Goal: Task Accomplishment & Management: Complete application form

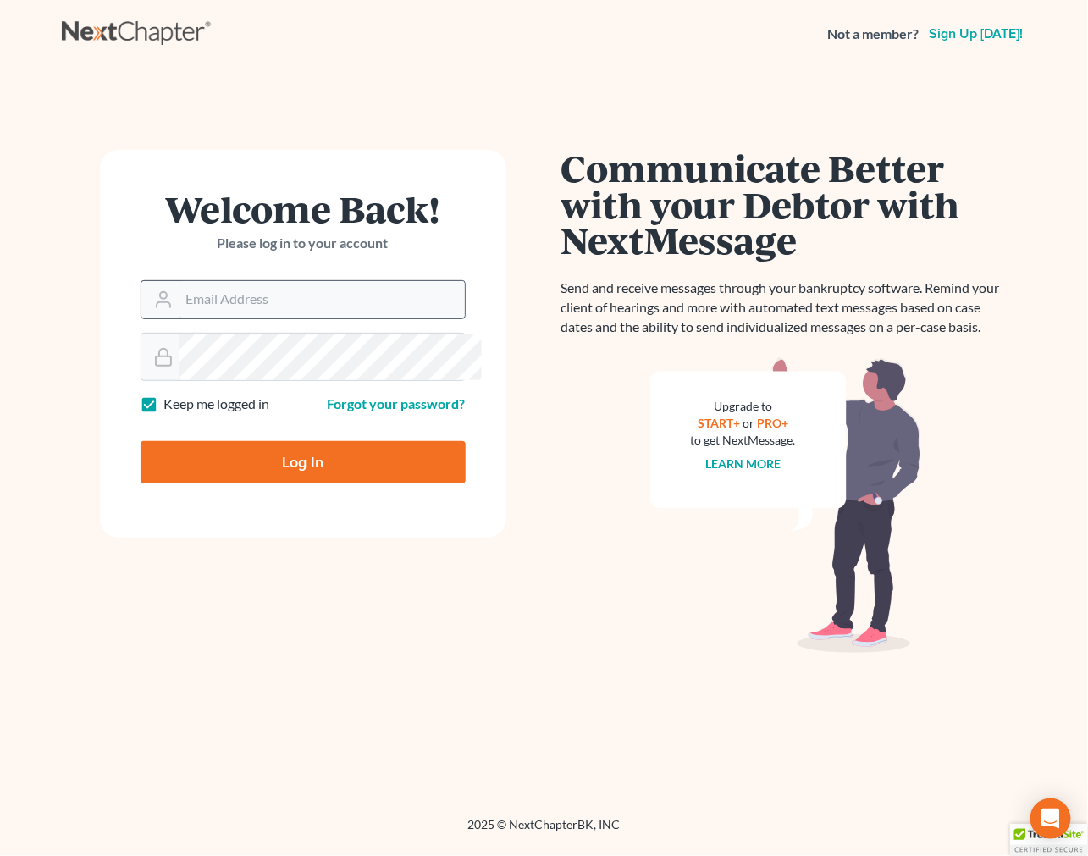
click at [435, 318] on input "Email Address" at bounding box center [322, 299] width 285 height 37
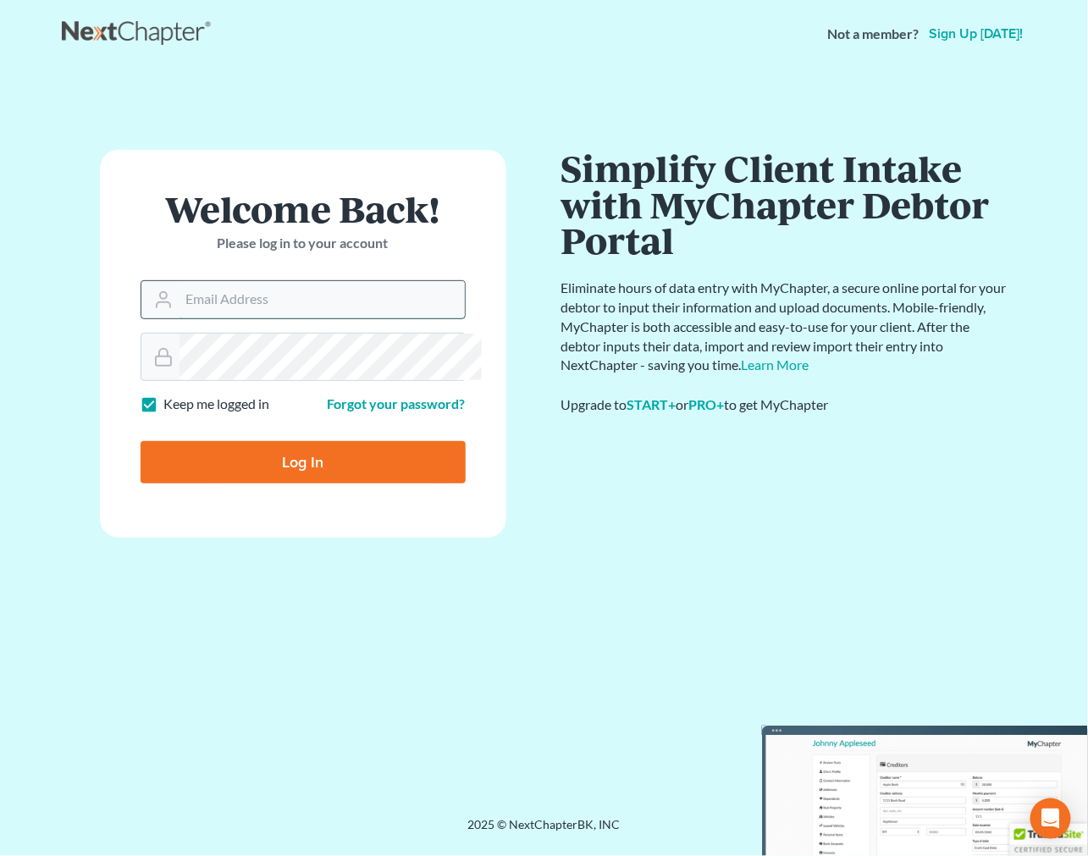
type input "[PERSON_NAME][EMAIL_ADDRESS][DOMAIN_NAME]"
click at [285, 484] on input "Log In" at bounding box center [303, 462] width 325 height 42
type input "Thinking..."
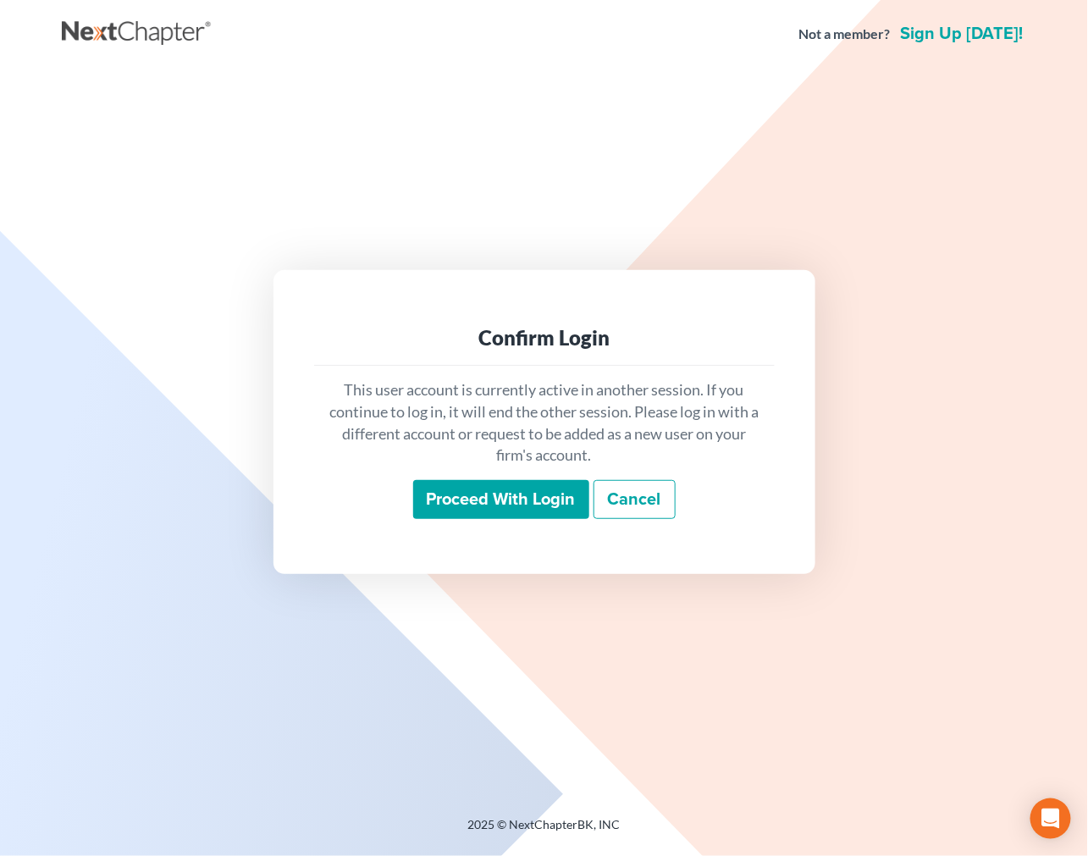
click at [459, 519] on input "Proceed with login" at bounding box center [501, 499] width 176 height 39
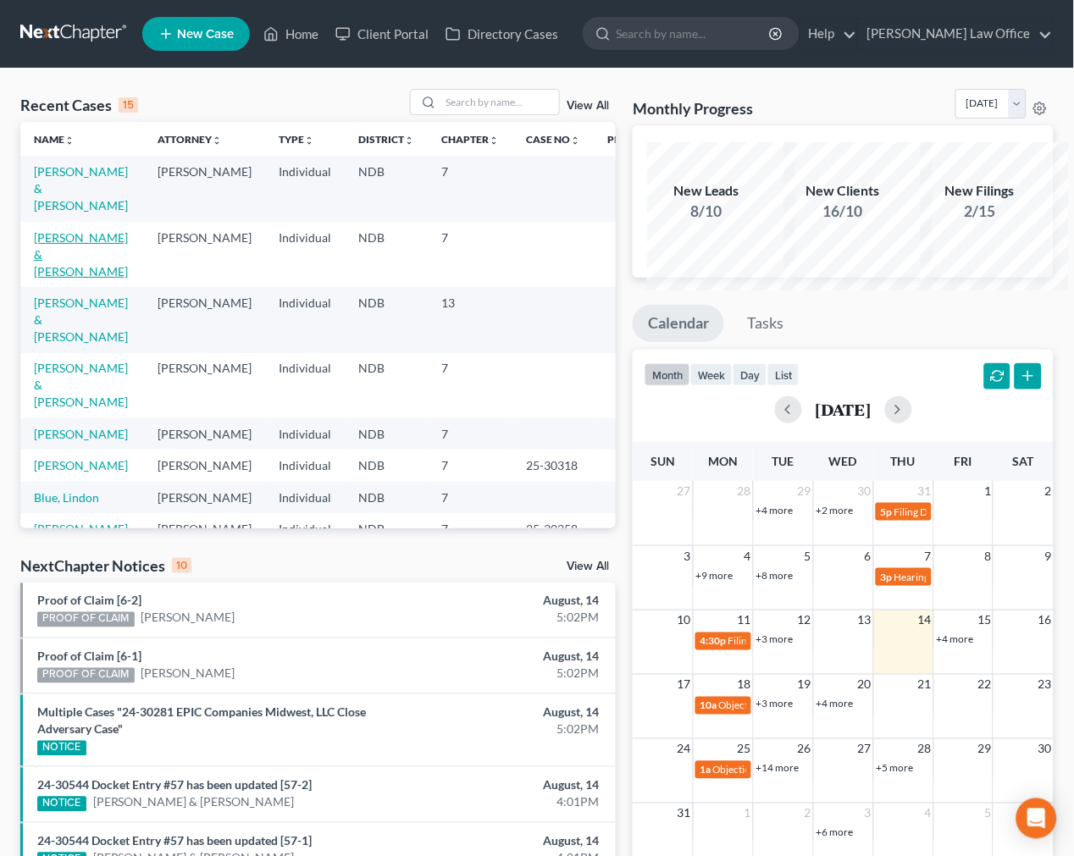
click at [60, 279] on link "[PERSON_NAME] & [PERSON_NAME]" at bounding box center [81, 254] width 94 height 48
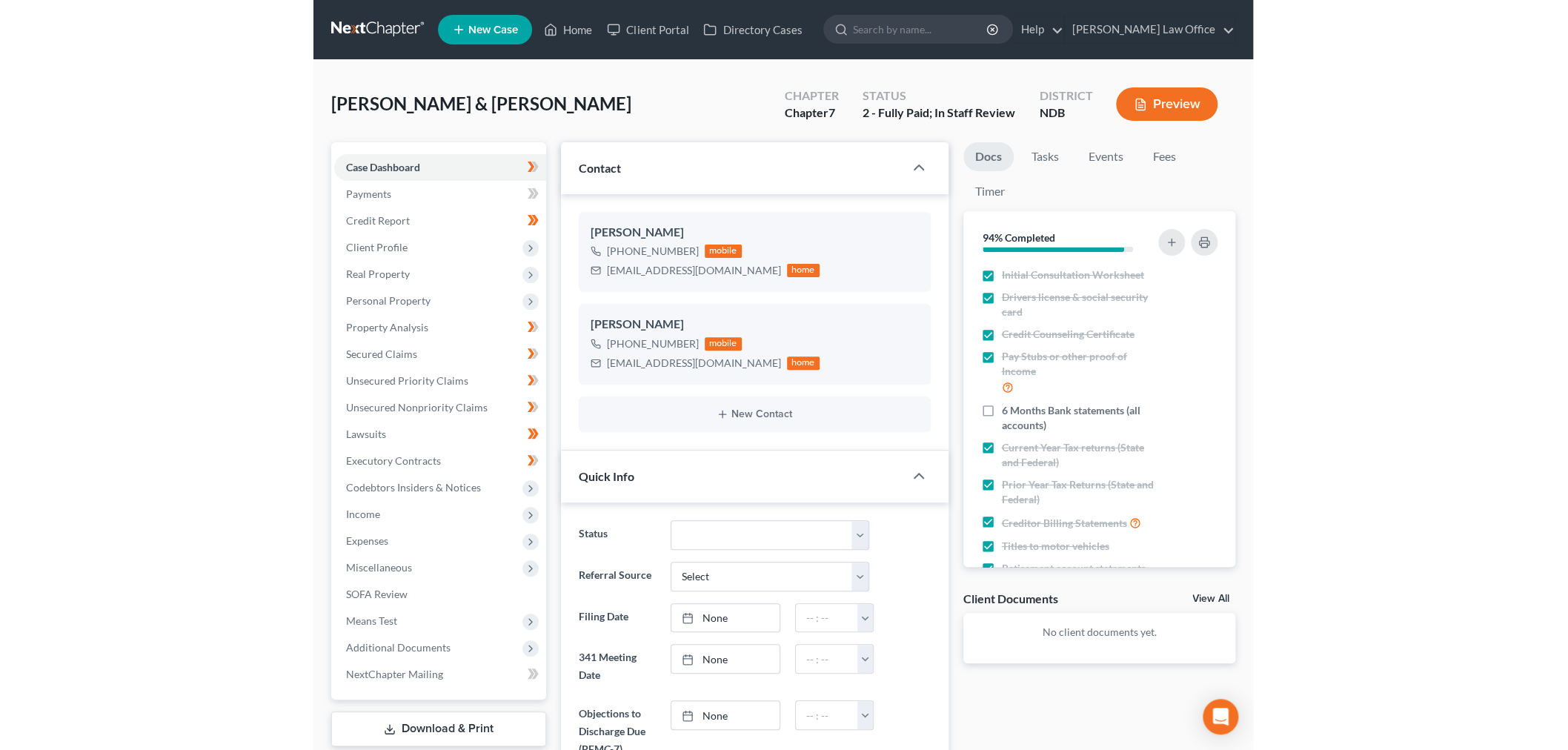
scroll to position [2, 0]
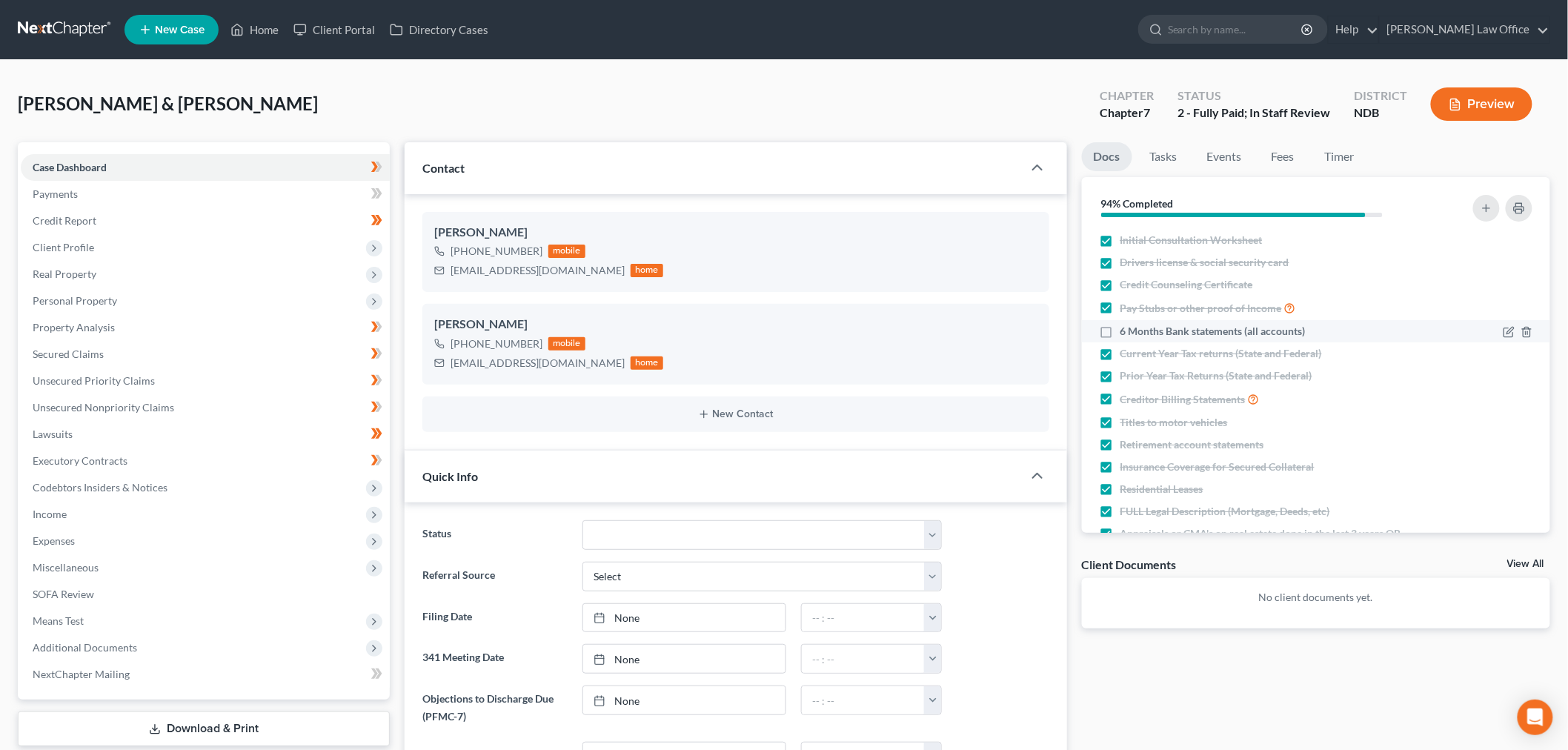
drag, startPoint x: 1111, startPoint y: 408, endPoint x: 1147, endPoint y: 404, distance: 36.2
click at [951, 339] on label "6 Months Bank statements (all accounts)" at bounding box center [1214, 331] width 186 height 15
click at [951, 333] on input "6 Months Bank statements (all accounts)" at bounding box center [1130, 328] width 10 height 10
checkbox input "true"
click at [951, 172] on link "Timer" at bounding box center [1340, 157] width 53 height 29
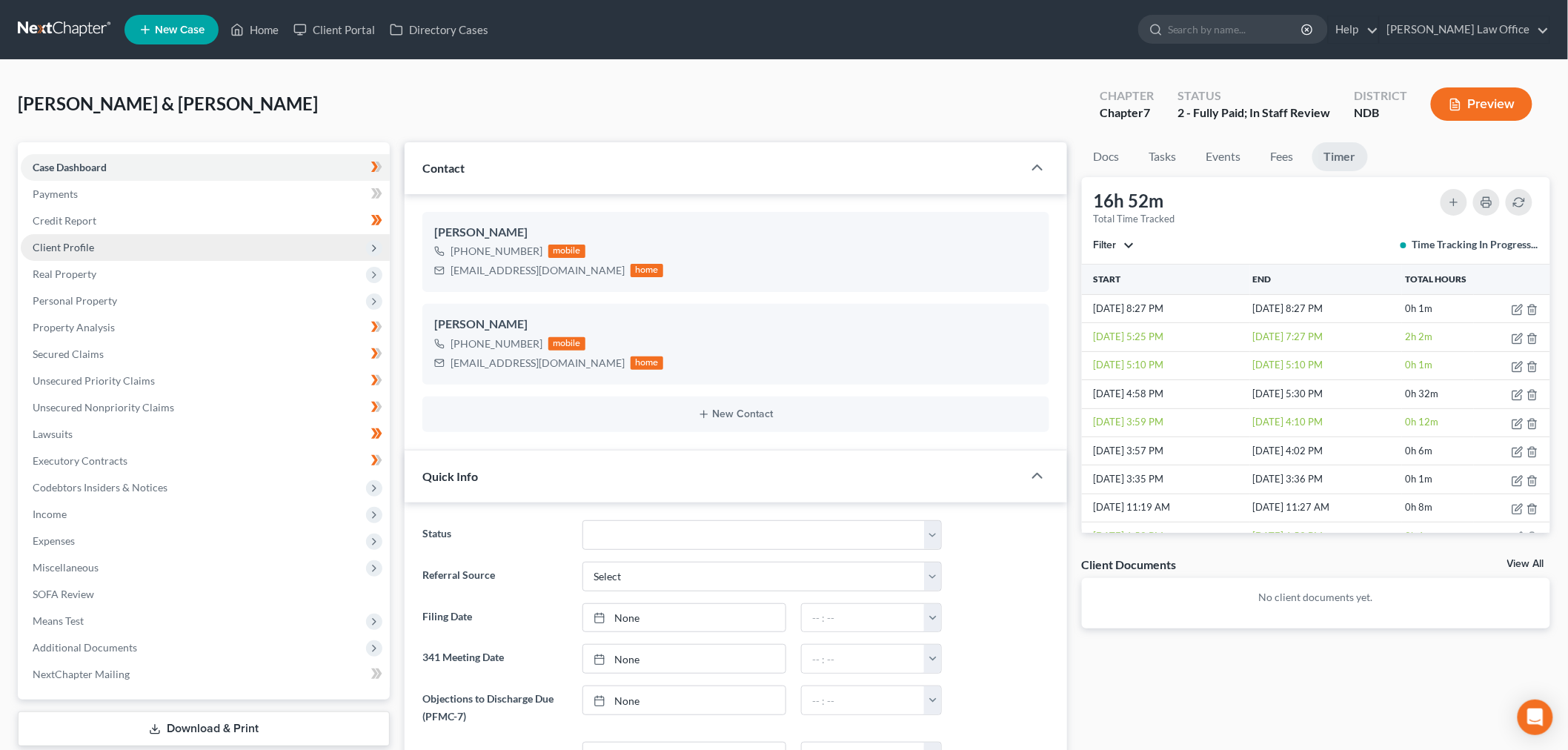
click at [90, 254] on span "Client Profile" at bounding box center [63, 247] width 61 height 12
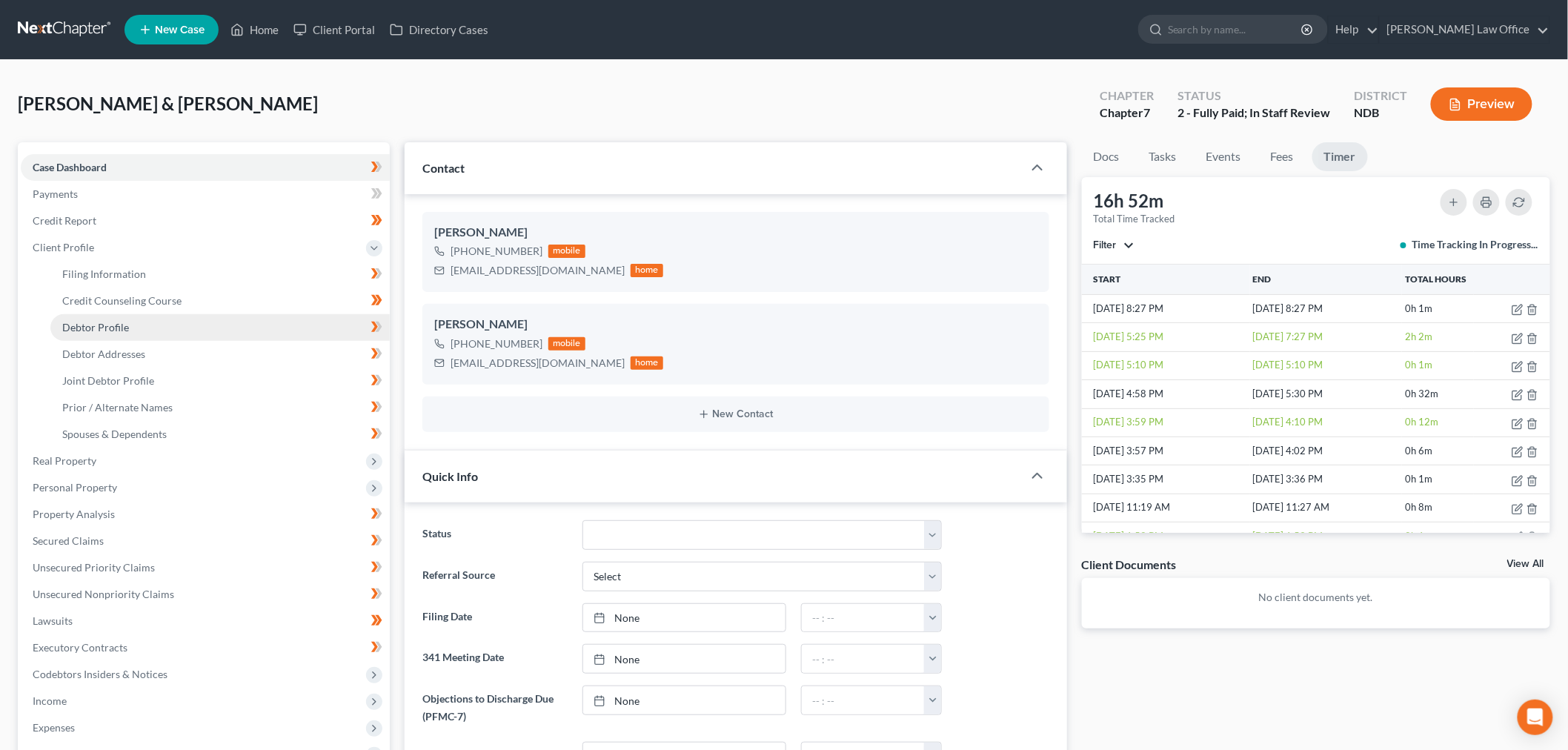
click at [211, 341] on link "Debtor Profile" at bounding box center [220, 327] width 340 height 26
select select "1"
select select "3"
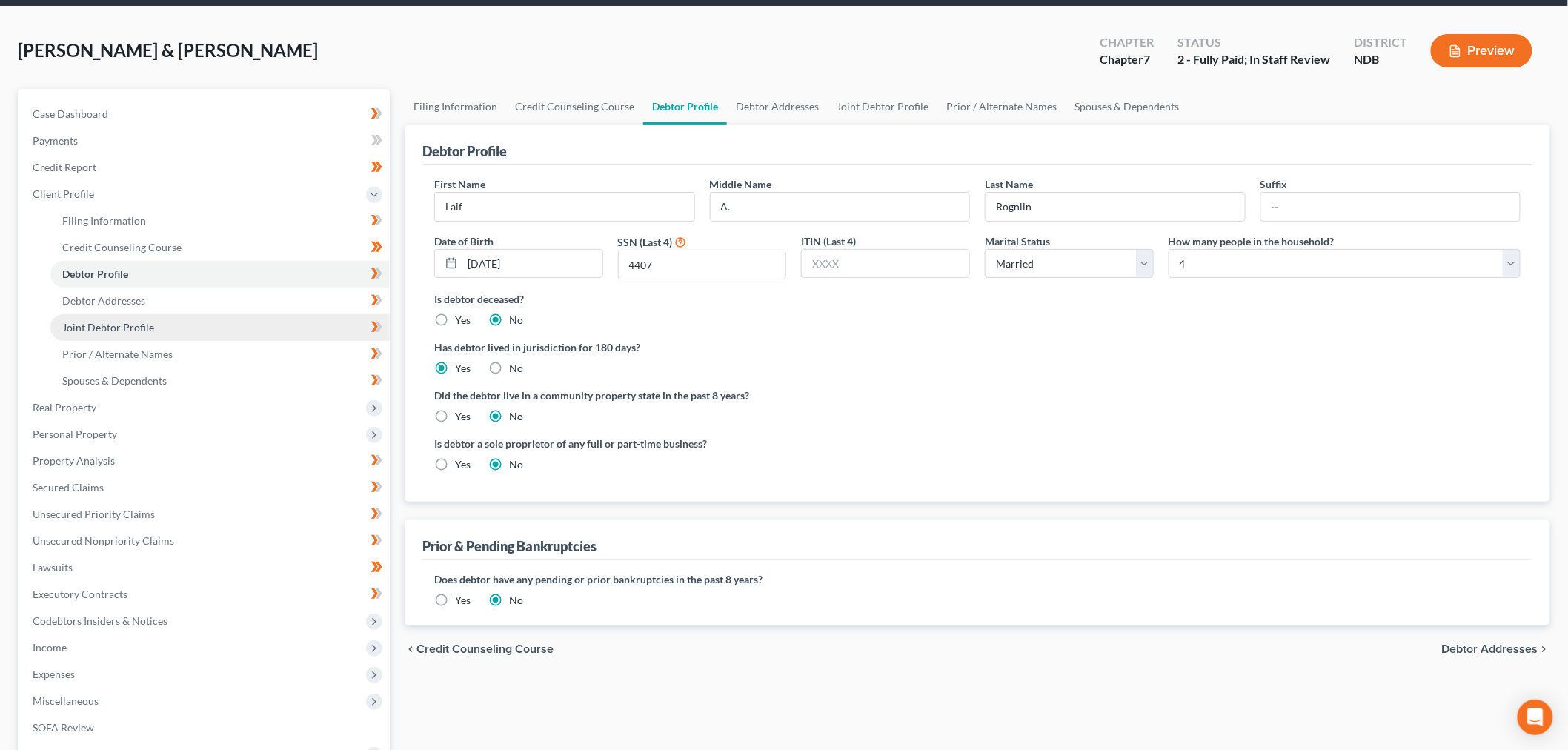
scroll to position [82, 0]
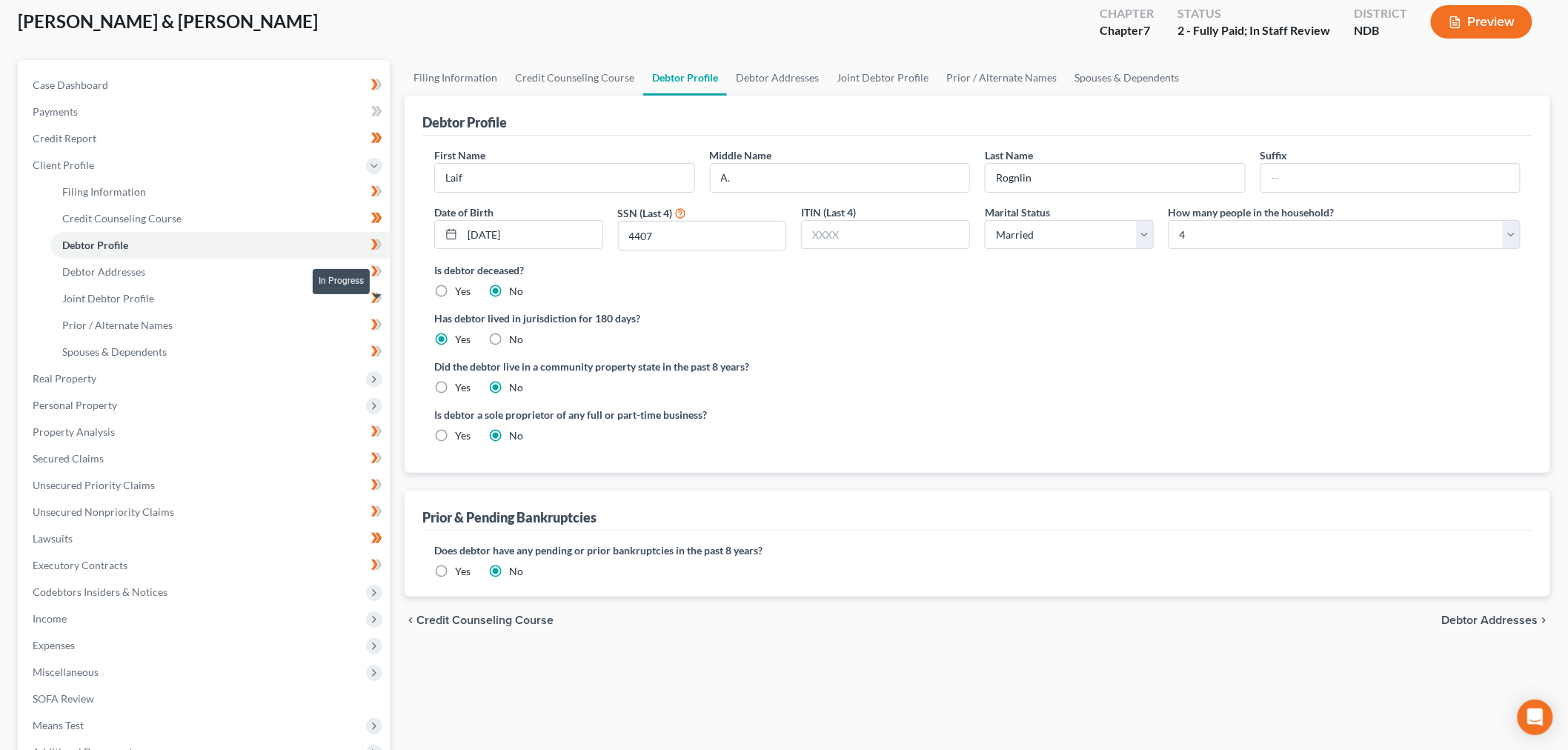
click at [380, 249] on icon at bounding box center [379, 245] width 7 height 11
click at [319, 285] on link "Debtor Addresses" at bounding box center [220, 272] width 340 height 26
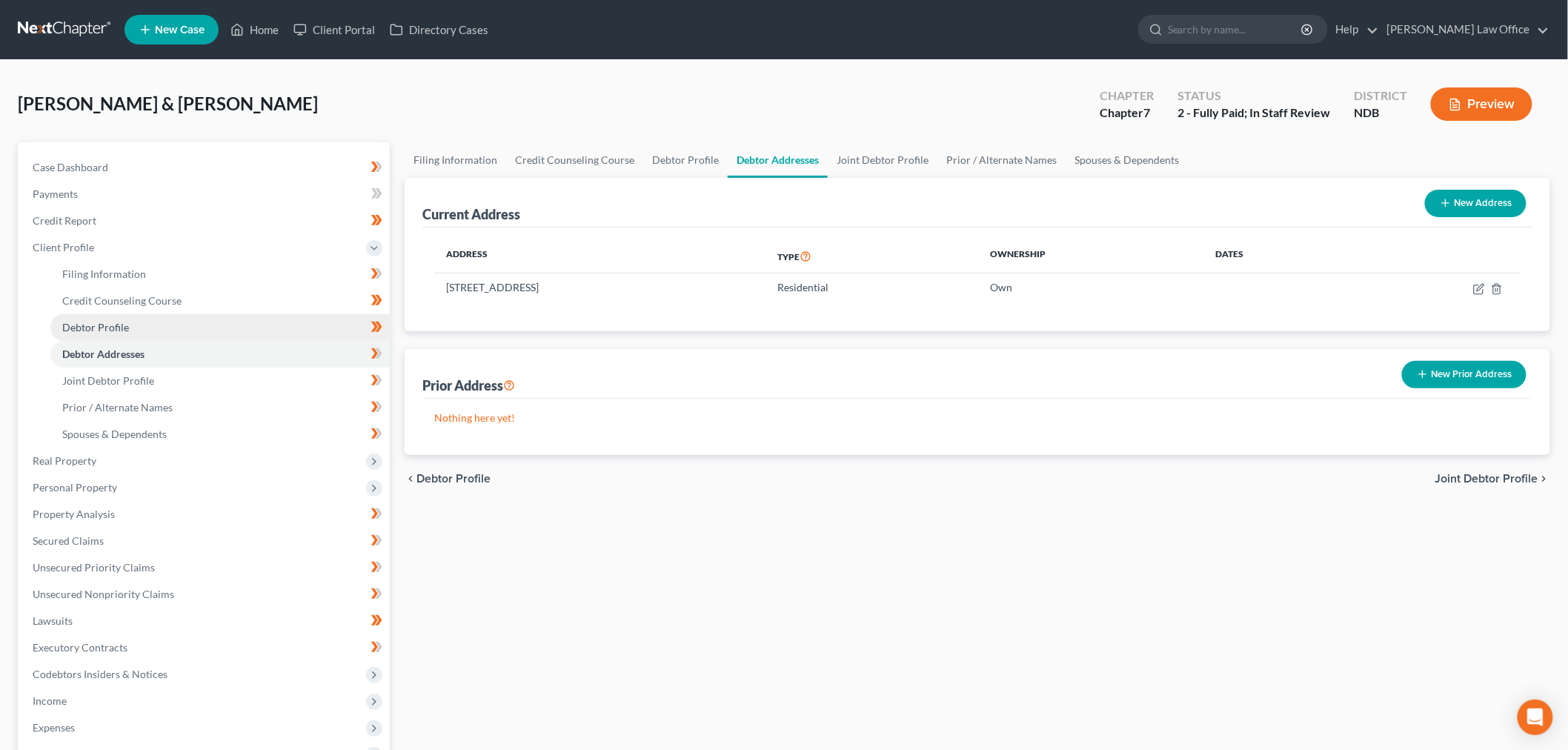
scroll to position [82, 0]
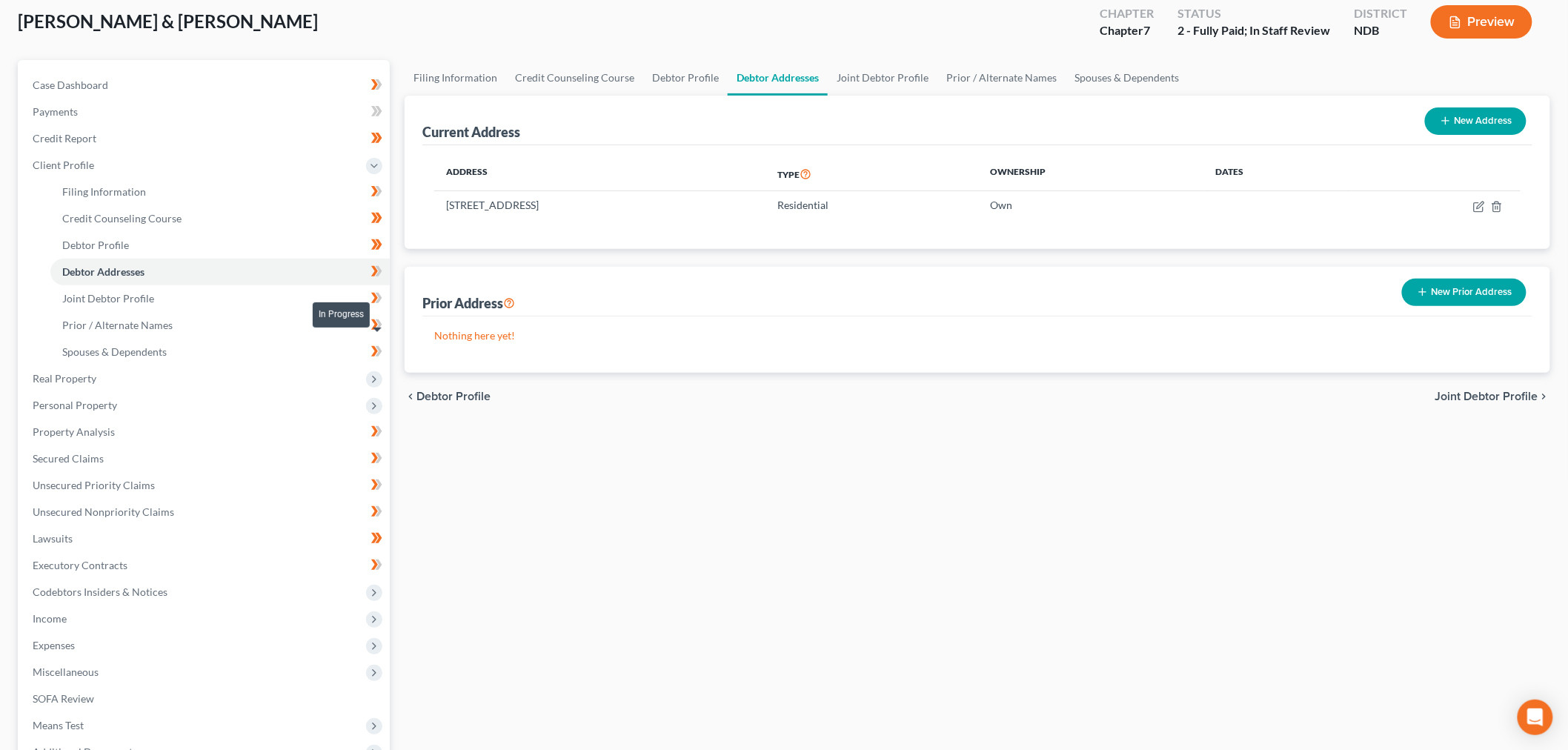
click at [380, 281] on icon at bounding box center [376, 271] width 11 height 18
click at [303, 312] on link "Joint Debtor Profile" at bounding box center [220, 298] width 340 height 26
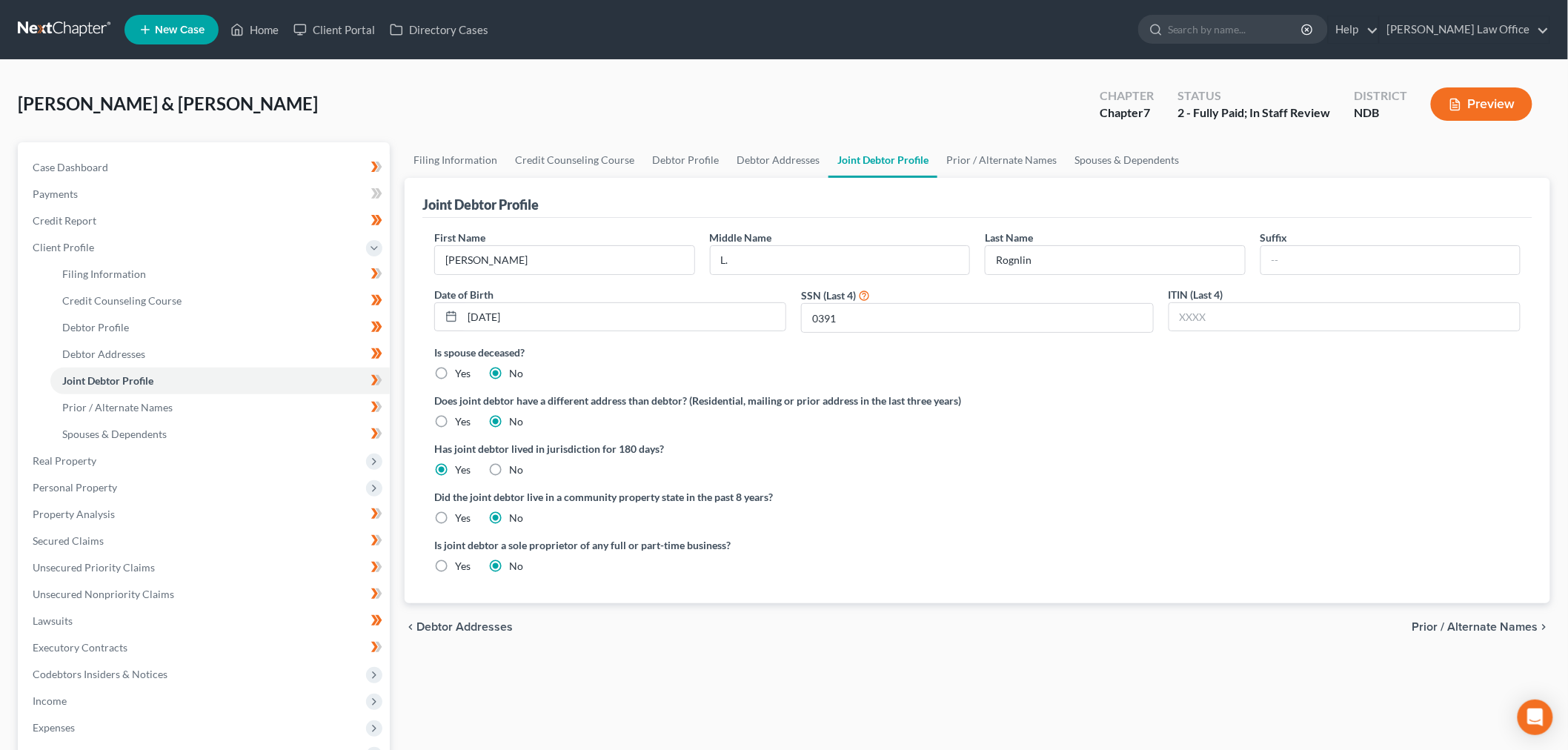
click at [951, 585] on div "Is joint debtor a sole proprietor of any full or part-time business? Yes No" at bounding box center [977, 561] width 1102 height 48
click at [226, 395] on link "Joint Debtor Profile" at bounding box center [220, 381] width 340 height 26
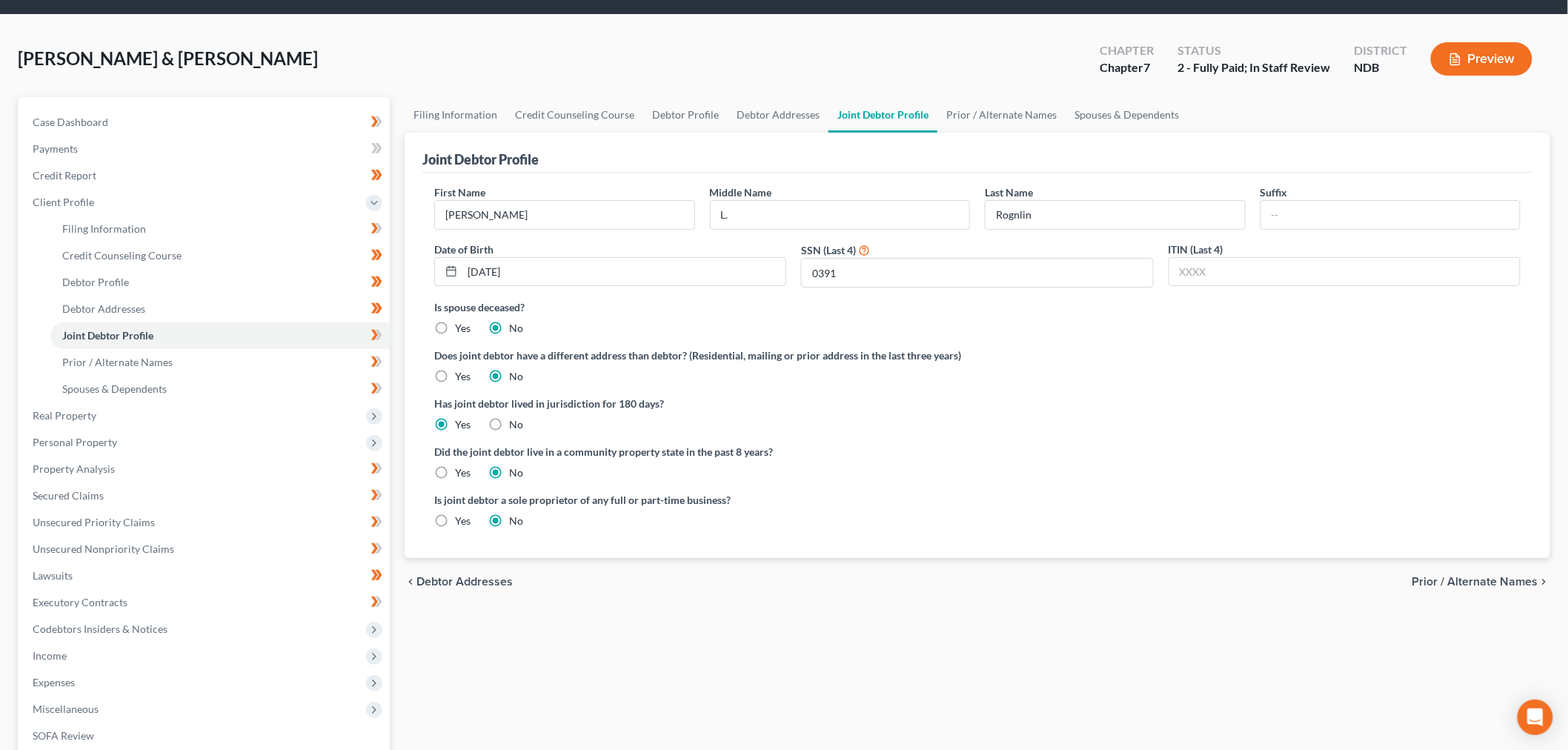
scroll to position [82, 0]
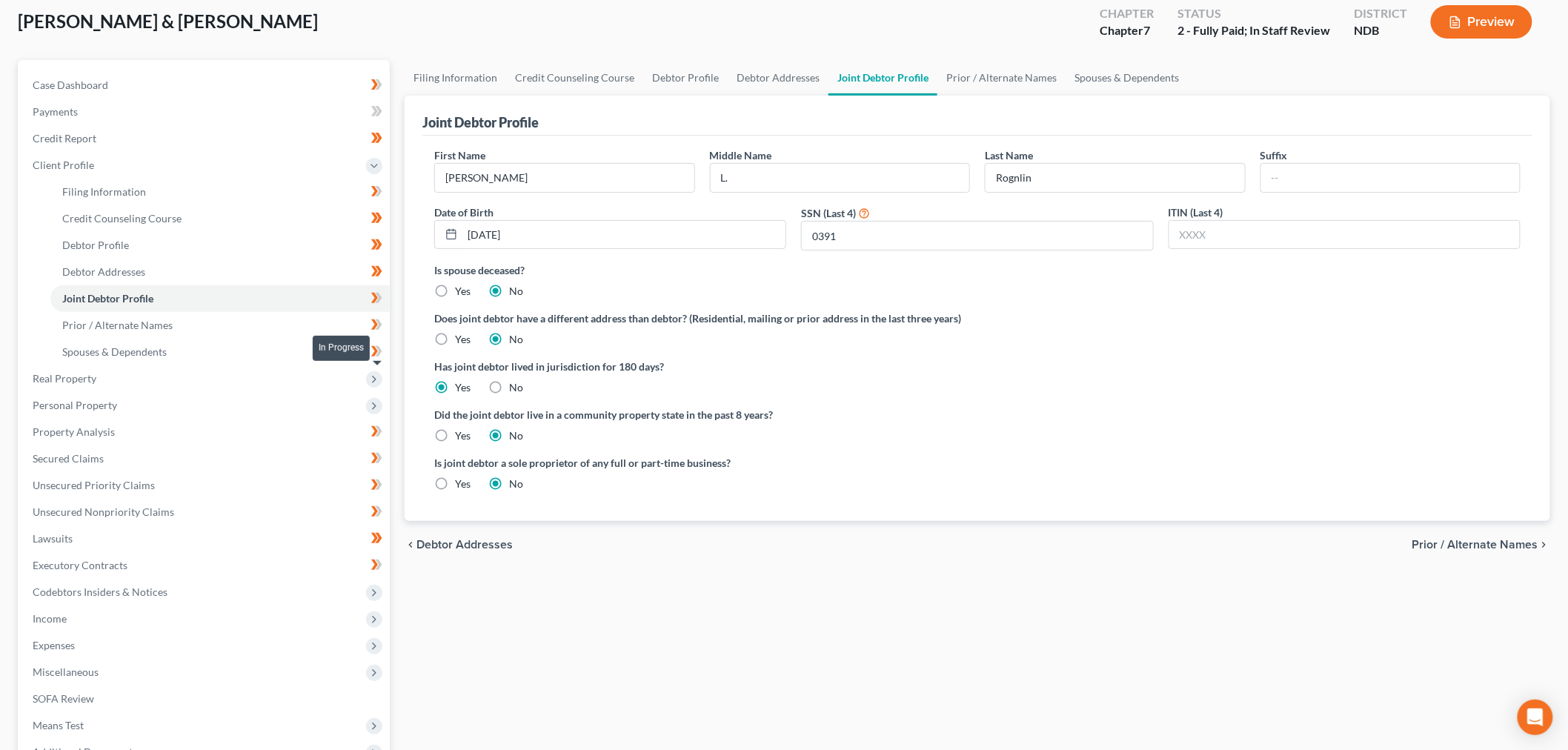
click at [381, 303] on icon at bounding box center [379, 298] width 7 height 11
click at [163, 332] on span "Prior / Alternate Names" at bounding box center [117, 325] width 110 height 12
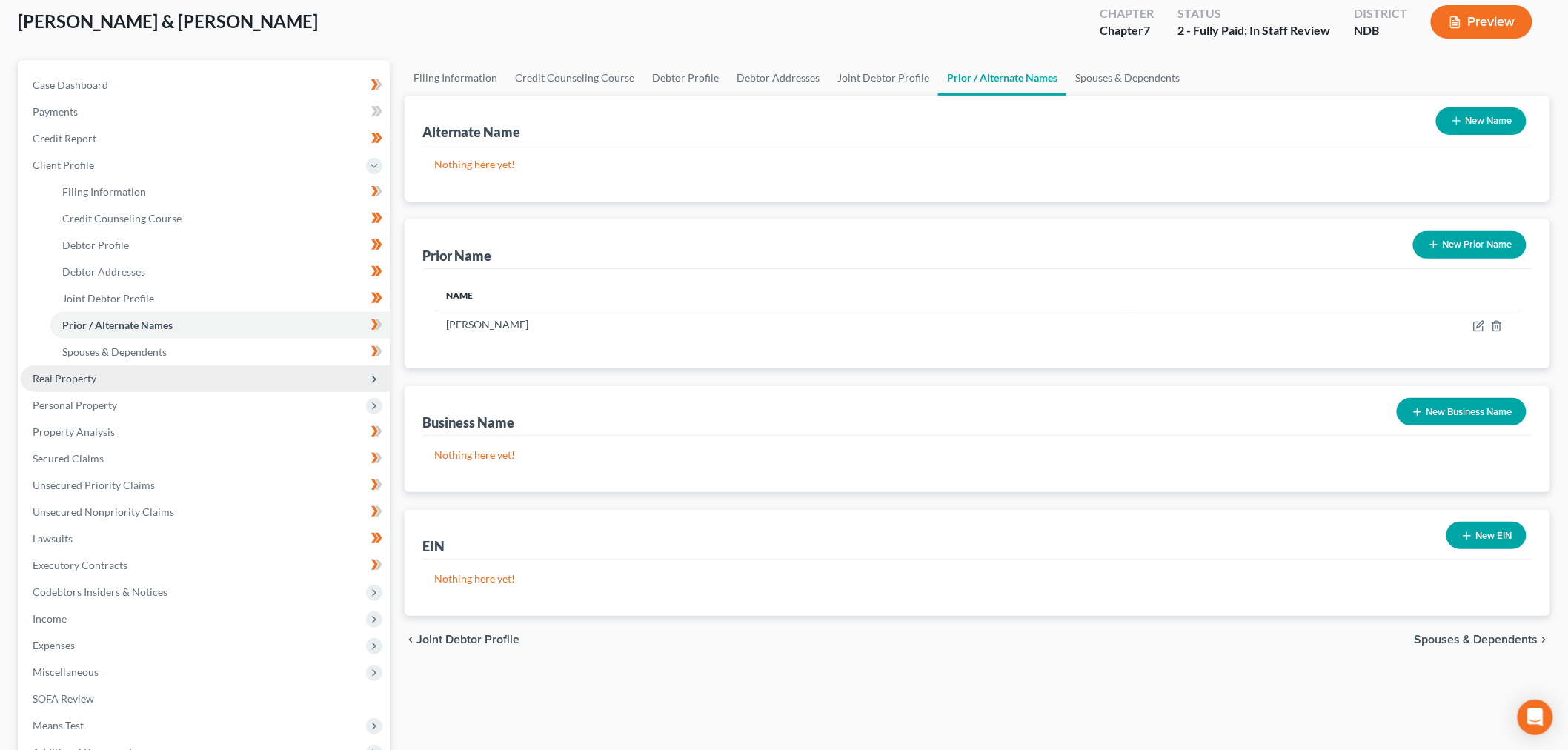
scroll to position [165, 0]
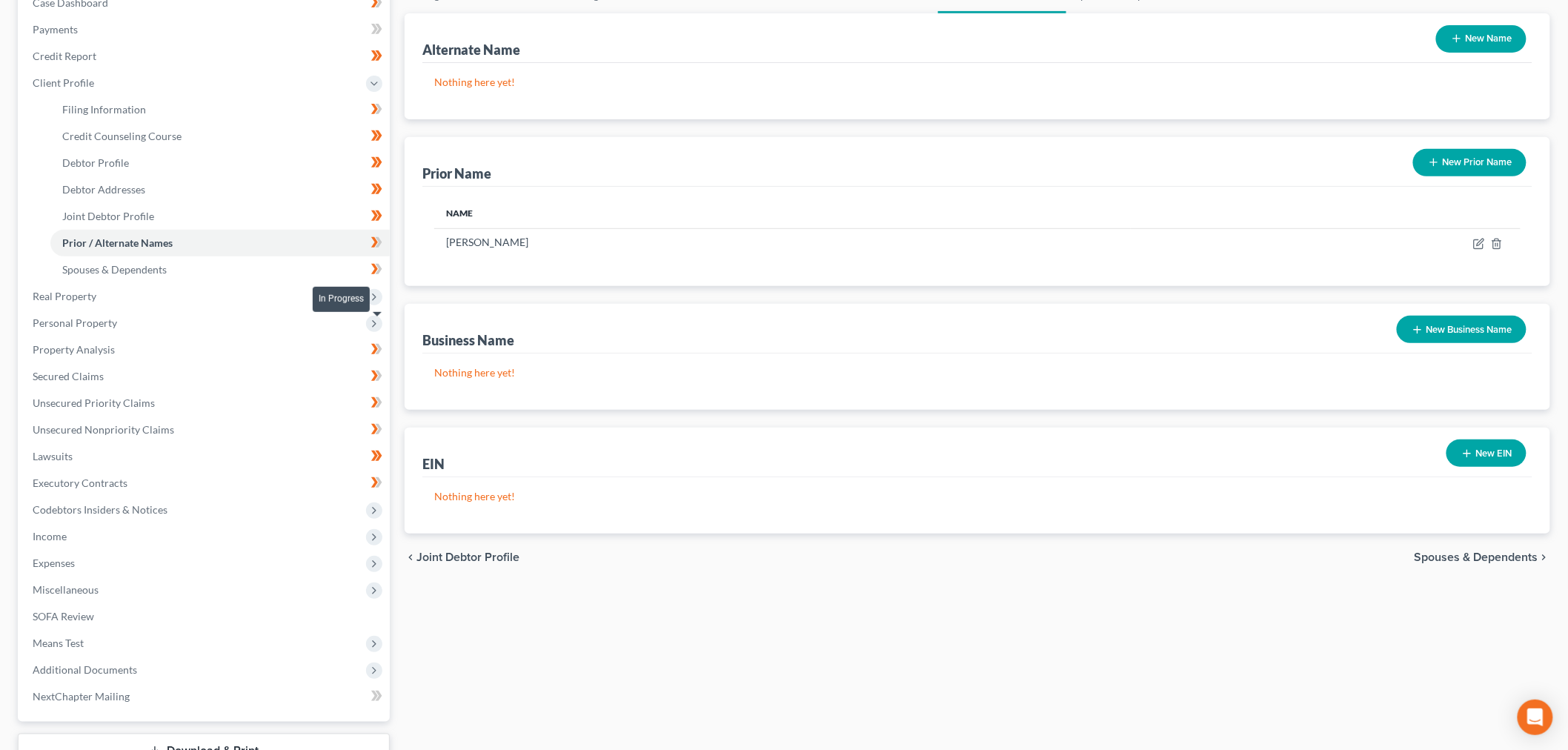
click at [388, 256] on span at bounding box center [377, 244] width 26 height 22
click at [346, 284] on link "Spouses & Dependents" at bounding box center [220, 270] width 340 height 26
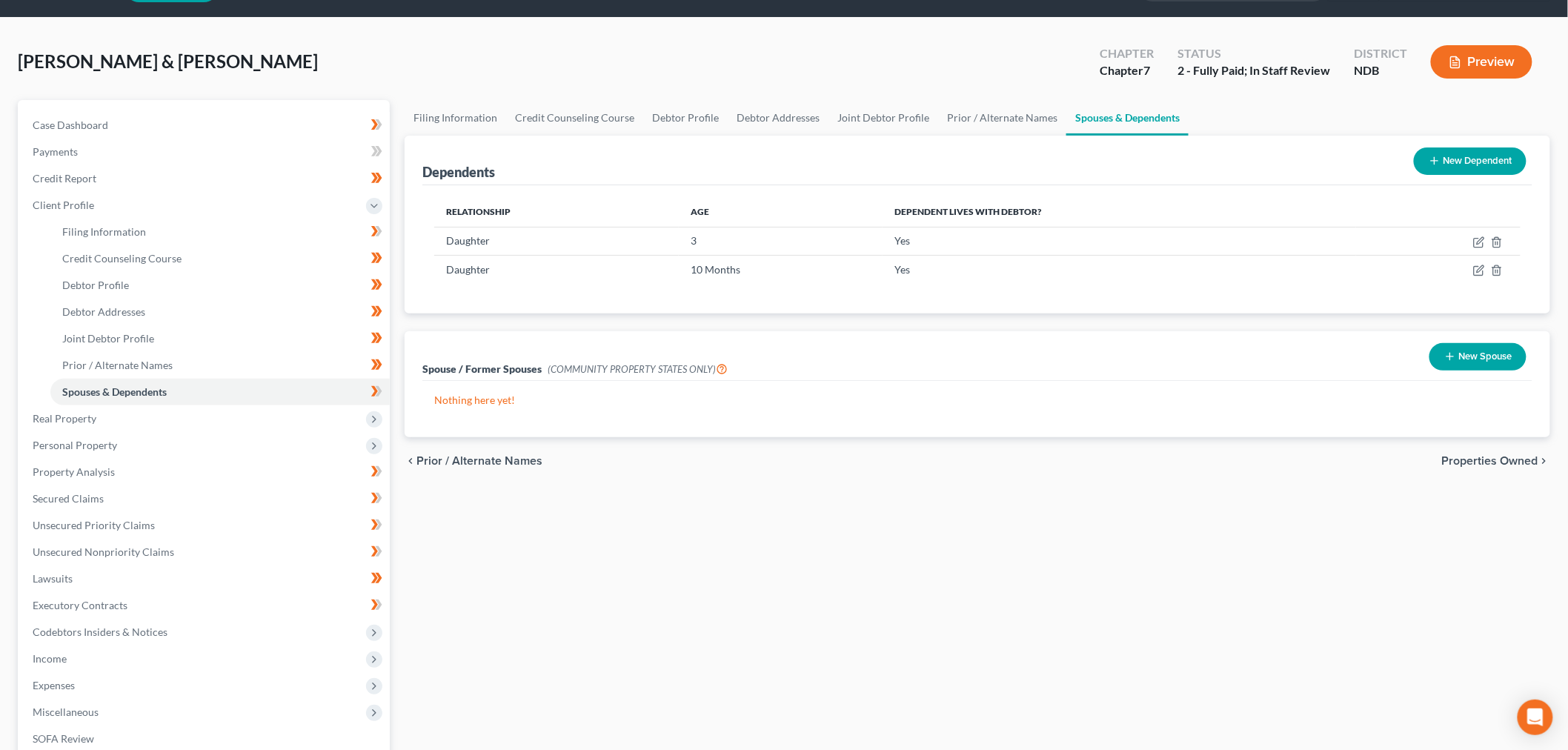
scroll to position [82, 0]
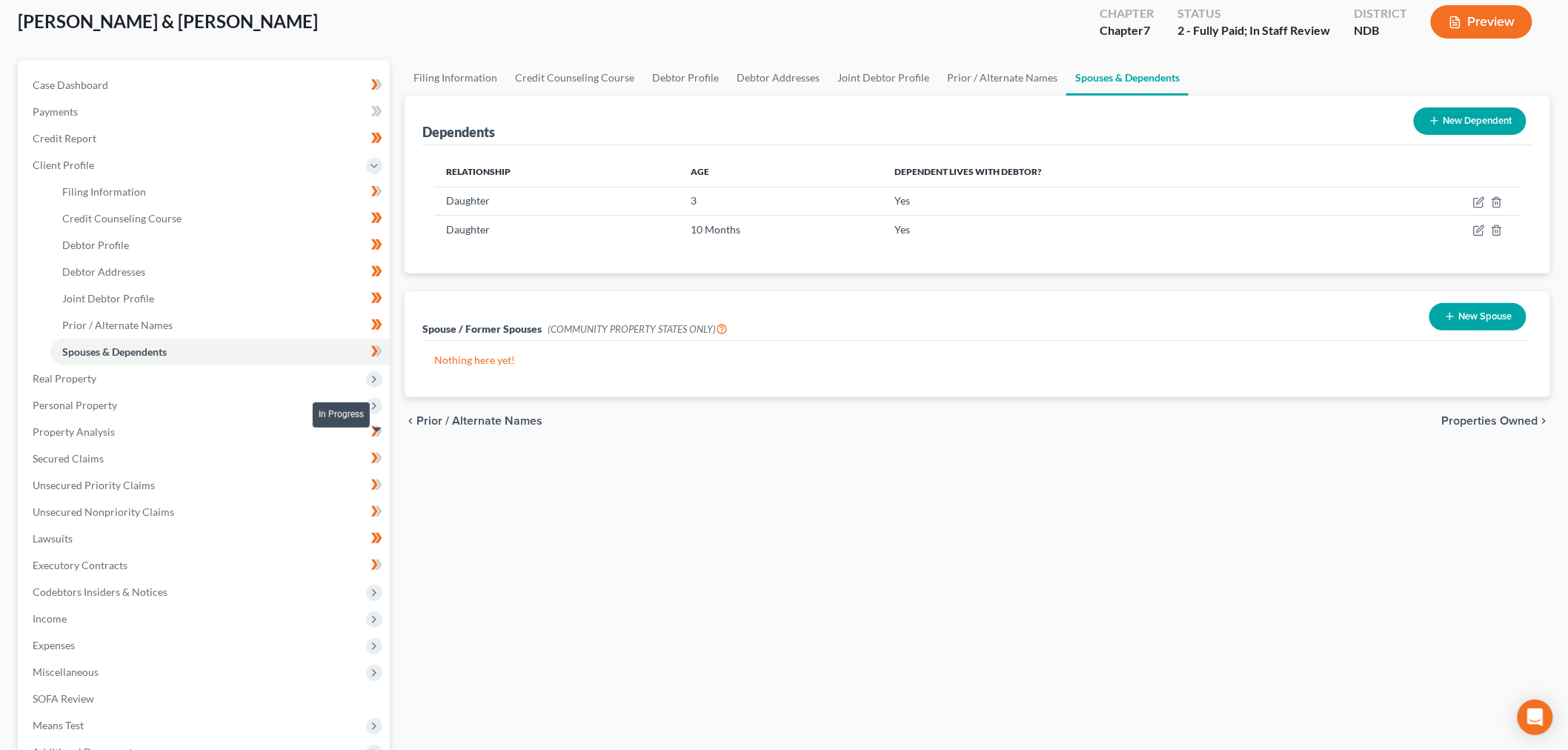
click at [380, 361] on icon at bounding box center [376, 351] width 11 height 18
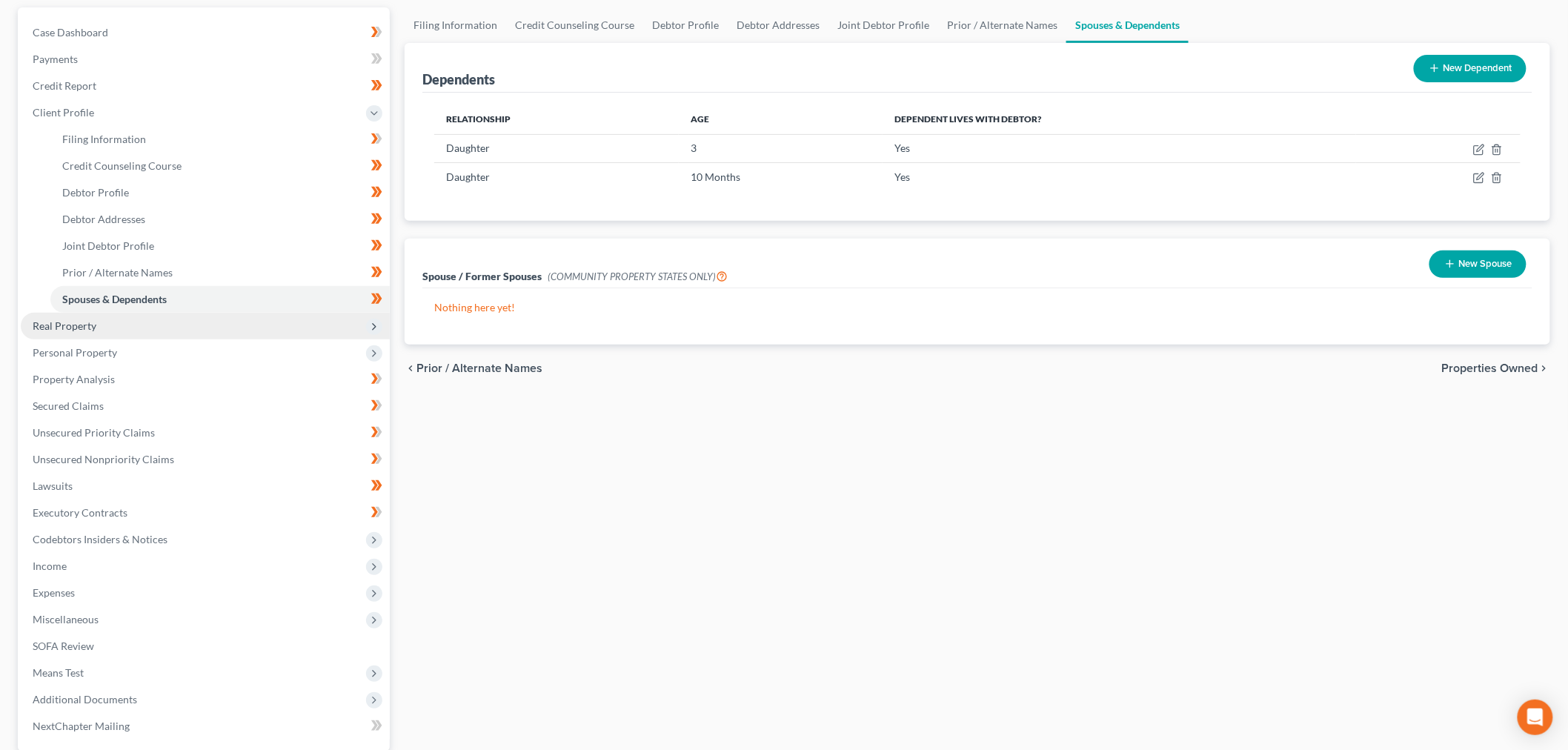
scroll to position [165, 0]
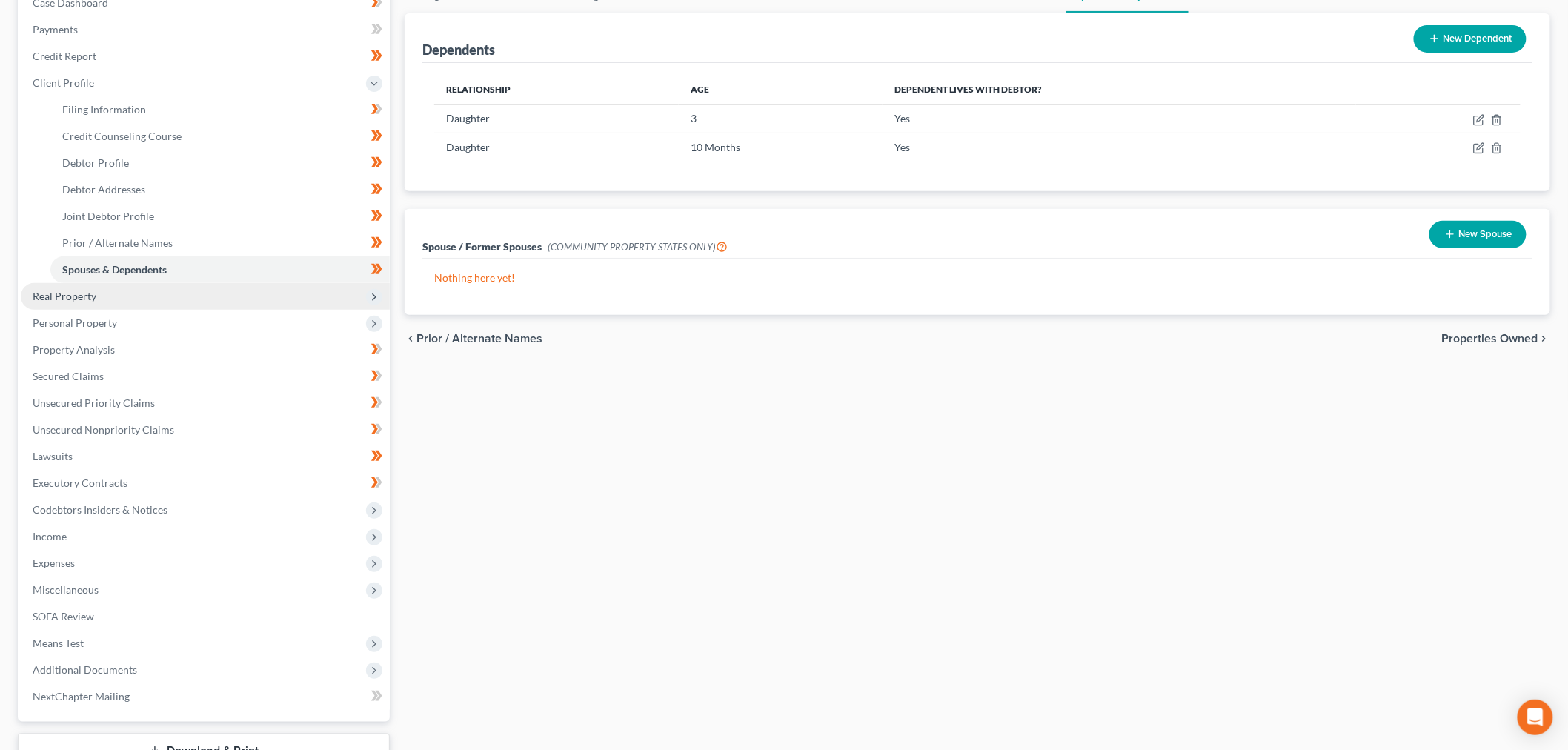
click at [106, 310] on span "Real Property" at bounding box center [206, 297] width 369 height 26
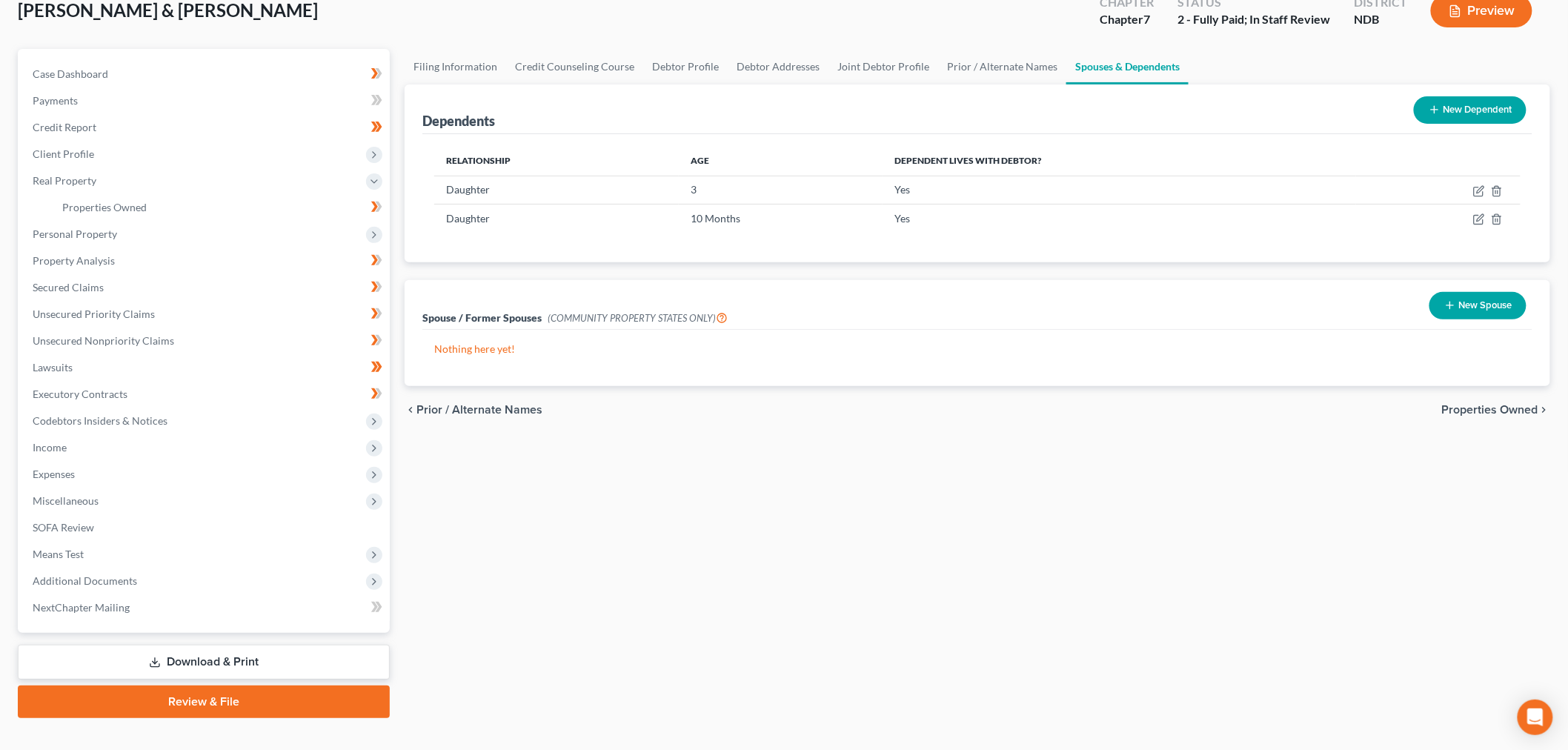
scroll to position [82, 0]
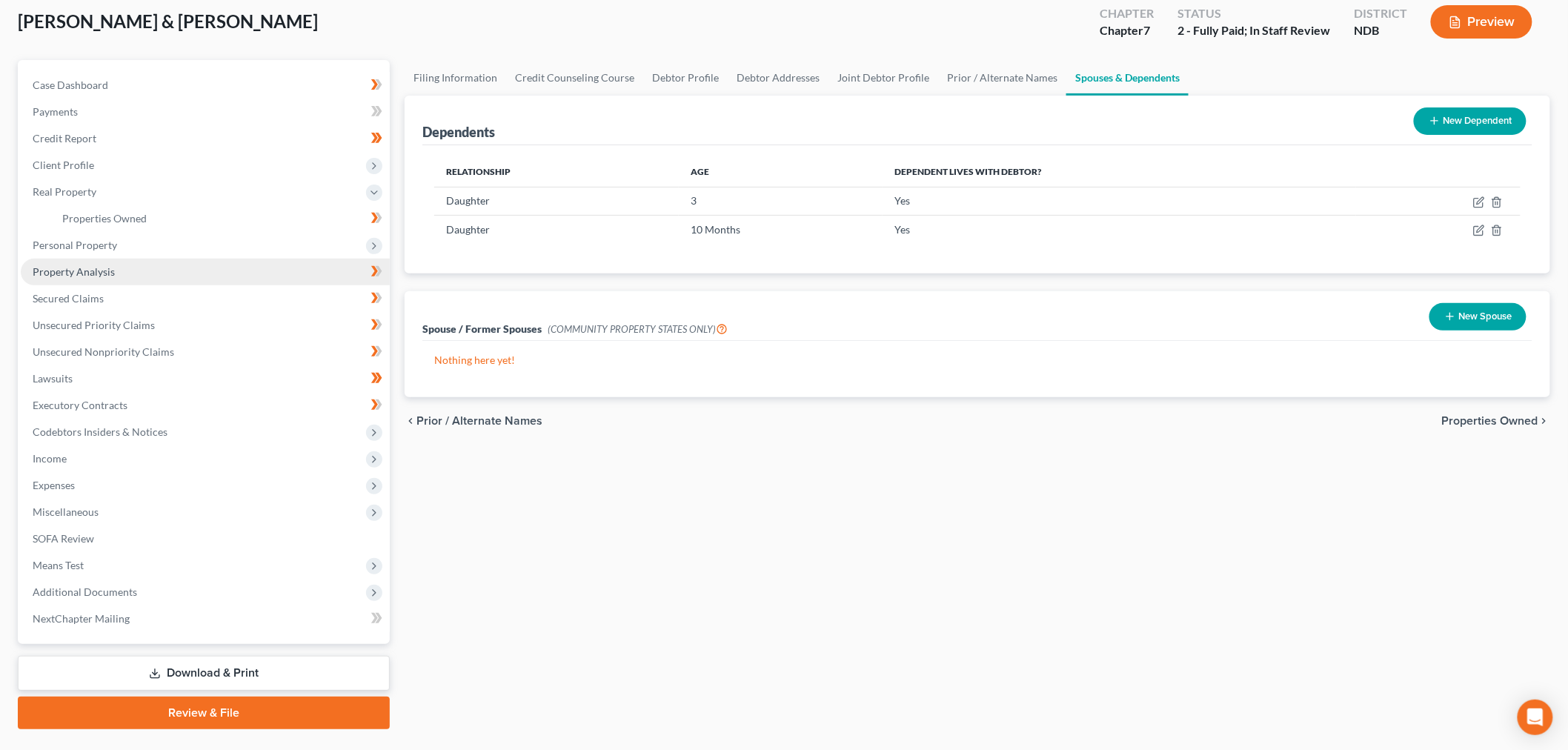
click at [195, 285] on link "Property Analysis" at bounding box center [206, 272] width 369 height 26
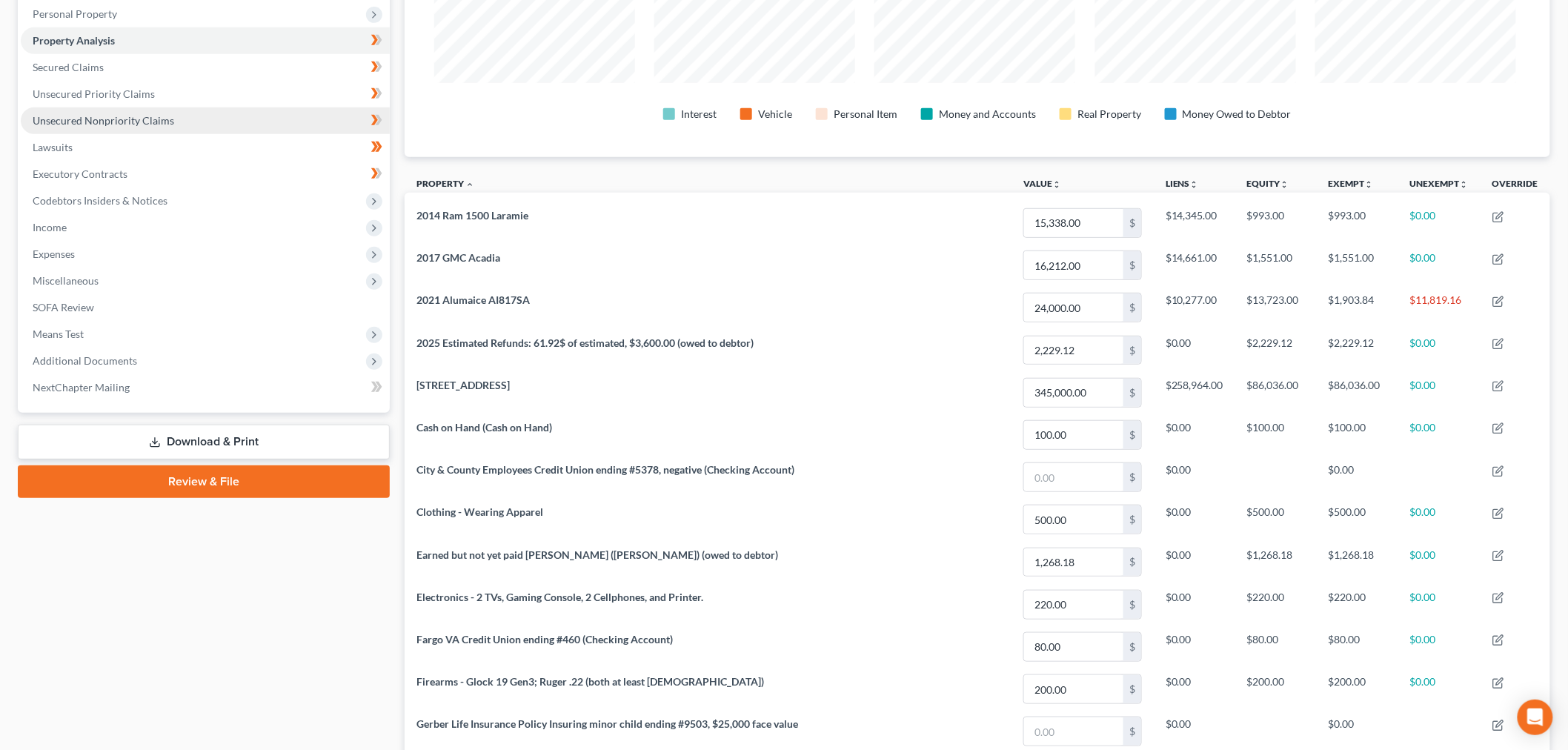
scroll to position [165, 0]
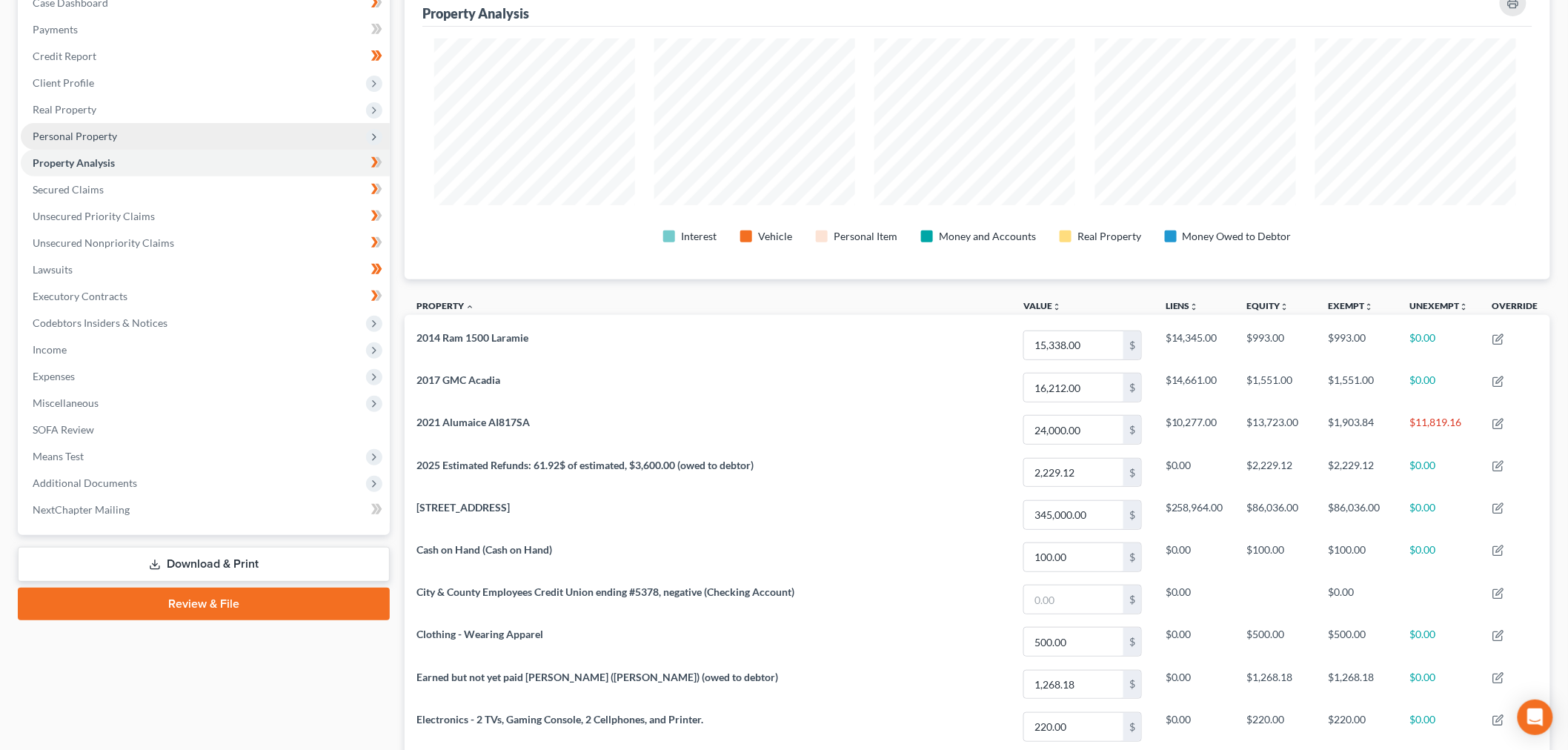
click at [117, 143] on span "Personal Property" at bounding box center [74, 136] width 85 height 12
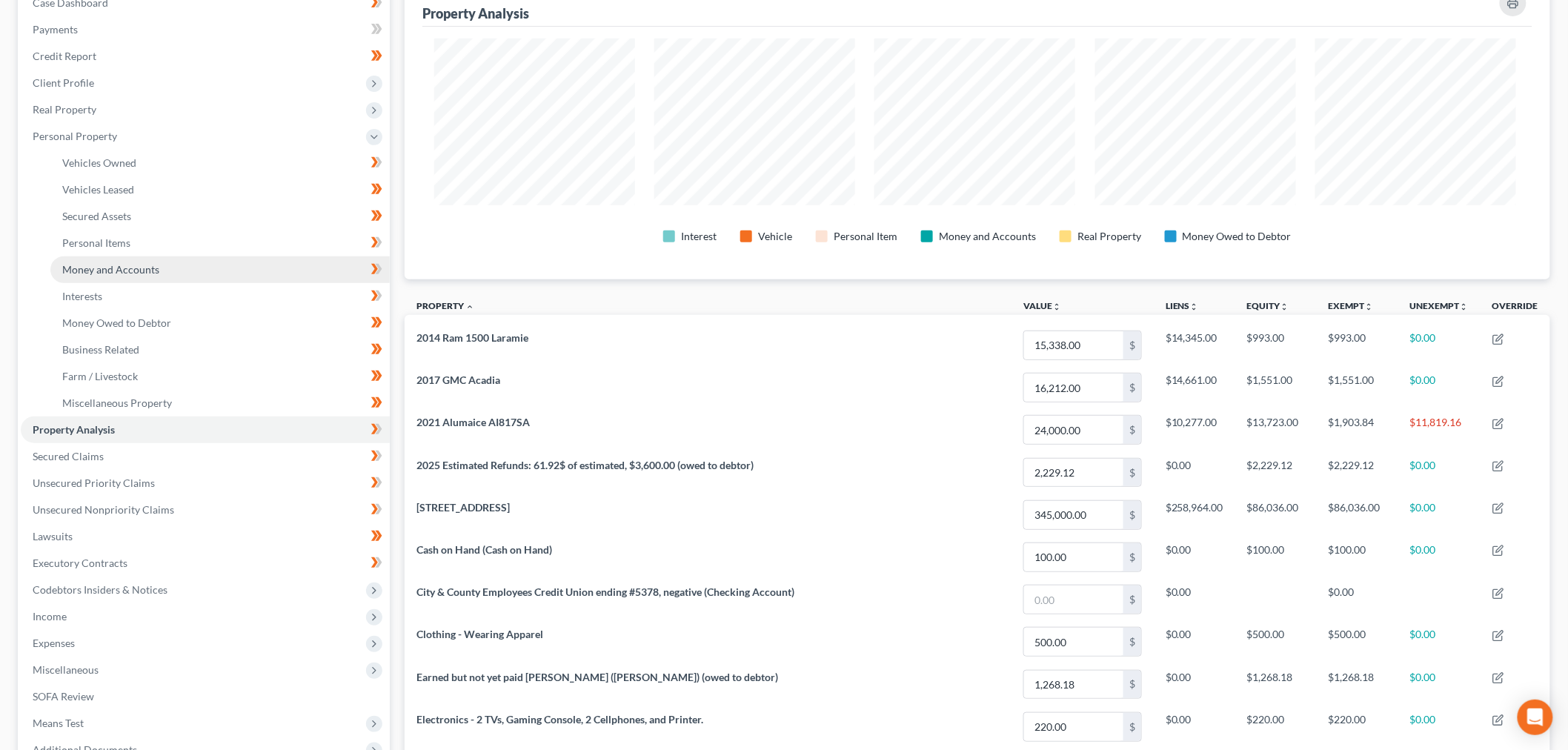
click at [182, 284] on link "Money and Accounts" at bounding box center [220, 270] width 340 height 26
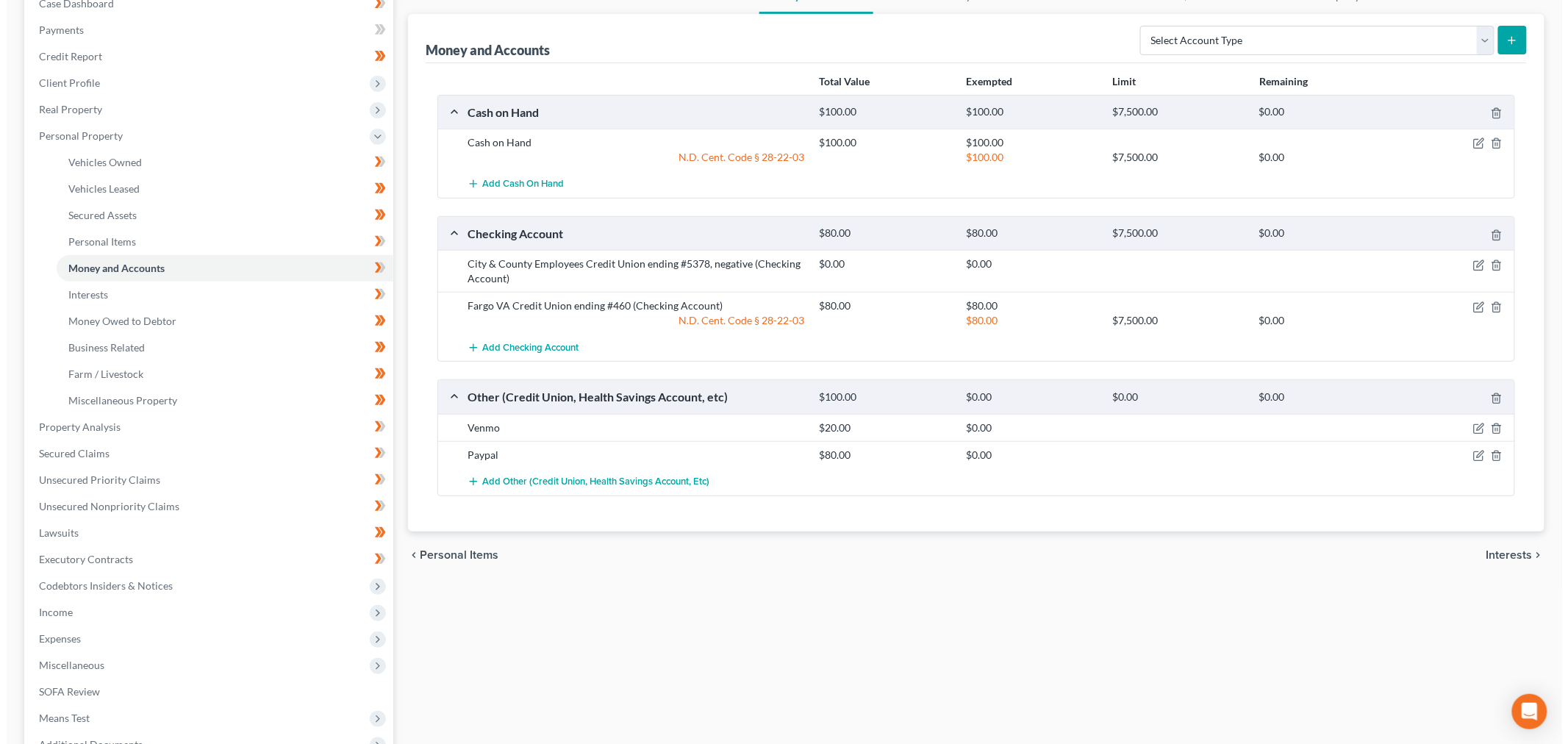
scroll to position [163, 0]
click at [943, 313] on icon "button" at bounding box center [1473, 306] width 12 height 12
select select "2"
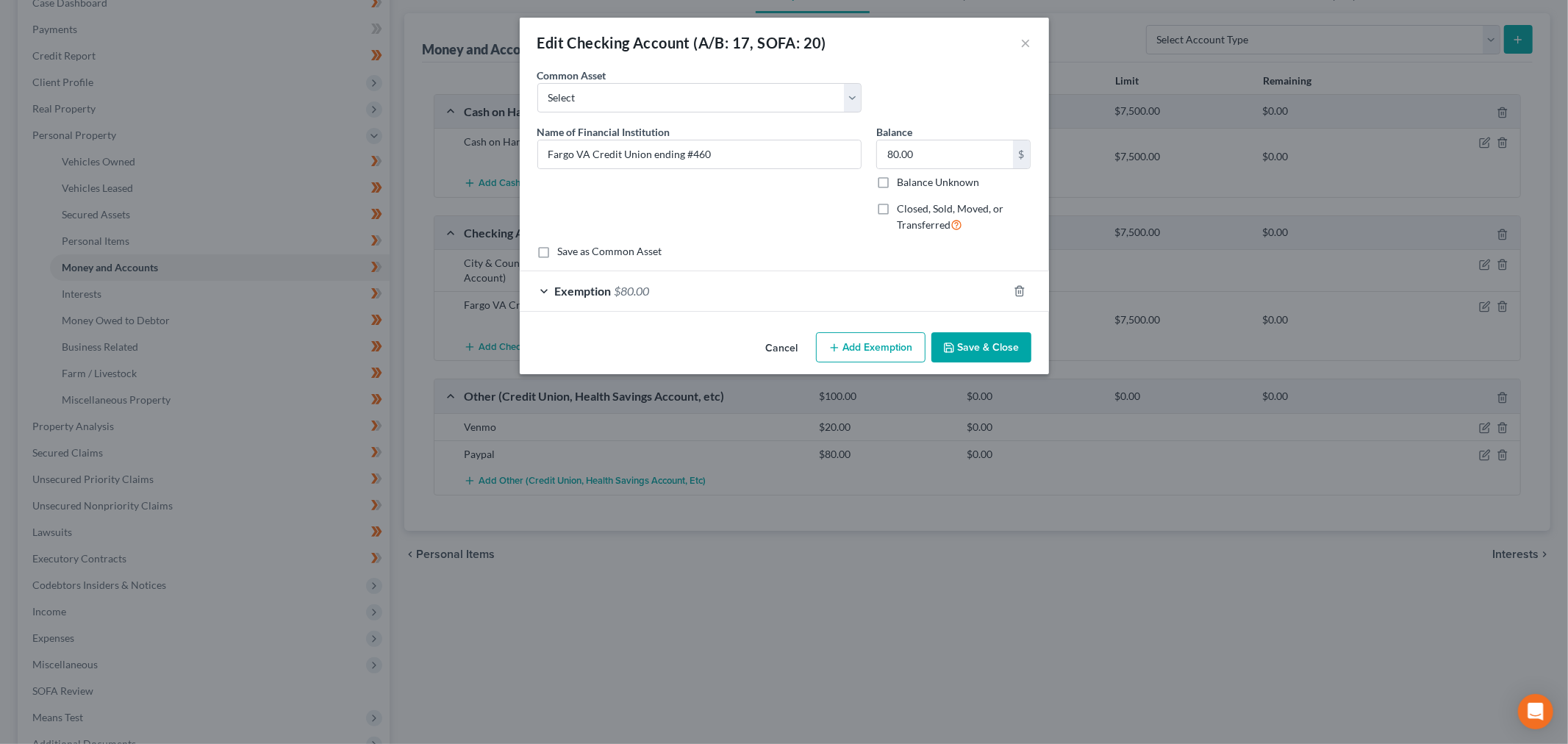
click at [803, 310] on div "Exemption $80.00" at bounding box center [764, 291] width 488 height 39
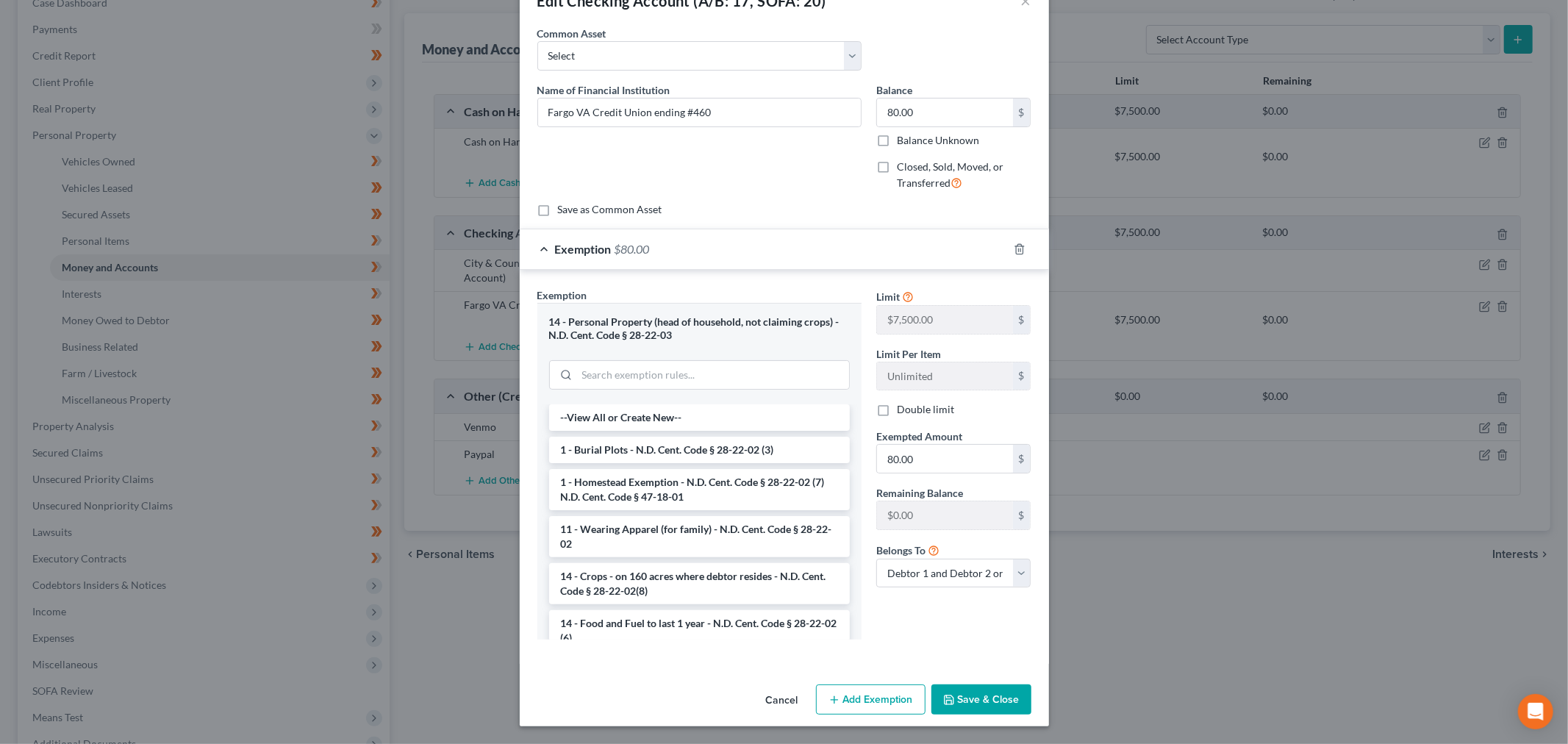
scroll to position [82, 0]
click at [943, 473] on input "80.00" at bounding box center [944, 458] width 136 height 28
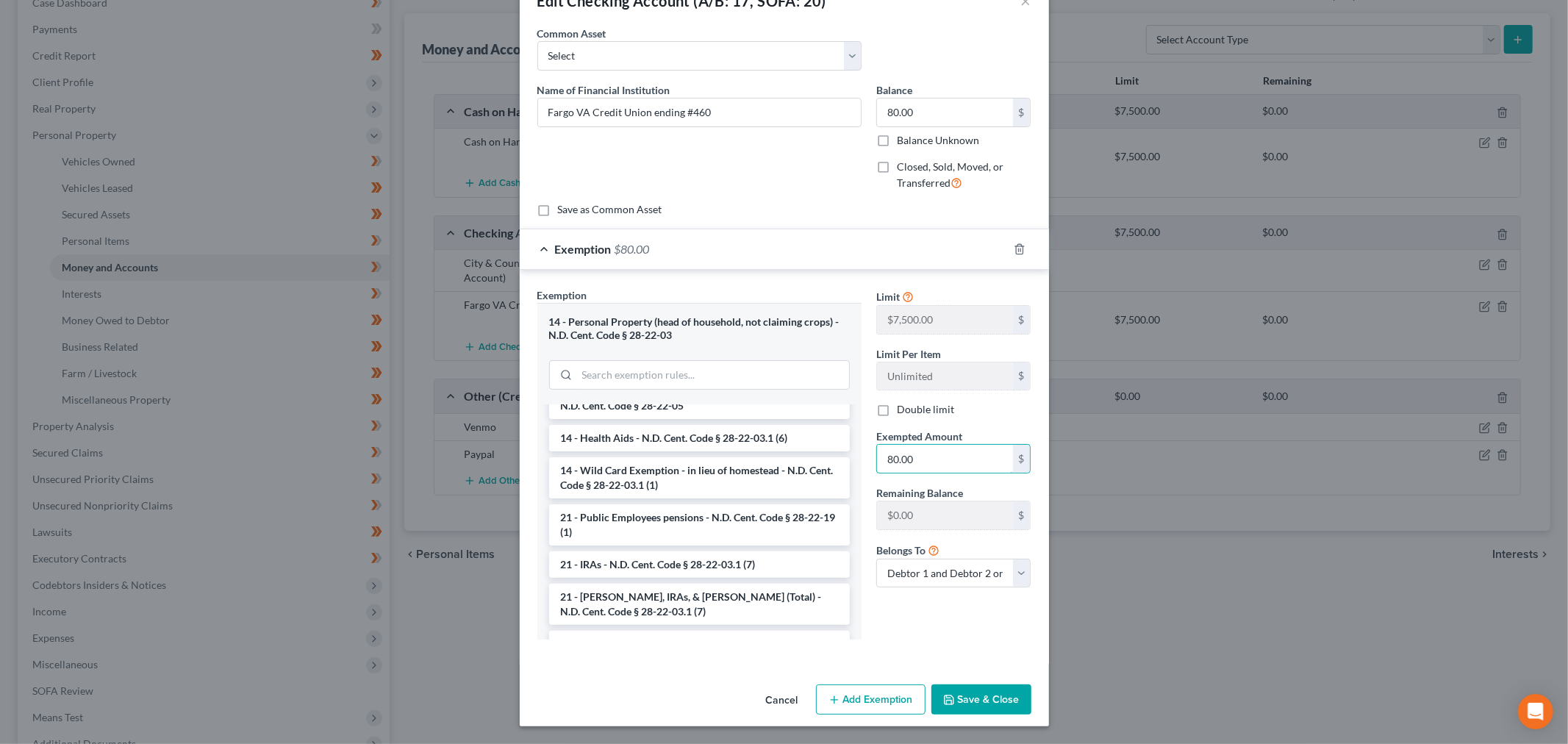
scroll to position [236, 0]
click at [943, 688] on button "Save & Close" at bounding box center [981, 701] width 100 height 31
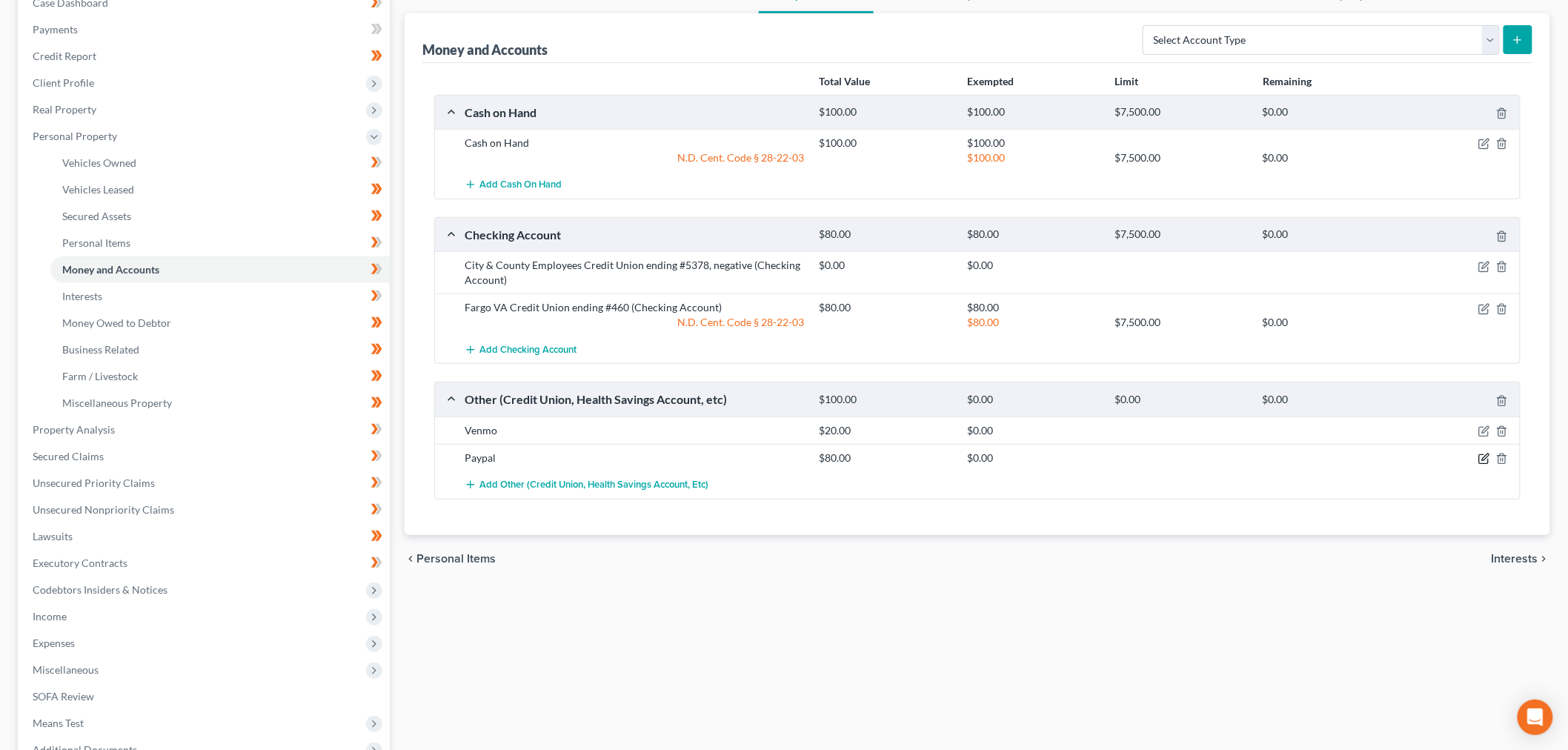
drag, startPoint x: 1463, startPoint y: 648, endPoint x: 1443, endPoint y: 656, distance: 21.5
click at [951, 464] on icon "button" at bounding box center [1484, 459] width 9 height 9
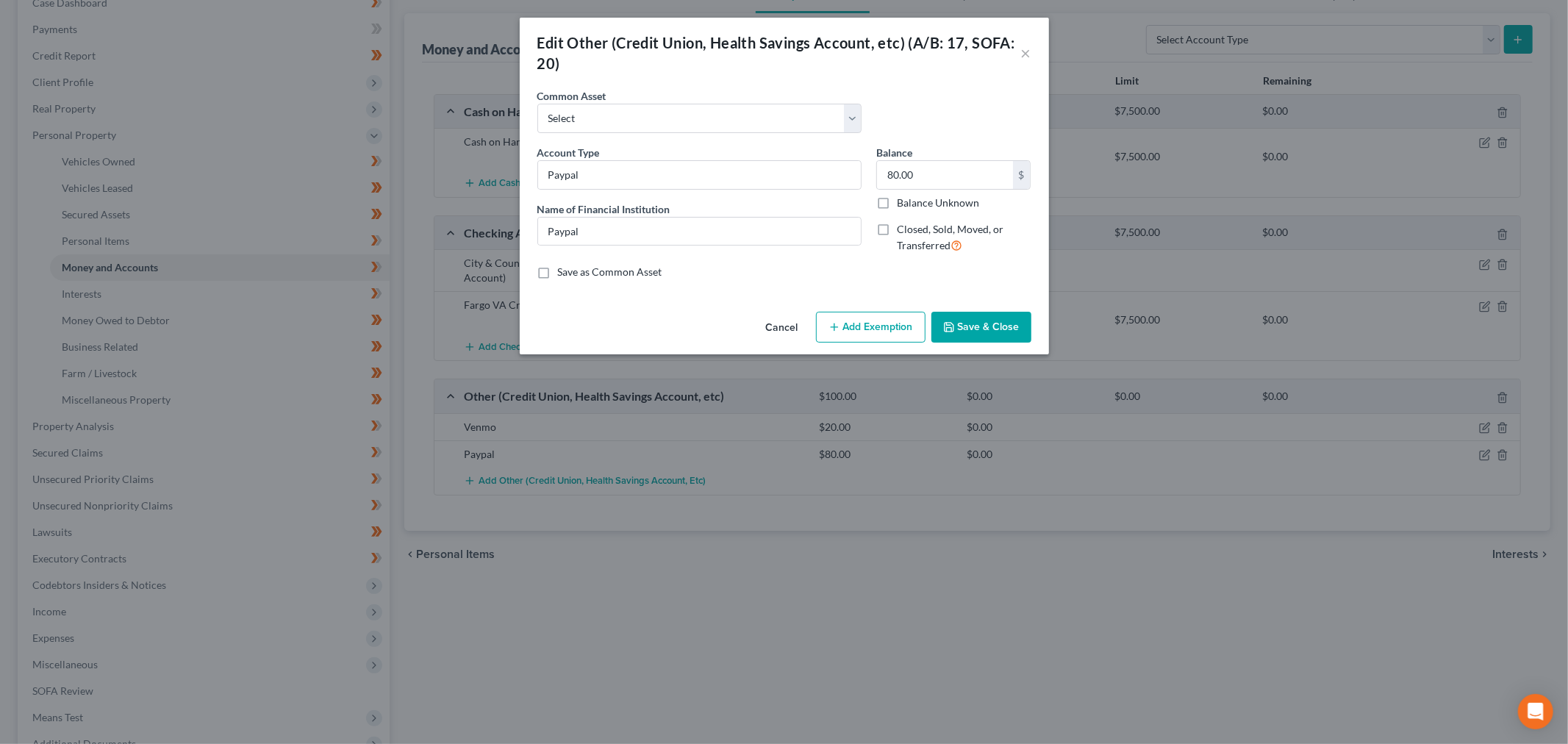
click at [925, 343] on button "Add Exemption" at bounding box center [870, 327] width 109 height 31
select select "2"
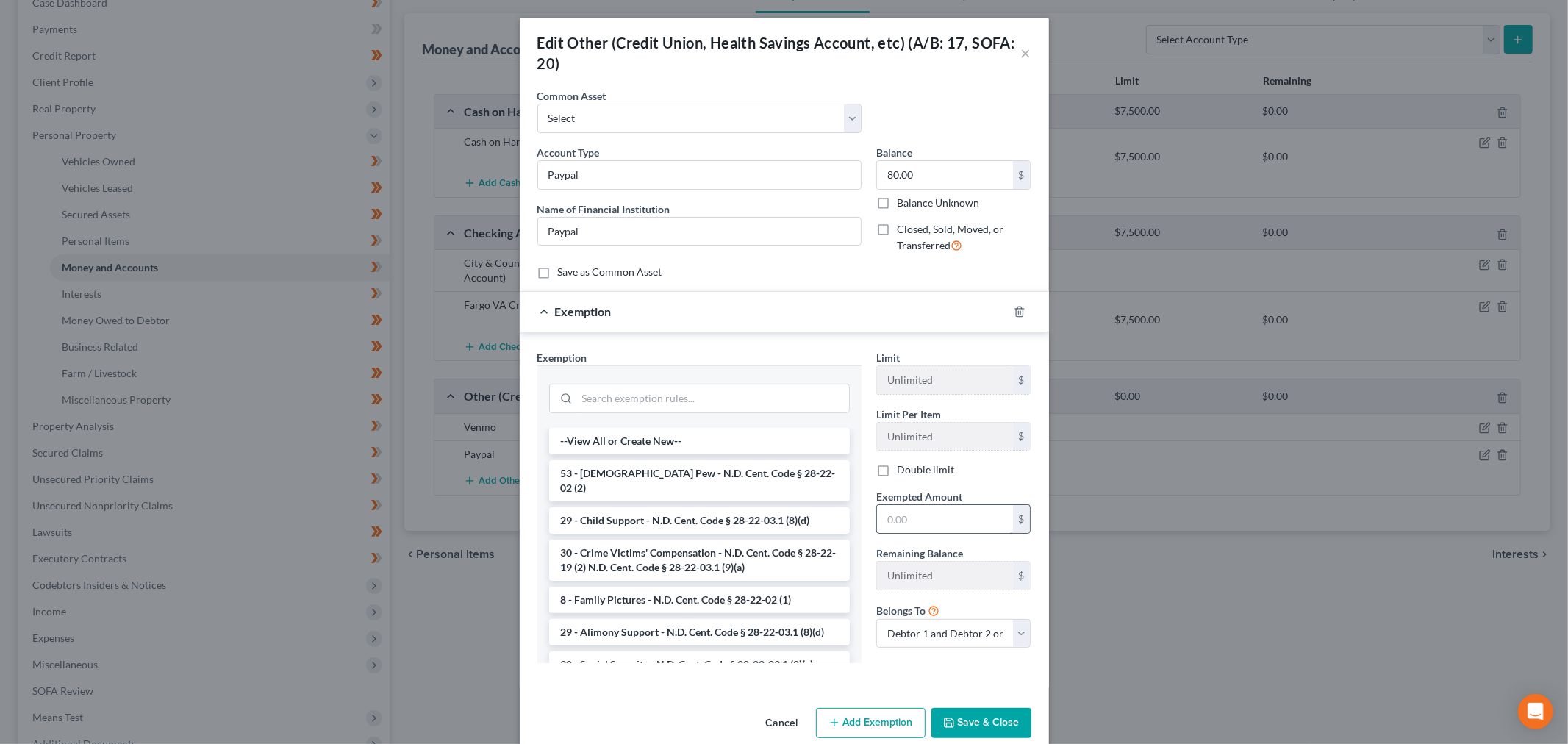
click at [943, 533] on input "text" at bounding box center [944, 519] width 136 height 28
type input "80"
click at [661, 412] on input "search" at bounding box center [712, 398] width 272 height 28
type input "h"
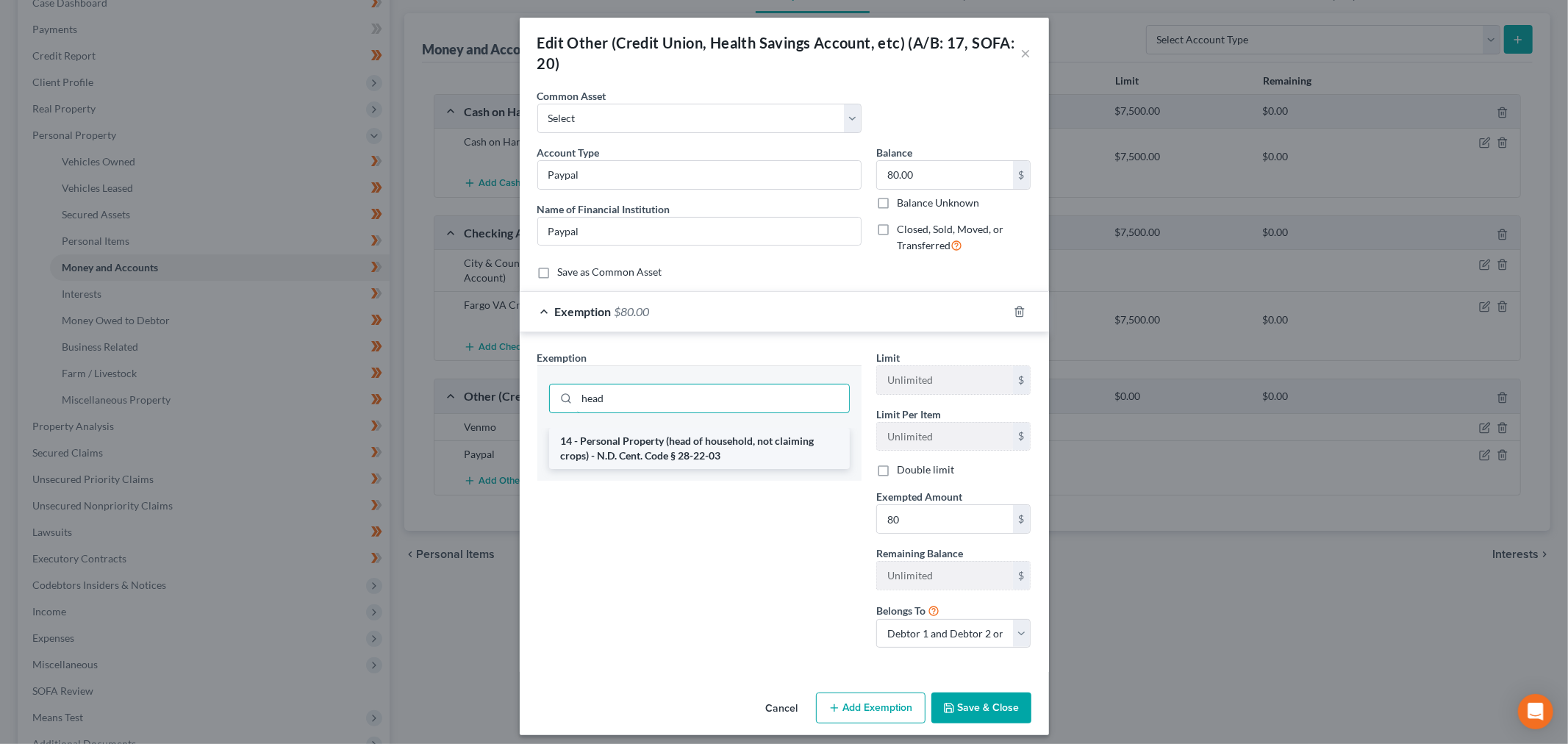
type input "head"
click at [626, 469] on li "14 - Personal Property (head of household, not claiming crops) - N.D. Cent. Cod…" at bounding box center [699, 448] width 300 height 41
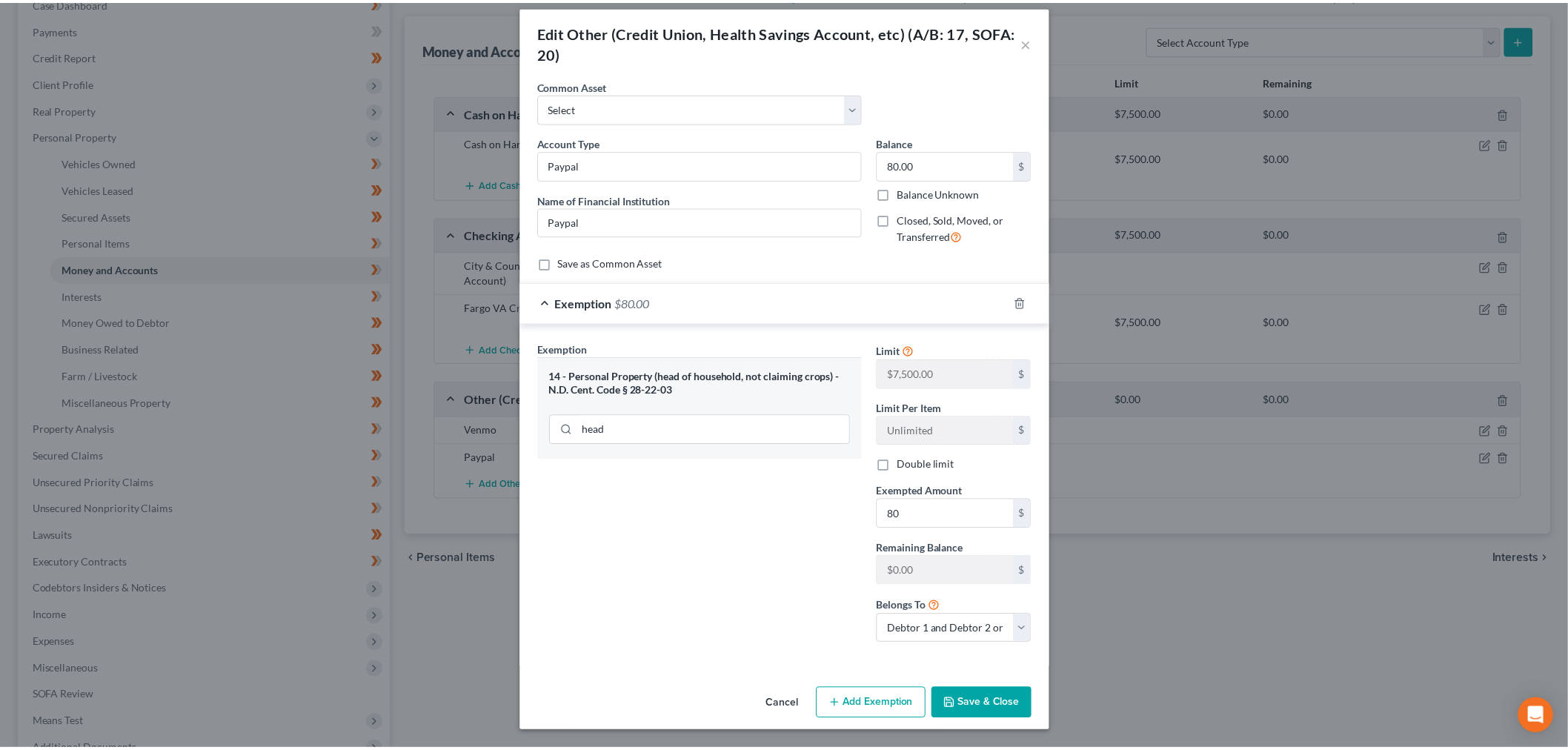
scroll to position [198, 0]
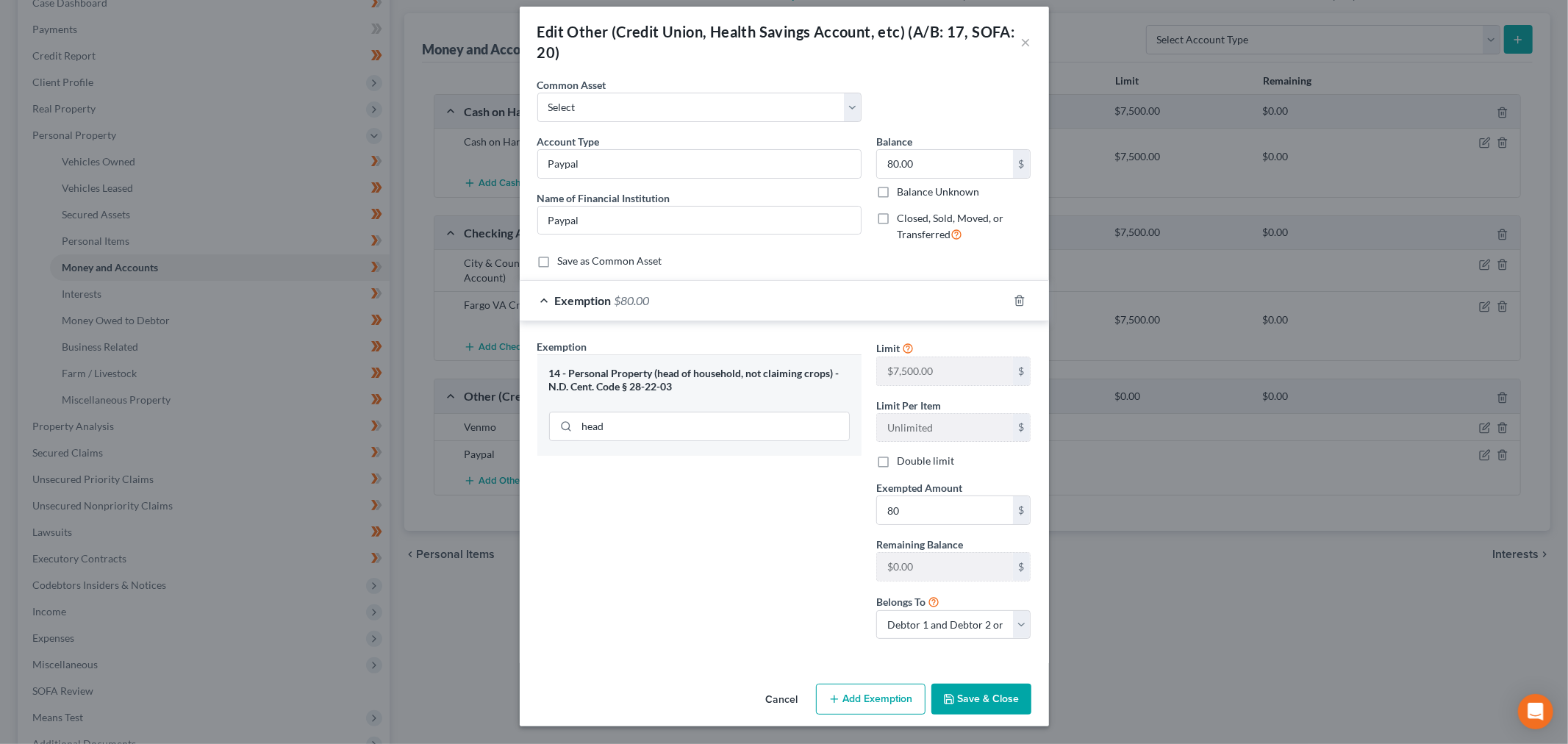
click at [943, 694] on button "Save & Close" at bounding box center [981, 700] width 100 height 31
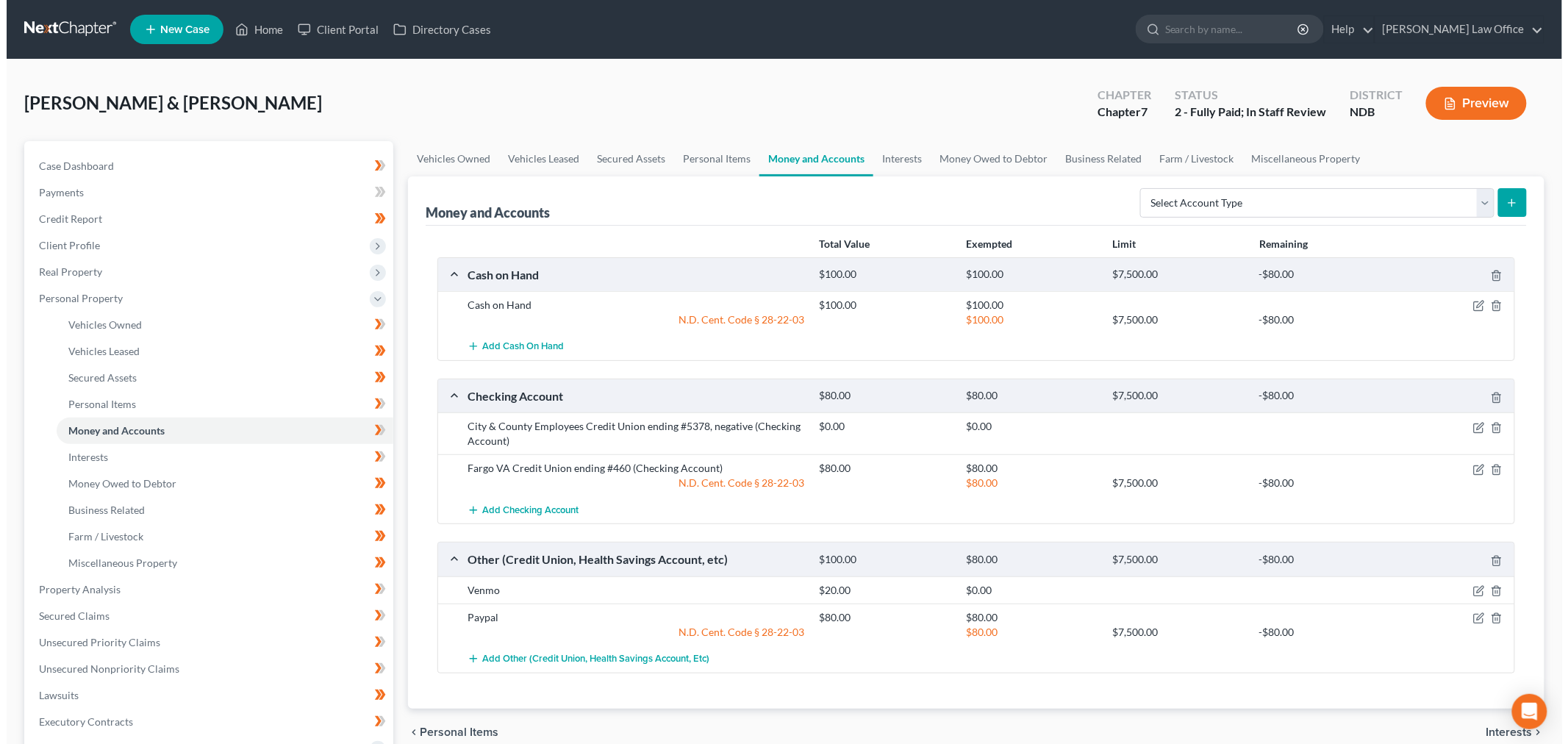
scroll to position [163, 0]
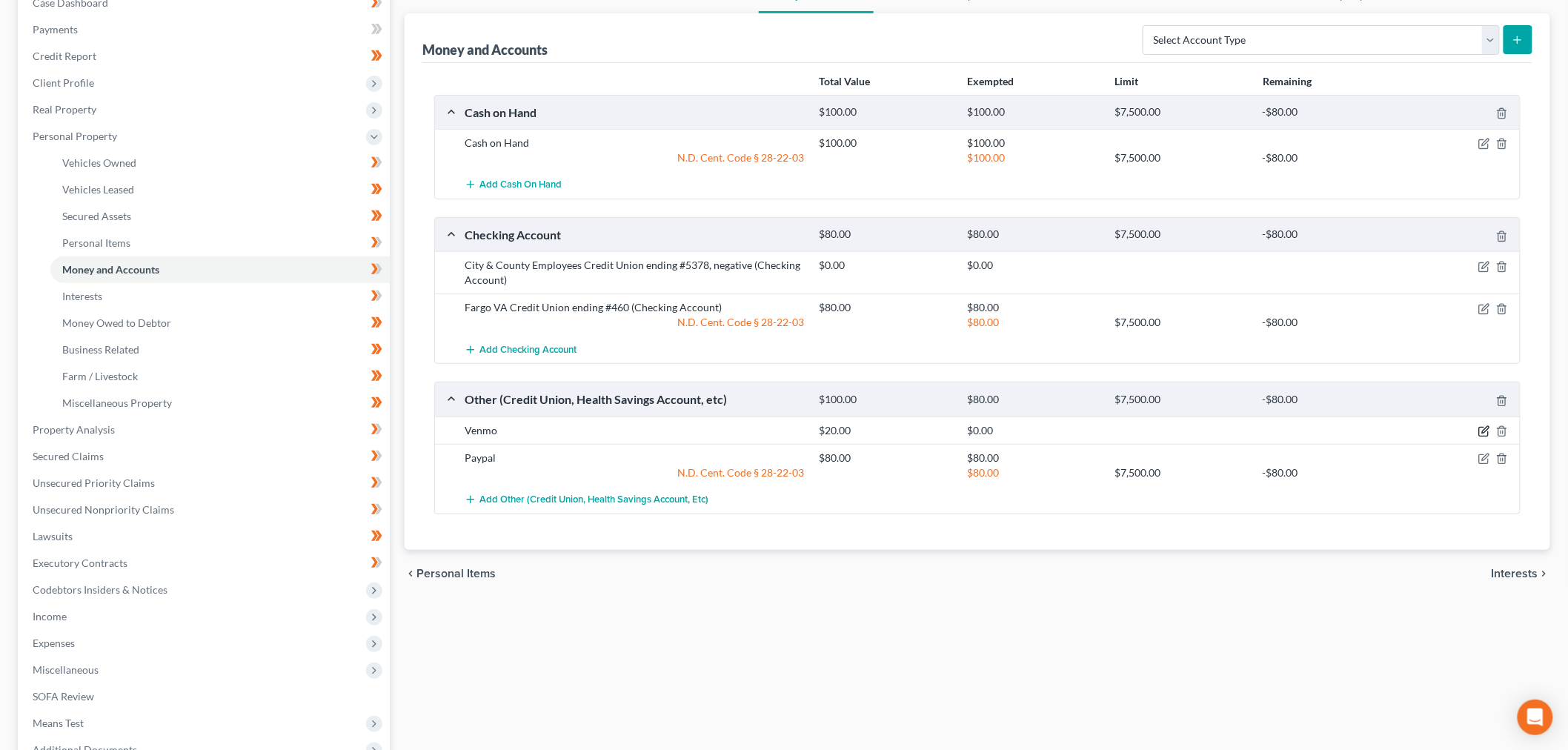
click at [951, 438] on icon "button" at bounding box center [1485, 431] width 12 height 12
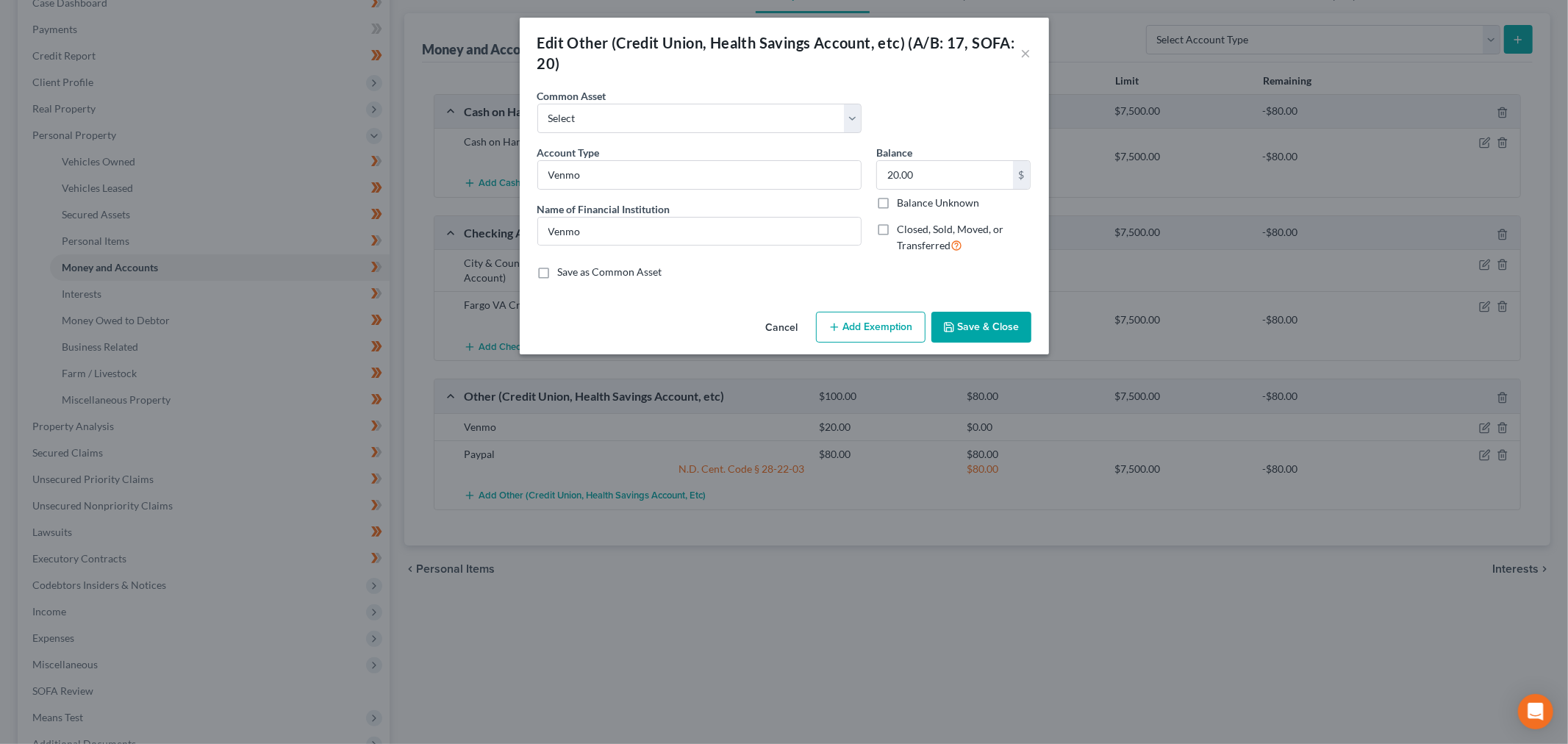
click at [916, 343] on button "Add Exemption" at bounding box center [870, 327] width 109 height 31
select select "2"
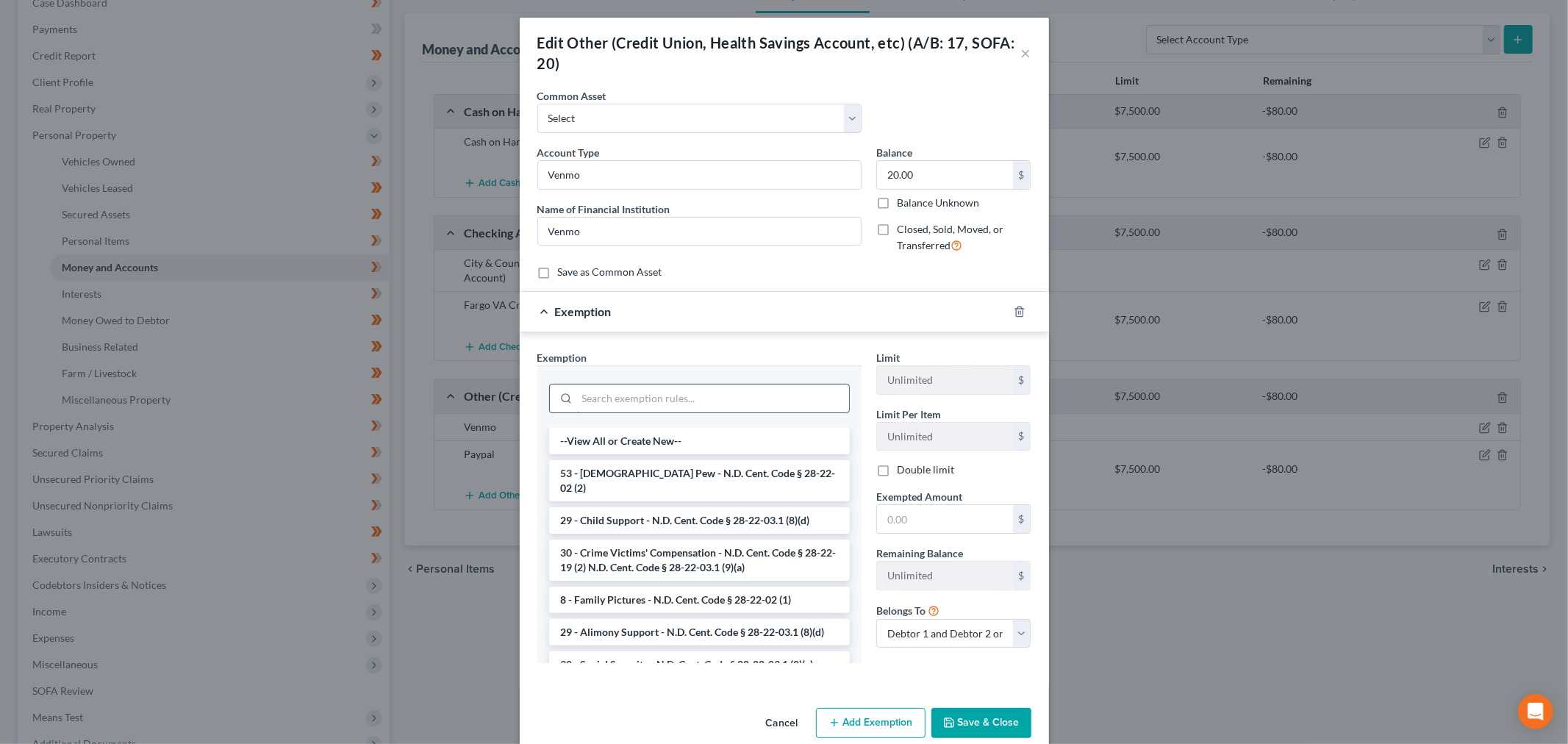
click at [708, 412] on input "search" at bounding box center [712, 398] width 272 height 28
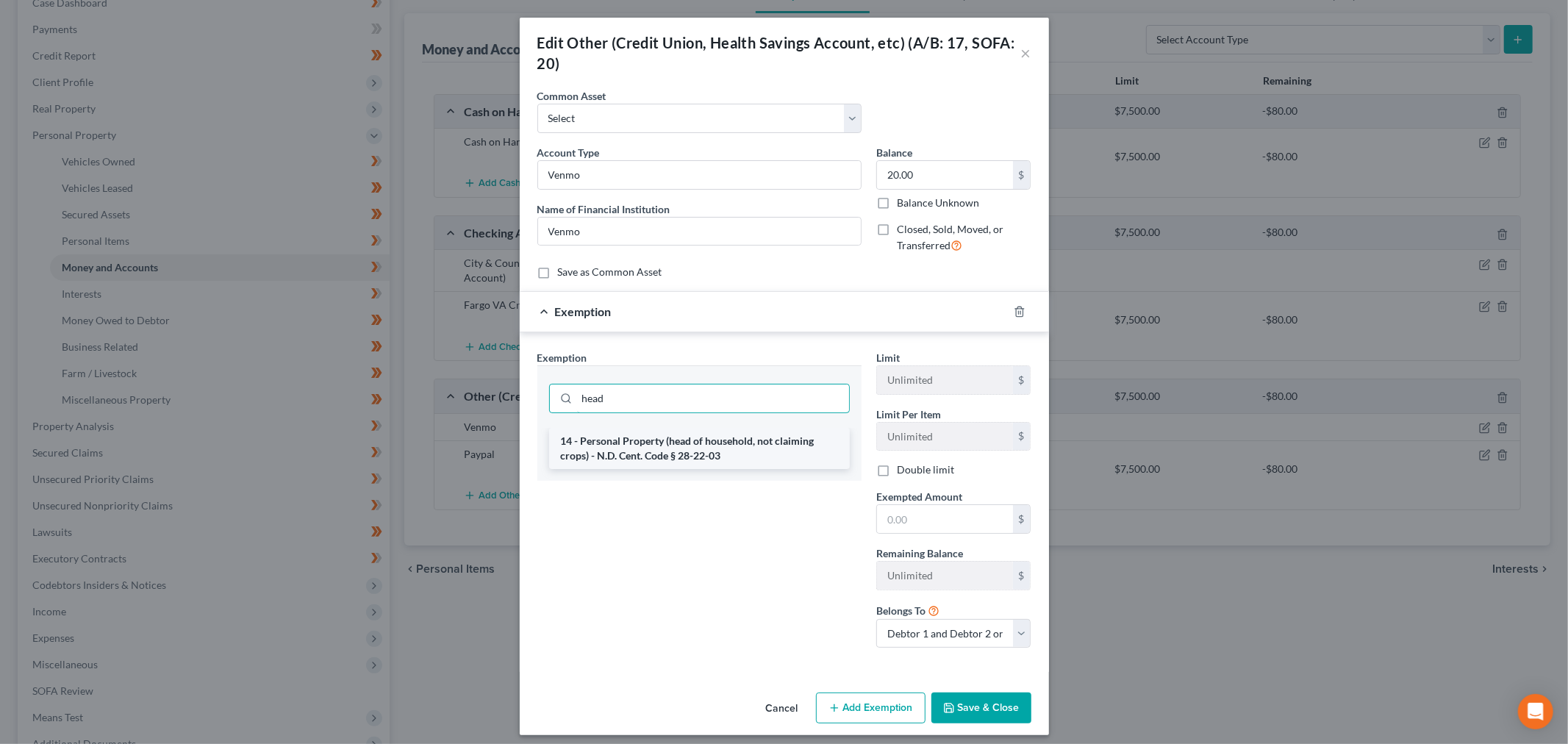
type input "head"
click at [741, 469] on li "14 - Personal Property (head of household, not claiming crops) - N.D. Cent. Cod…" at bounding box center [699, 448] width 300 height 41
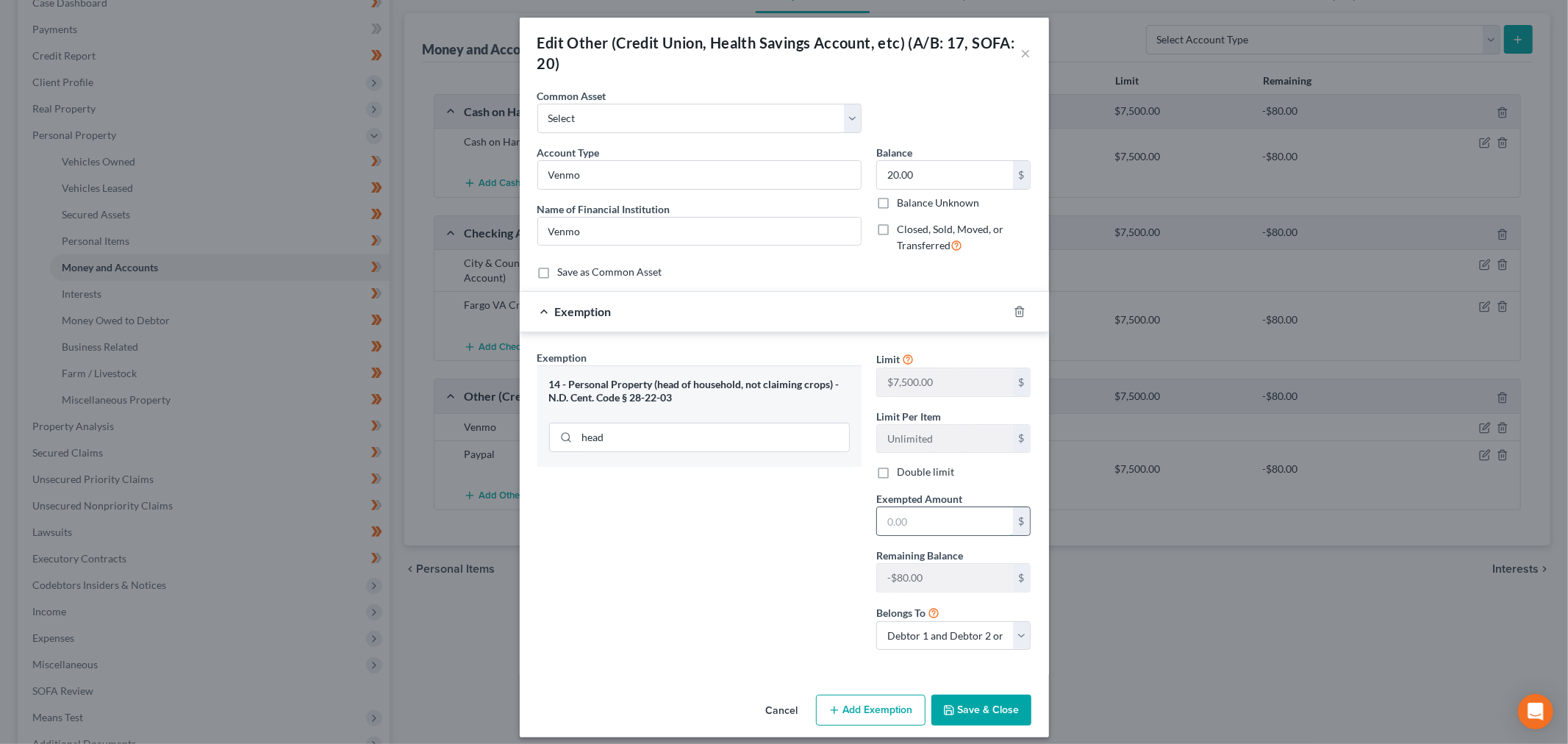
click at [915, 536] on input "text" at bounding box center [944, 521] width 136 height 28
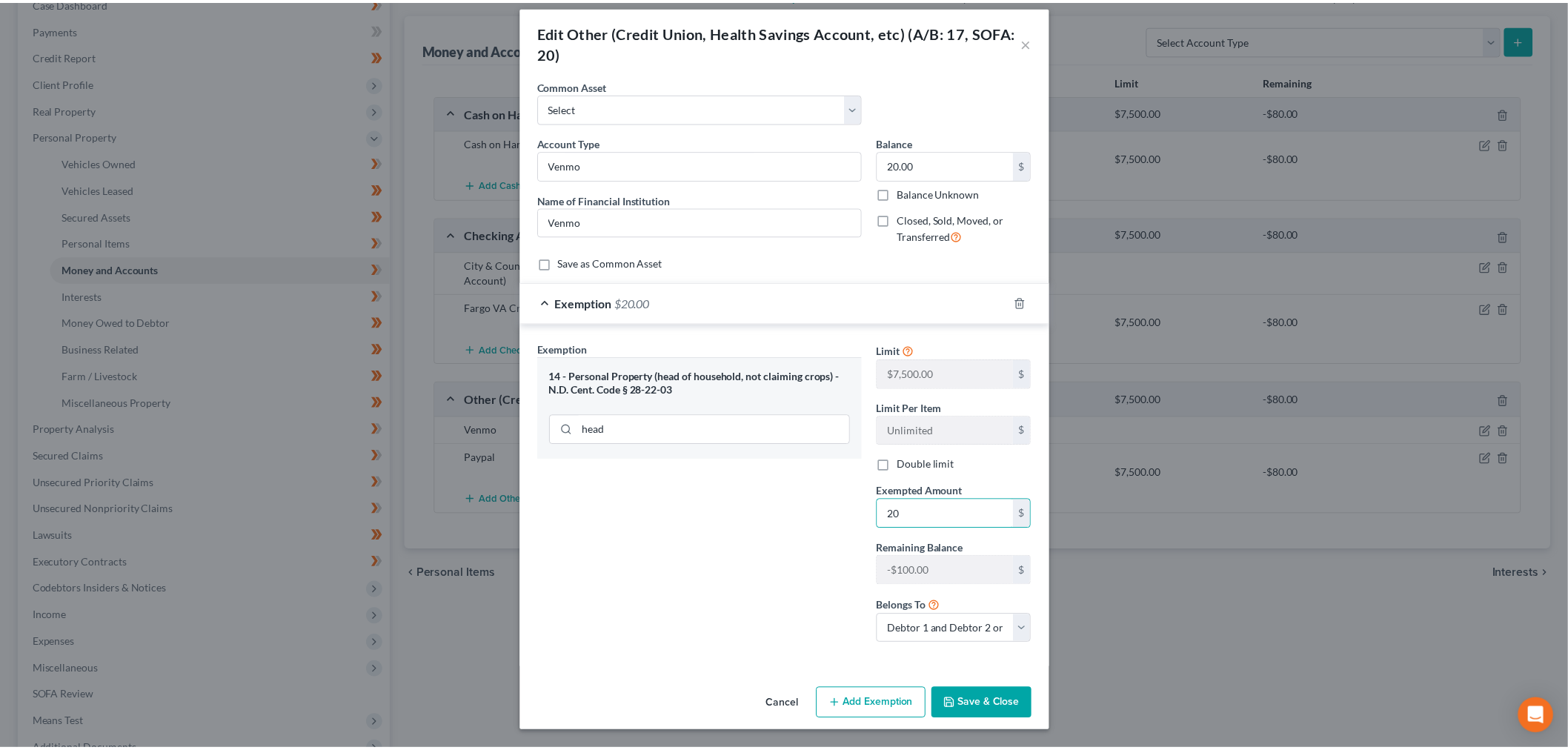
scroll to position [198, 0]
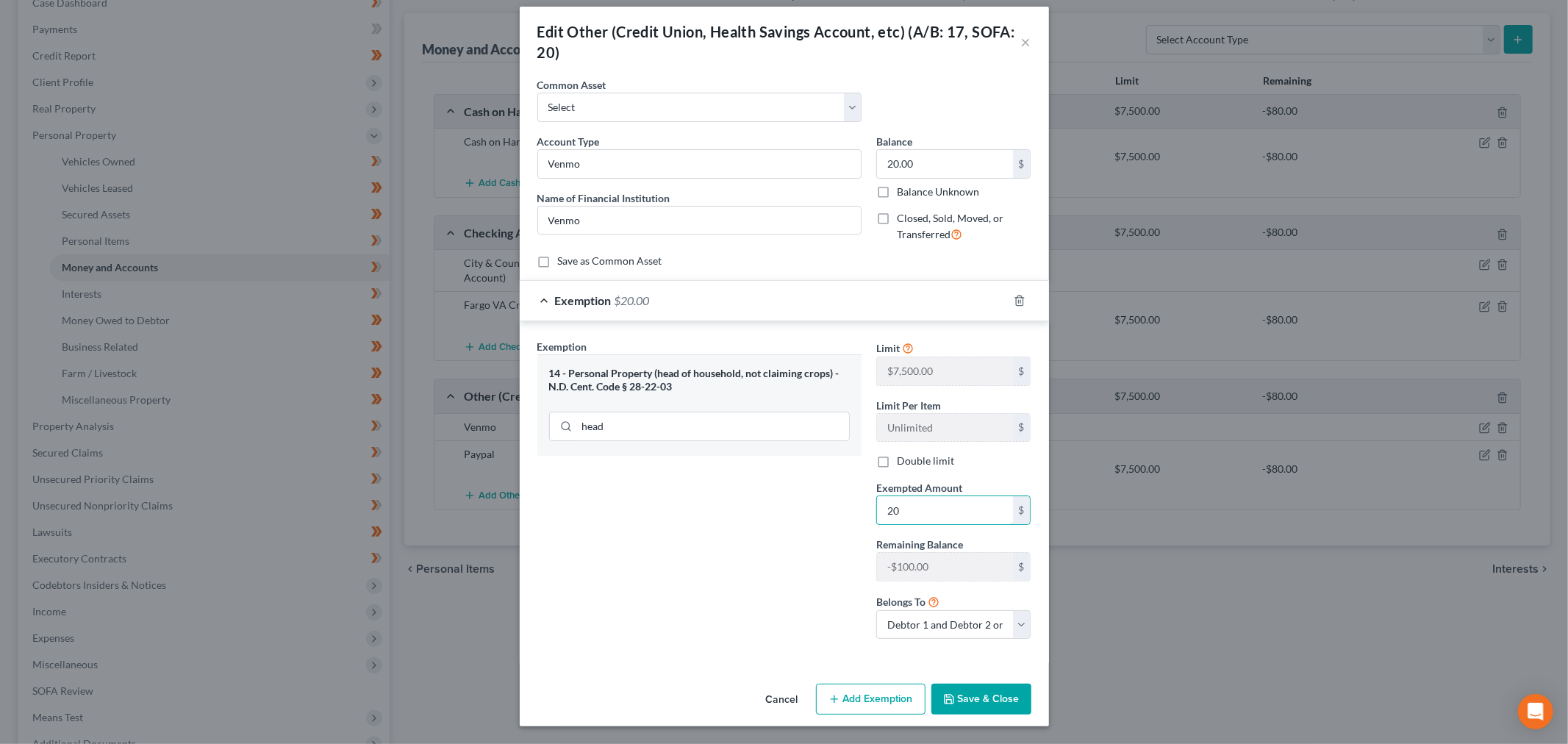
type input "20"
click at [943, 708] on div "Cancel Add Exemption Save & Close" at bounding box center [784, 702] width 529 height 49
click at [943, 697] on button "Save & Close" at bounding box center [981, 700] width 100 height 31
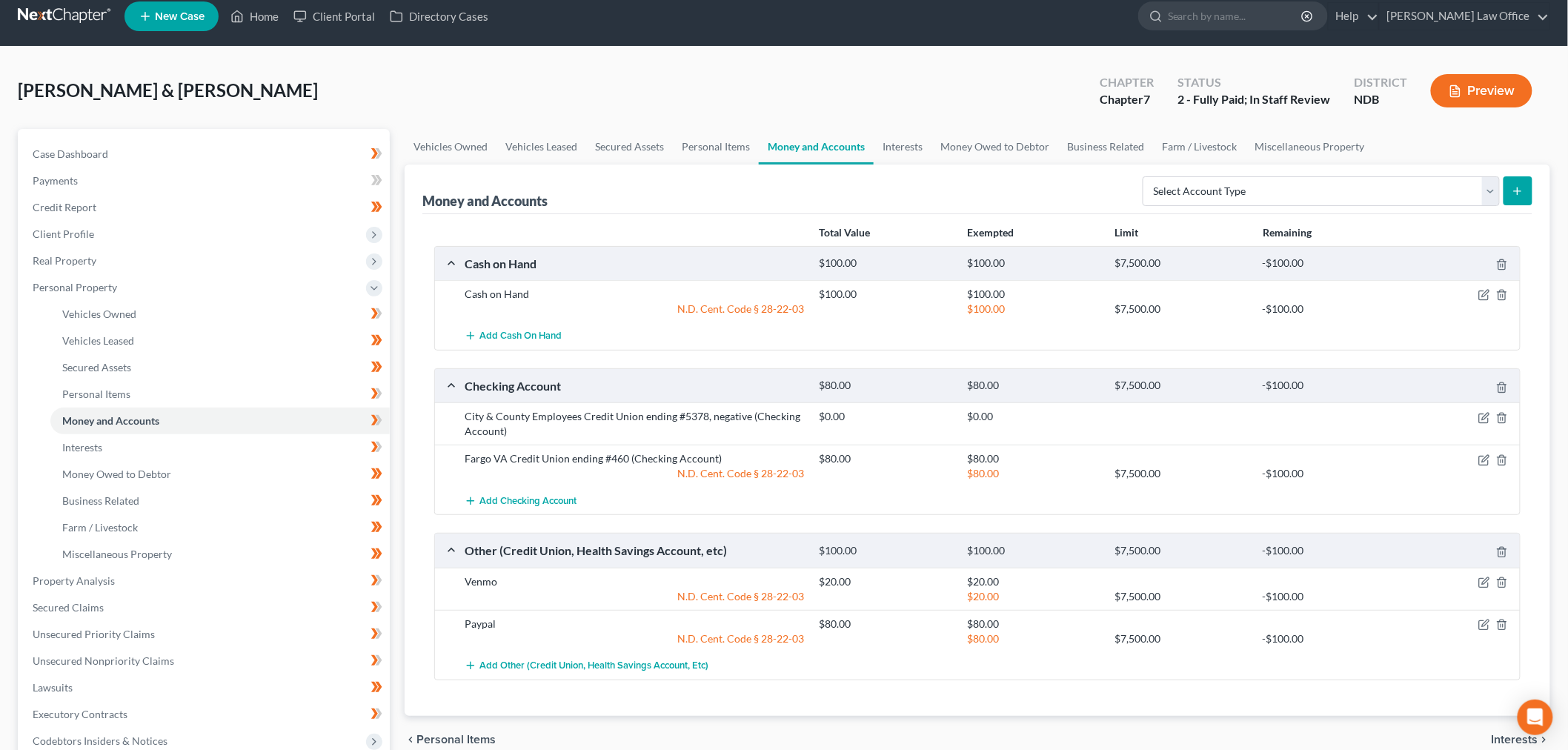
scroll to position [0, 0]
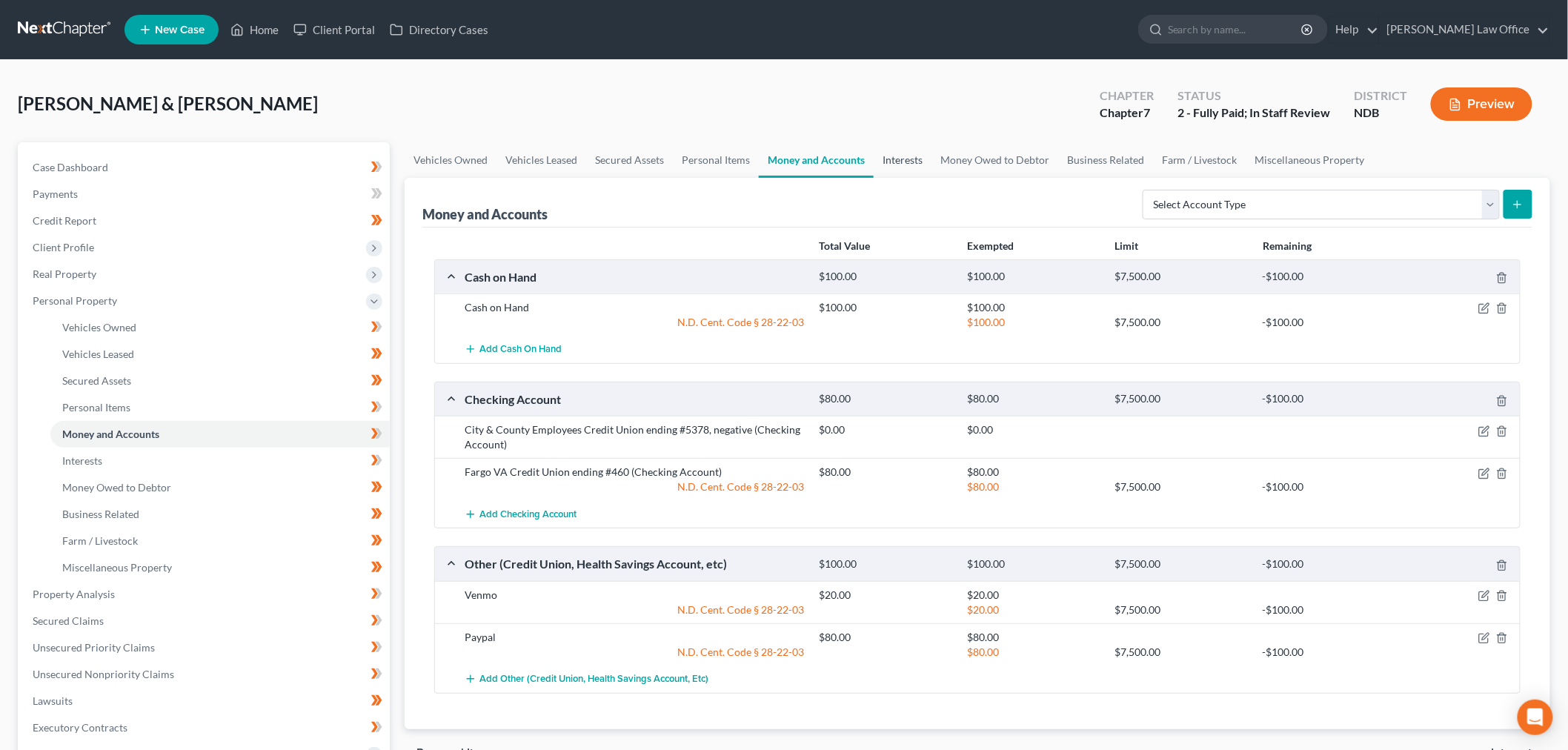
click at [932, 178] on link "Interests" at bounding box center [903, 160] width 58 height 36
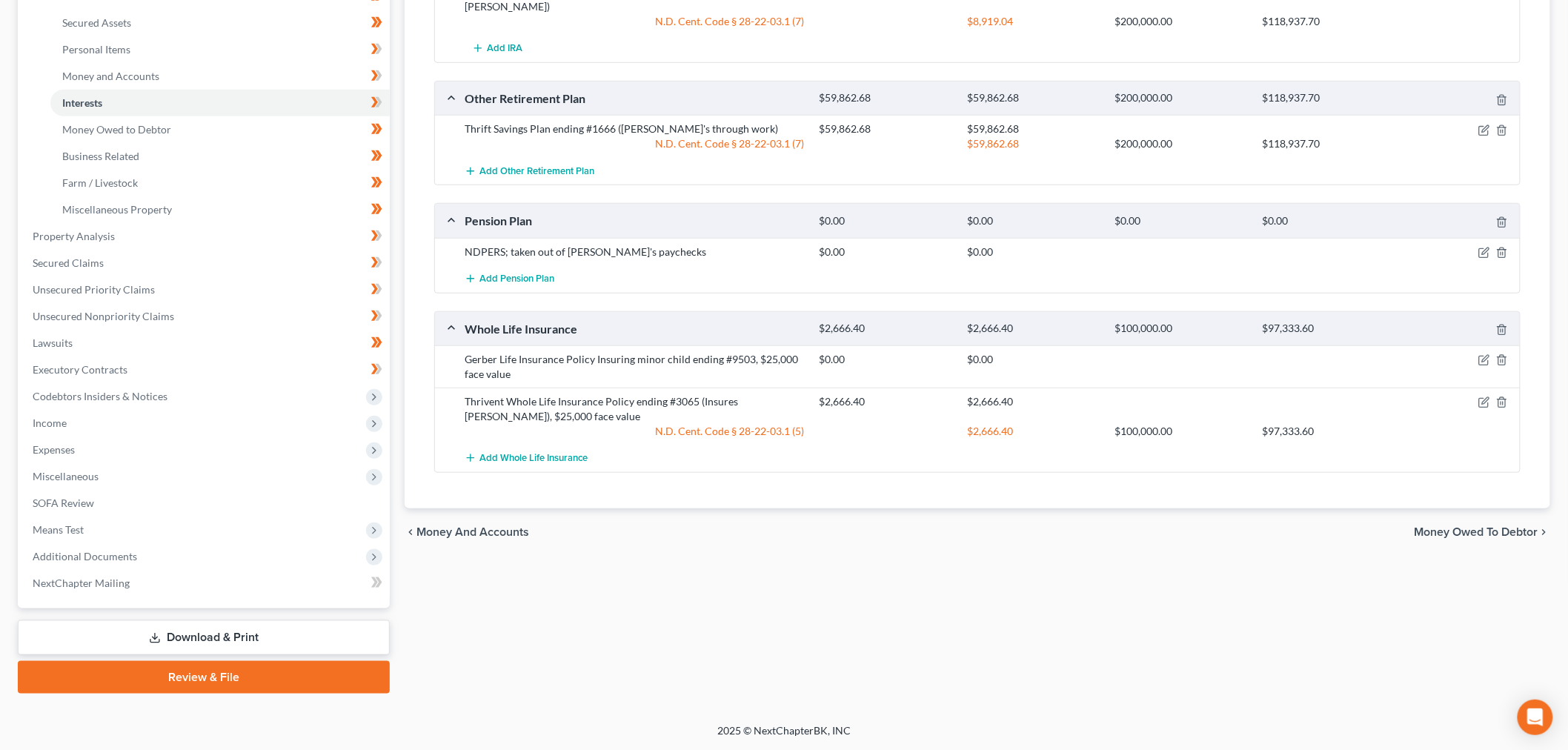
scroll to position [494, 0]
click at [951, 259] on div at bounding box center [1462, 251] width 119 height 15
click at [951, 259] on icon "button" at bounding box center [1485, 253] width 12 height 12
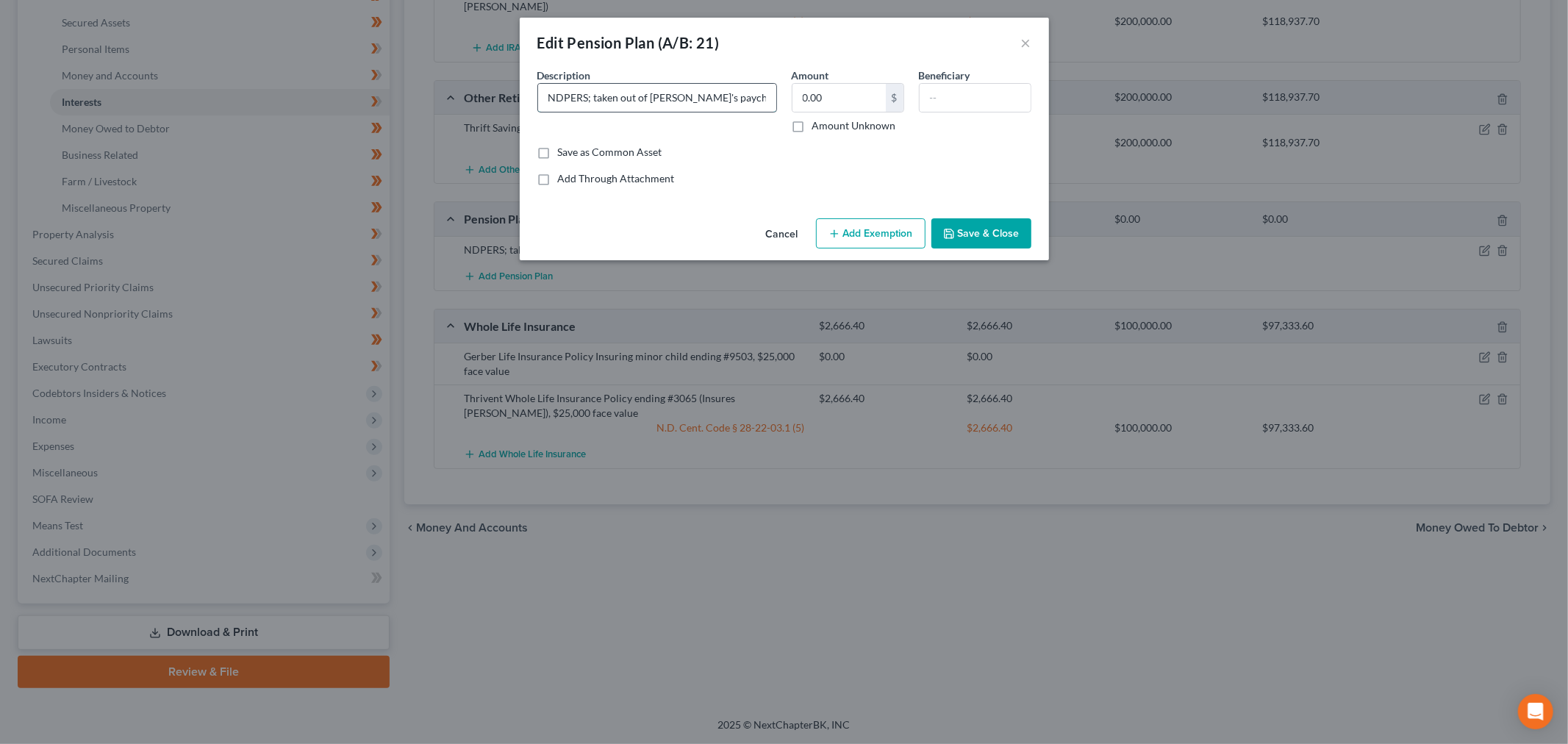
drag, startPoint x: 744, startPoint y: 123, endPoint x: 541, endPoint y: 121, distance: 203.0
click at [541, 112] on input "NDPERS; taken out of Laif's paychecks" at bounding box center [657, 98] width 238 height 28
type input "NDPERS; Cannot draw until retirement (Laif)"
click at [943, 249] on button "Save & Close" at bounding box center [981, 234] width 100 height 31
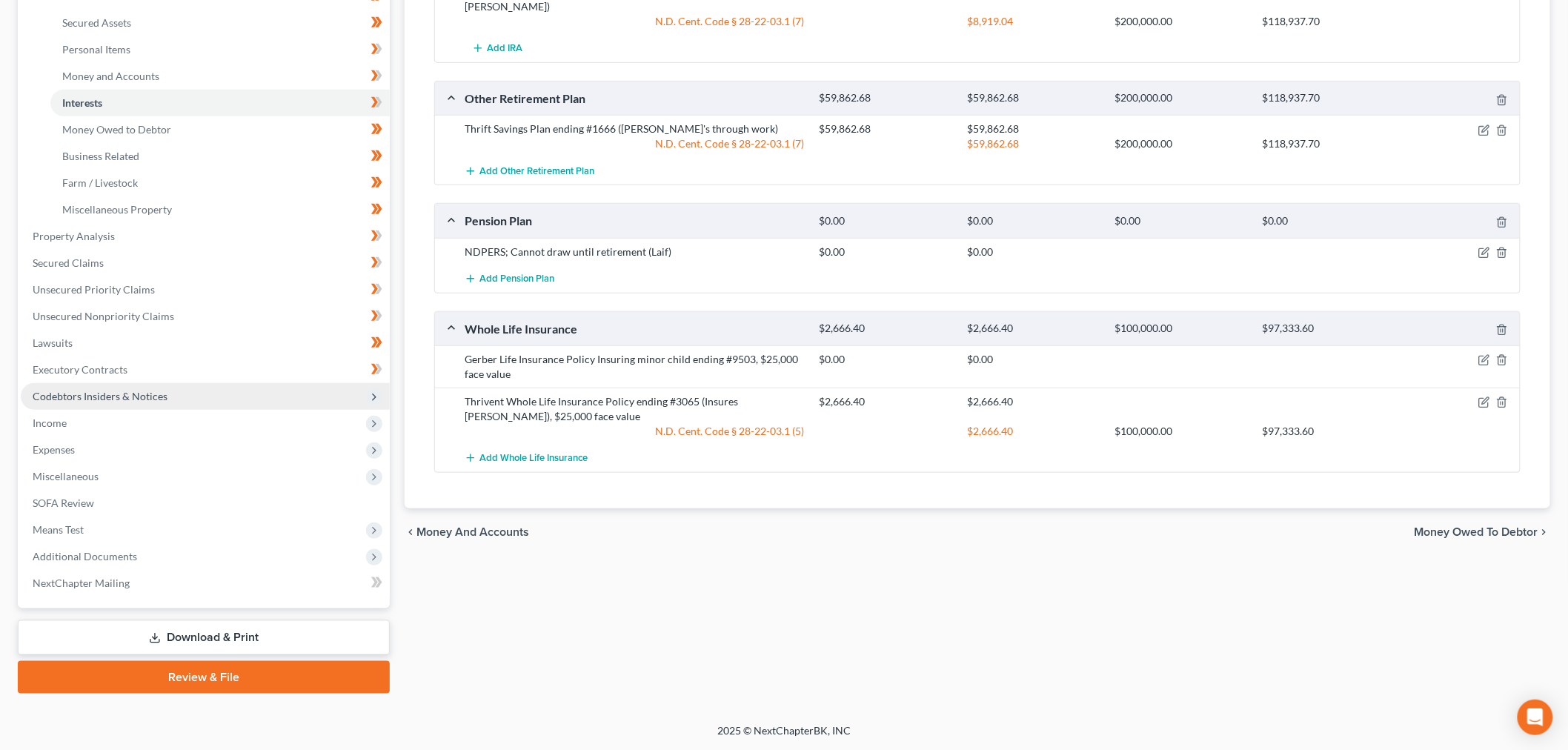
scroll to position [411, 0]
drag, startPoint x: 230, startPoint y: 419, endPoint x: 544, endPoint y: 462, distance: 316.9
click at [230, 330] on link "Unsecured Nonpriority Claims" at bounding box center [206, 316] width 369 height 26
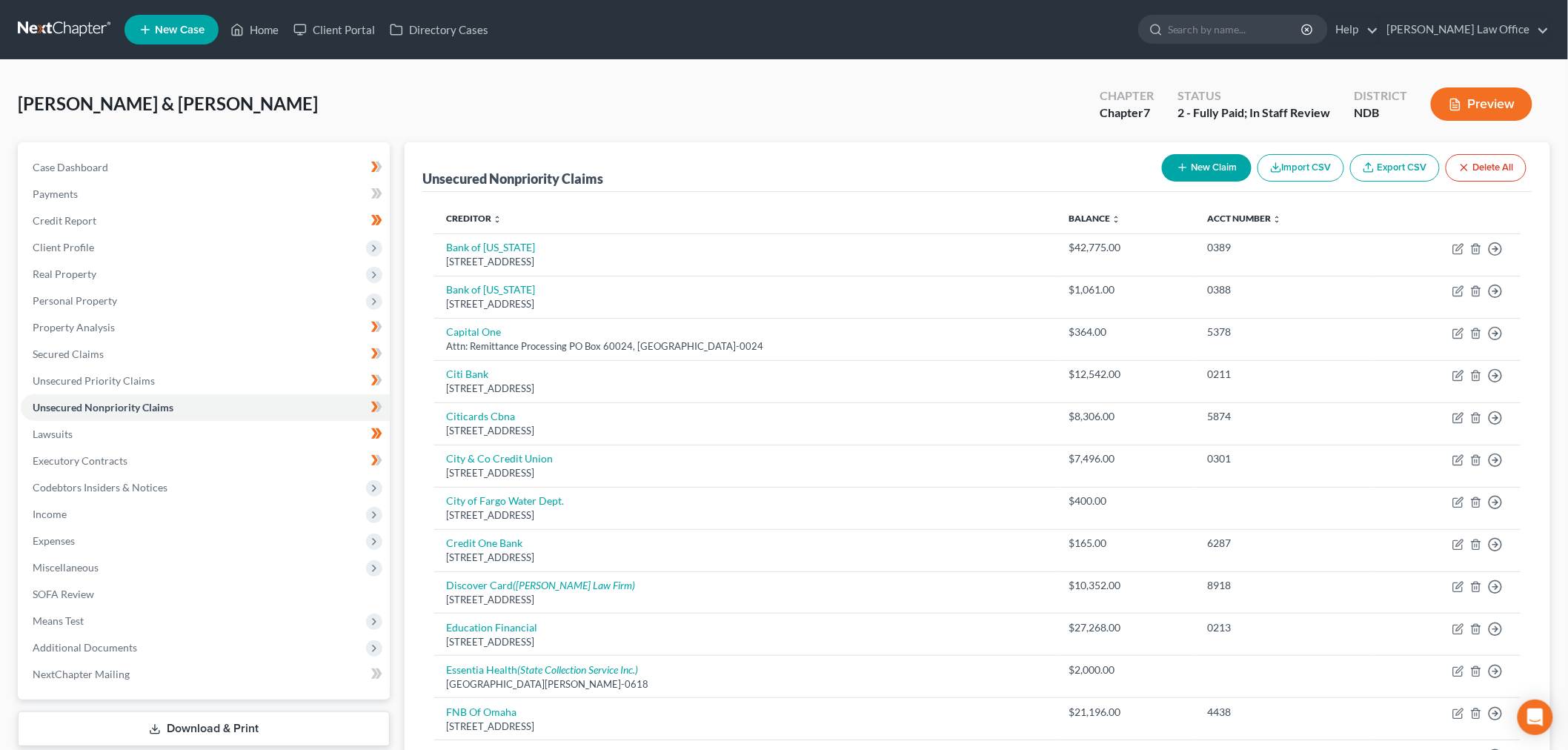
click at [951, 182] on button "New Claim" at bounding box center [1207, 167] width 89 height 27
select select "2"
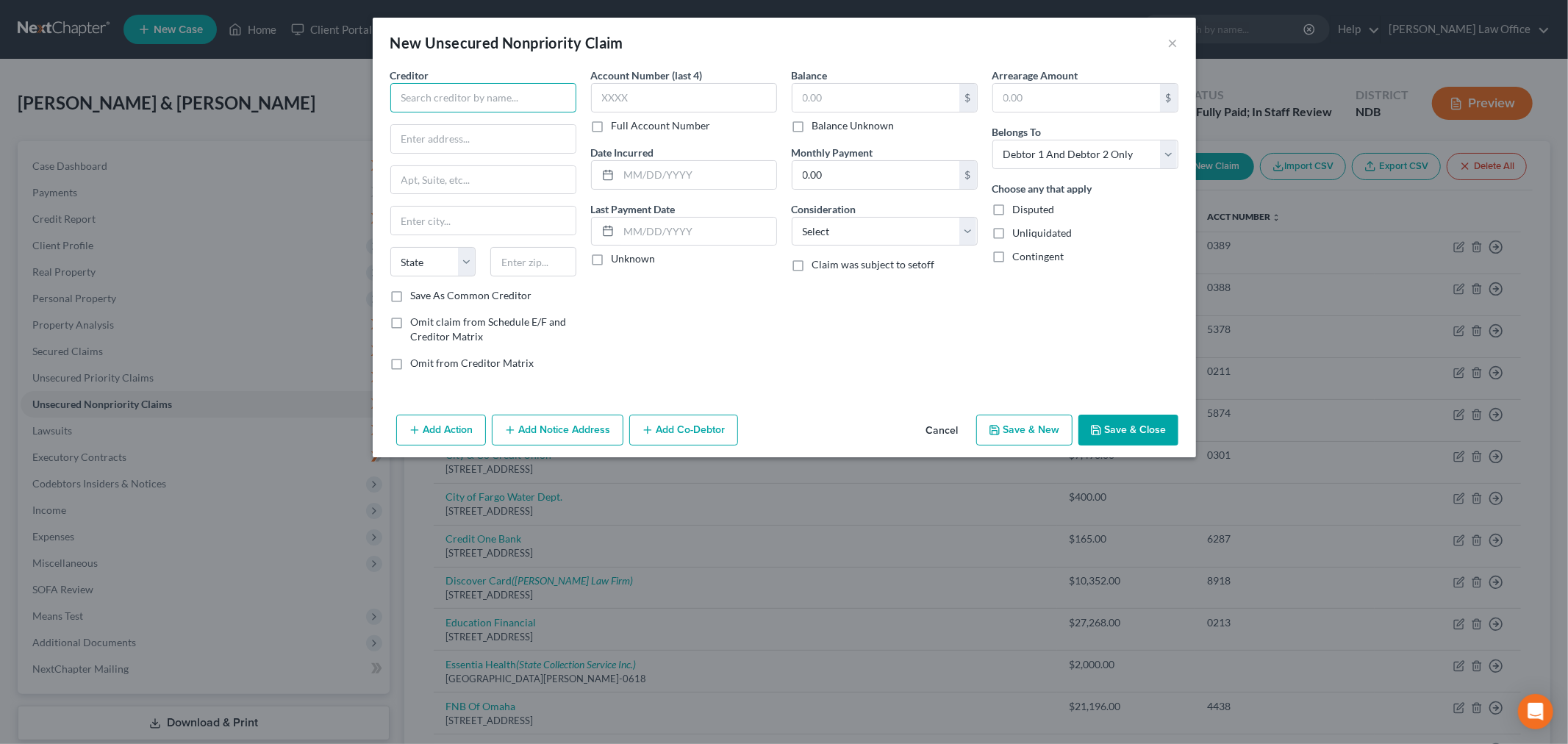
click at [449, 112] on input "text" at bounding box center [483, 98] width 186 height 30
type input "g"
click at [943, 51] on button "×" at bounding box center [1173, 43] width 10 height 17
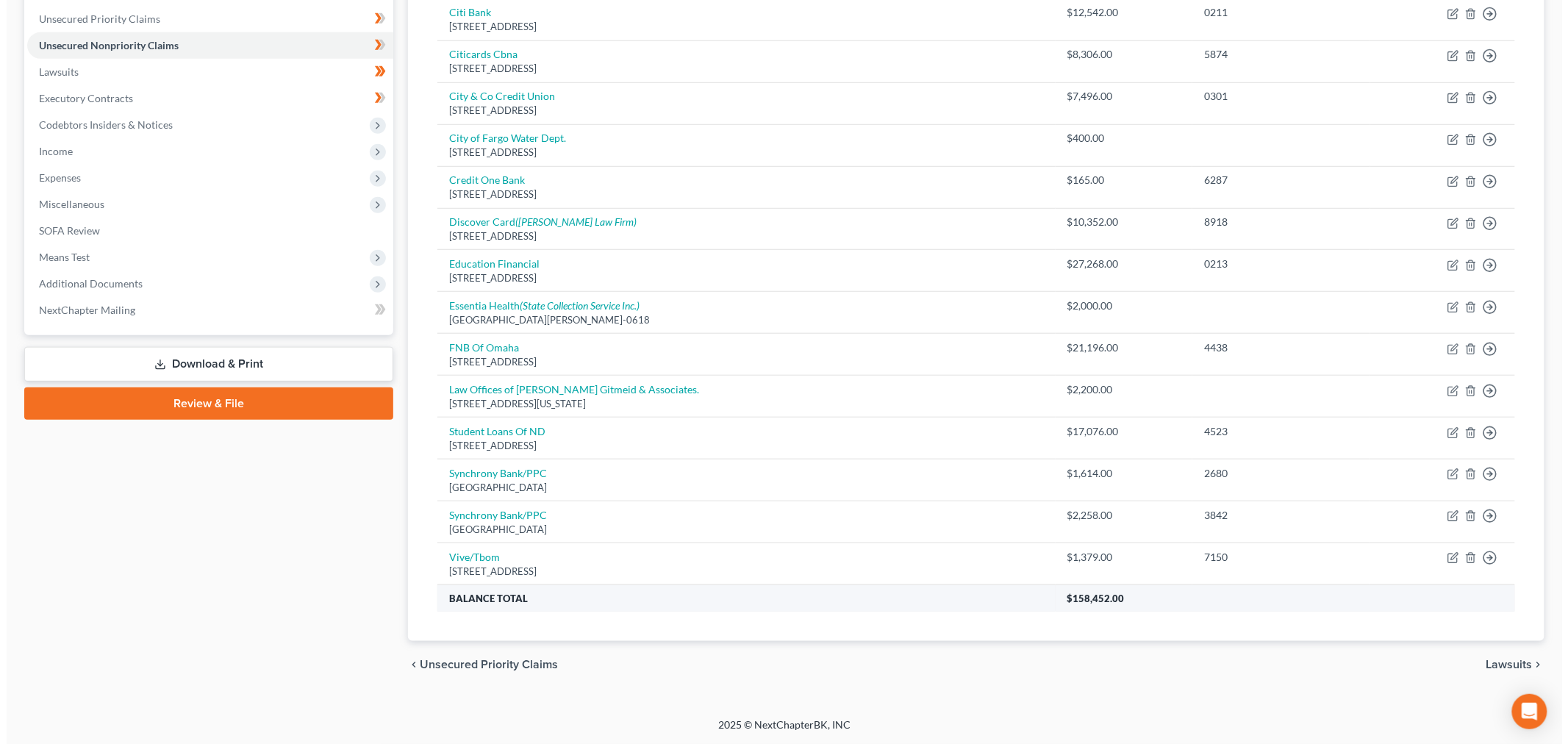
scroll to position [490, 0]
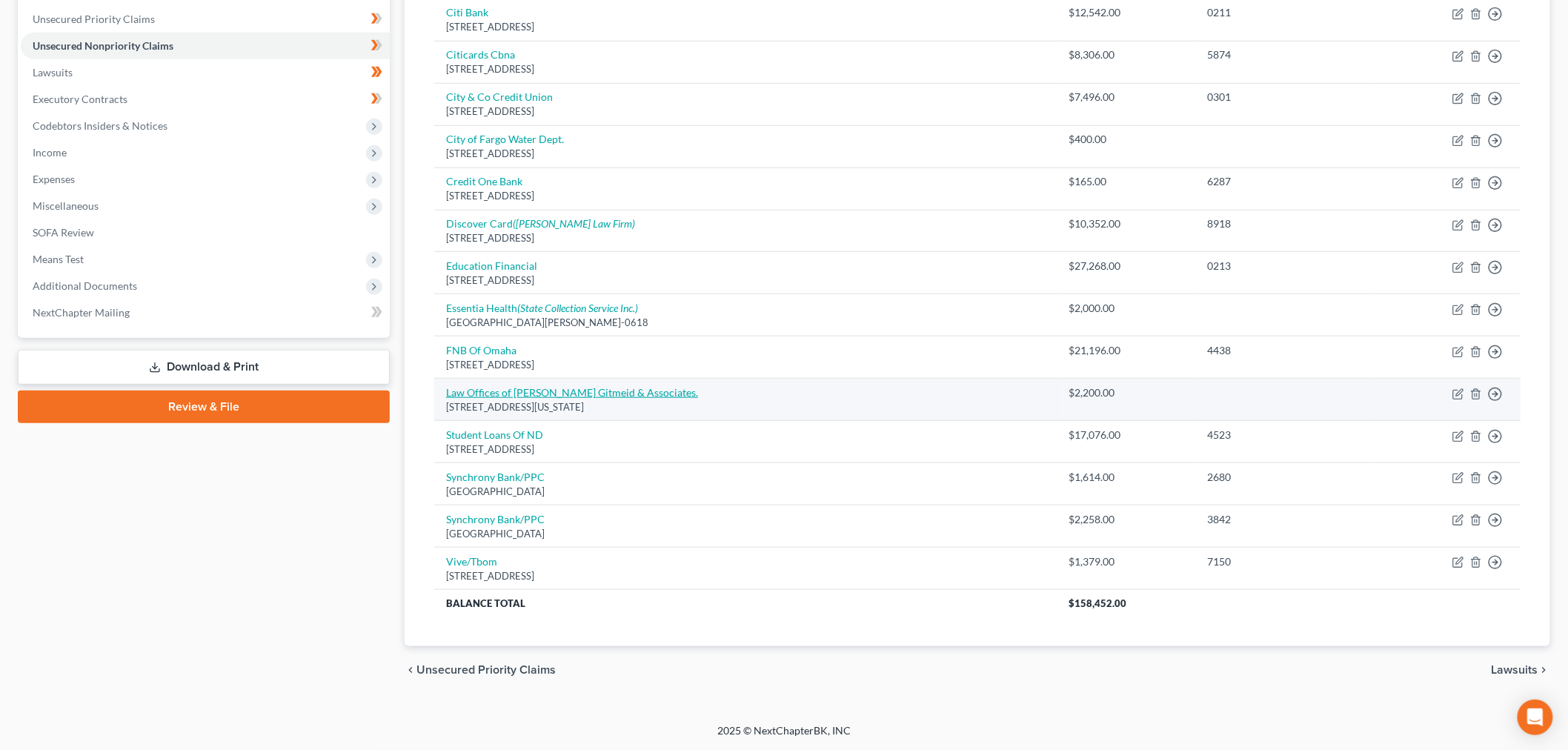
click at [690, 399] on link "Law Offices of Robert S. Gitmeid & Associates." at bounding box center [572, 392] width 252 height 12
select select "33"
select select "14"
select select "2"
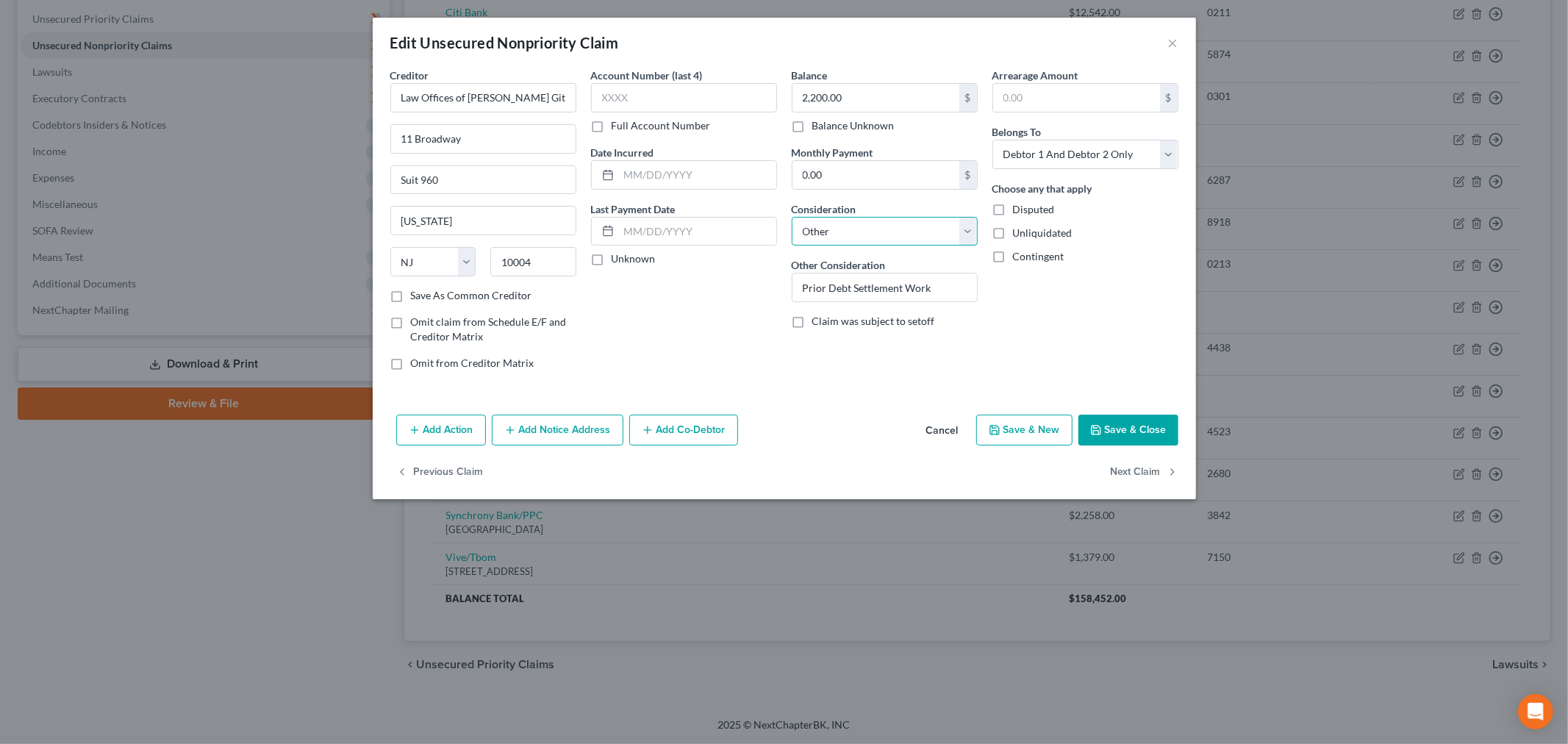
click at [934, 247] on select "Select Cable / Satellite Services Collection Agency Credit Card Debt Debt Couns…" at bounding box center [884, 232] width 186 height 30
select select "16"
click at [791, 247] on select "Select Cable / Satellite Services Collection Agency Credit Card Debt Debt Couns…" at bounding box center [884, 232] width 186 height 30
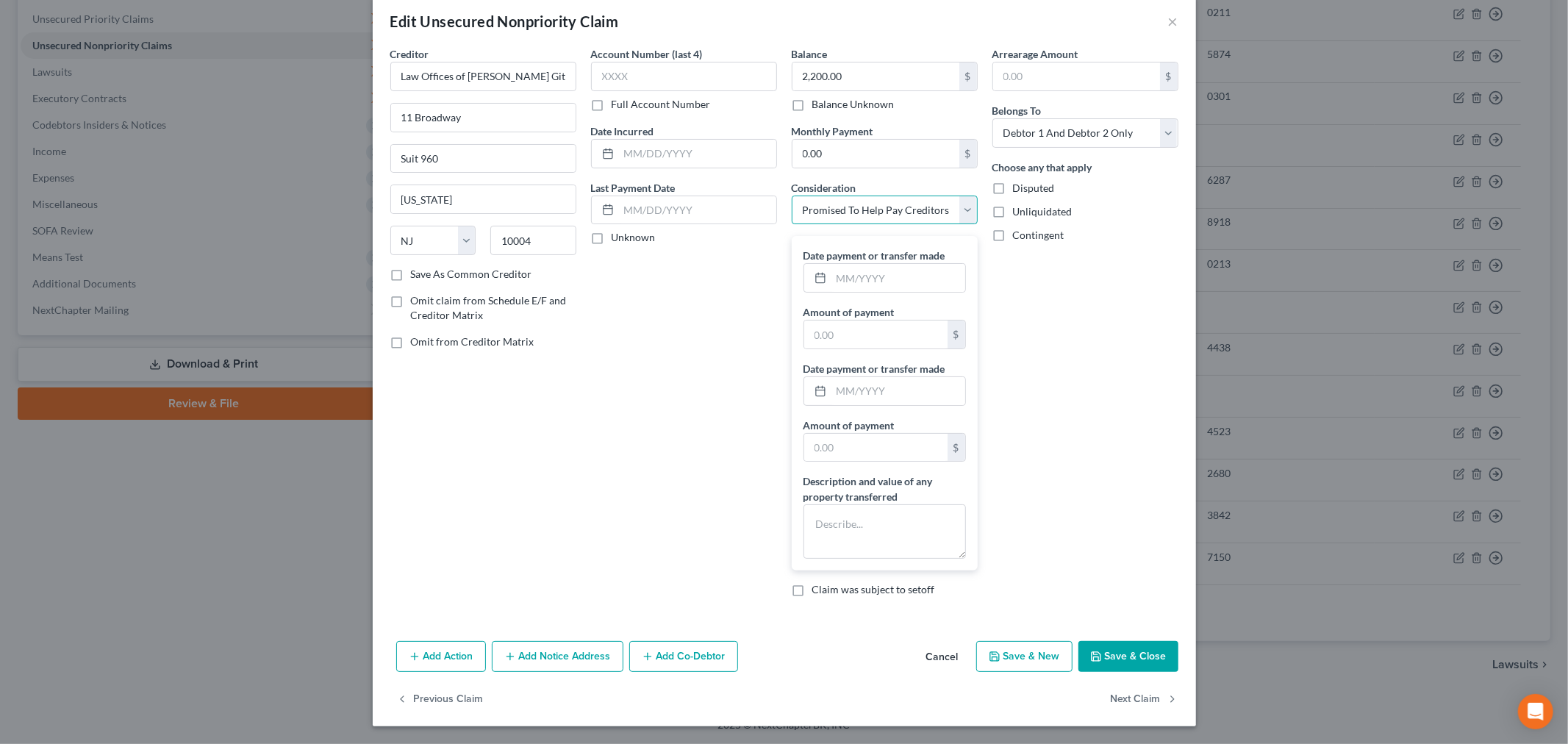
scroll to position [82, 0]
click at [909, 559] on textarea at bounding box center [884, 531] width 162 height 55
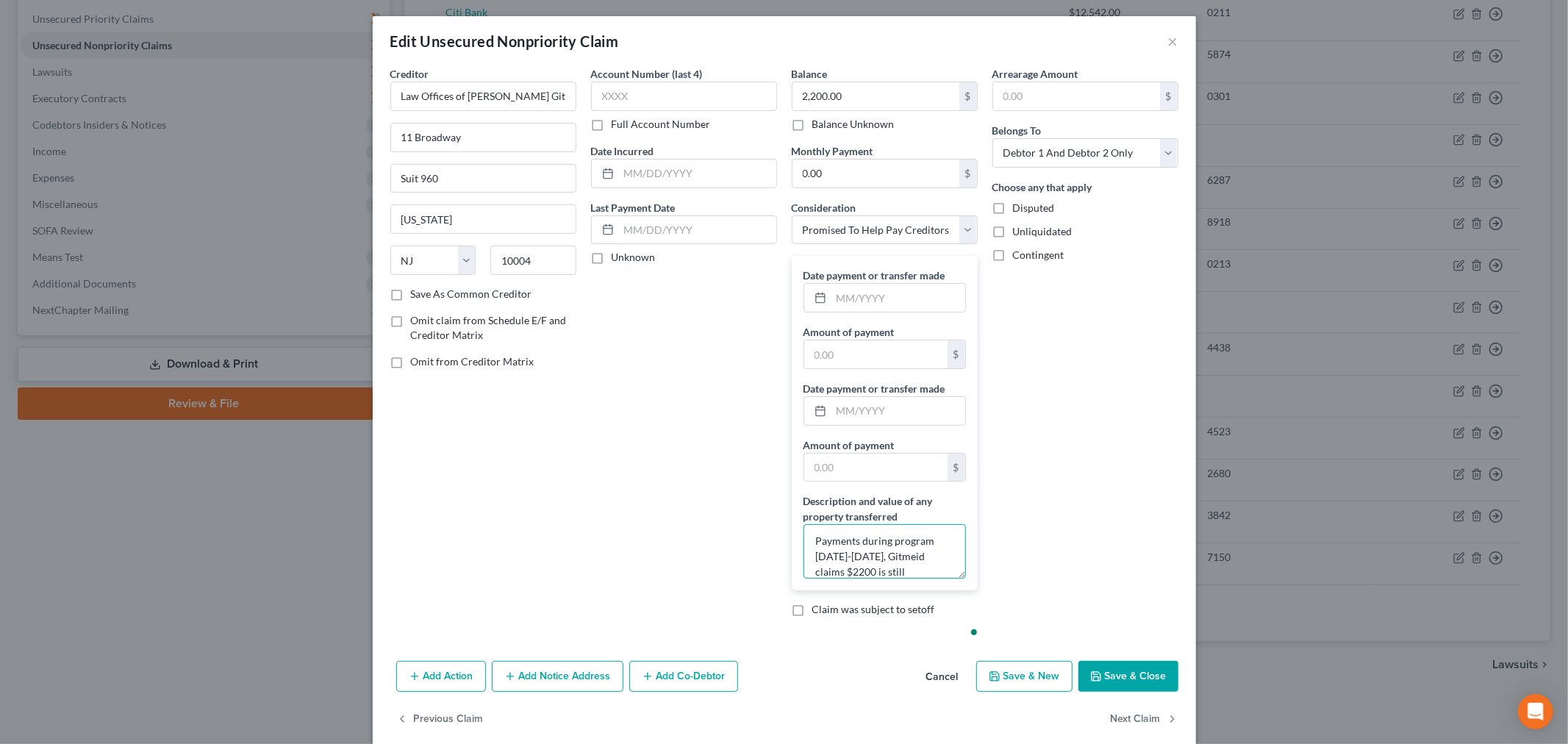
scroll to position [0, 0]
type textarea "Payments during program 2024-2025, Gitmeid claims $2200 is still outstanding"
drag, startPoint x: 1115, startPoint y: 189, endPoint x: 1115, endPoint y: 201, distance: 12.0
click at [943, 169] on select "Select Debtor 1 Only Debtor 2 Only Debtor 1 And Debtor 2 Only At Least One Of T…" at bounding box center [1085, 155] width 186 height 30
select select "0"
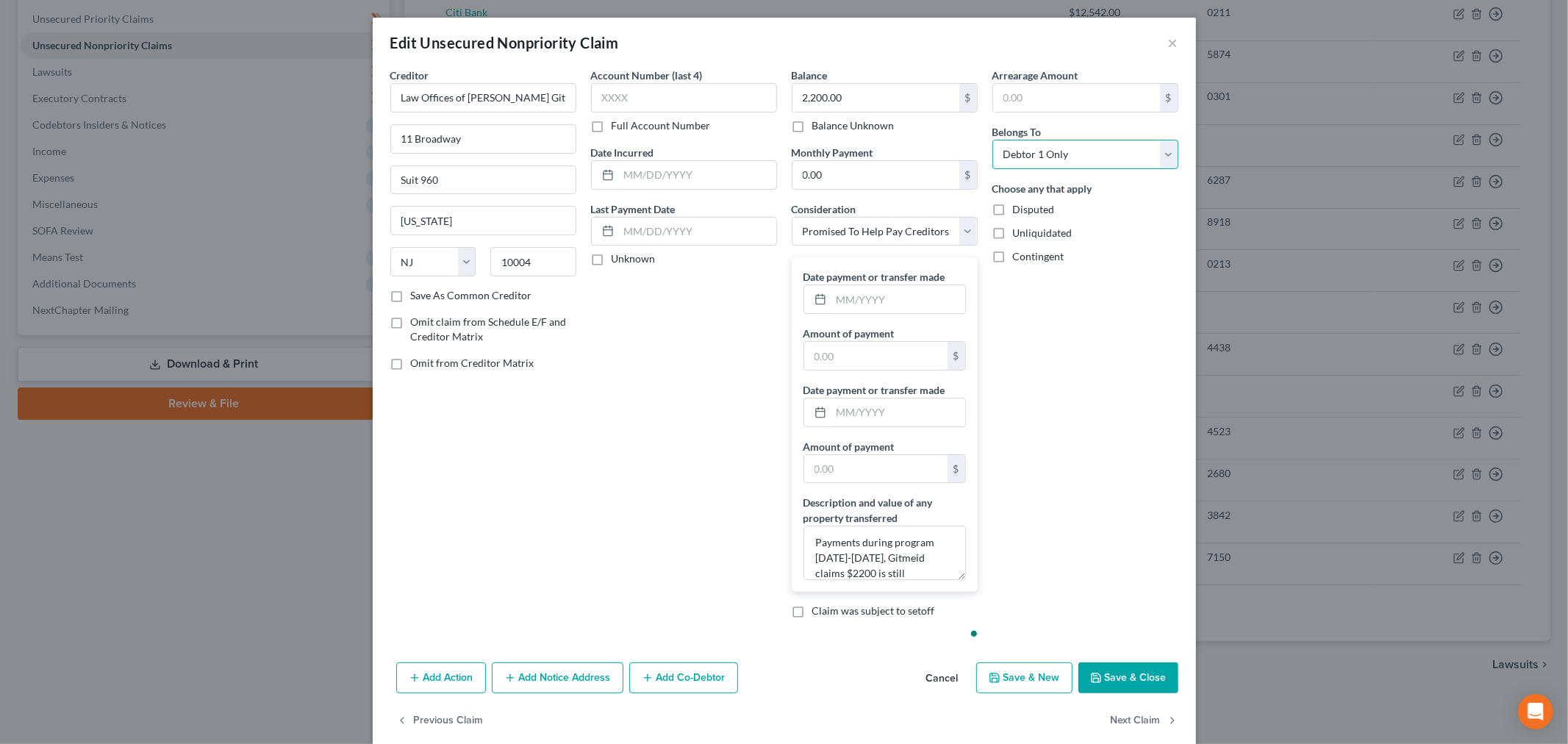
click at [943, 169] on select "Select Debtor 1 Only Debtor 2 Only Debtor 1 And Debtor 2 Only At Least One Of T…" at bounding box center [1085, 155] width 186 height 30
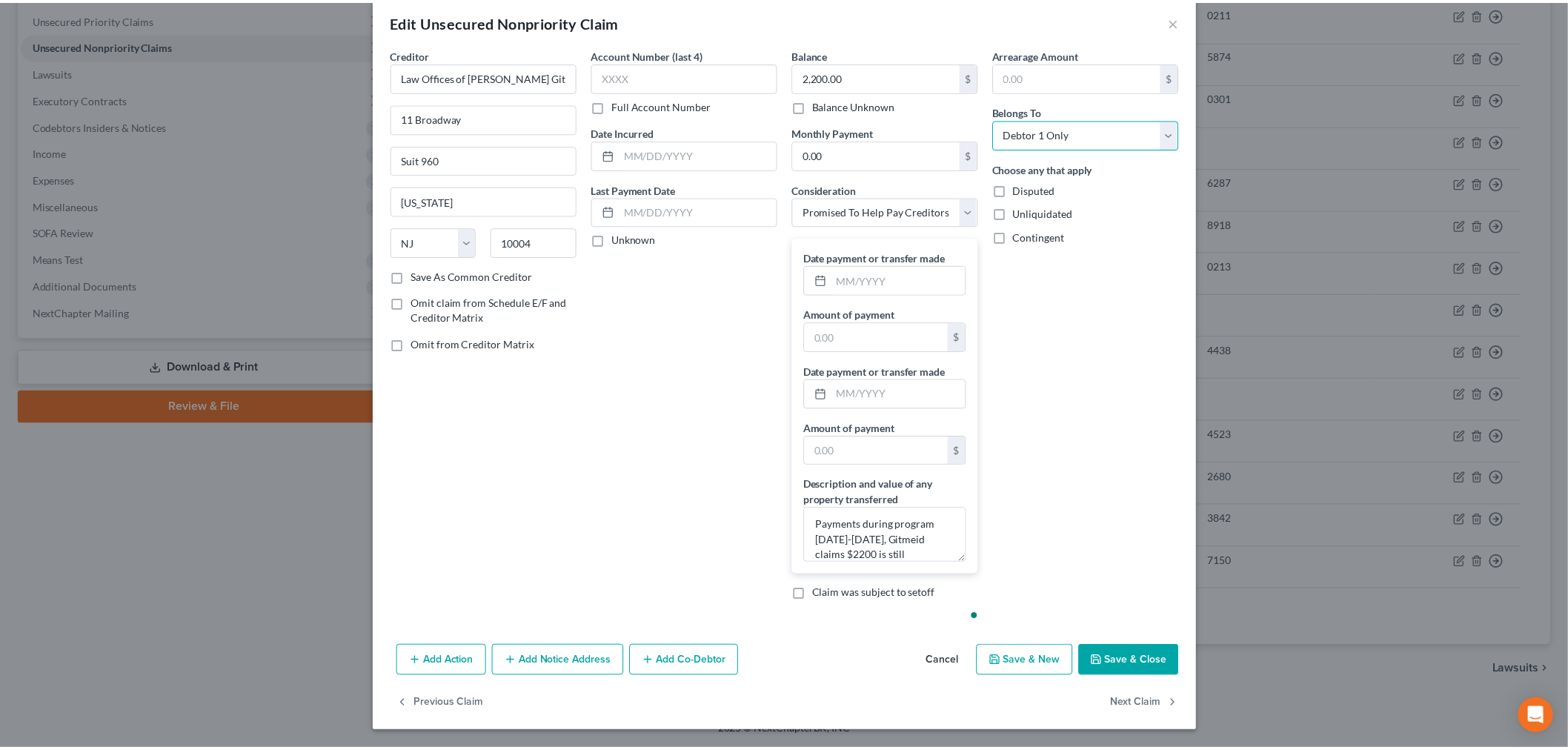
scroll to position [210, 0]
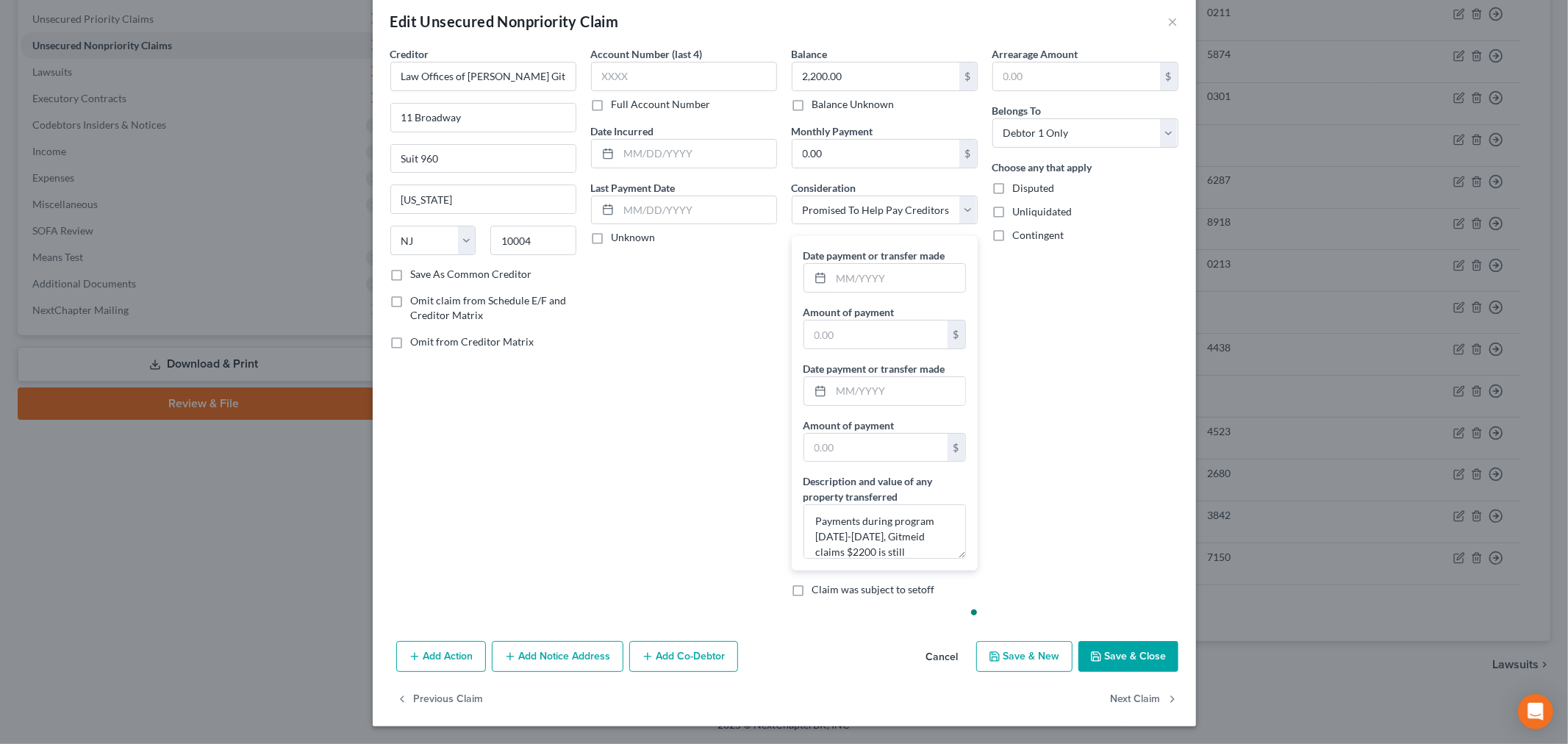
click at [943, 642] on button "Save & Close" at bounding box center [1127, 657] width 100 height 31
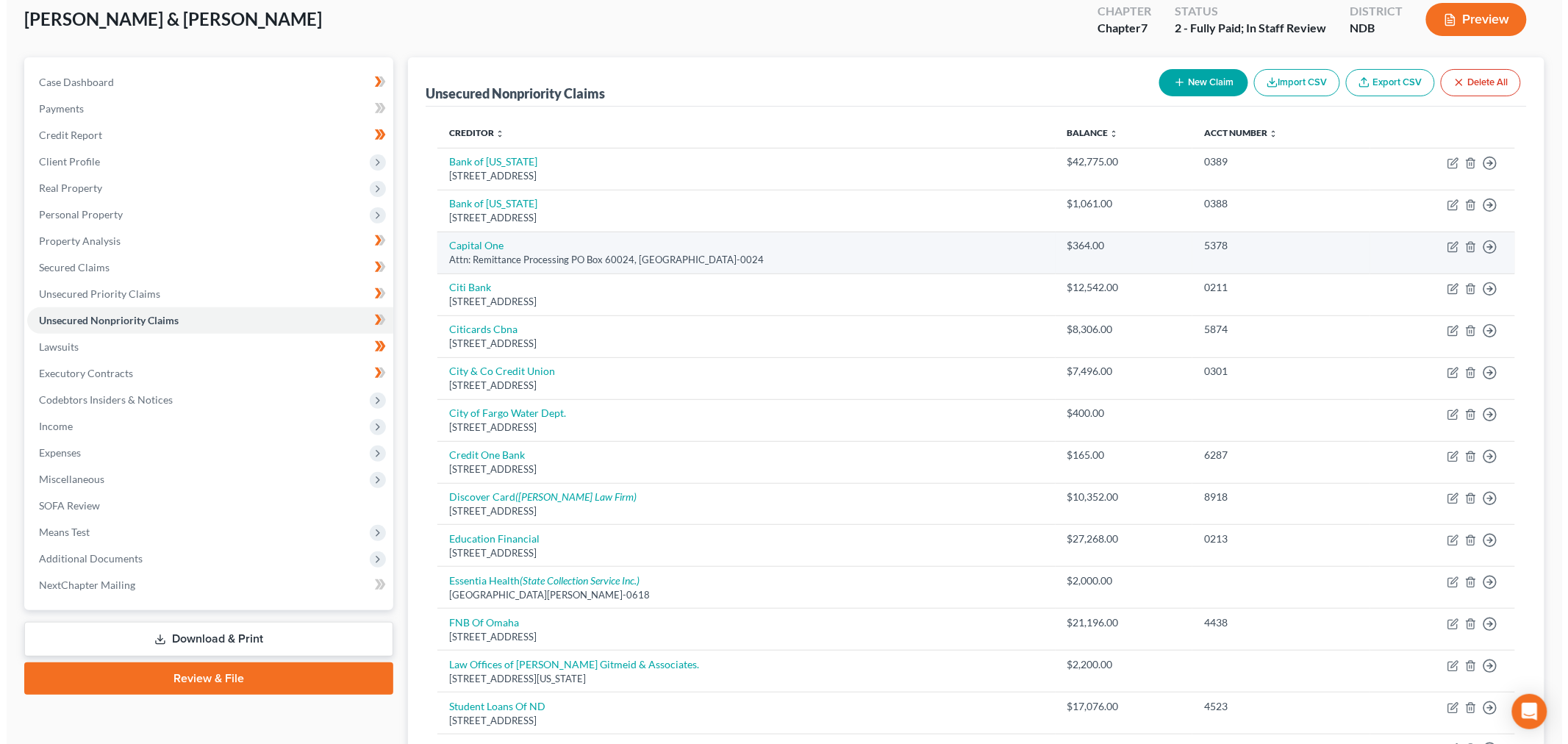
scroll to position [82, 0]
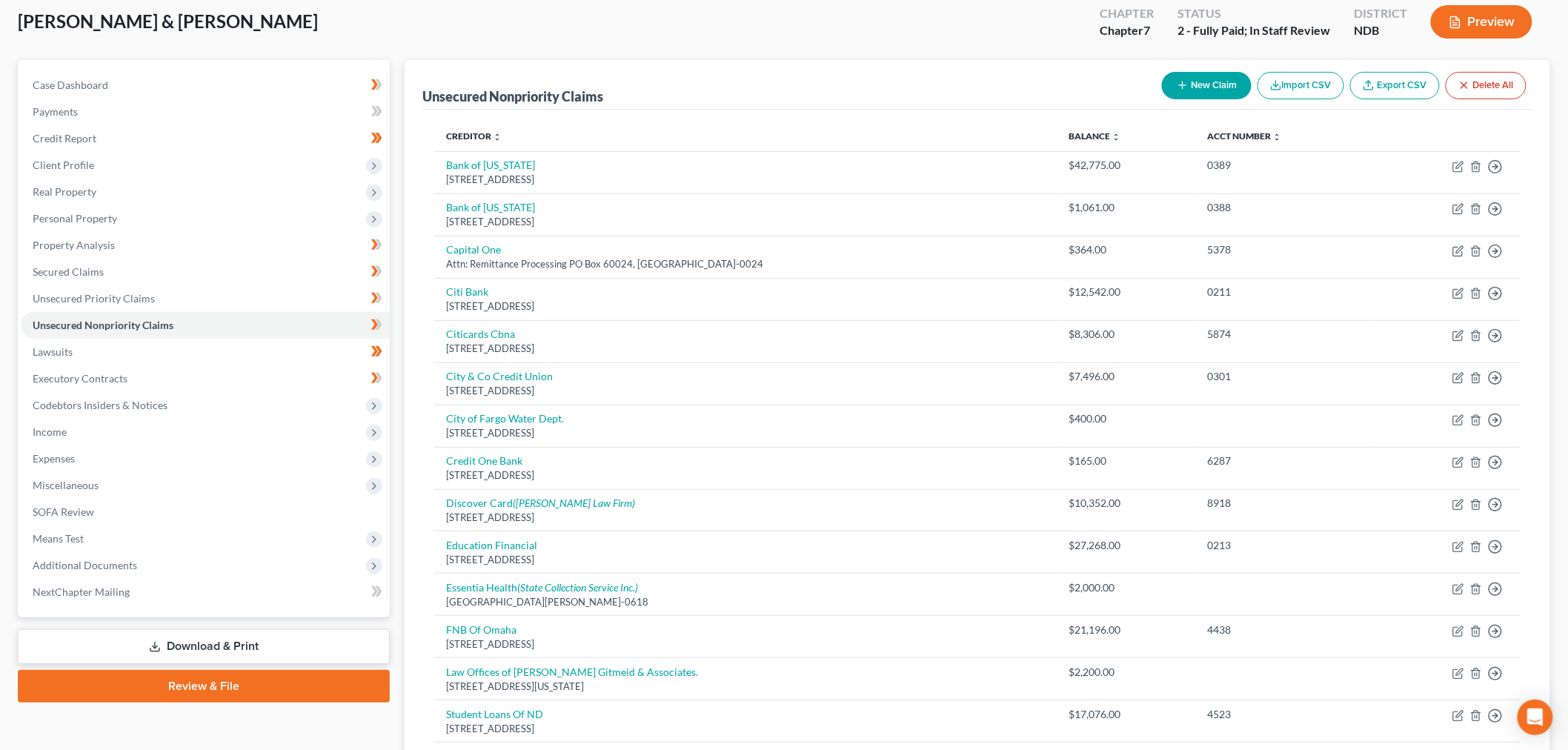
click at [951, 99] on button "New Claim" at bounding box center [1207, 85] width 89 height 27
select select "2"
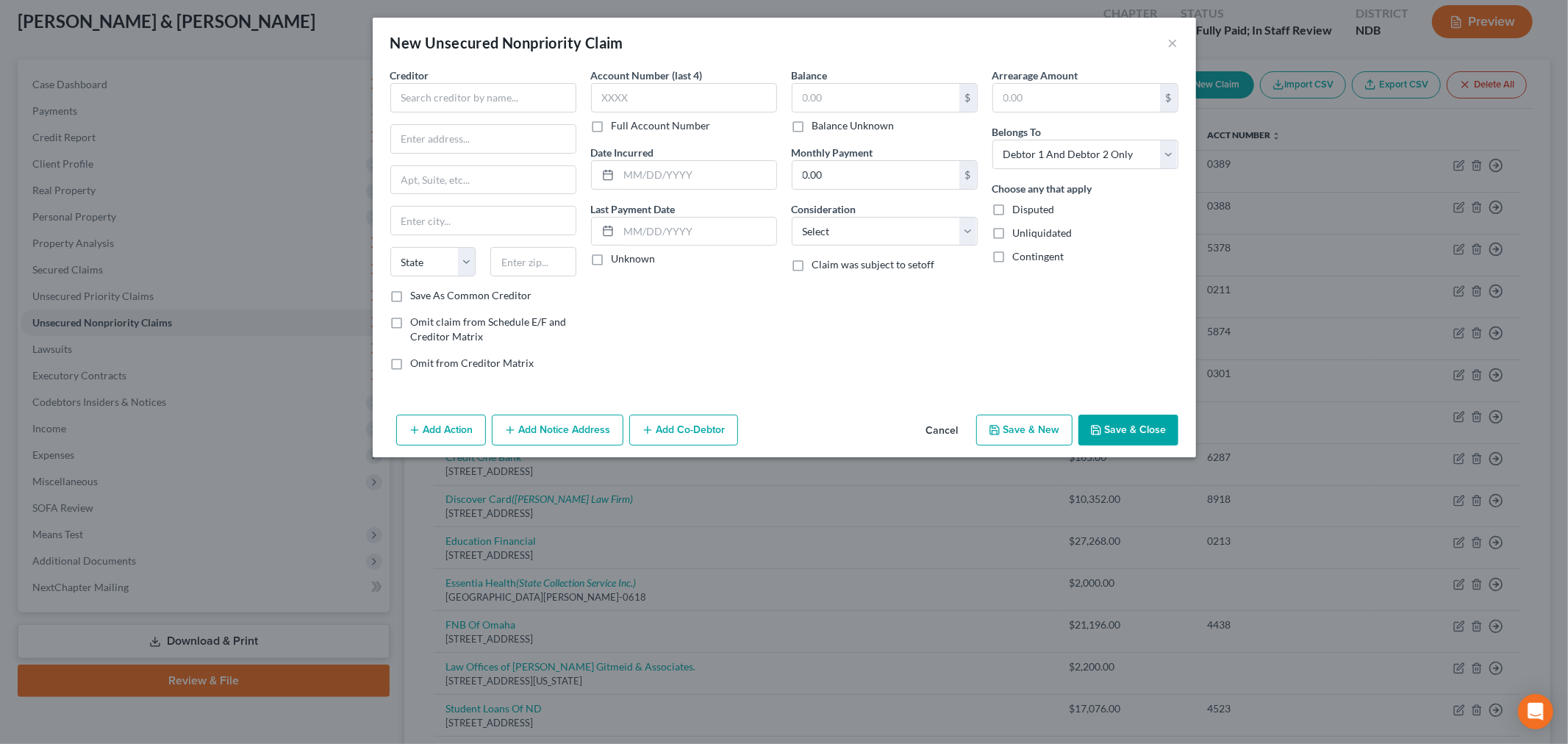
click at [922, 247] on div "Consideration Select Cable / Satellite Services Collection Agency Credit Card D…" at bounding box center [884, 224] width 186 height 45
click at [916, 247] on select "Select Cable / Satellite Services Collection Agency Credit Card Debt Debt Couns…" at bounding box center [884, 232] width 186 height 30
select select "16"
click at [791, 247] on select "Select Cable / Satellite Services Collection Agency Credit Card Debt Debt Couns…" at bounding box center [884, 232] width 186 height 30
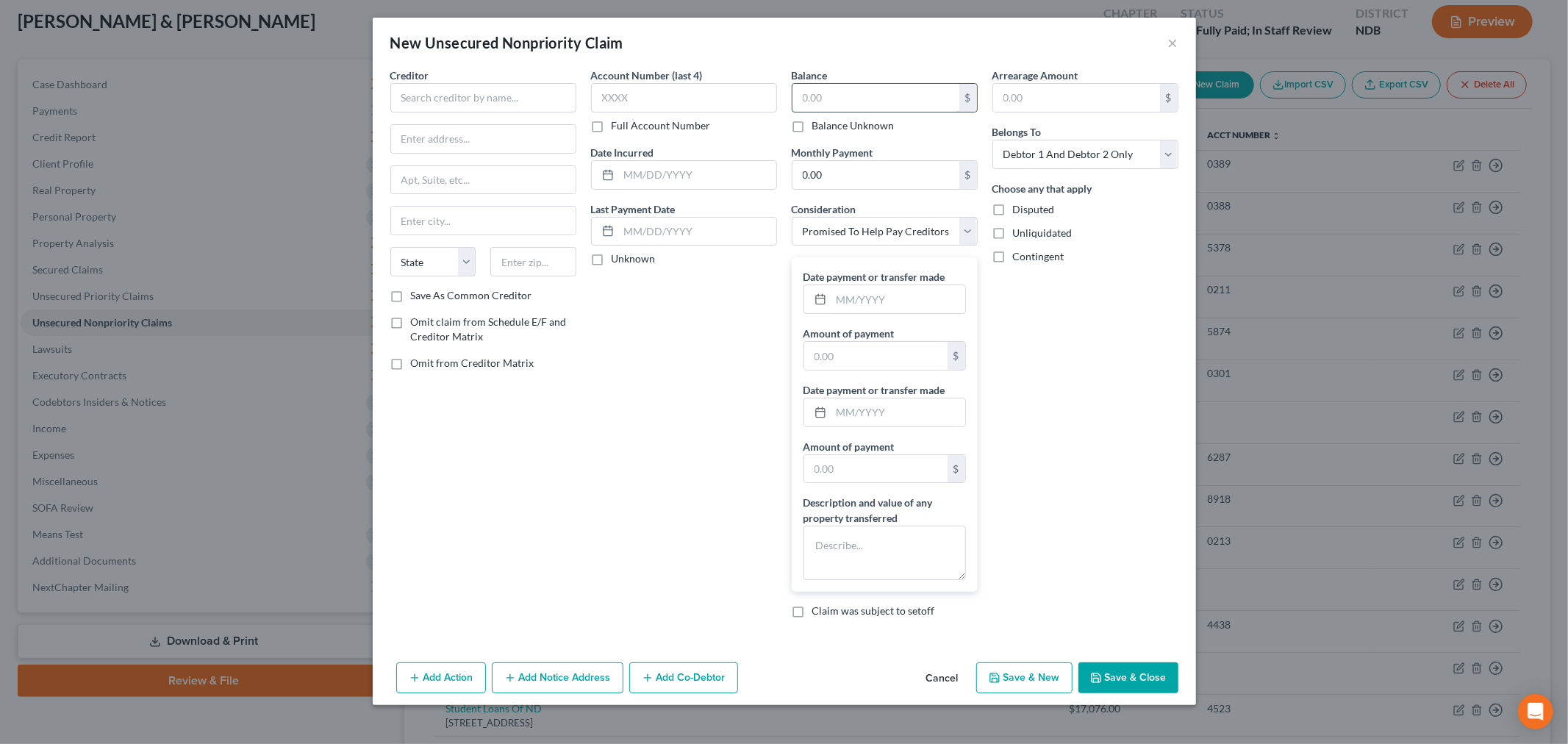
click at [913, 112] on input "text" at bounding box center [876, 98] width 167 height 28
click at [450, 113] on input "text" at bounding box center [483, 98] width 186 height 30
type input "c"
type input "Cordoba Legal"
click at [393, 153] on input "text" at bounding box center [483, 139] width 185 height 28
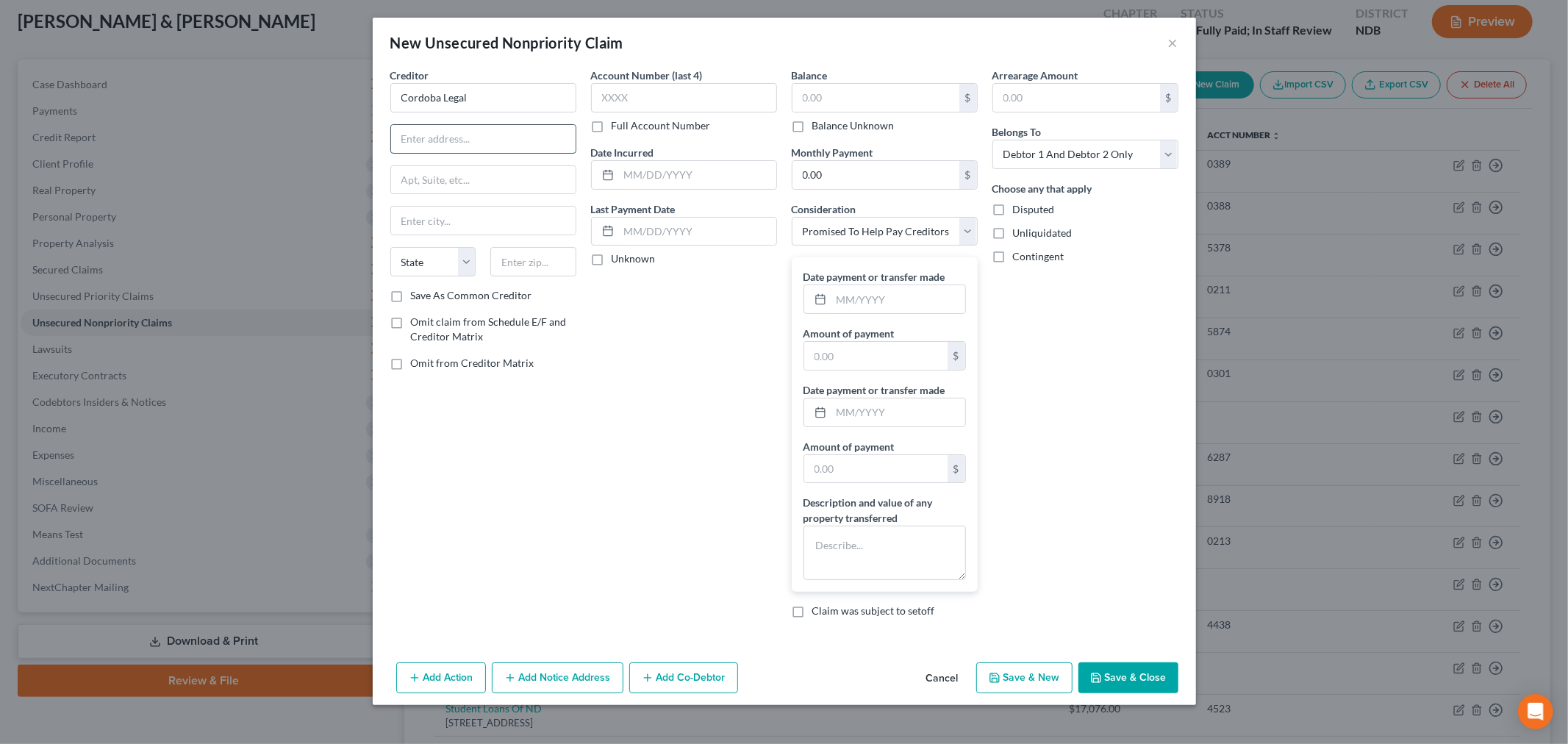
paste input "102 NE 2nd St, Boca Raton, FL 33432"
type input "102 NE 2nd St, Boca Raton, FL 33432"
click at [490, 276] on input "text" at bounding box center [533, 262] width 86 height 30
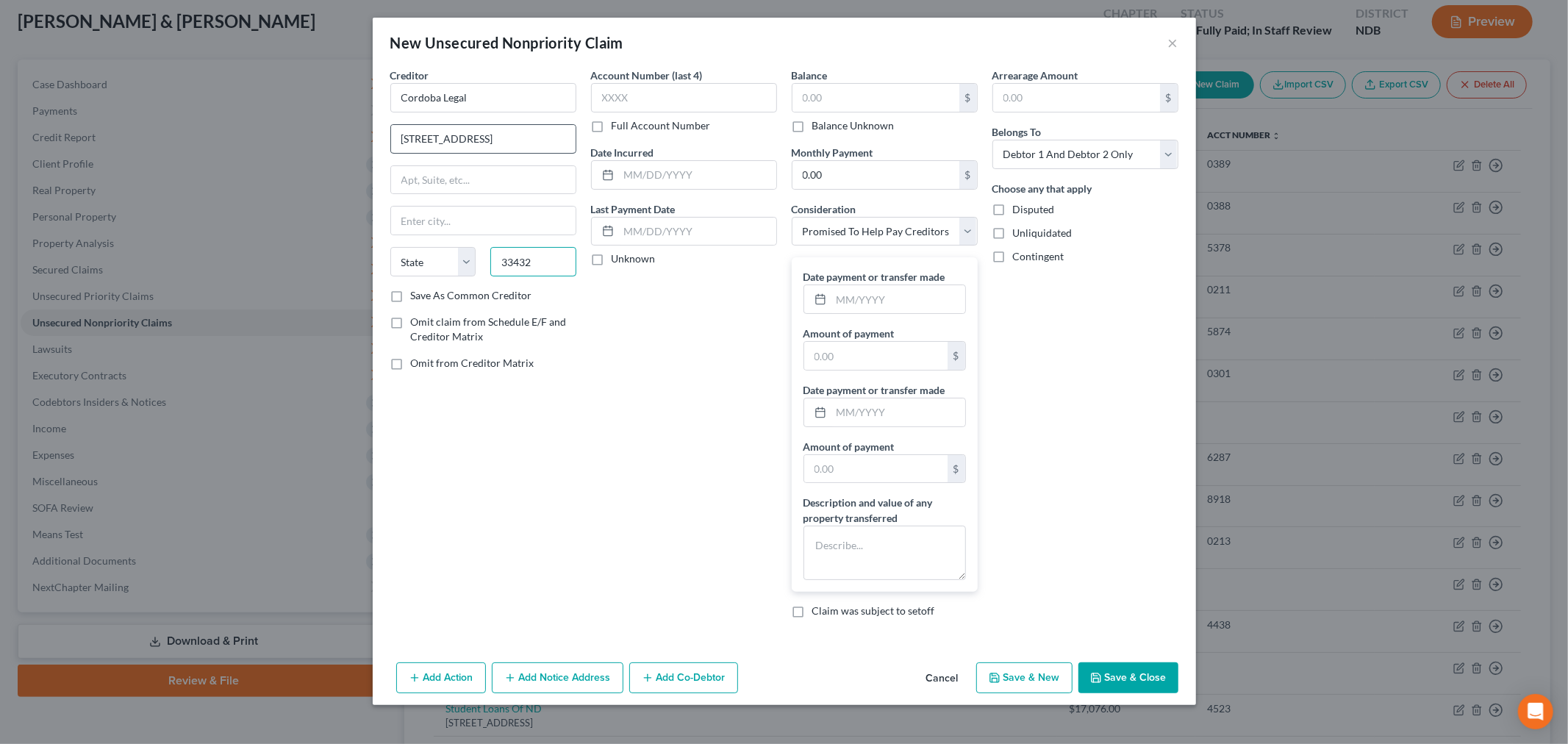
type input "33432"
type input "Boca Raton"
select select "9"
drag, startPoint x: 510, startPoint y: 174, endPoint x: 377, endPoint y: 177, distance: 133.0
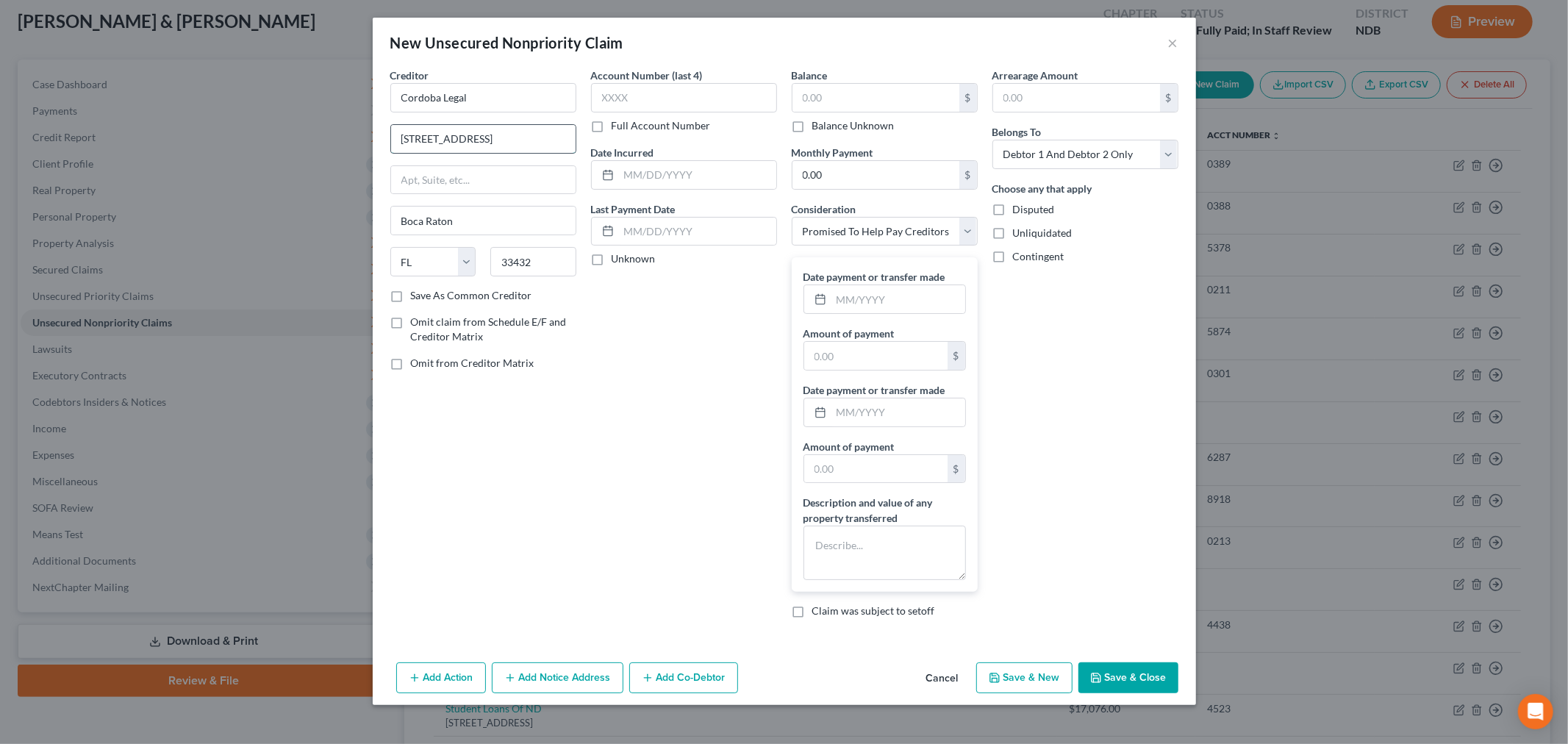
click at [391, 153] on input "102 NE 2nd St, Boca Raton, FL 33432" at bounding box center [483, 139] width 185 height 28
type input "102 NE 2nd St"
click at [410, 303] on label "Save As Common Creditor" at bounding box center [471, 295] width 121 height 15
click at [417, 298] on input "Save As Common Creditor" at bounding box center [421, 293] width 10 height 10
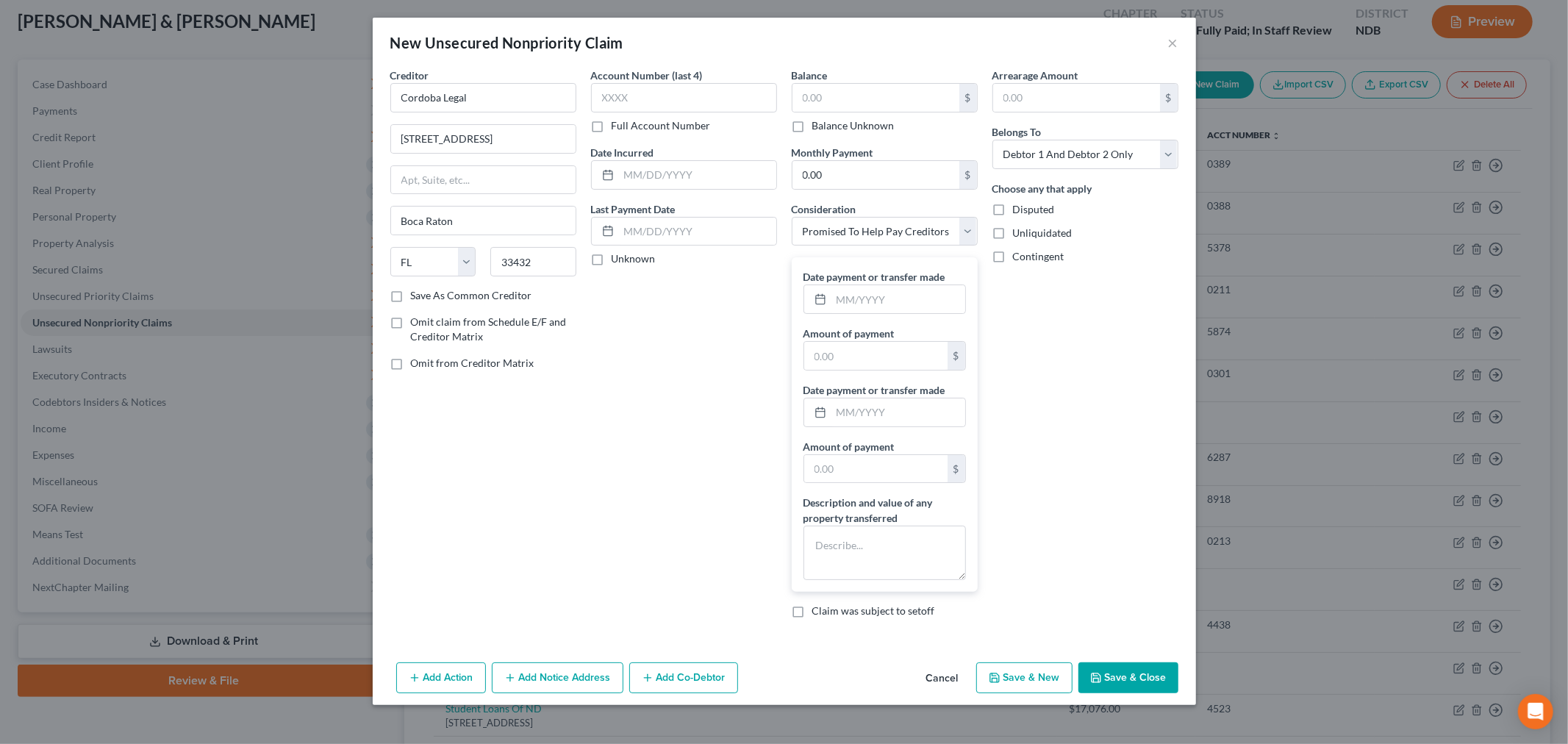
checkbox input "true"
click at [907, 313] on input "text" at bounding box center [898, 300] width 134 height 28
type input "03/2025"
click at [920, 370] on input "text" at bounding box center [876, 356] width 143 height 28
type input "3,600"
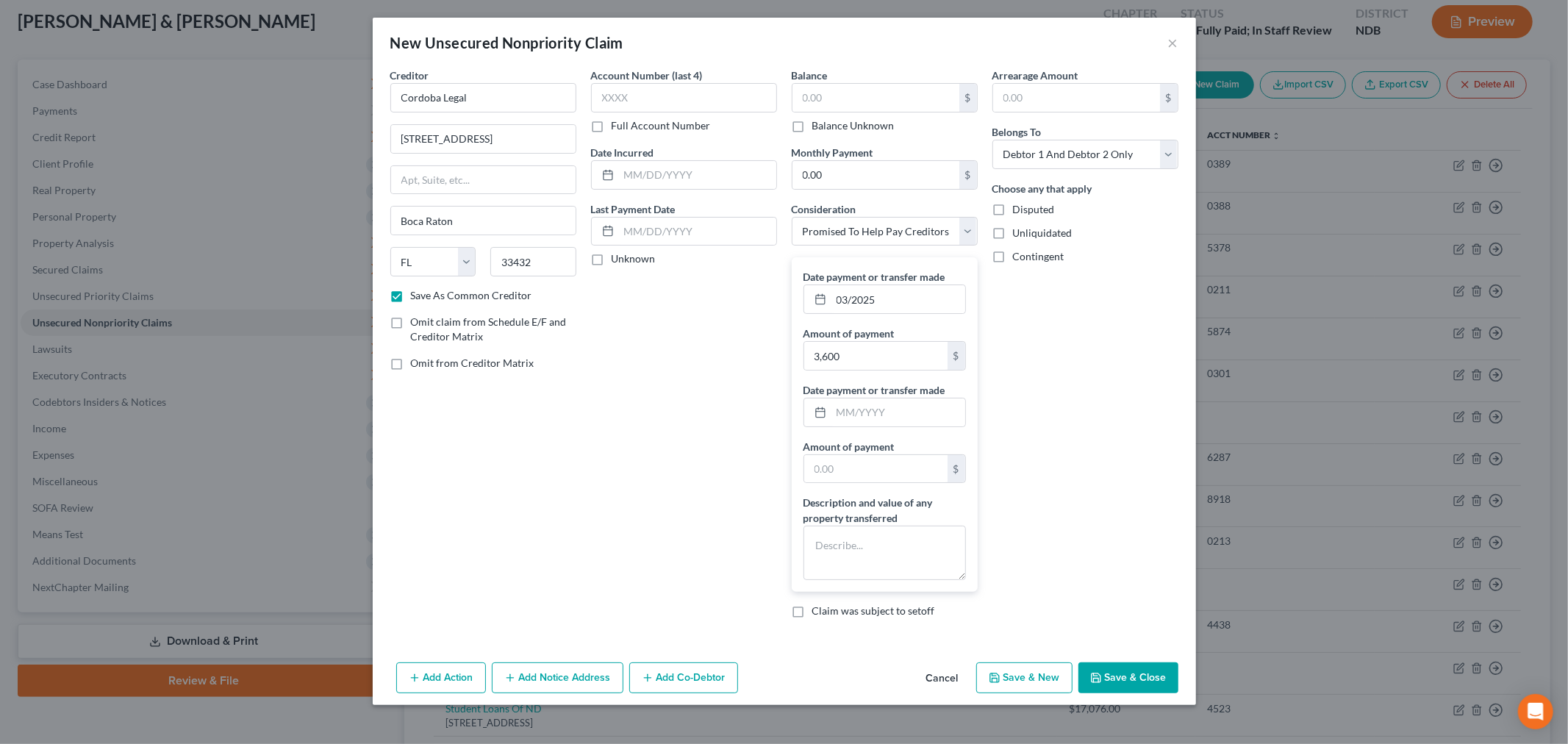
scroll to position [82, 0]
drag, startPoint x: 904, startPoint y: 596, endPoint x: 921, endPoint y: 599, distance: 17.3
click at [904, 580] on textarea at bounding box center [884, 553] width 162 height 55
type textarea "6 months of payments;"
click at [665, 494] on div "Account Number (last 4) Full Account Number Date Incurred Last Payment Date Unk…" at bounding box center [683, 349] width 200 height 563
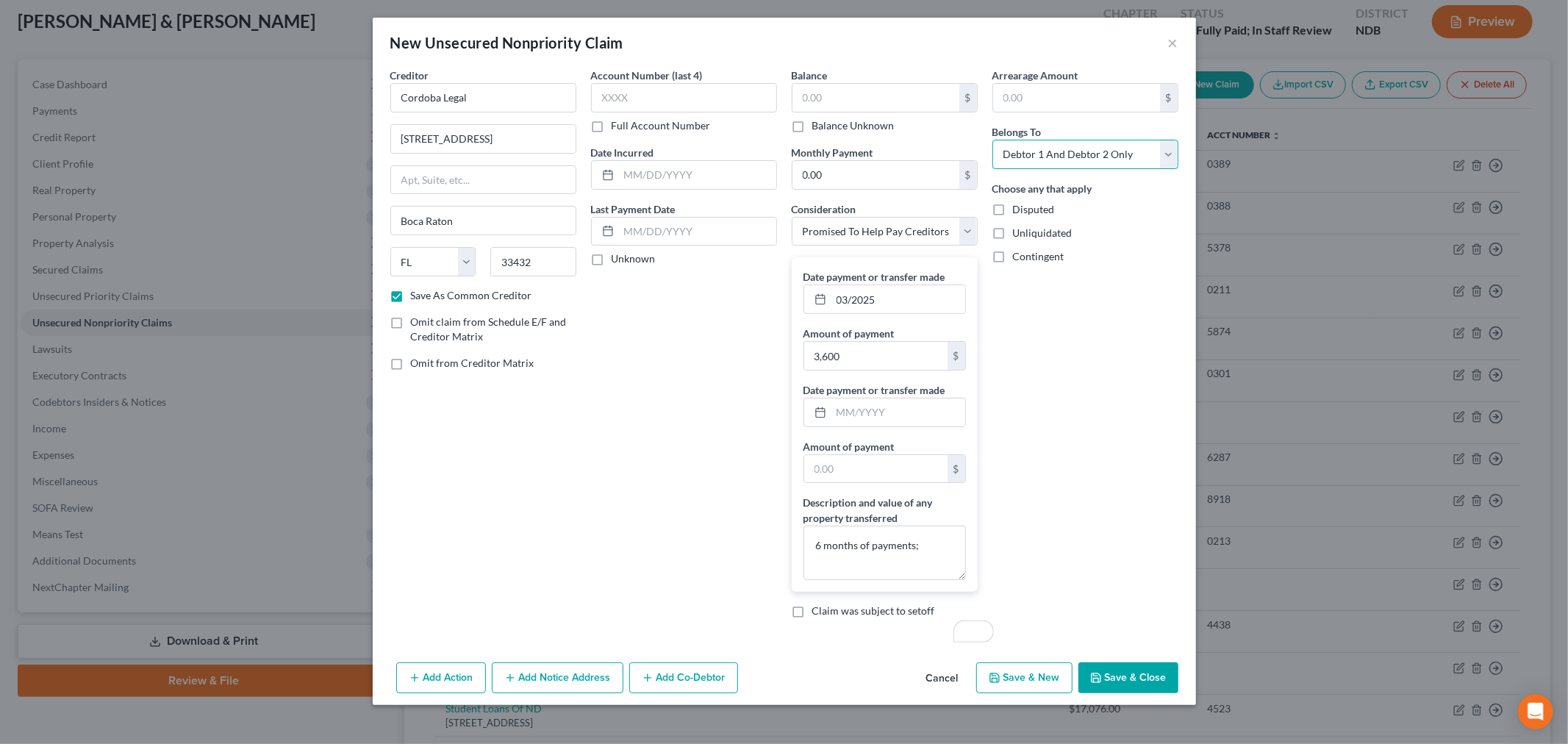
click at [943, 140] on select "Select Debtor 1 Only Debtor 2 Only Debtor 1 And Debtor 2 Only At Least One Of T…" at bounding box center [1085, 155] width 186 height 30
select select "1"
click at [943, 140] on select "Select Debtor 1 Only Debtor 2 Only Debtor 1 And Debtor 2 Only At Least One Of T…" at bounding box center [1085, 155] width 186 height 30
click at [725, 407] on div "Account Number (last 4) Full Account Number Date Incurred Last Payment Date Unk…" at bounding box center [683, 349] width 200 height 563
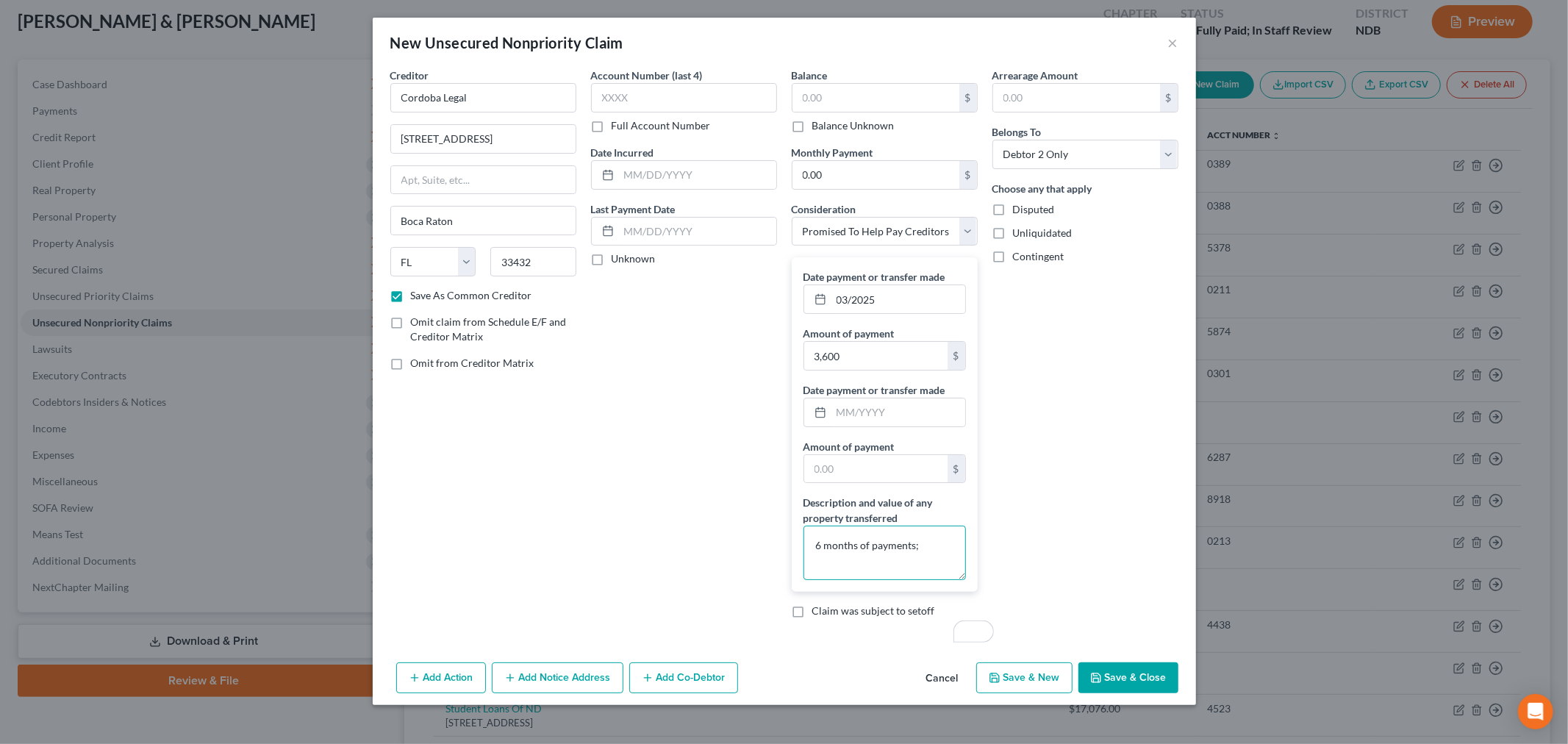
click at [943, 526] on textarea "6 months of payments;" at bounding box center [884, 553] width 162 height 55
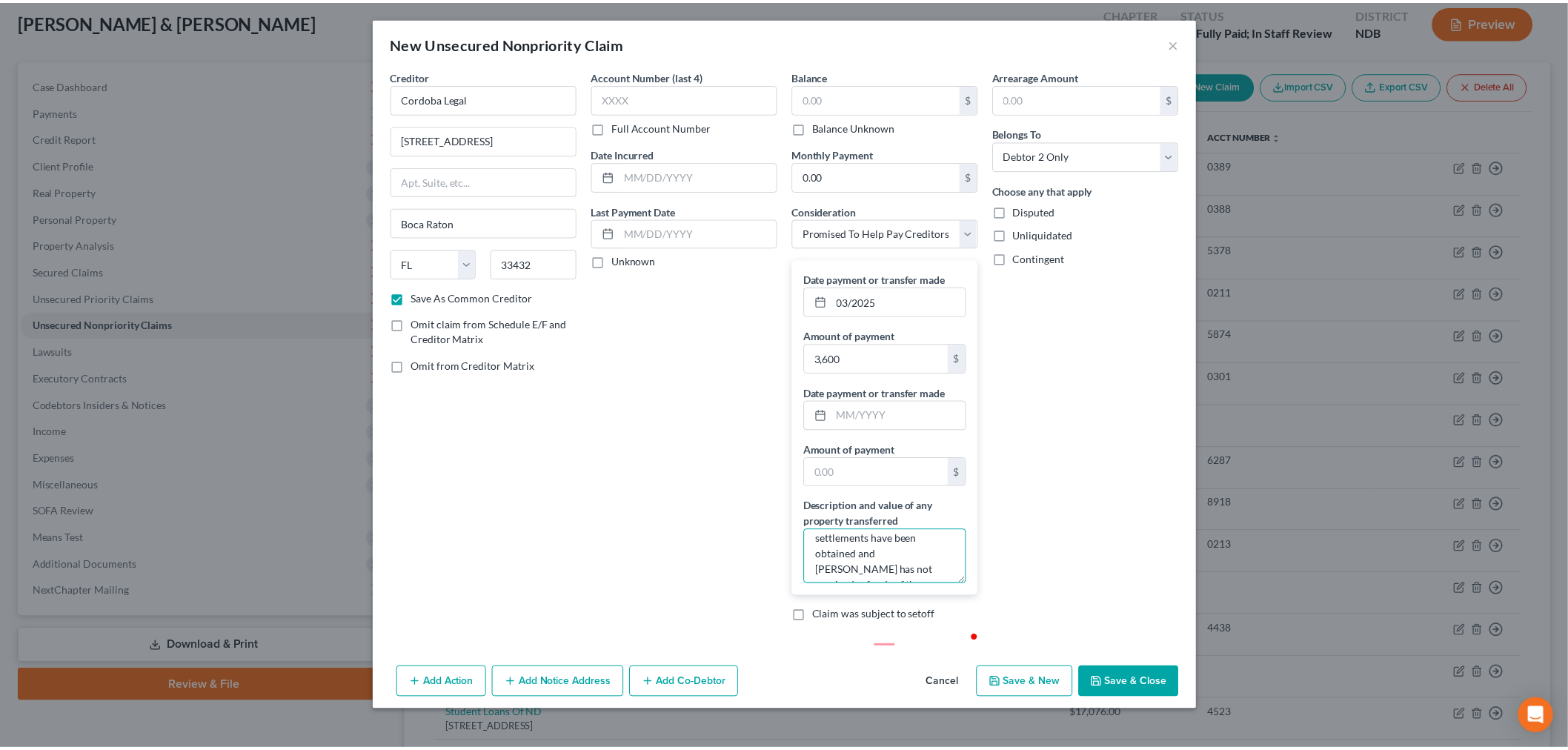
scroll to position [61, 0]
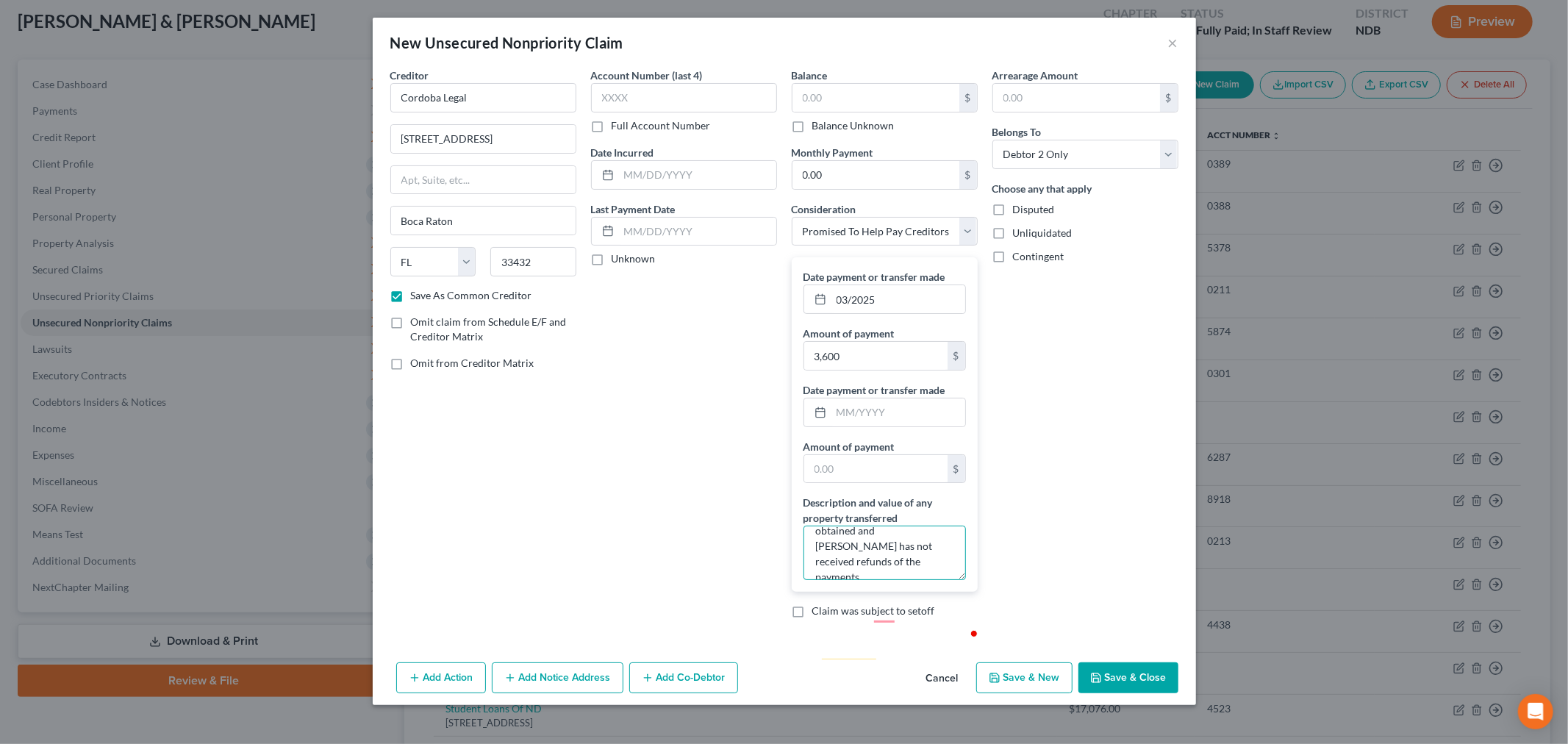
type textarea "6 months of payments to settle creditor claims; no settlements have been obtain…"
click at [943, 680] on button "Save & Close" at bounding box center [1127, 678] width 100 height 31
checkbox input "false"
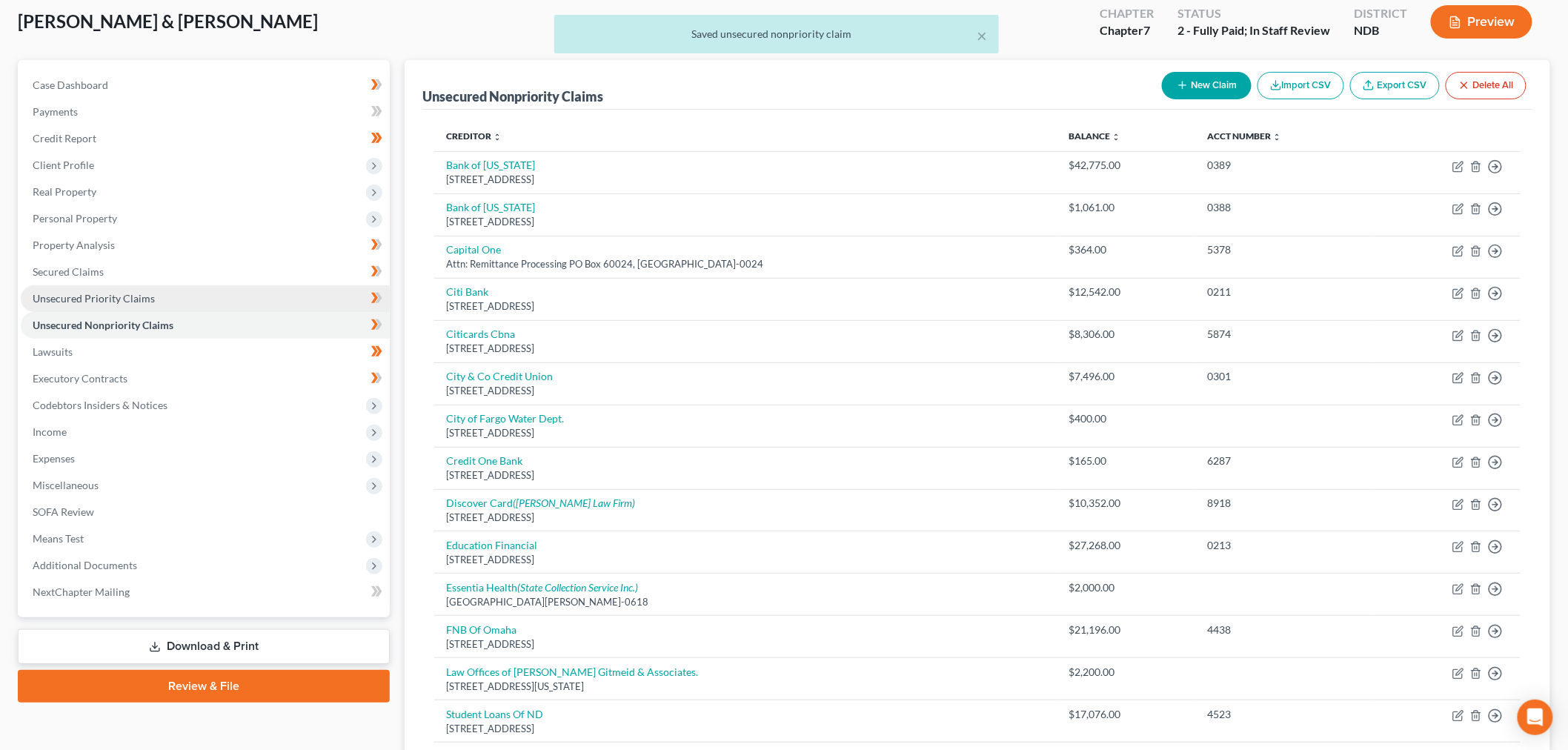
click at [155, 305] on span "Unsecured Priority Claims" at bounding box center [94, 298] width 122 height 12
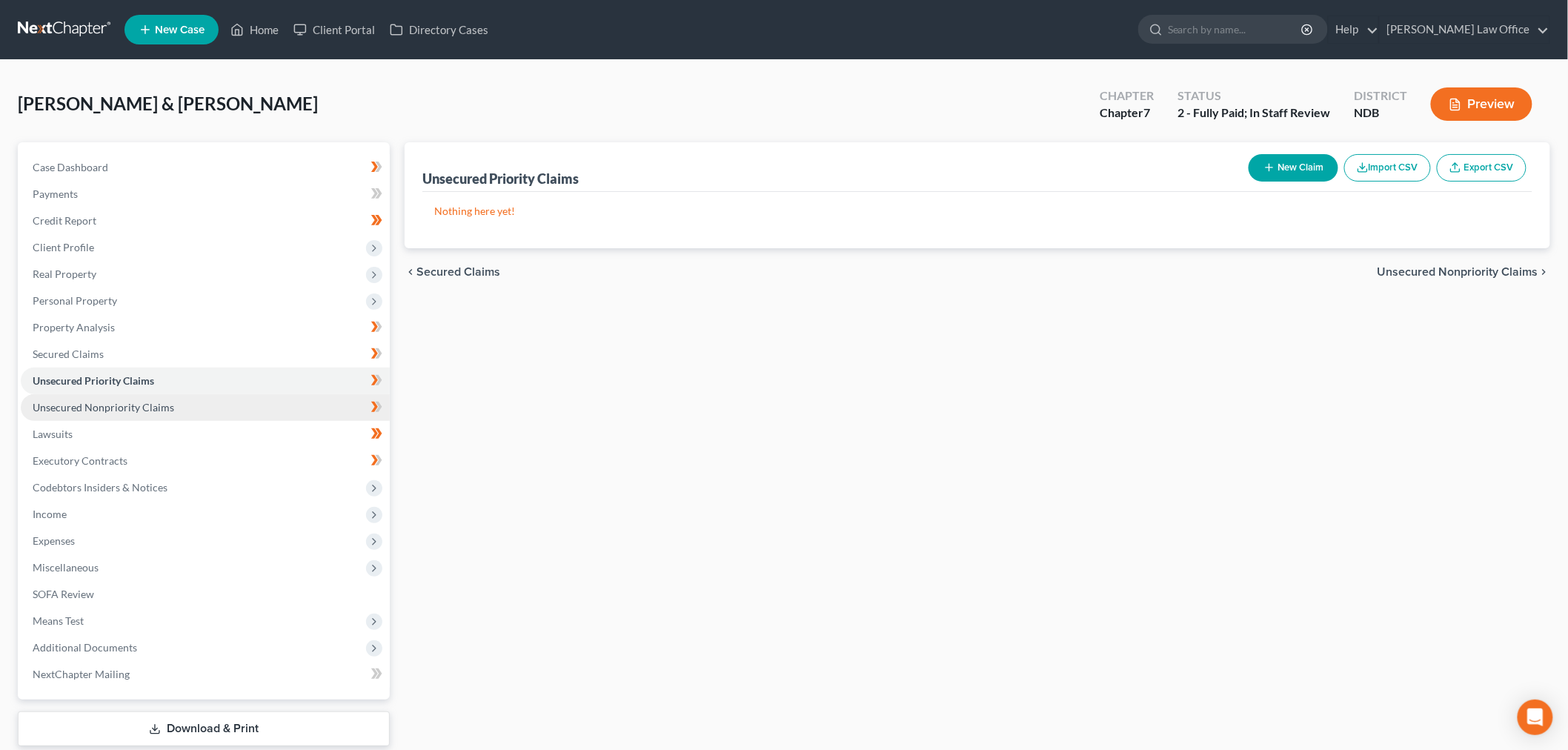
click at [174, 414] on span "Unsecured Nonpriority Claims" at bounding box center [103, 407] width 142 height 12
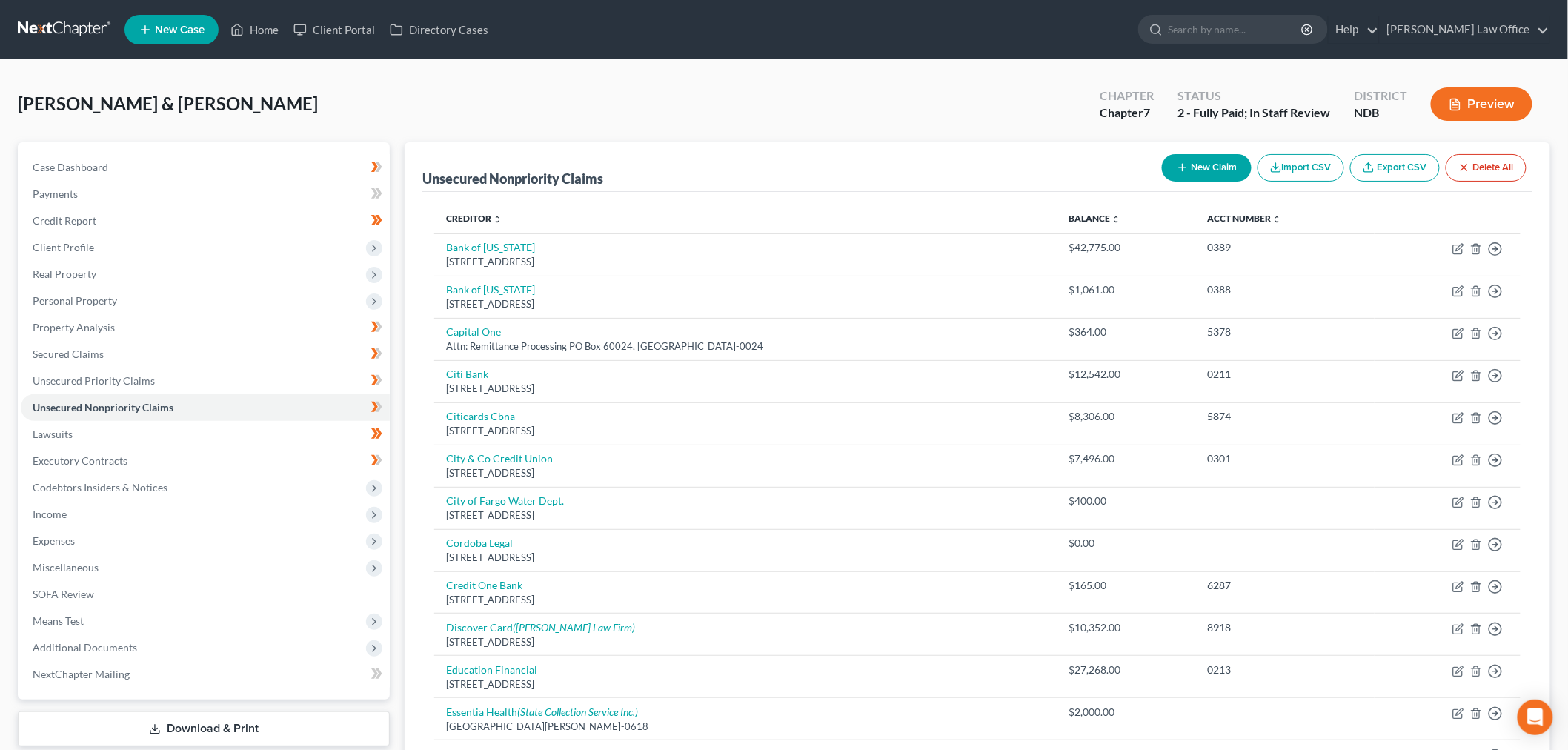
click at [859, 124] on div "Rognlin, Laif & Amanda Upgraded Chapter Chapter 7 Status 2 - Fully Paid; In Sta…" at bounding box center [783, 110] width 1532 height 65
click at [167, 368] on link "Secured Claims" at bounding box center [206, 354] width 369 height 26
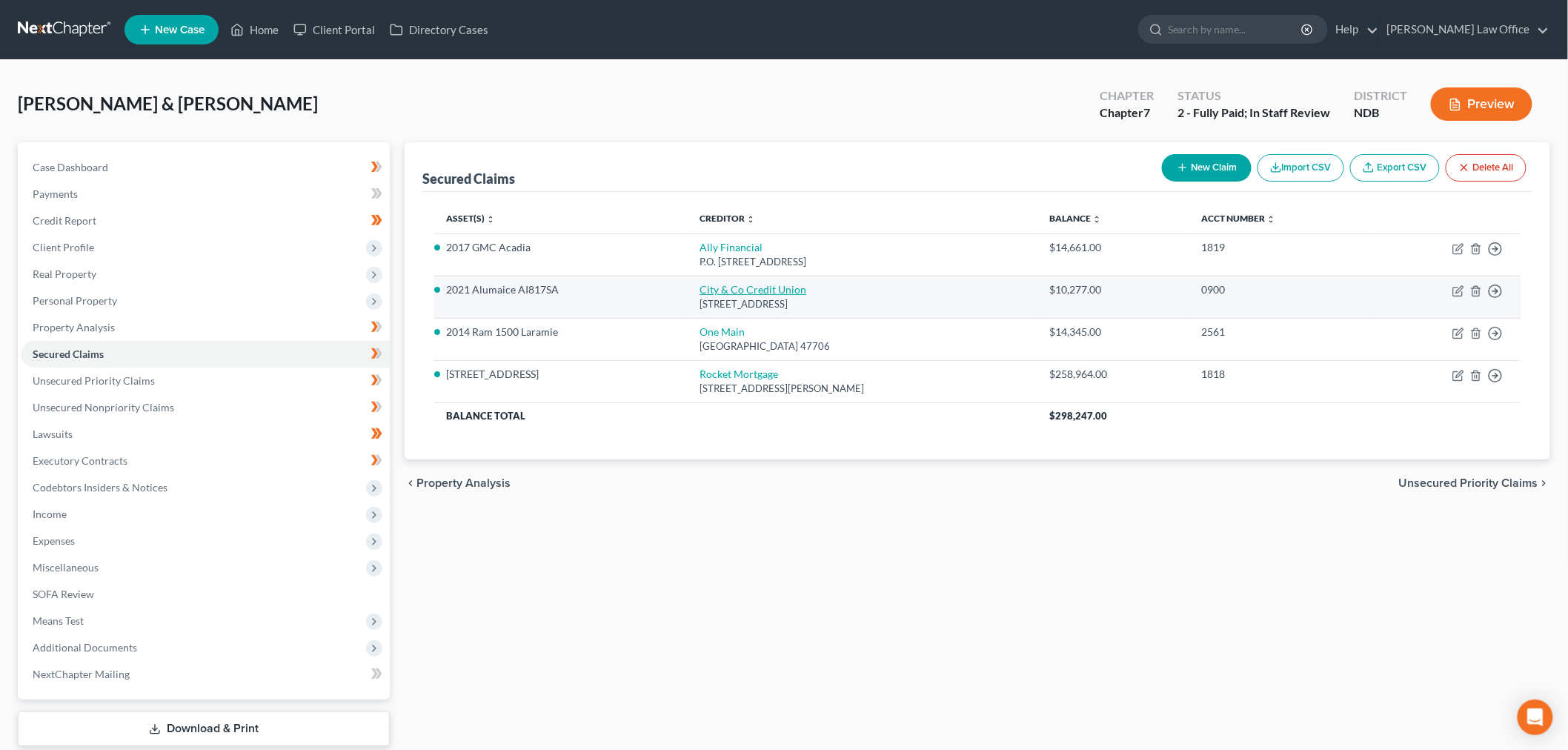
click at [741, 296] on link "City & Co Credit Union" at bounding box center [753, 290] width 107 height 12
select select "29"
select select "0"
select select "2"
select select "0"
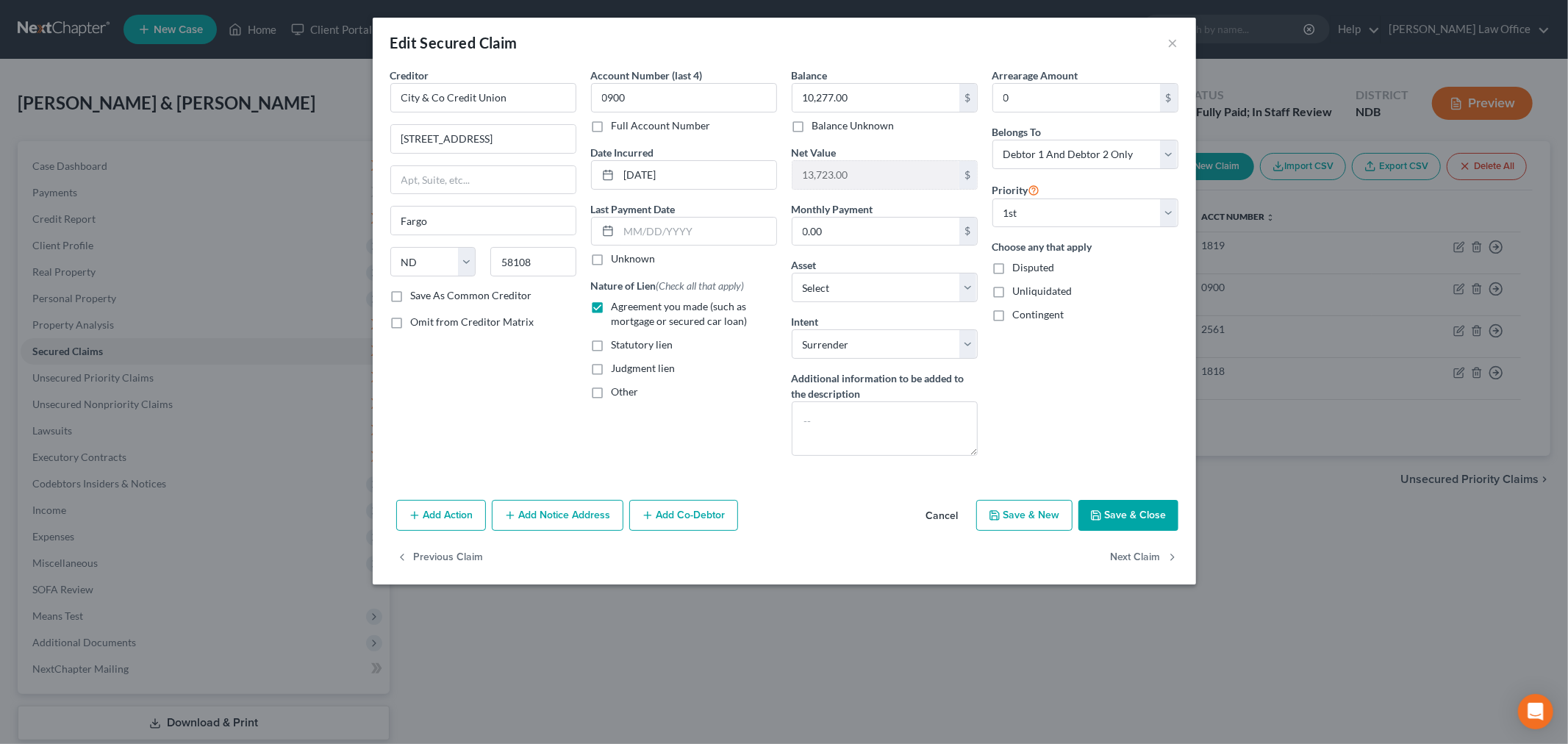
click at [943, 530] on button "Save & Close" at bounding box center [1127, 516] width 100 height 31
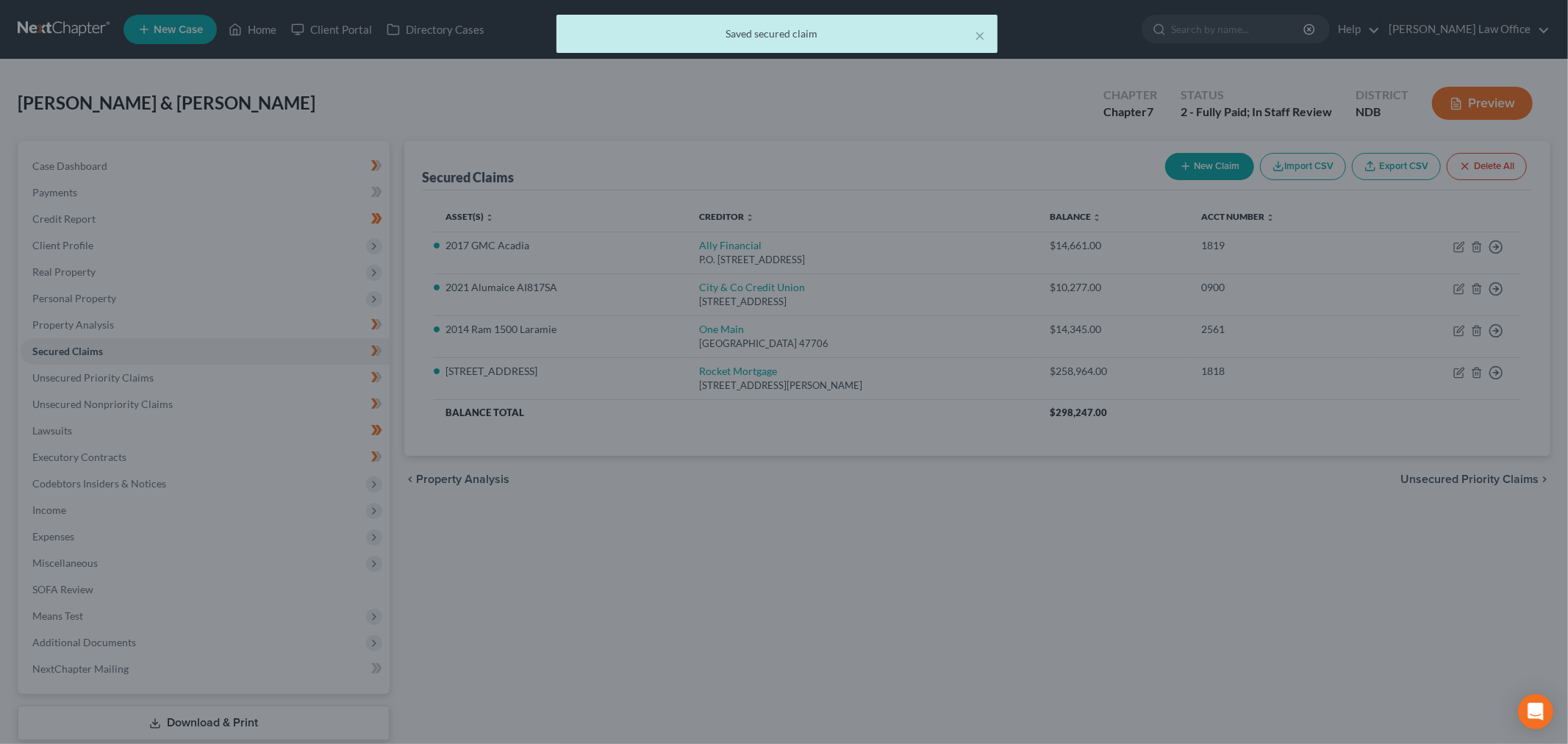
select select "12"
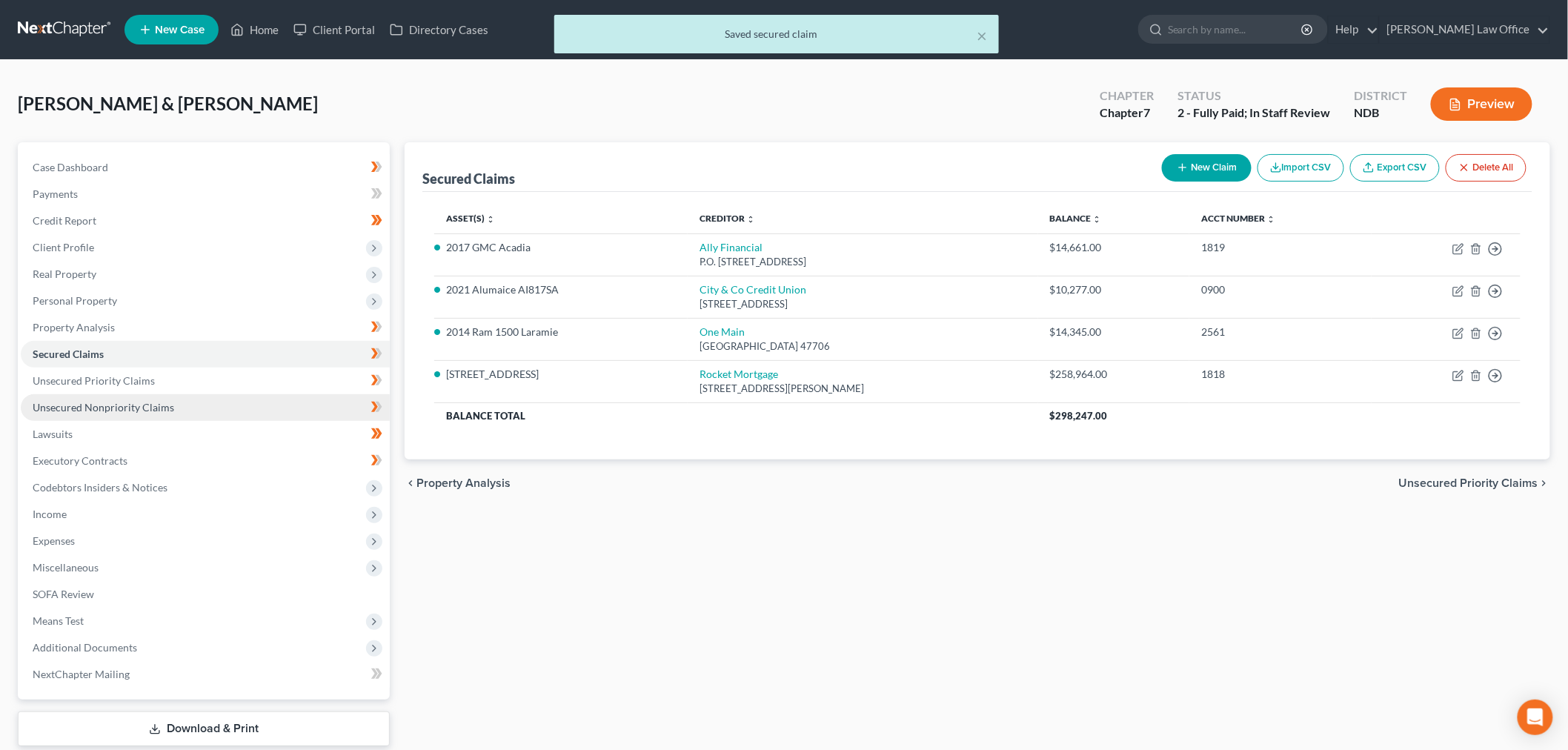
click at [89, 414] on span "Unsecured Nonpriority Claims" at bounding box center [103, 407] width 142 height 12
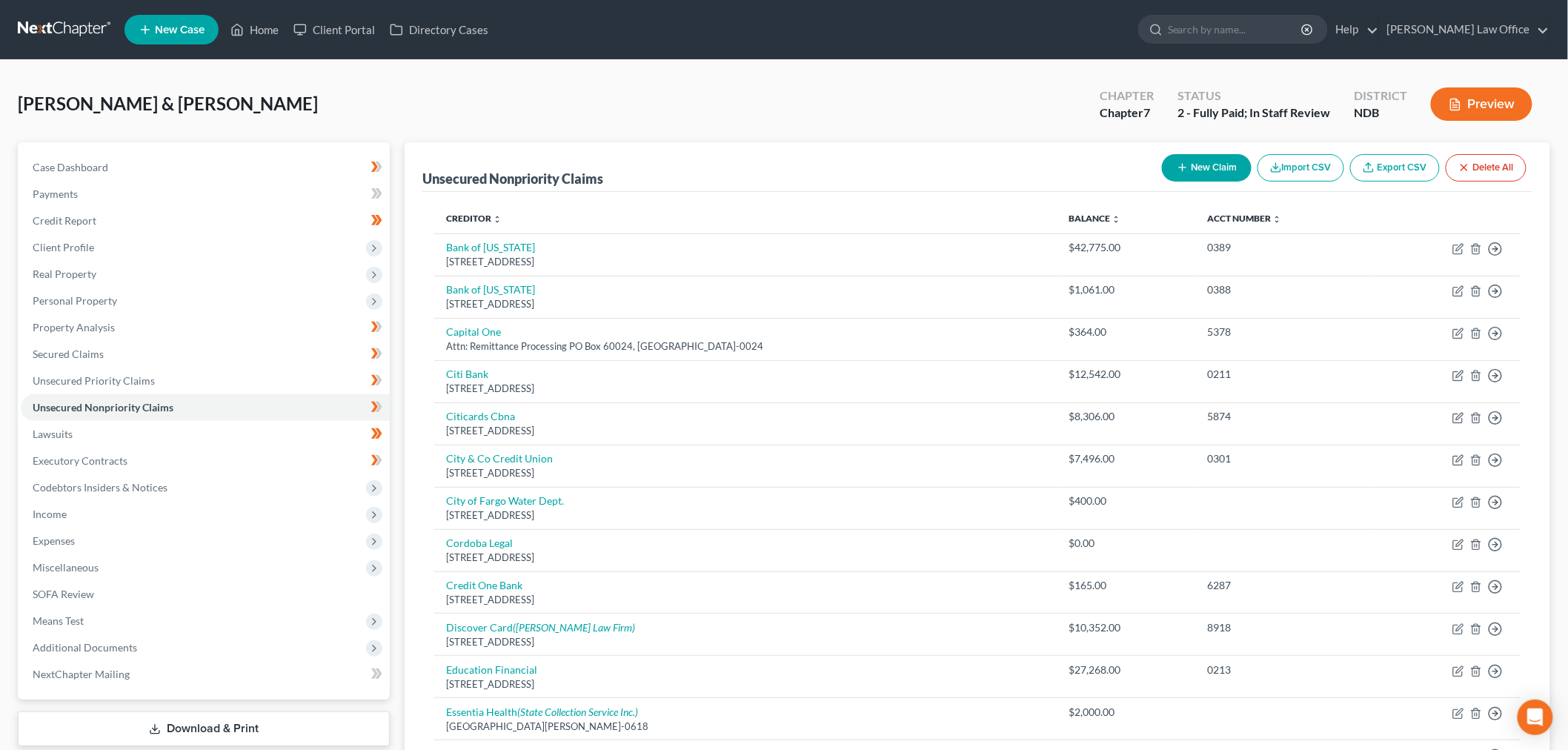
click at [443, 690] on div "Creditor expand_more expand_less unfold_more Balance expand_more expand_less un…" at bounding box center [977, 620] width 1110 height 859
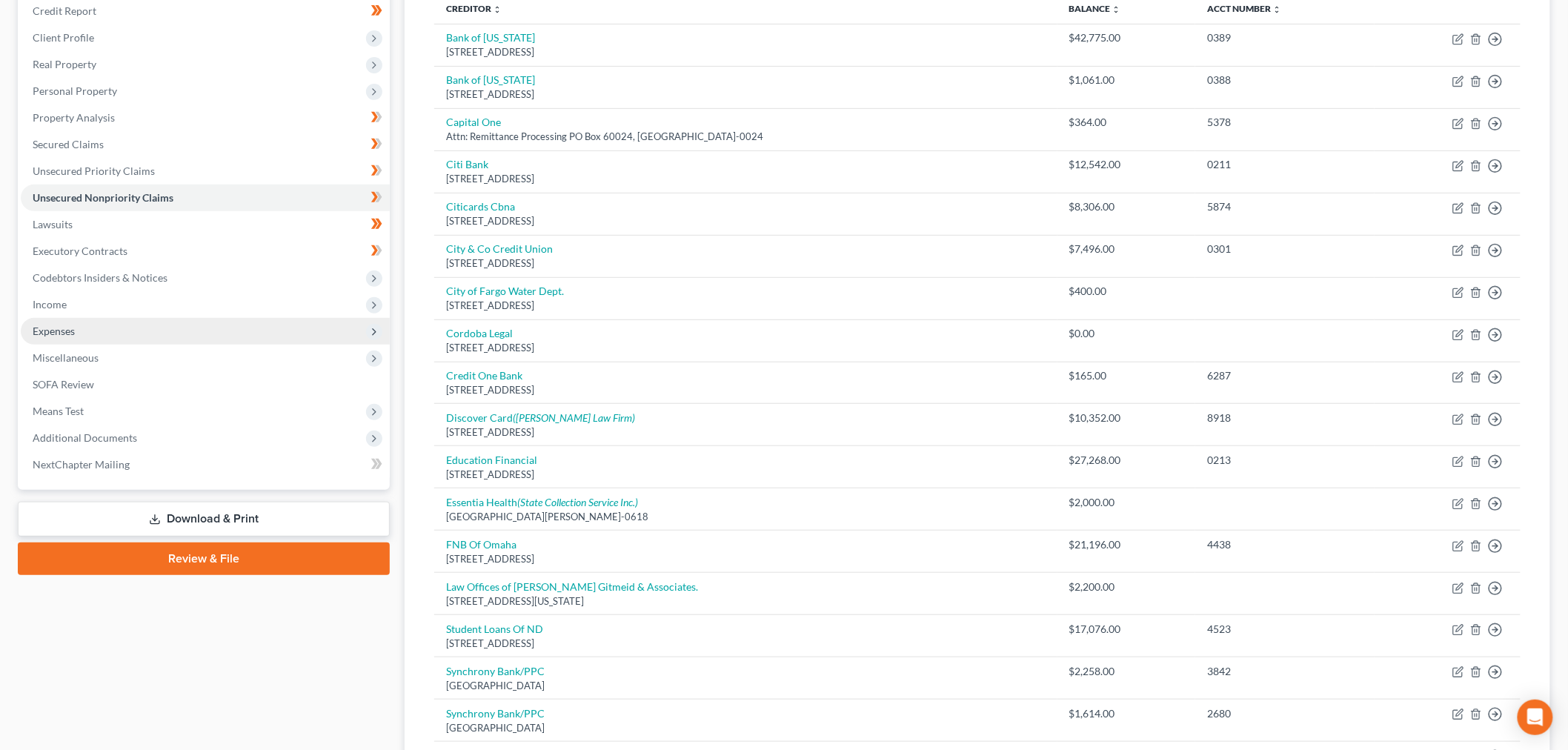
scroll to position [225, 0]
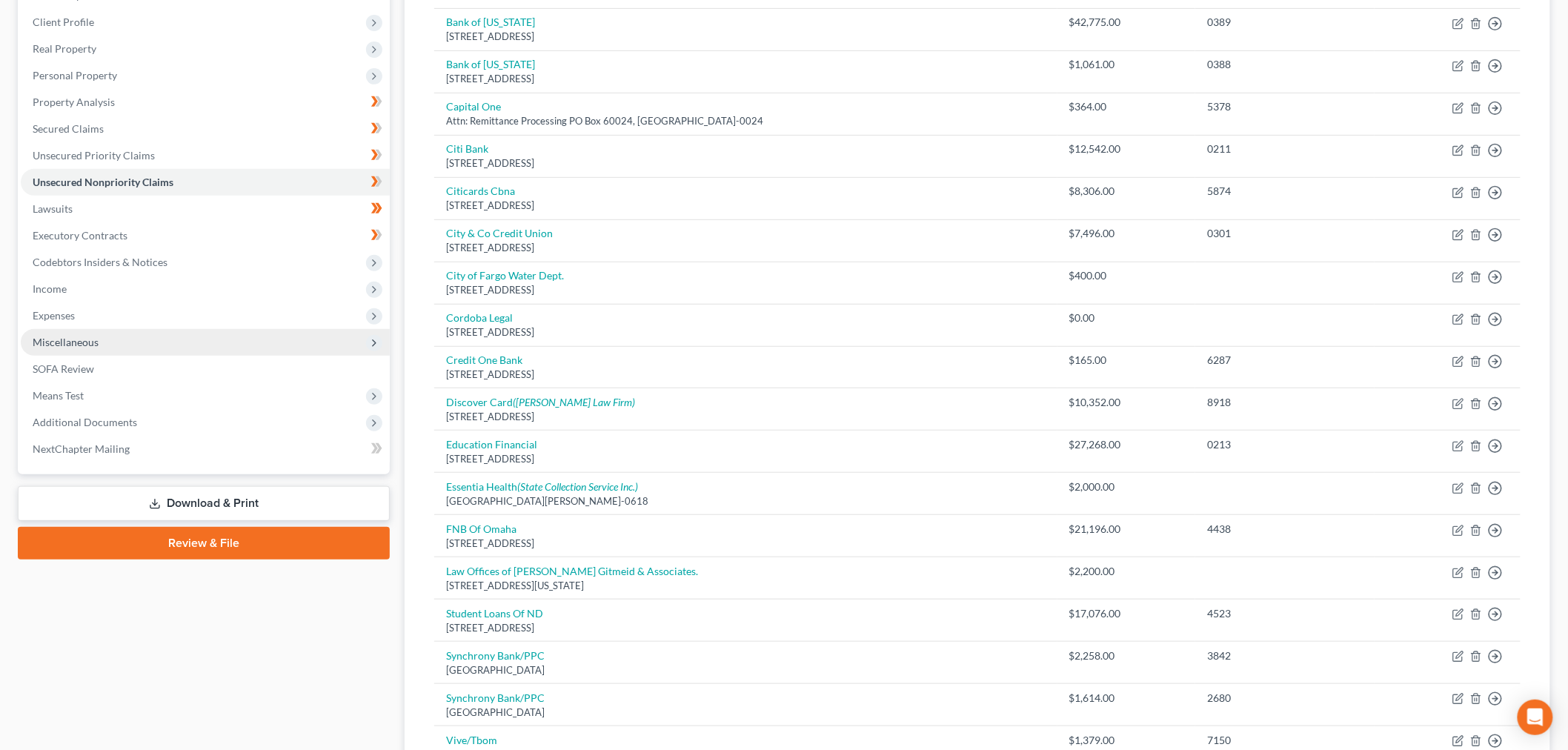
click at [99, 348] on span "Miscellaneous" at bounding box center [65, 342] width 66 height 12
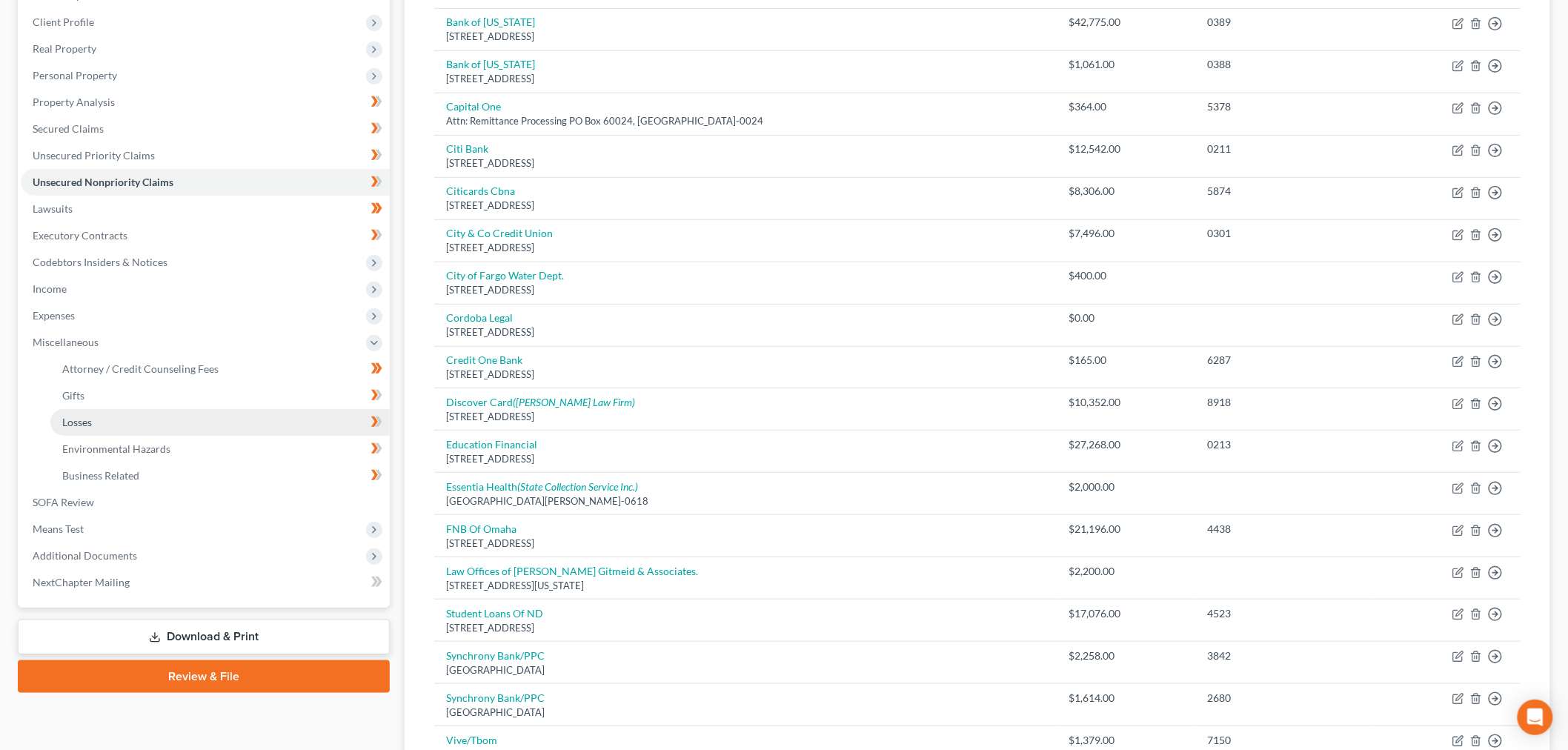
click at [112, 436] on link "Losses" at bounding box center [220, 423] width 340 height 26
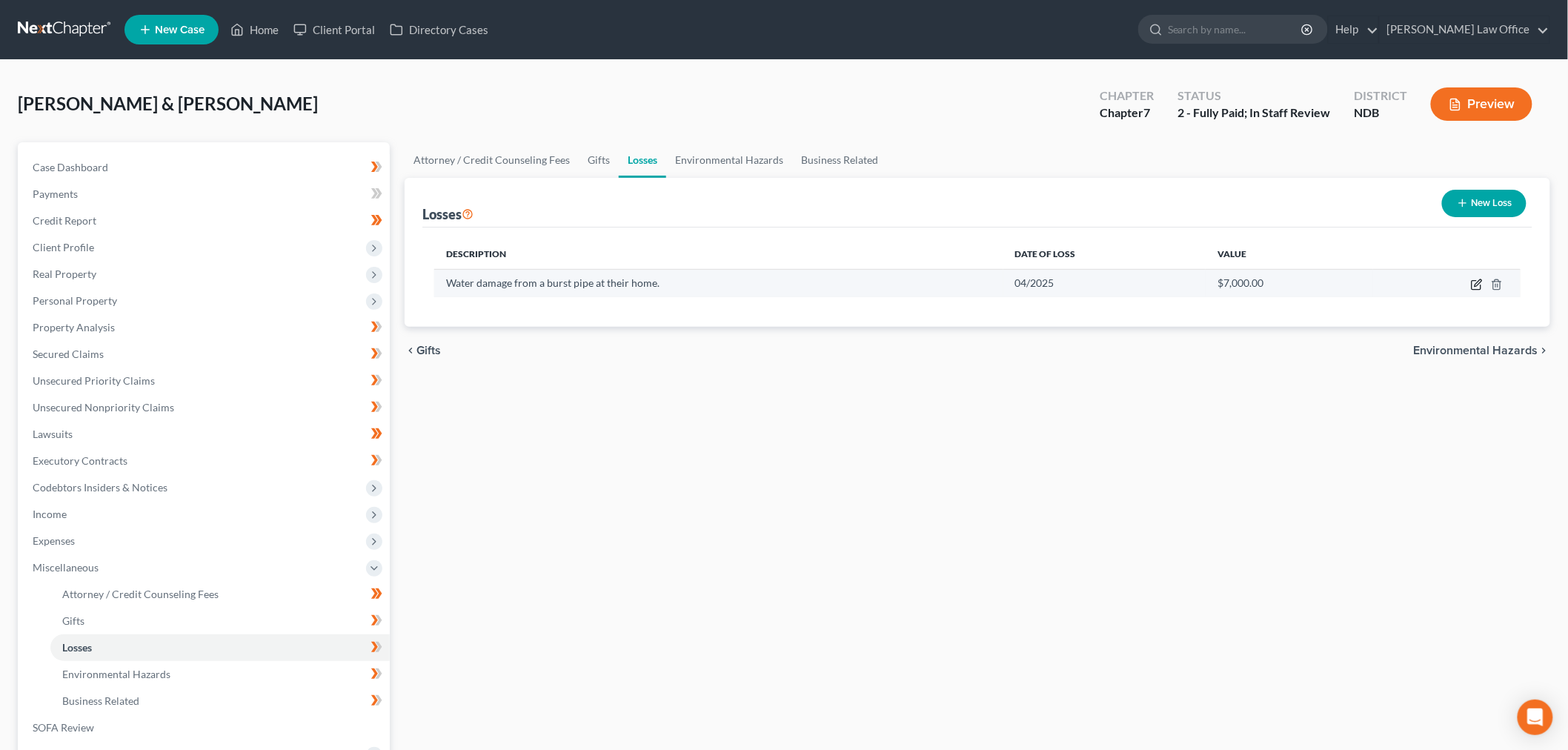
click at [951, 291] on icon "button" at bounding box center [1477, 284] width 12 height 12
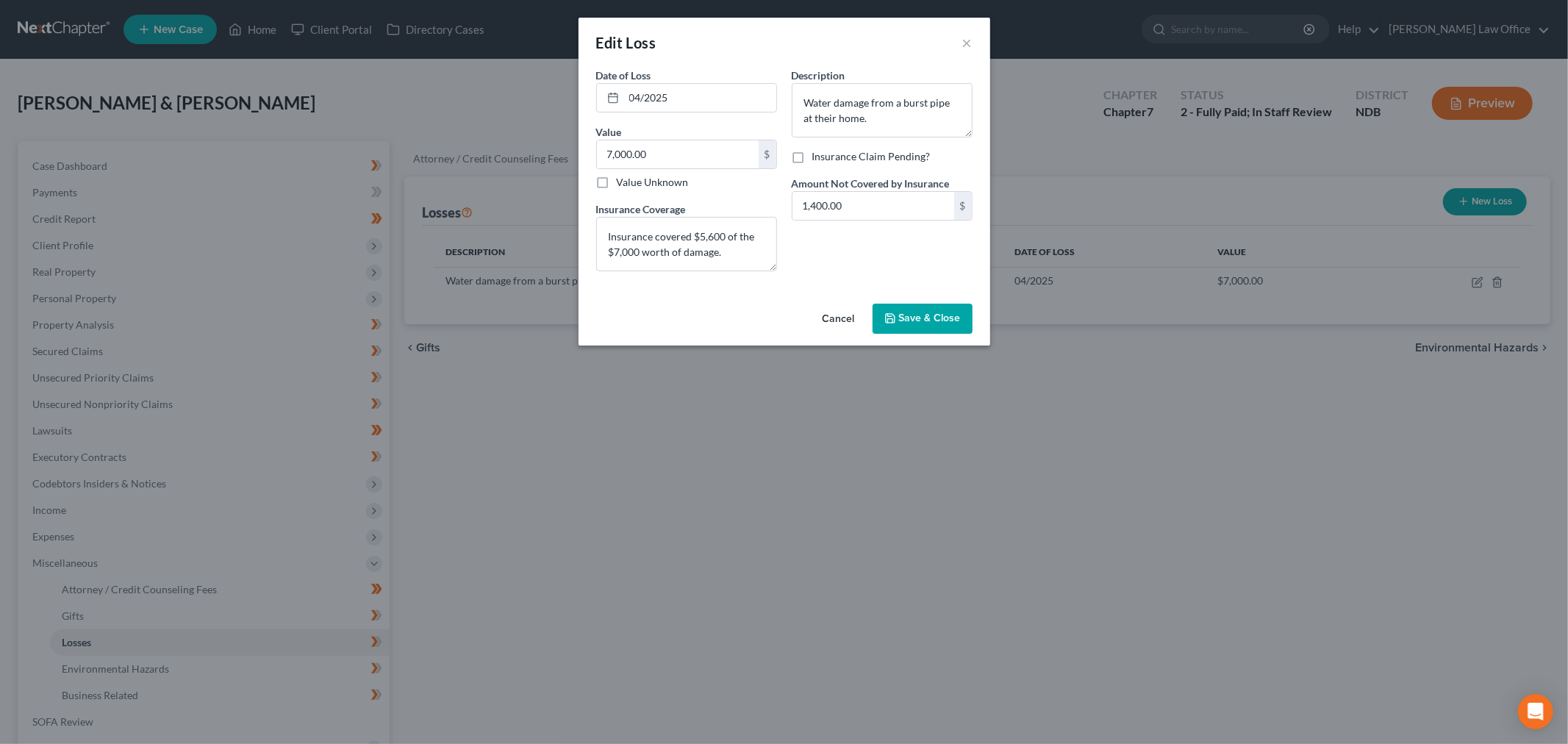
click at [943, 325] on span "Save & Close" at bounding box center [929, 319] width 62 height 12
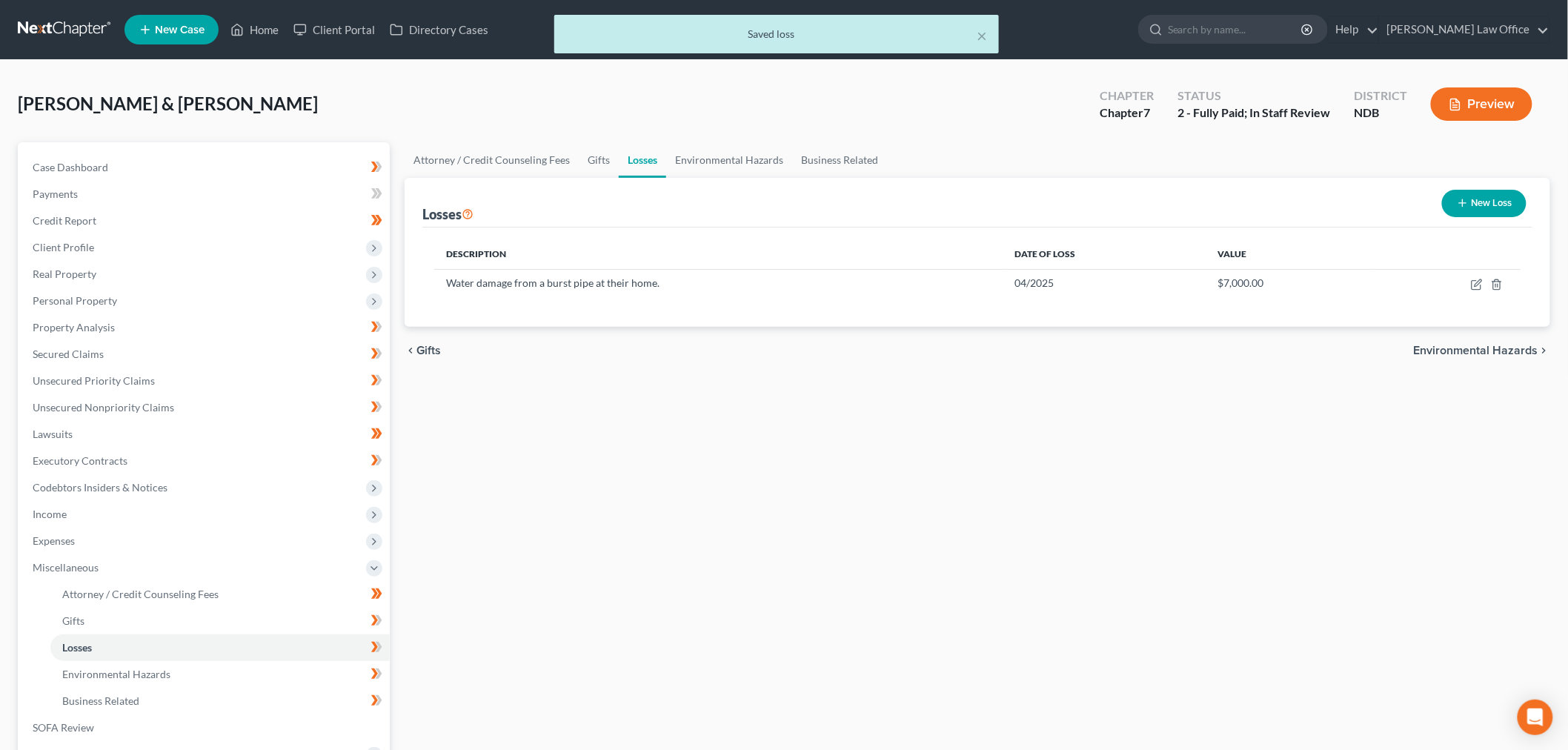
click at [742, 468] on div "Attorney / Credit Counseling Fees Gifts Losses Environmental Hazards Business R…" at bounding box center [977, 530] width 1160 height 776
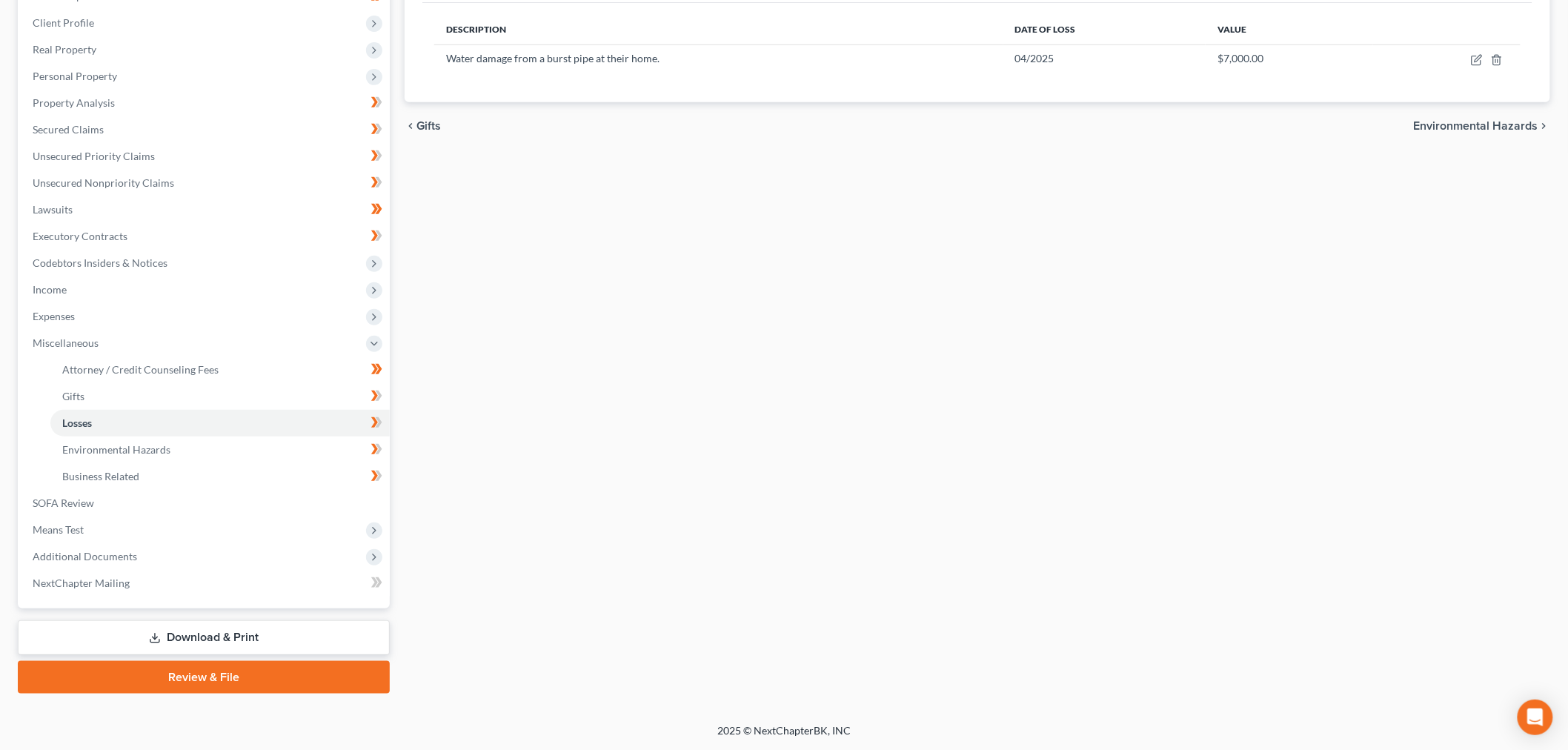
scroll to position [465, 0]
click at [376, 417] on icon at bounding box center [374, 423] width 7 height 11
click at [387, 387] on span at bounding box center [377, 397] width 26 height 22
click at [387, 440] on span at bounding box center [377, 451] width 26 height 22
click at [382, 471] on icon at bounding box center [379, 476] width 7 height 11
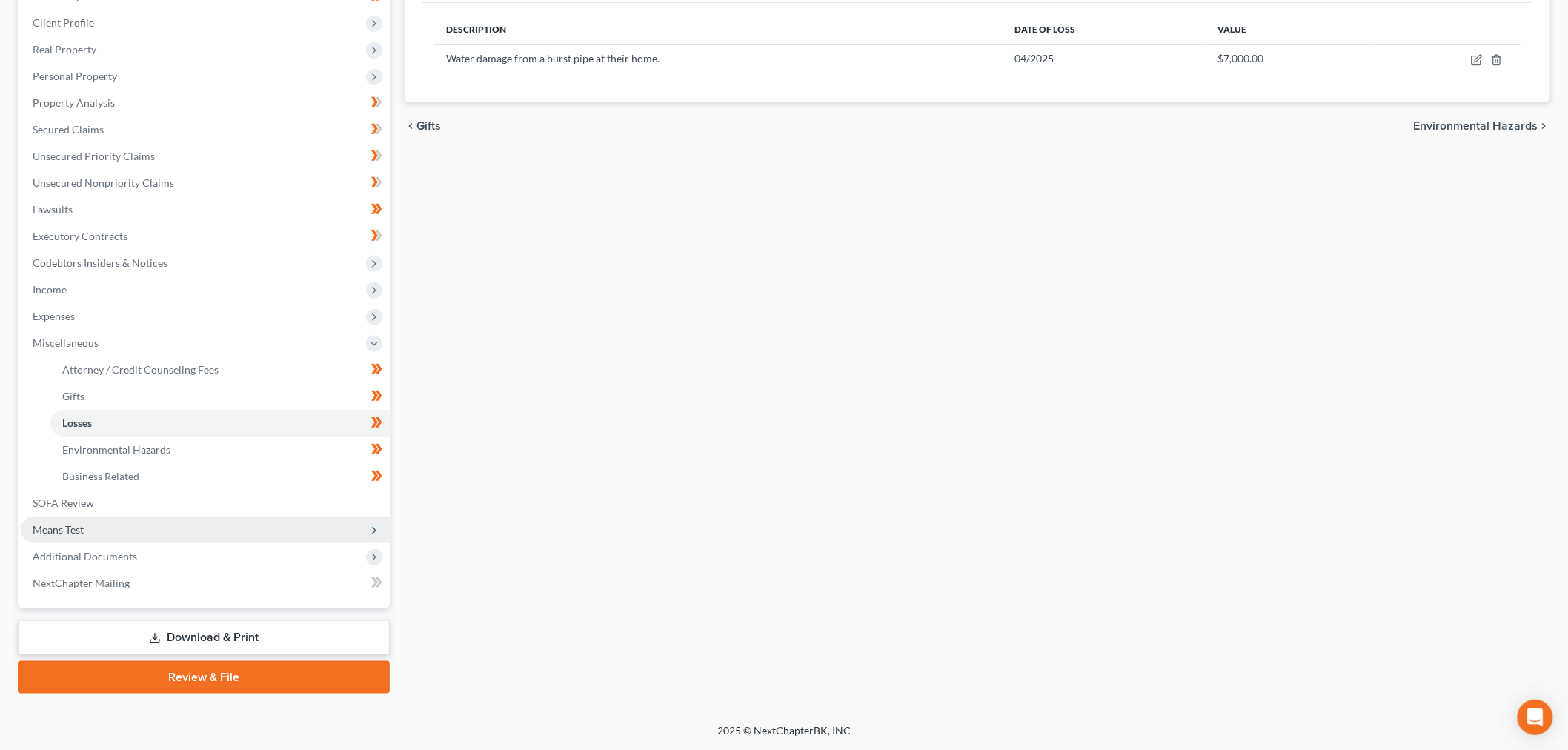
click at [202, 516] on span "Means Test" at bounding box center [206, 529] width 369 height 26
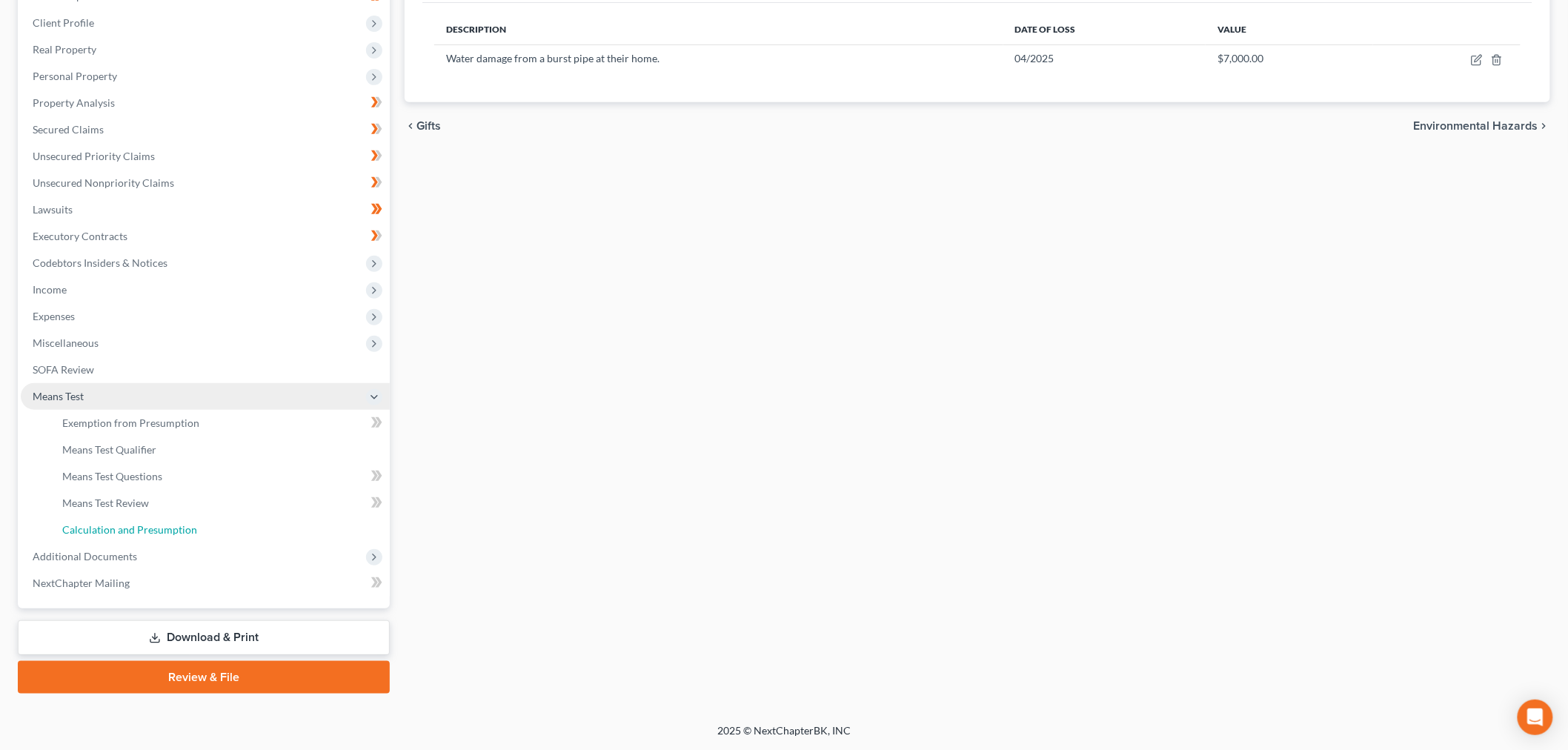
click at [197, 523] on span "Calculation and Presumption" at bounding box center [130, 529] width 135 height 12
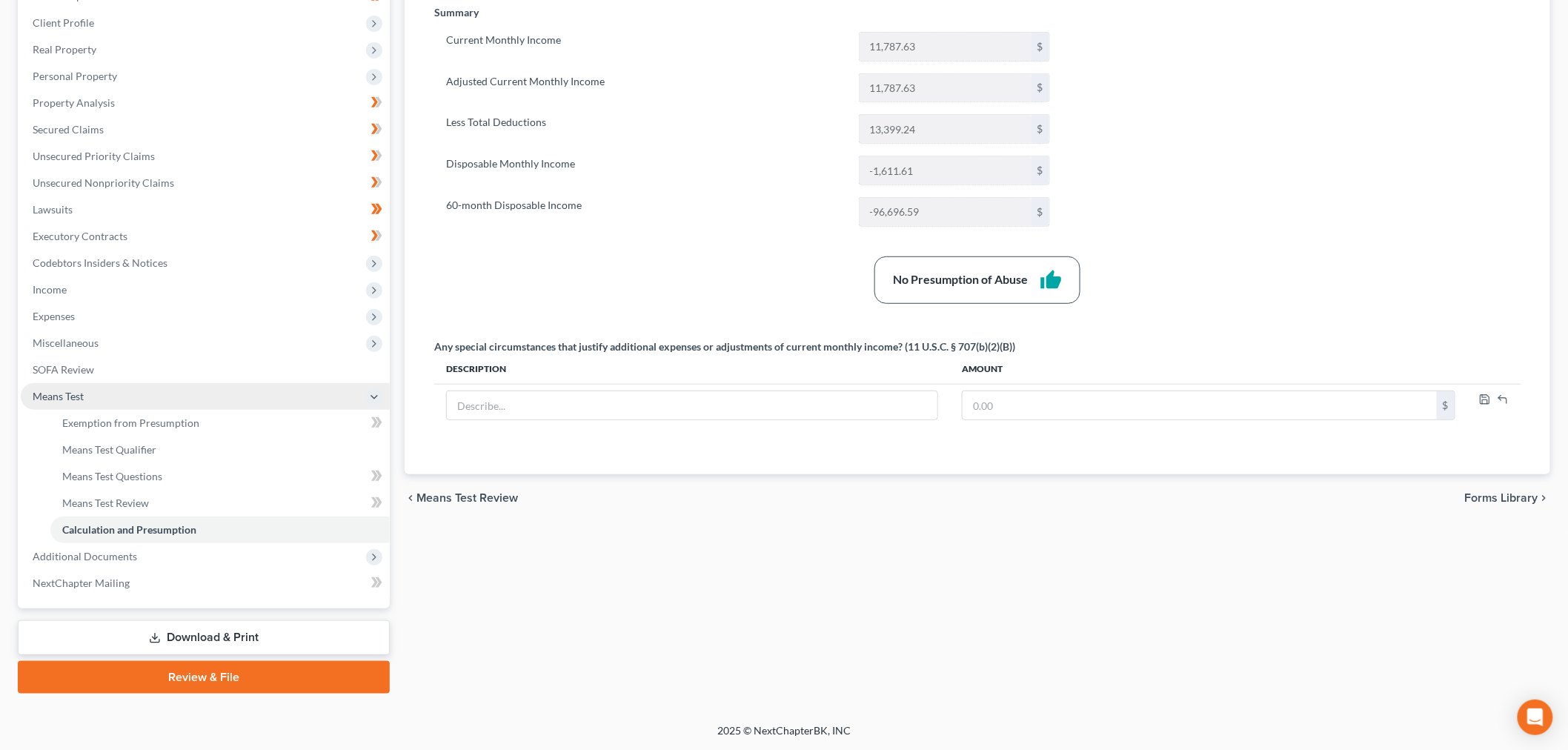
scroll to position [465, 0]
click at [951, 474] on div "chevron_left Means Test Review Forms Library chevron_right" at bounding box center [976, 498] width 1145 height 47
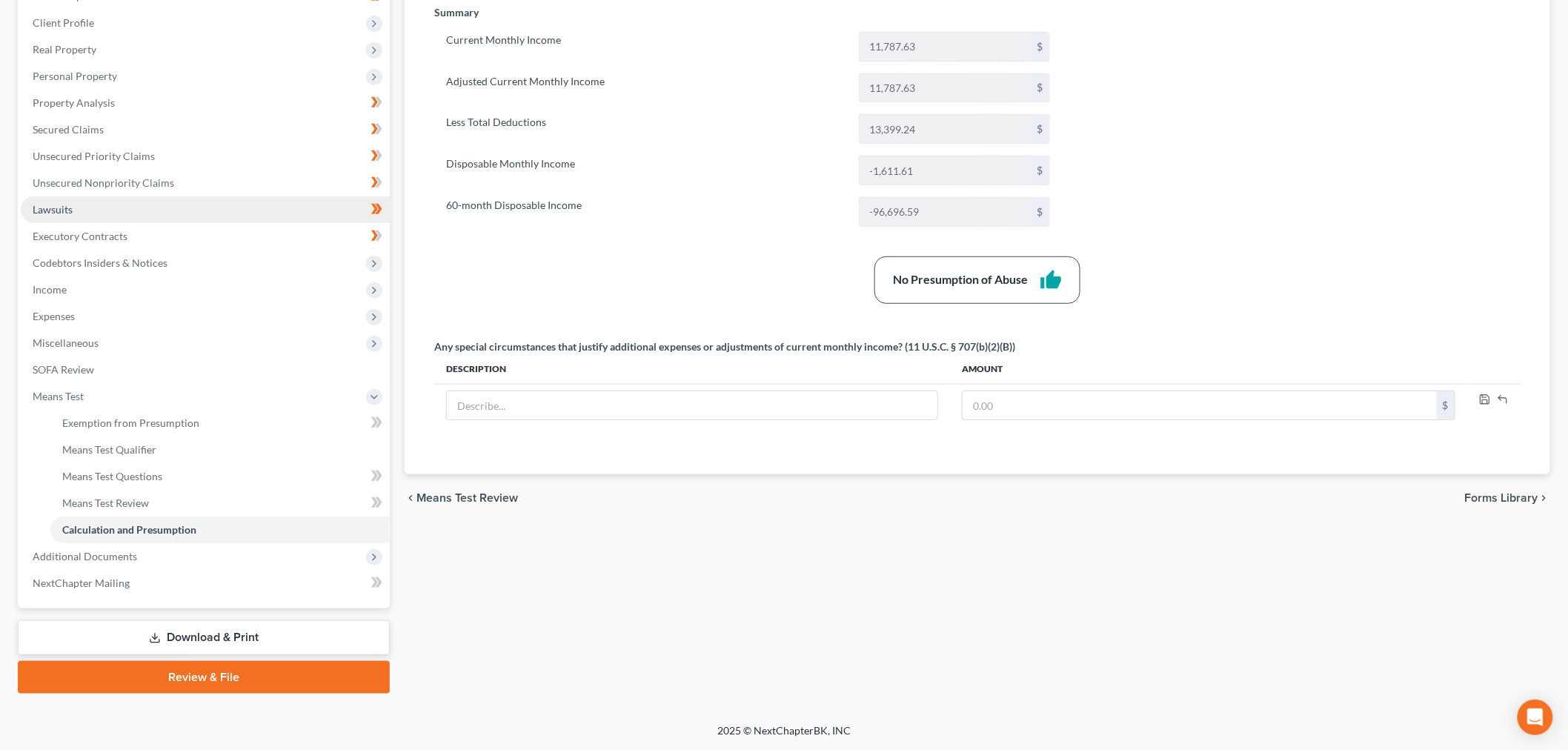
scroll to position [333, 0]
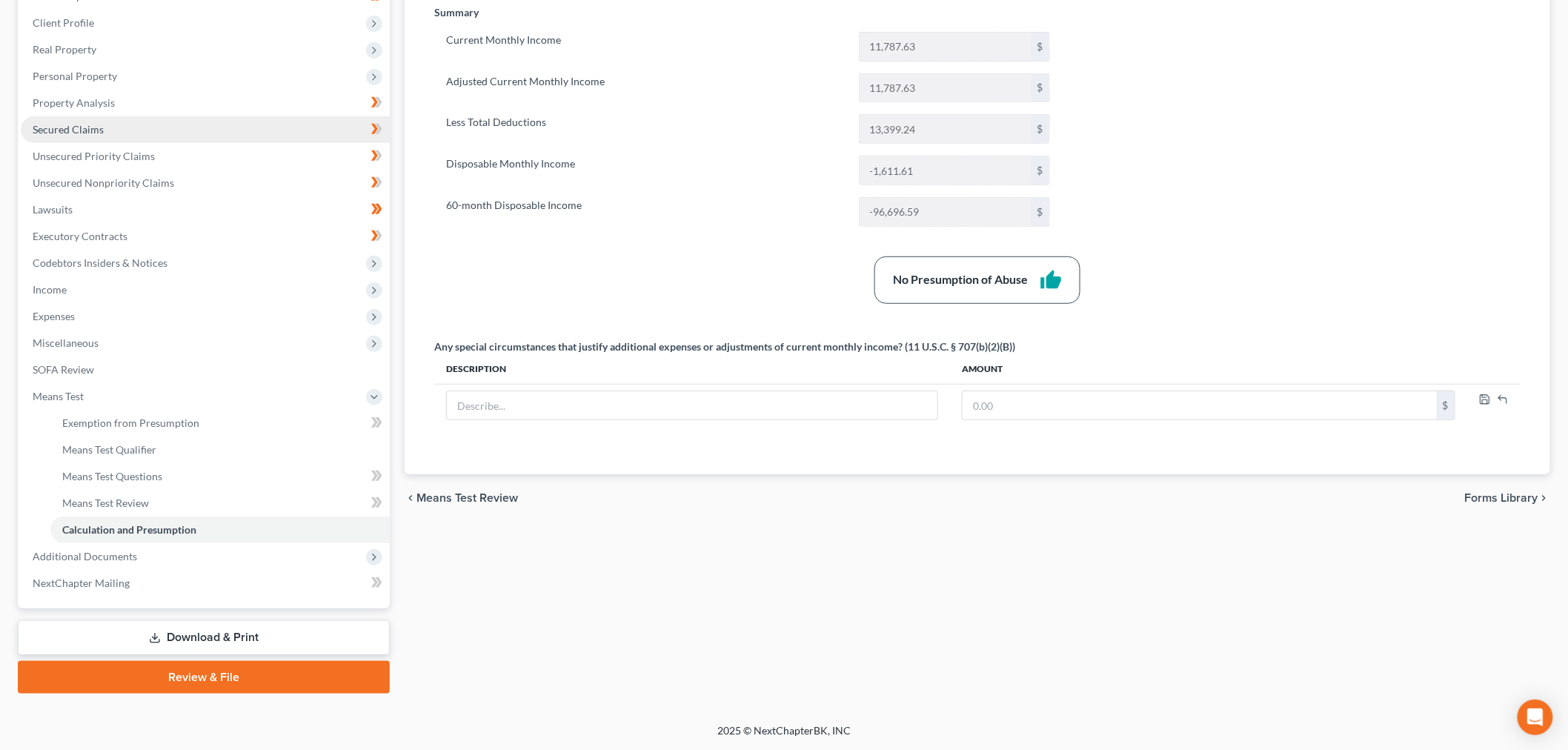
click at [150, 116] on link "Secured Claims" at bounding box center [206, 130] width 369 height 26
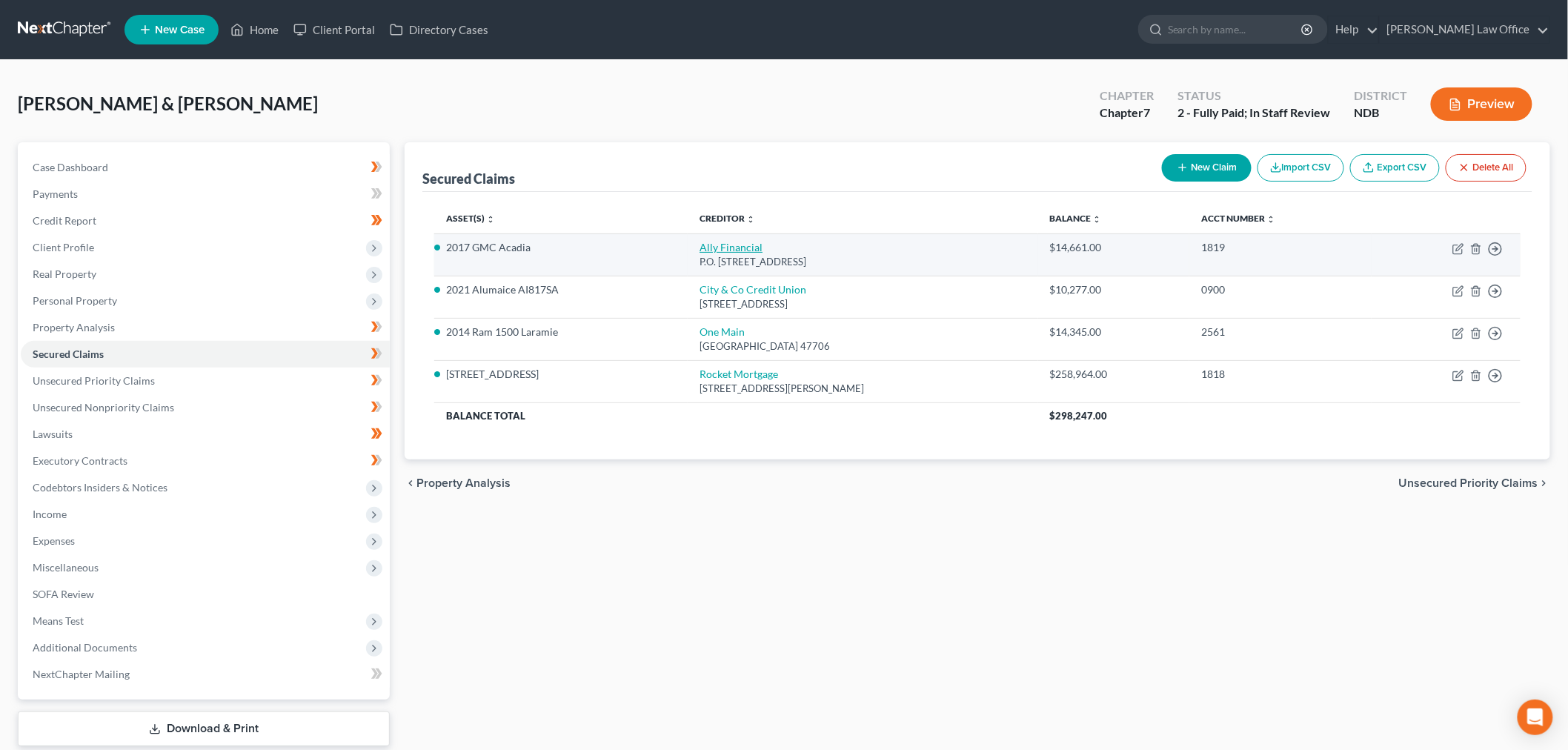
click at [742, 254] on link "Ally Financial" at bounding box center [732, 247] width 63 height 12
select select "24"
select select "0"
select select "2"
select select "1"
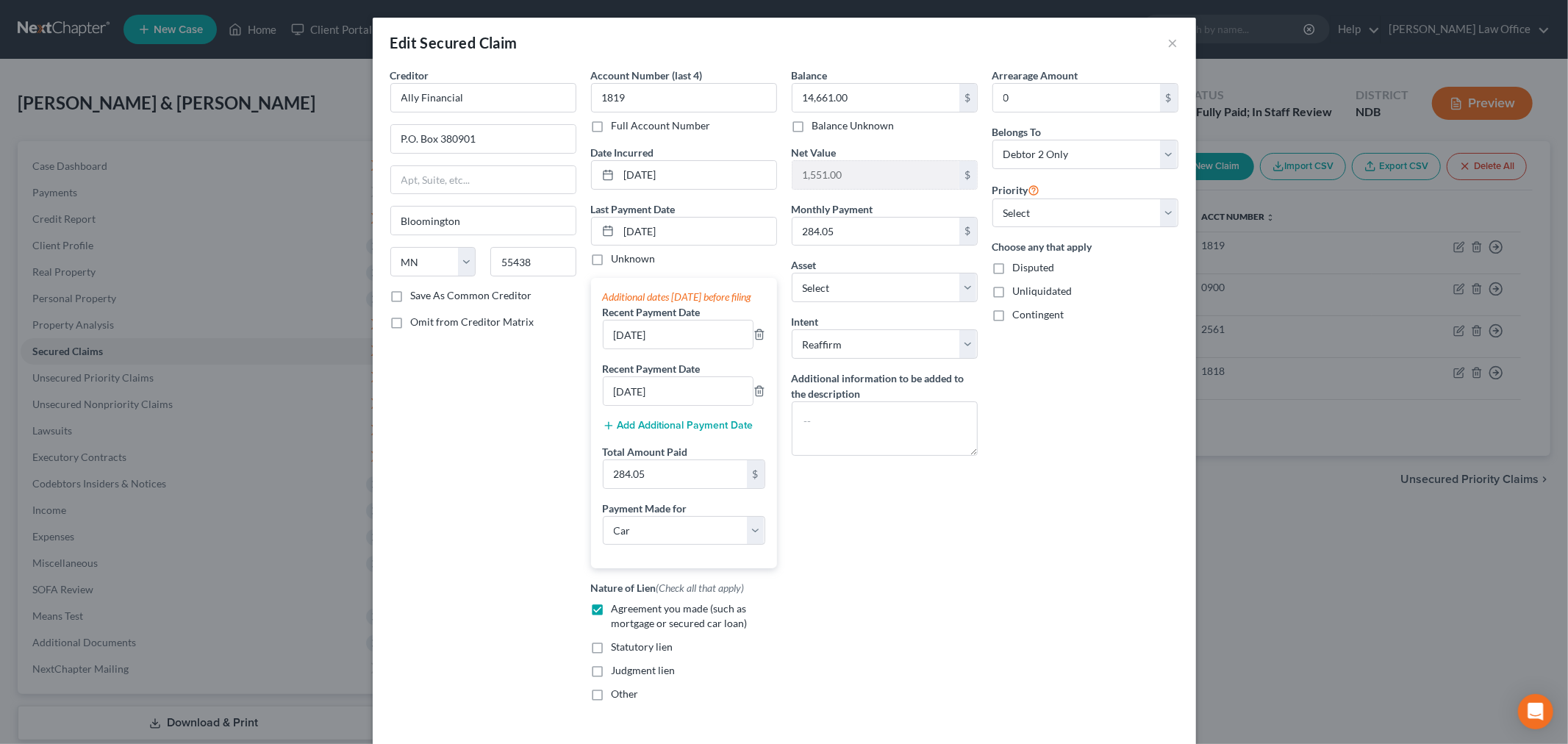
click at [943, 598] on div "Arrearage Amount 0 $ Belongs To * Select Debtor 1 Only Debtor 2 Only Debtor 1 A…" at bounding box center [1085, 391] width 200 height 646
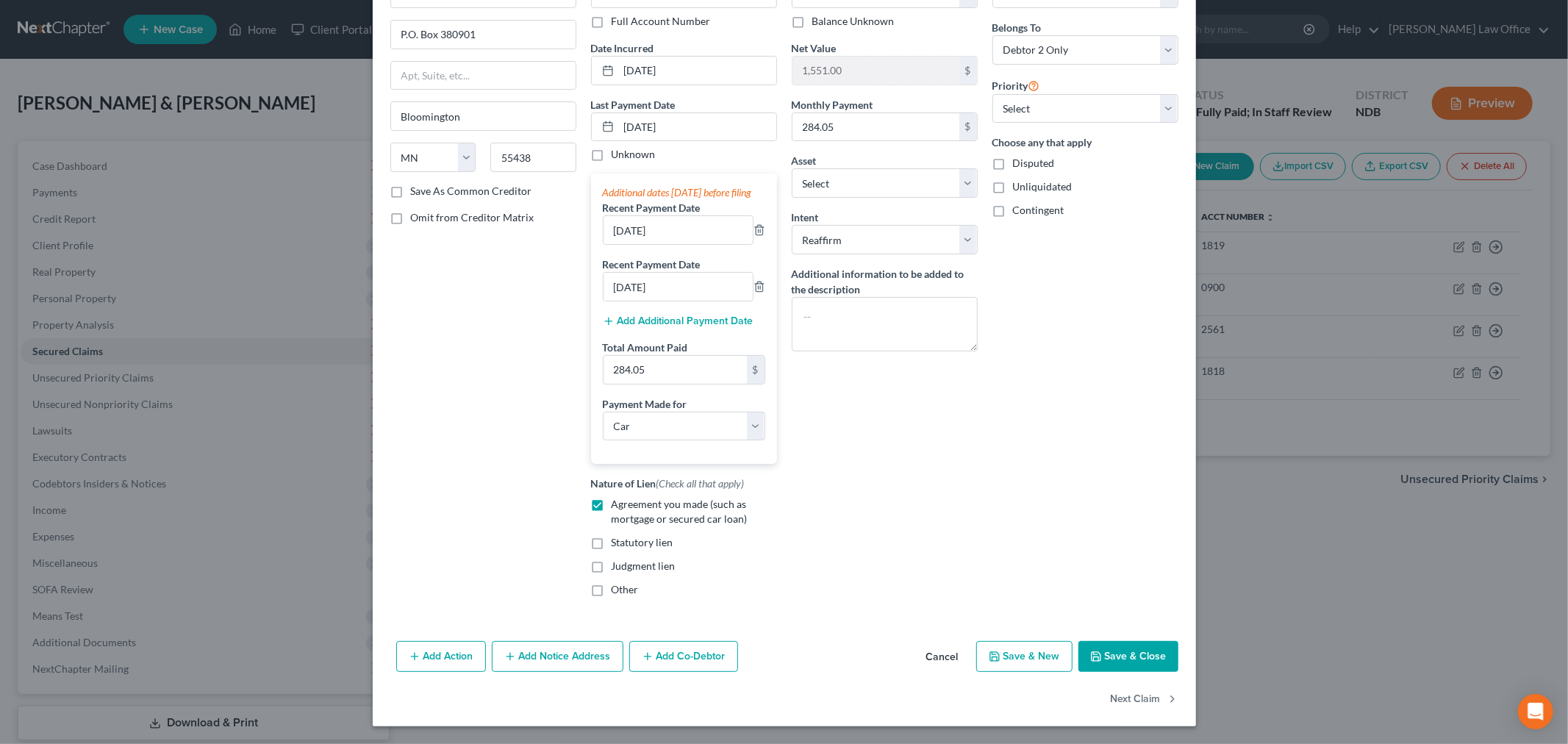
scroll to position [329, 0]
click at [943, 642] on button "Save & Close" at bounding box center [1127, 657] width 100 height 31
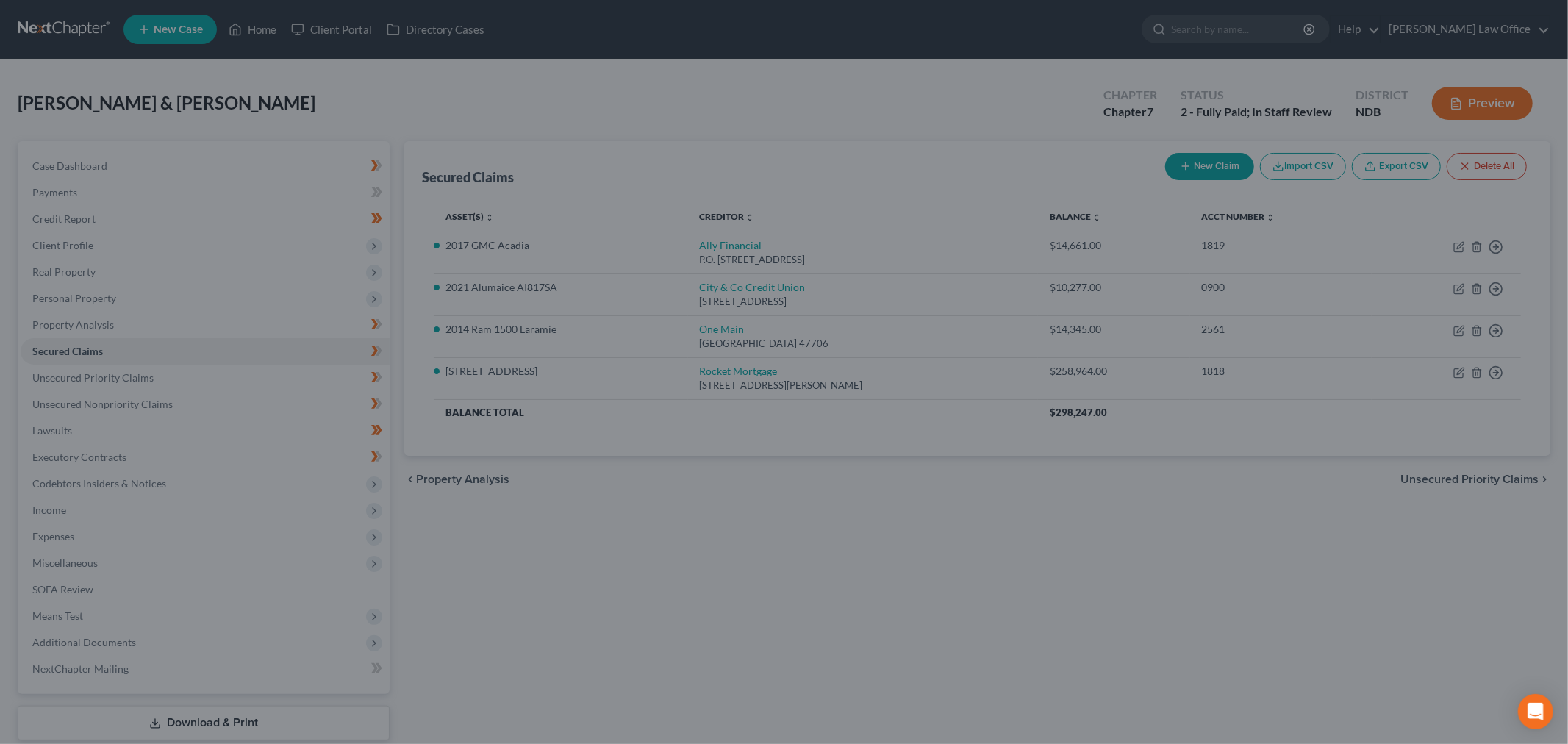
select select "4"
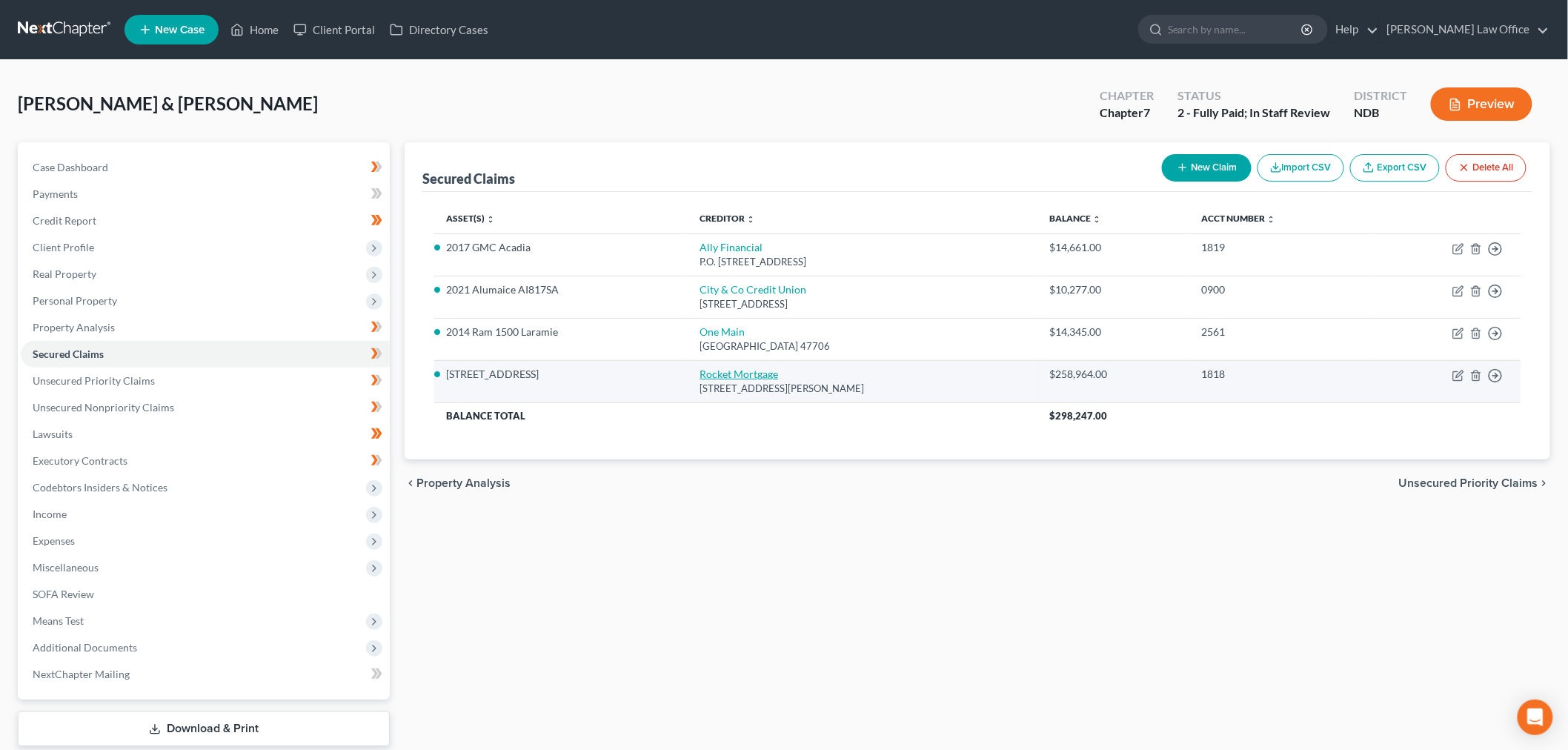
click at [753, 380] on link "Rocket Mortgage" at bounding box center [739, 374] width 79 height 12
select select "23"
select select "3"
select select "2"
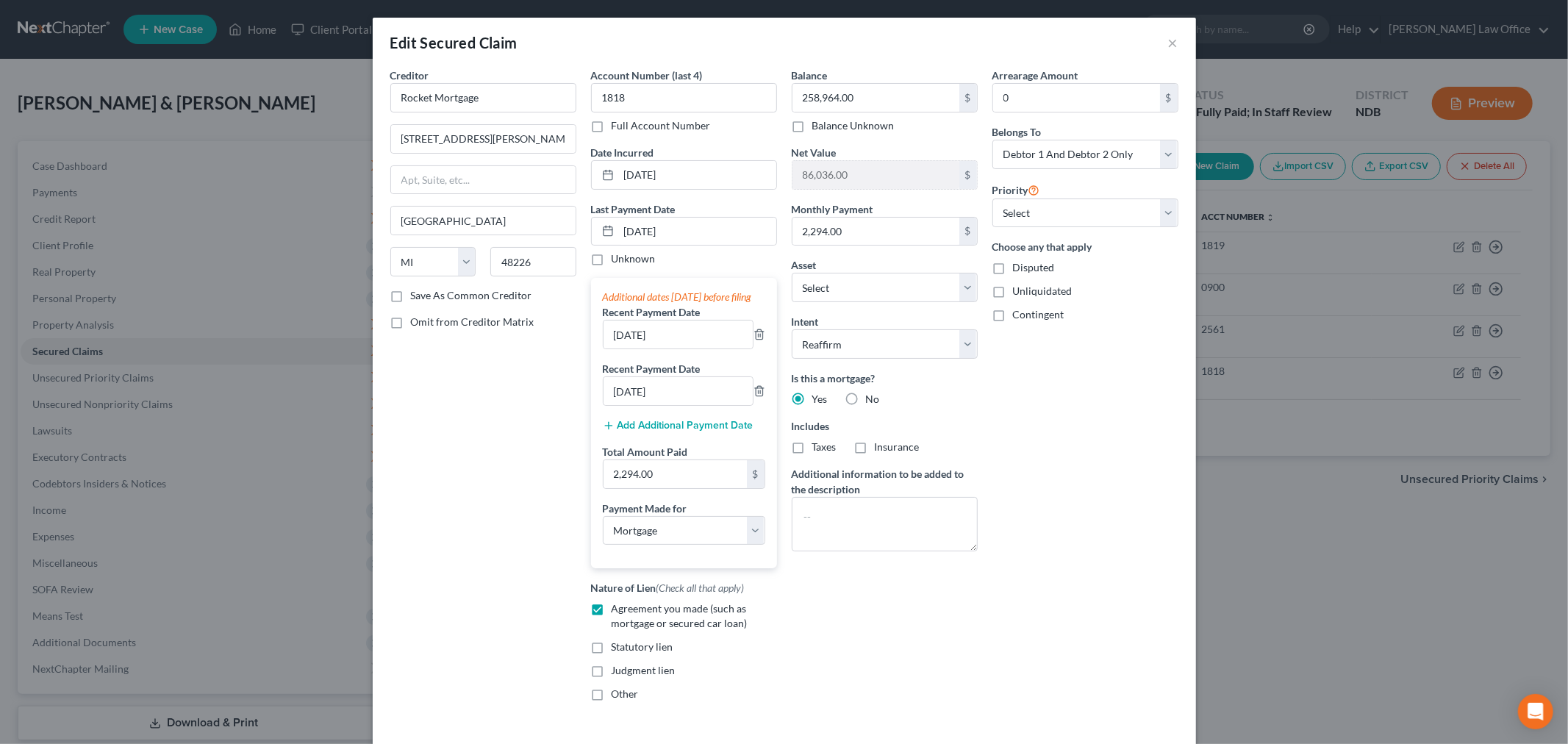
click at [943, 530] on div "Arrearage Amount 0 $ Belongs To * Select Debtor 1 Only Debtor 2 Only Debtor 1 A…" at bounding box center [1085, 391] width 200 height 646
click at [679, 488] on input "2,294.00" at bounding box center [674, 474] width 143 height 28
click at [630, 488] on input "2,294.00" at bounding box center [674, 474] width 143 height 28
paste input "6882"
type input "2"
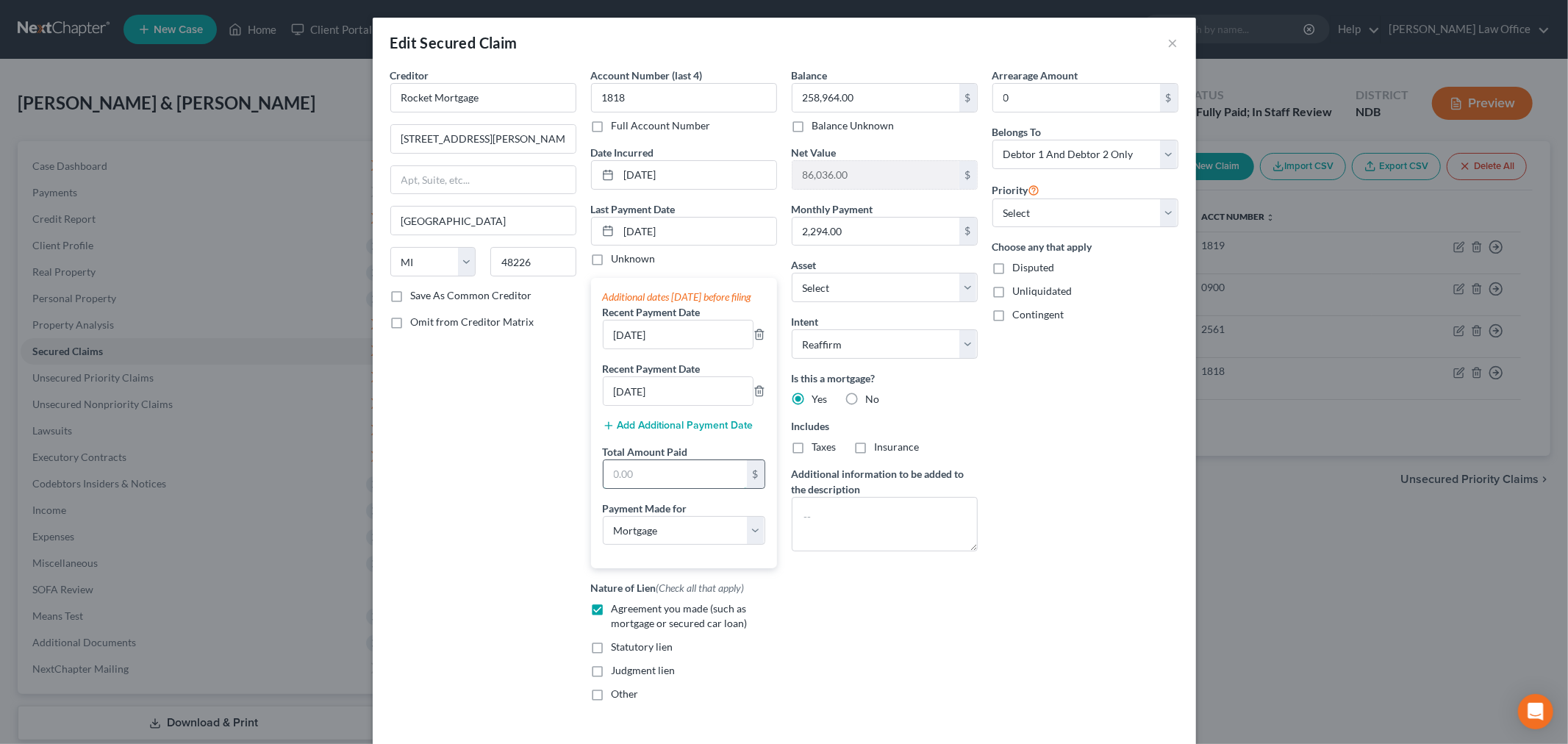
paste input "6882"
type input "6,882"
click at [943, 491] on div "Arrearage Amount 0 $ Belongs To * Select Debtor 1 Only Debtor 2 Only Debtor 1 A…" at bounding box center [1085, 391] width 200 height 646
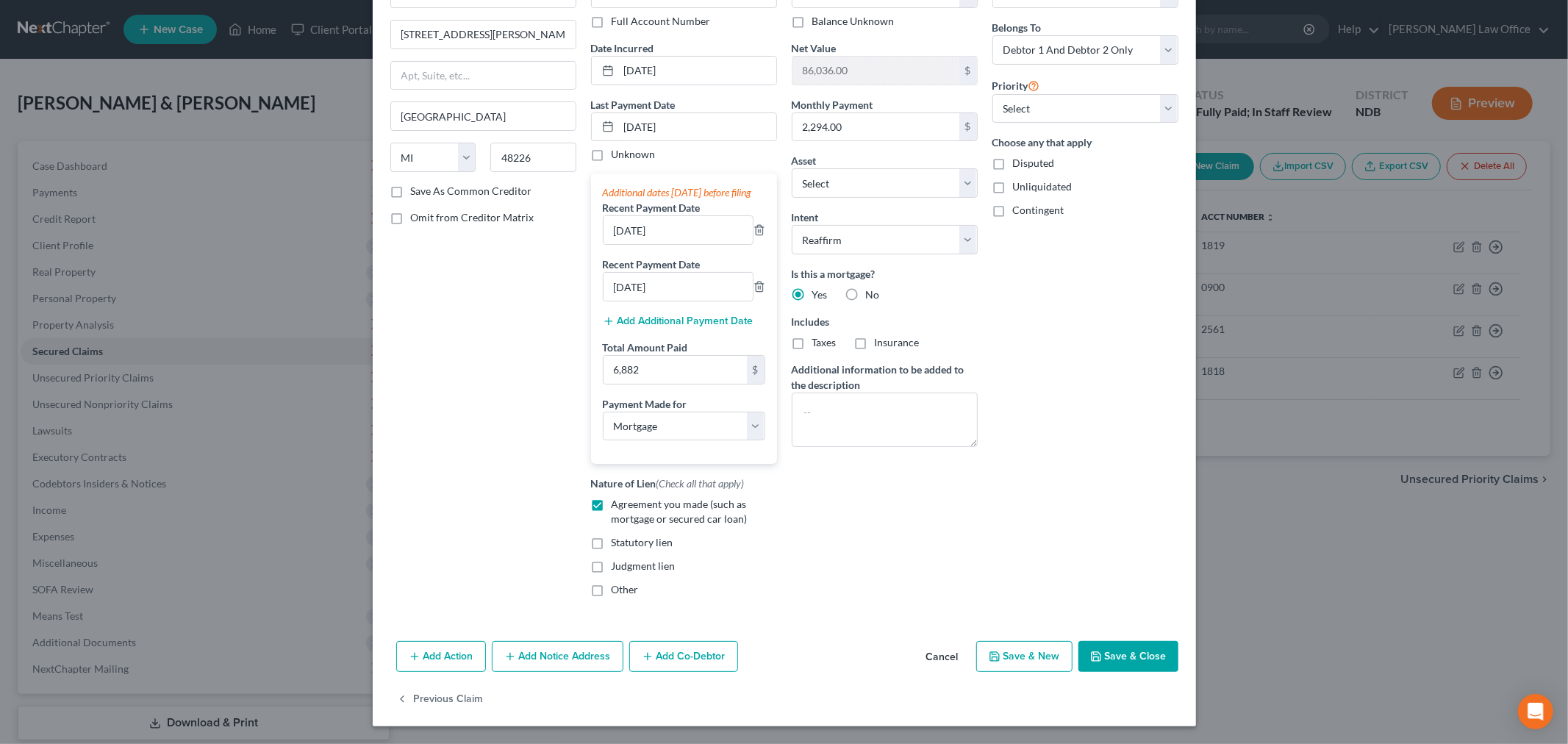
click at [943, 650] on button "Save & Close" at bounding box center [1127, 657] width 100 height 31
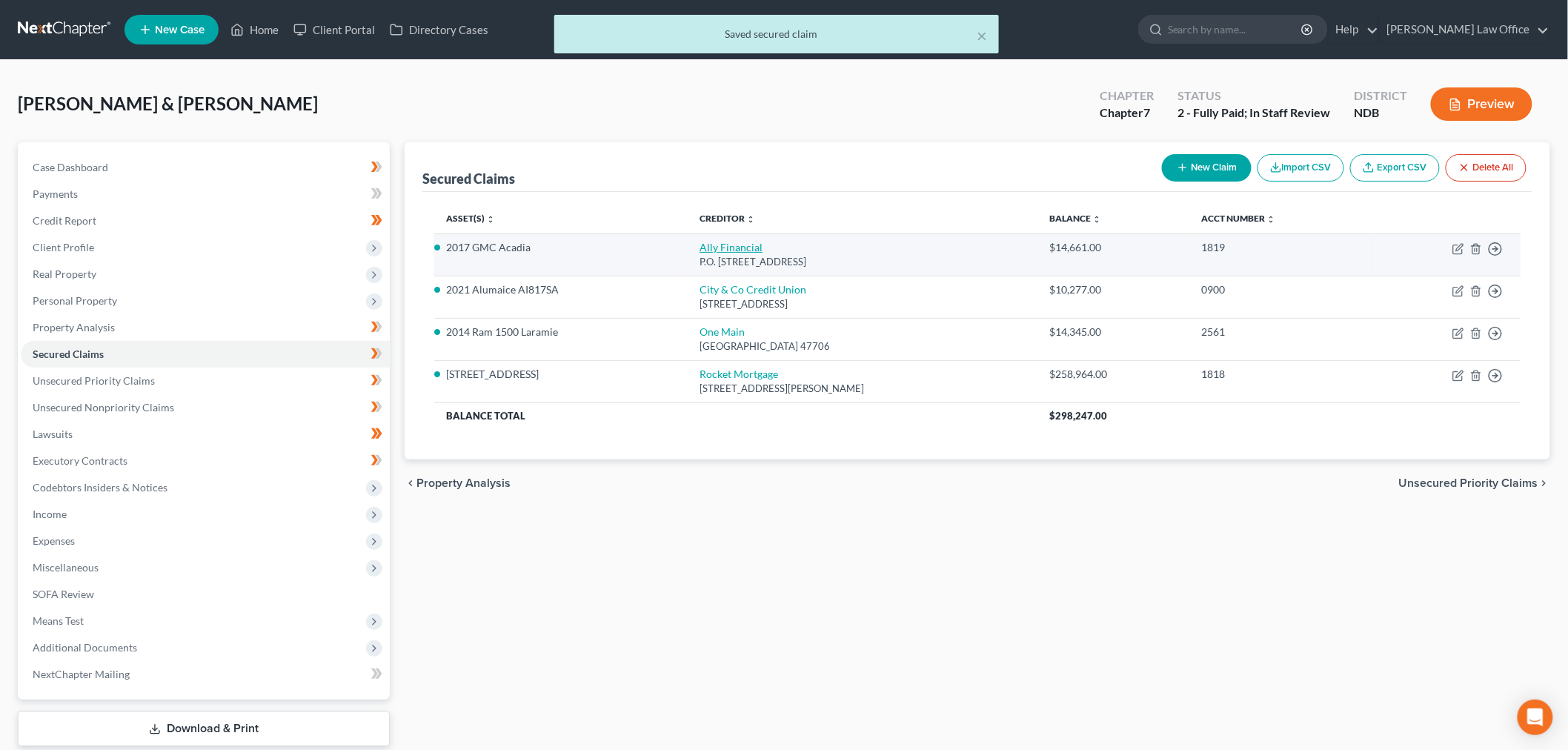
click at [729, 254] on link "Ally Financial" at bounding box center [732, 247] width 63 height 12
select select "24"
select select "0"
select select "2"
select select "1"
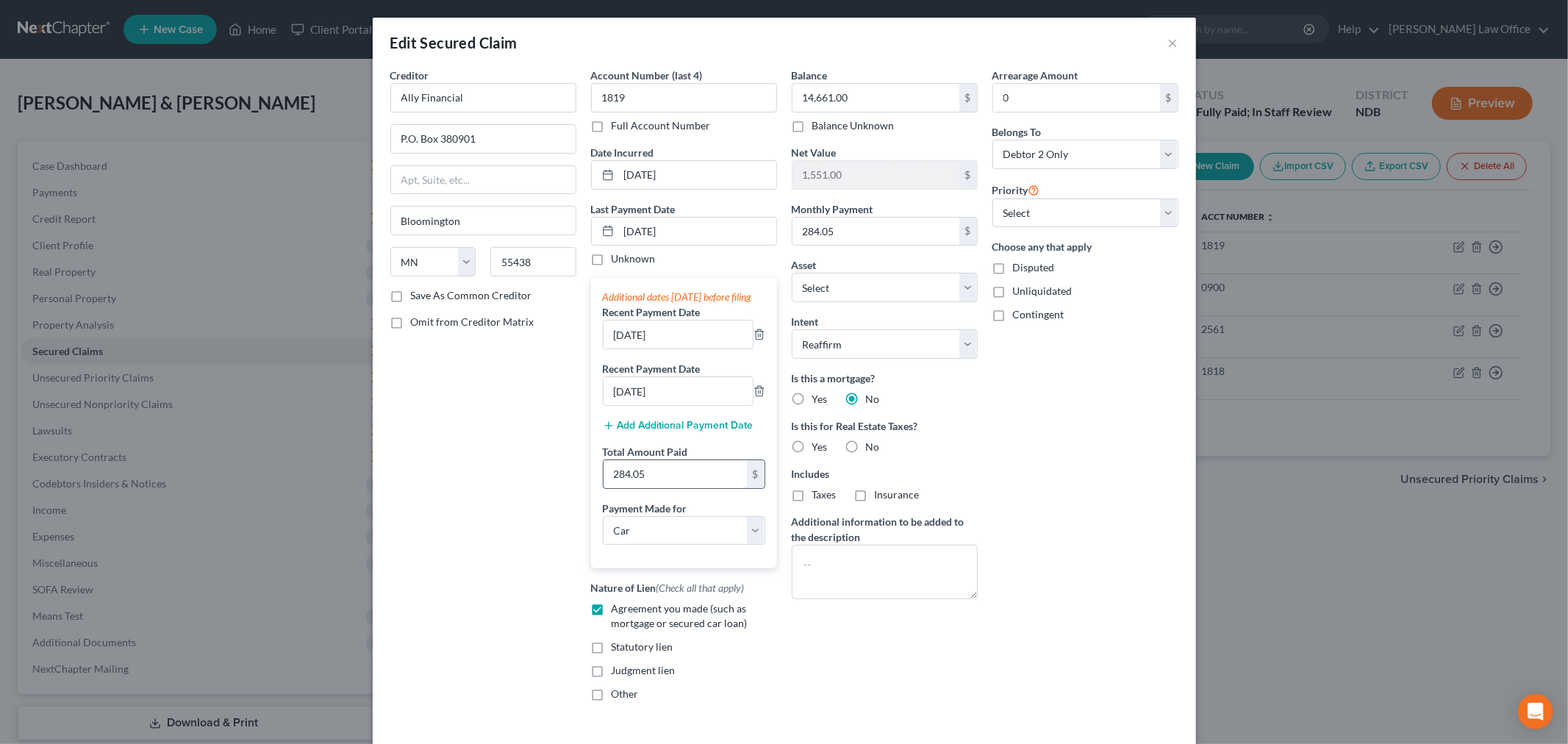
click at [640, 488] on input "284.05" at bounding box center [674, 474] width 143 height 28
click at [648, 489] on div "284.05 $" at bounding box center [683, 474] width 162 height 30
click at [653, 488] on input "284.05" at bounding box center [674, 474] width 143 height 28
paste input "852.1"
type input "852.15"
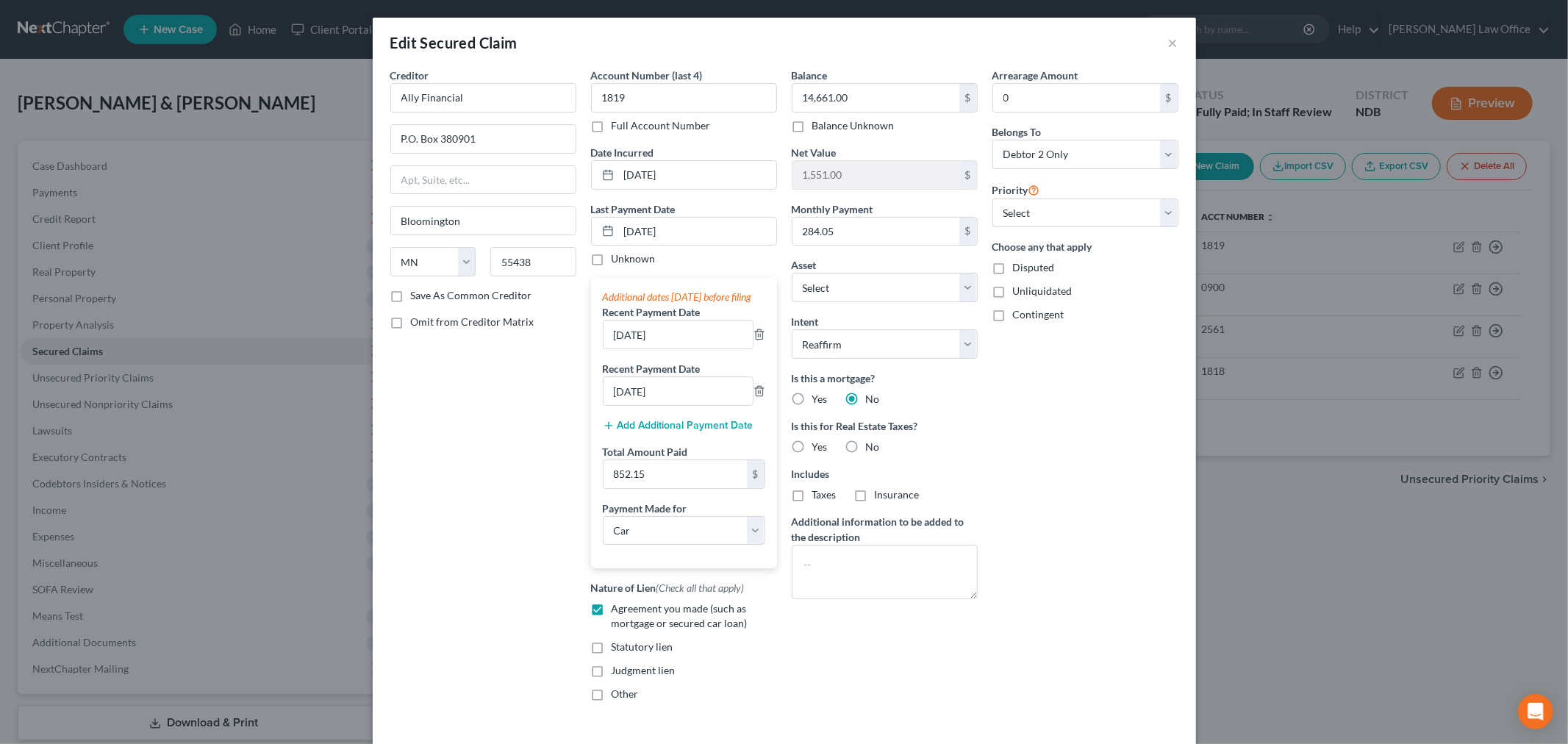
click at [943, 563] on div "Arrearage Amount 0 $ Belongs To * Select Debtor 1 Only Debtor 2 Only Debtor 1 A…" at bounding box center [1085, 391] width 200 height 646
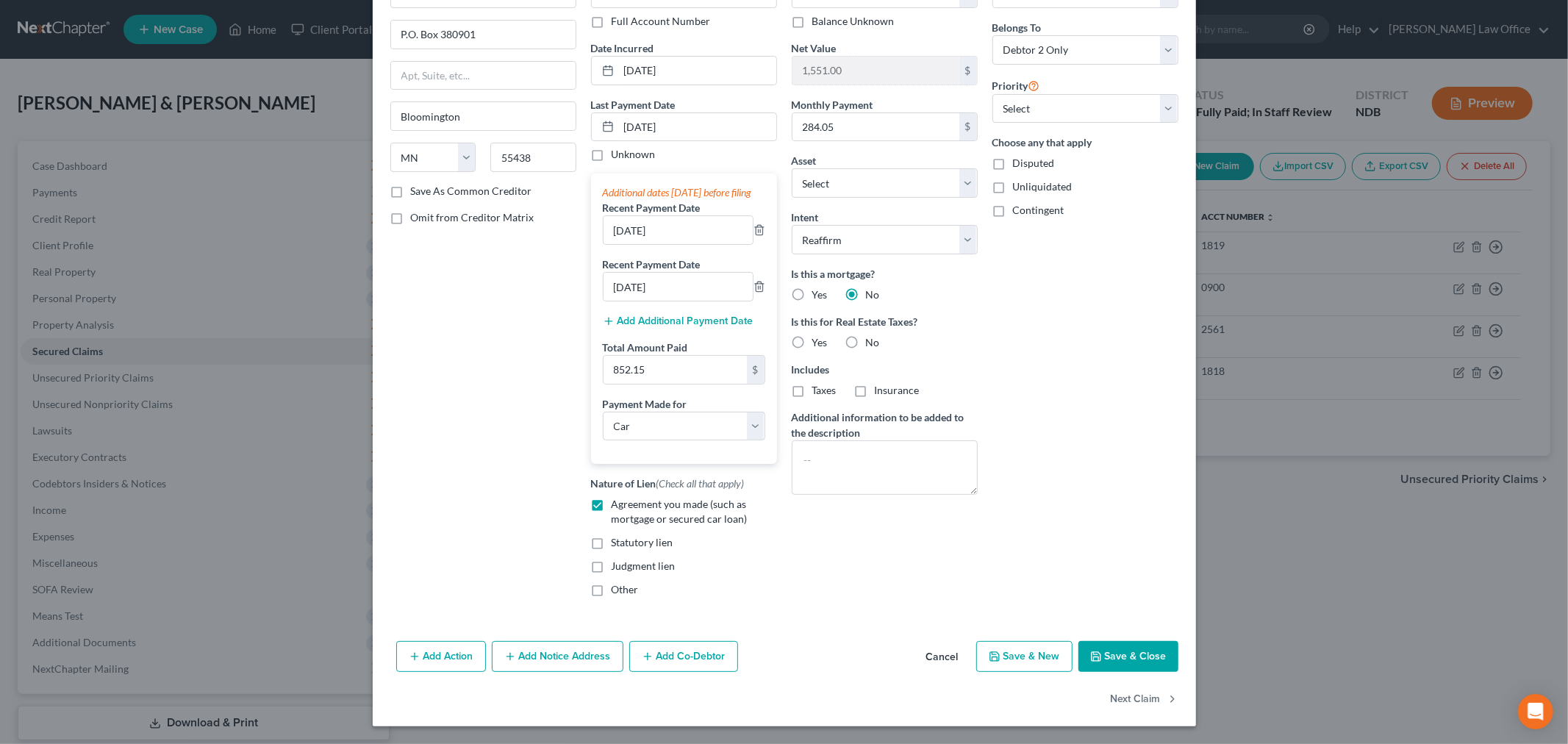
click at [943, 642] on button "Save & Close" at bounding box center [1127, 657] width 100 height 31
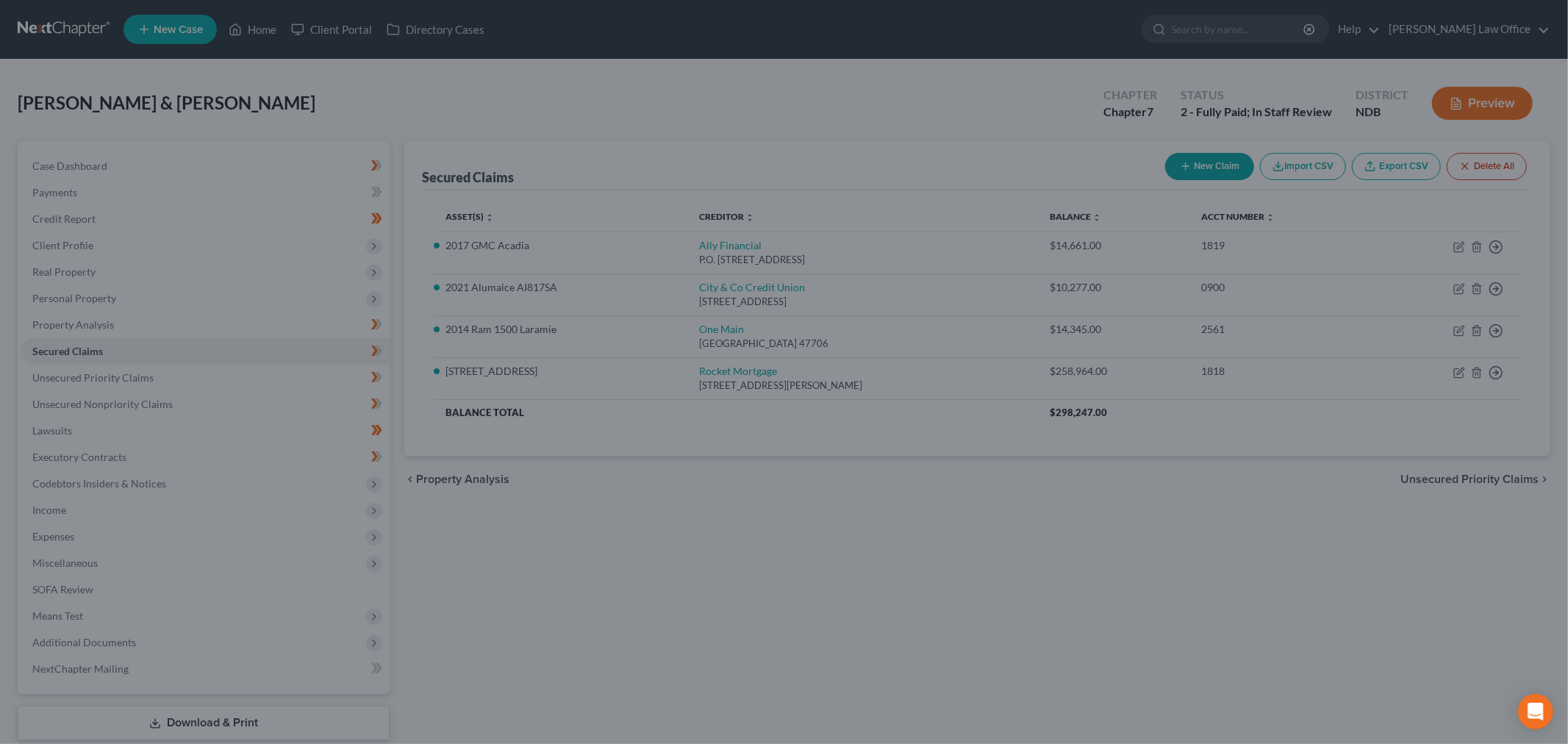
select select "4"
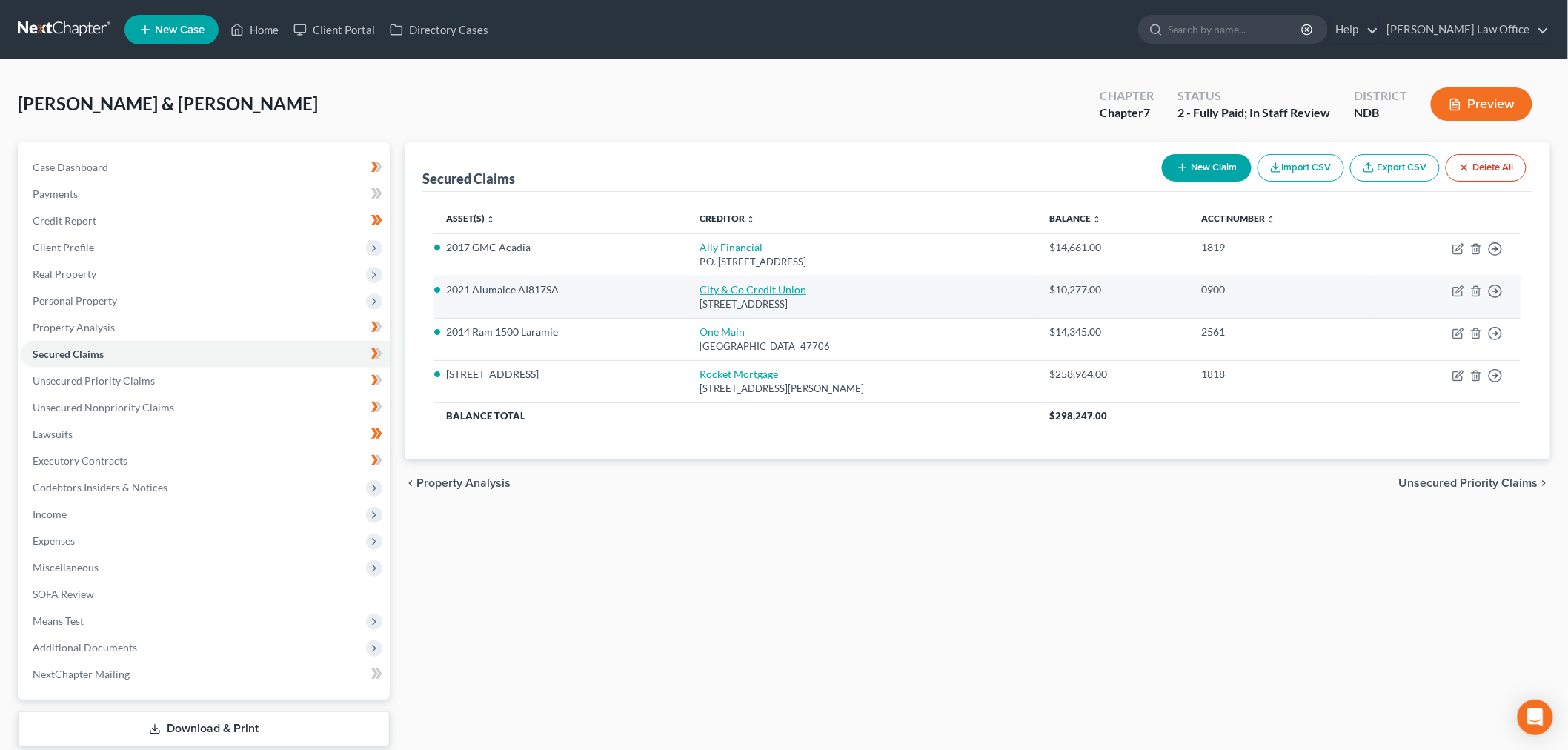
click at [758, 296] on link "City & Co Credit Union" at bounding box center [753, 290] width 107 height 12
select select "29"
select select "0"
select select "2"
select select "0"
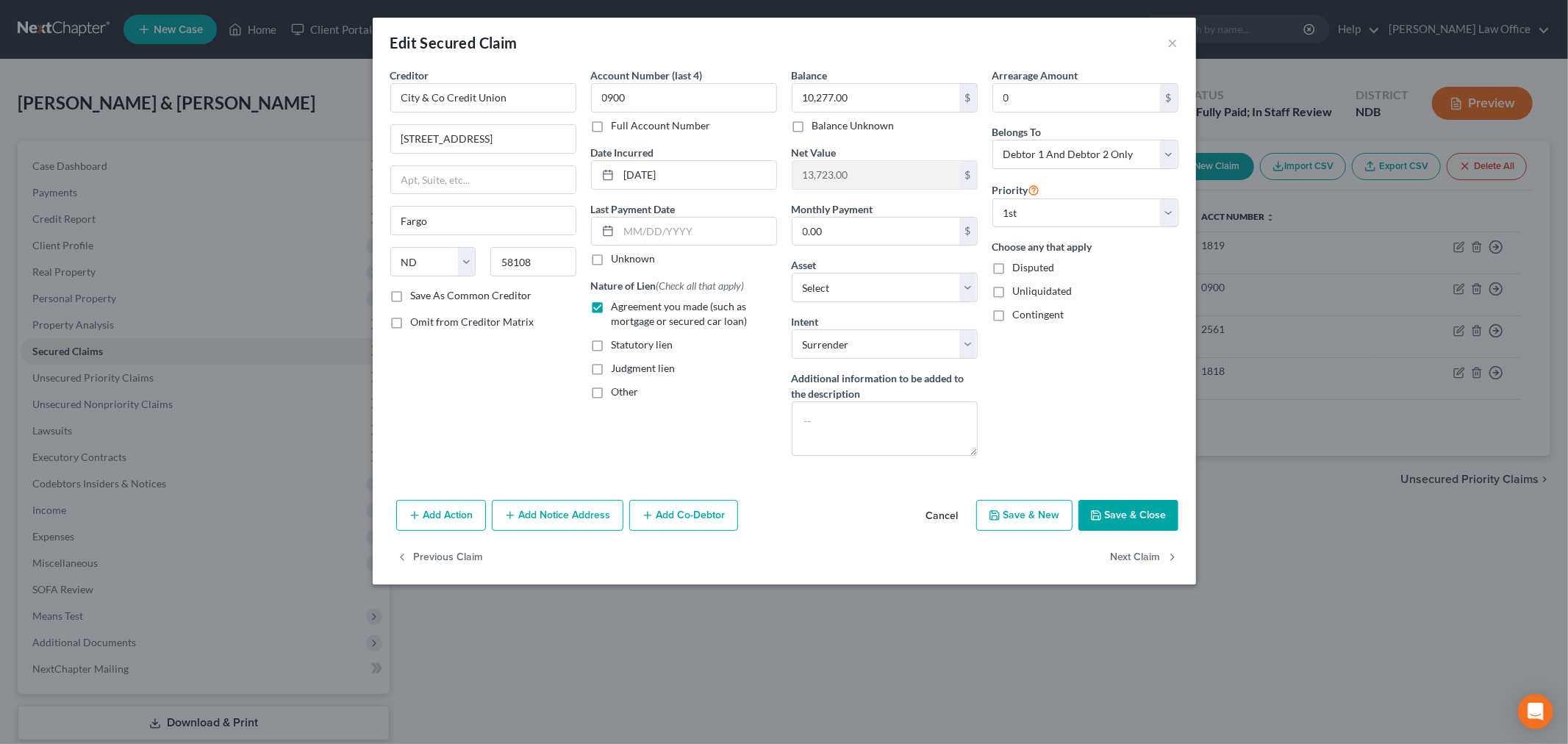
click at [943, 530] on button "Cancel" at bounding box center [942, 517] width 56 height 30
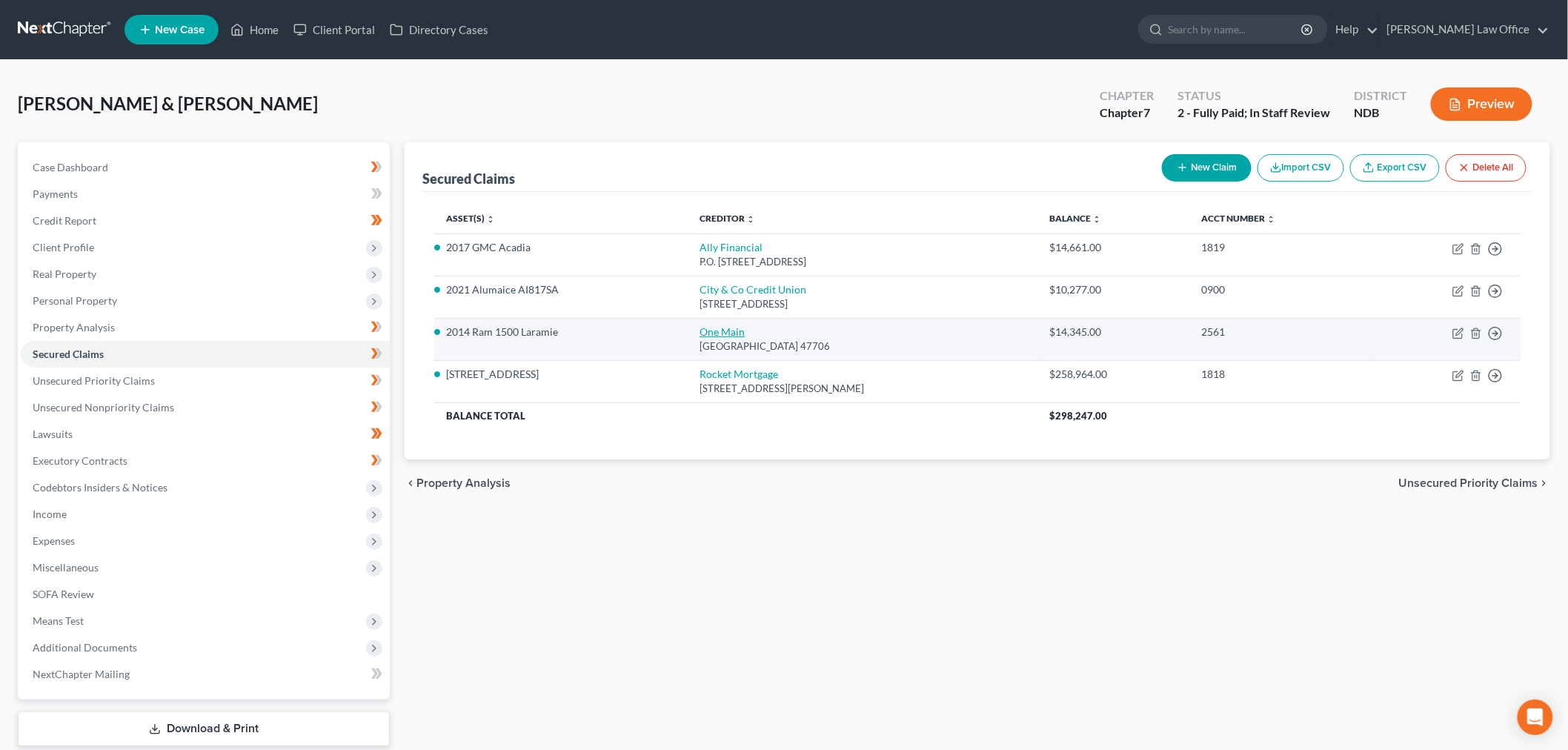
click at [732, 338] on link "One Main" at bounding box center [723, 332] width 46 height 12
select select "15"
select select "0"
select select "10"
select select "2"
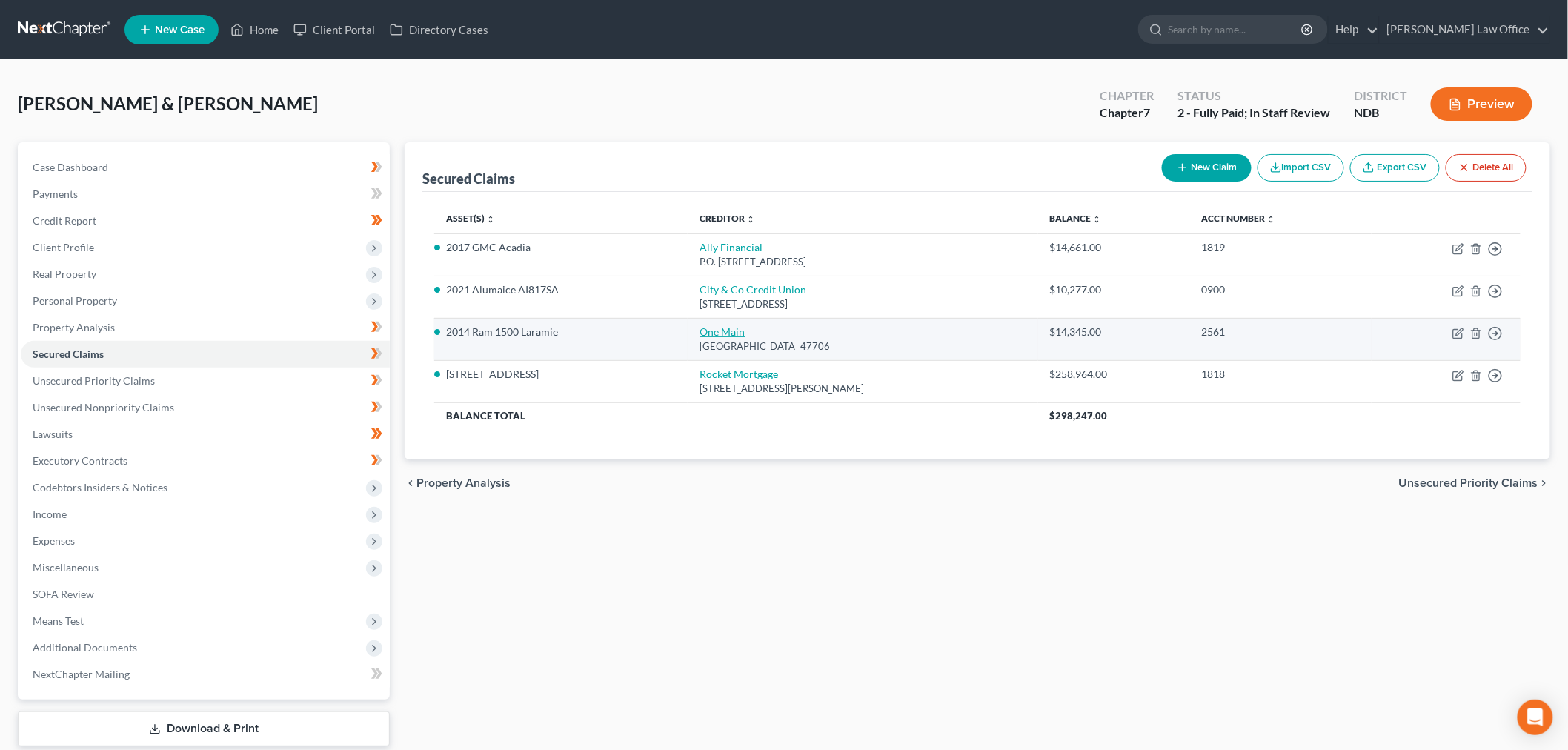
select select "0"
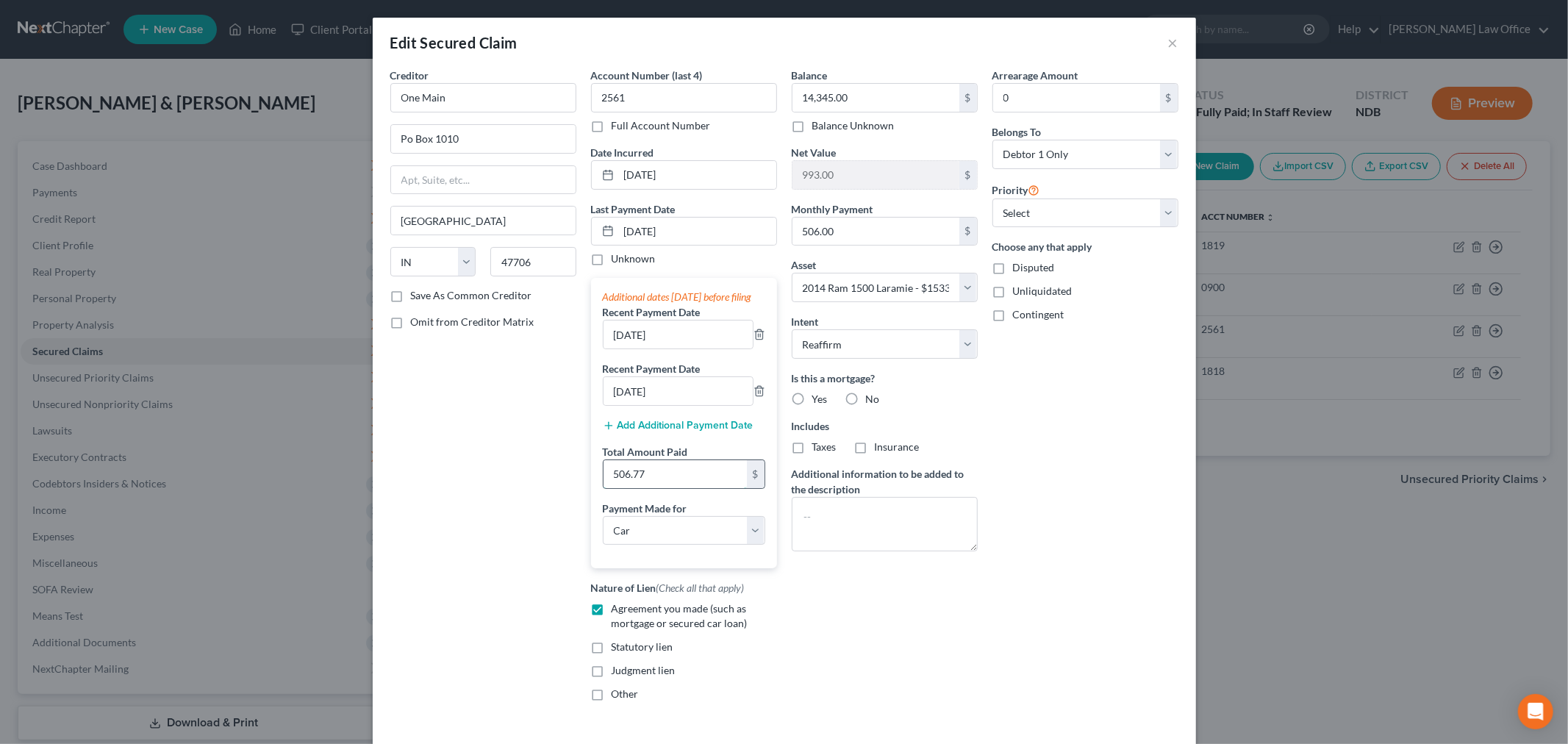
click at [660, 488] on input "506.77" at bounding box center [674, 474] width 143 height 28
click at [657, 488] on input "506.77" at bounding box center [674, 474] width 143 height 28
paste input "1520.31"
type input "5"
paste input "1520.31"
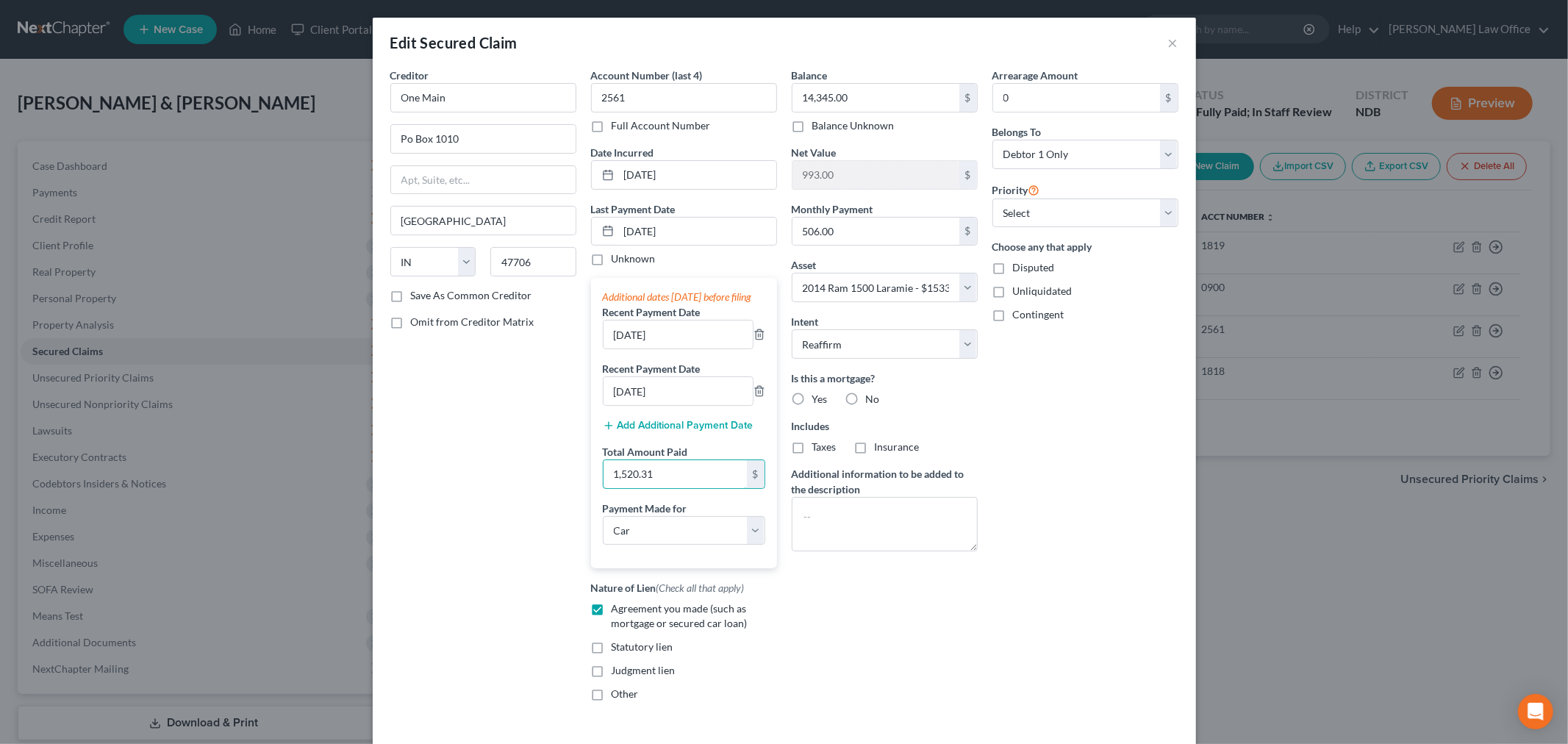
type input "1,520.31"
click at [464, 611] on div "Creditor * One Main Po Box 1010 Evansville State AL AK AR AZ CA CO CT DE DC FL …" at bounding box center [482, 391] width 200 height 646
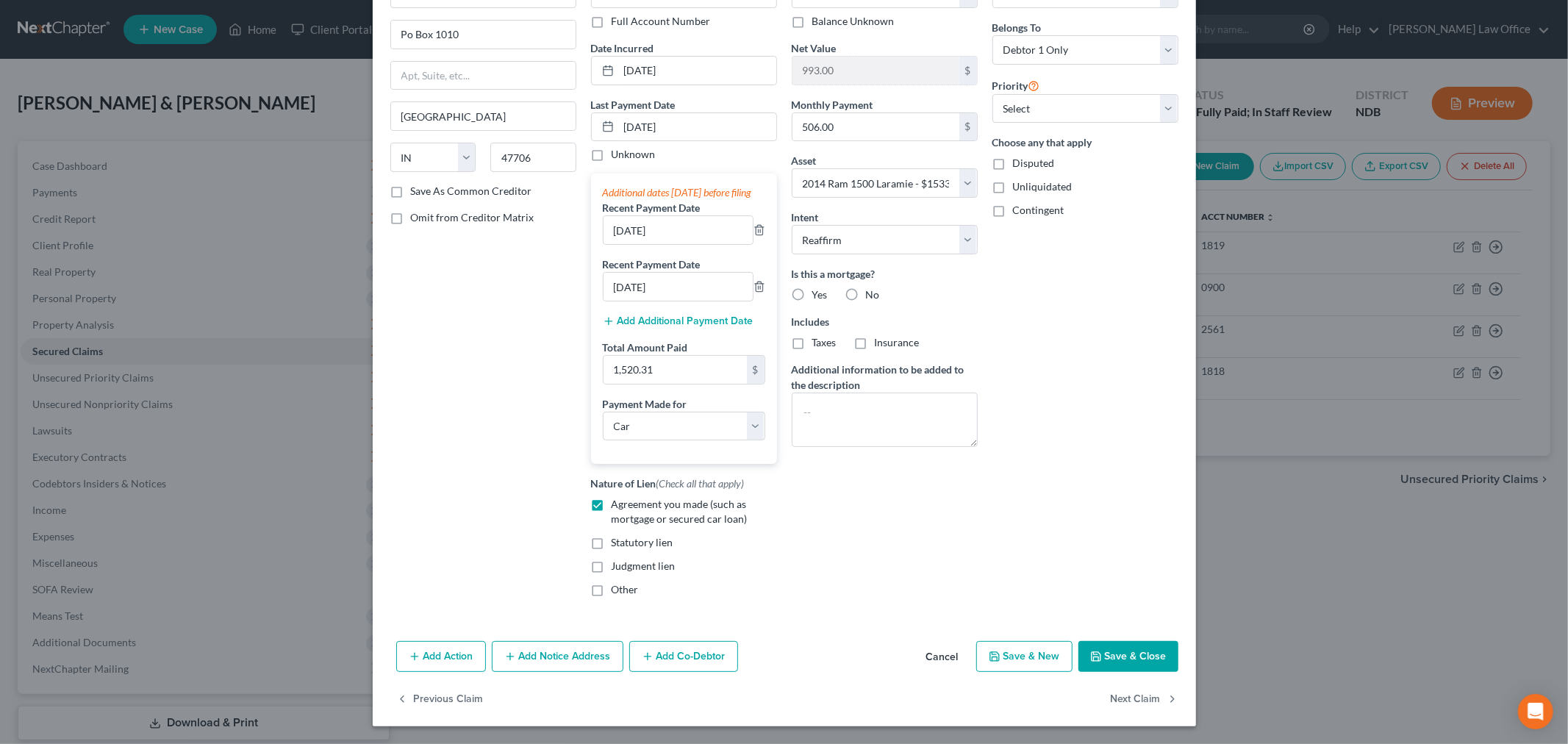
click at [943, 642] on button "Save & Close" at bounding box center [1127, 657] width 100 height 31
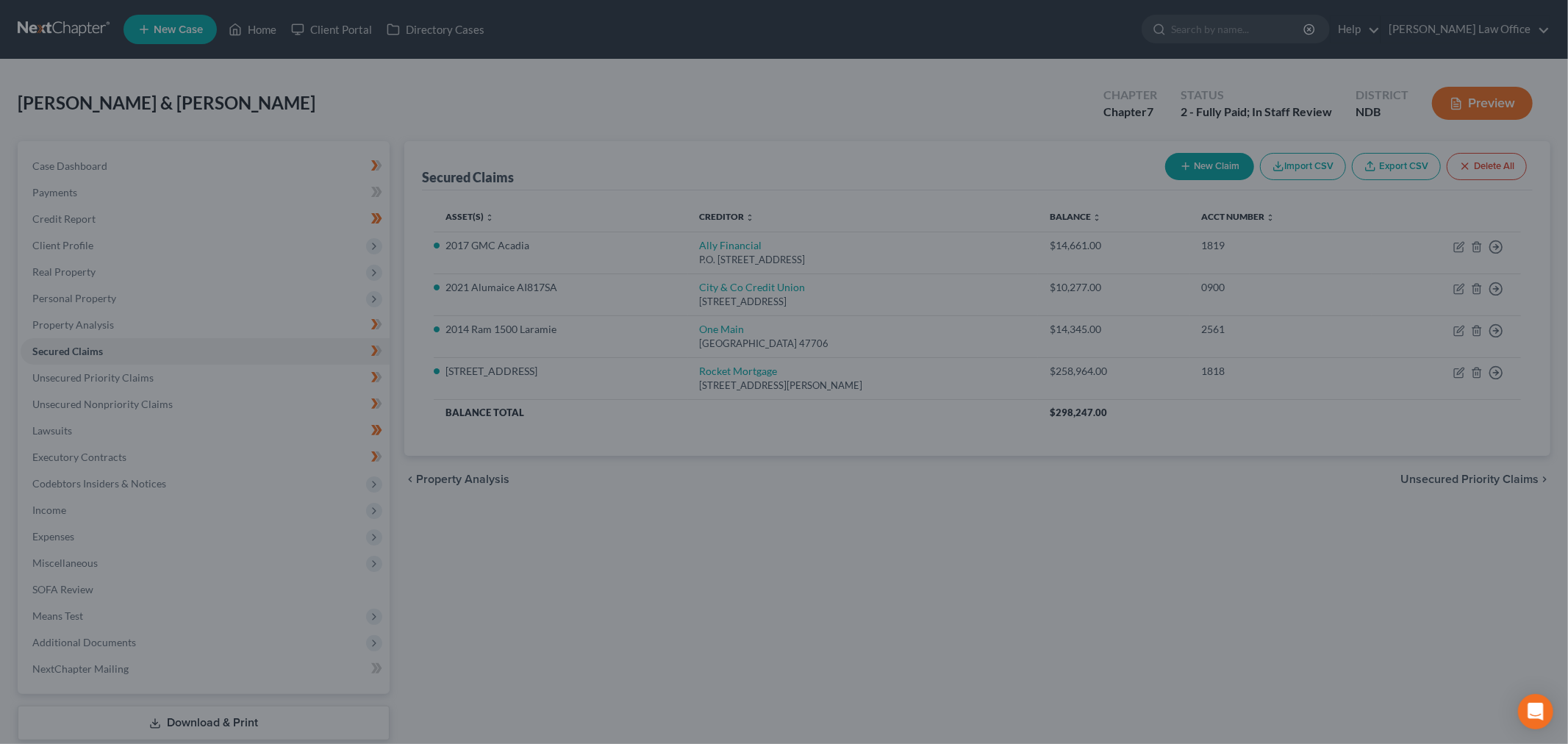
select select "10"
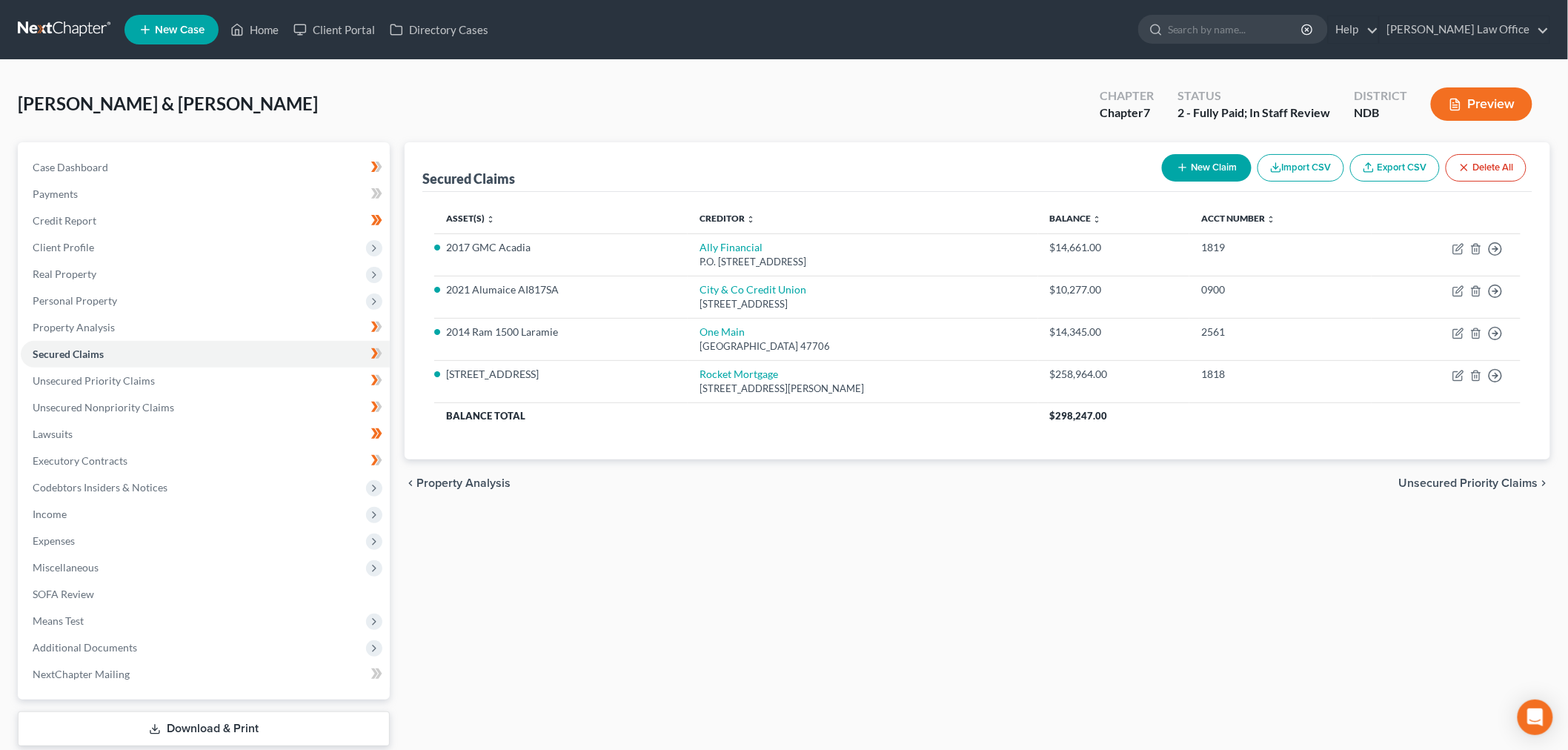
click at [676, 641] on div "Secured Claims New Claim Import CSV Export CSV Delete All Asset(s) expand_more …" at bounding box center [977, 464] width 1160 height 642
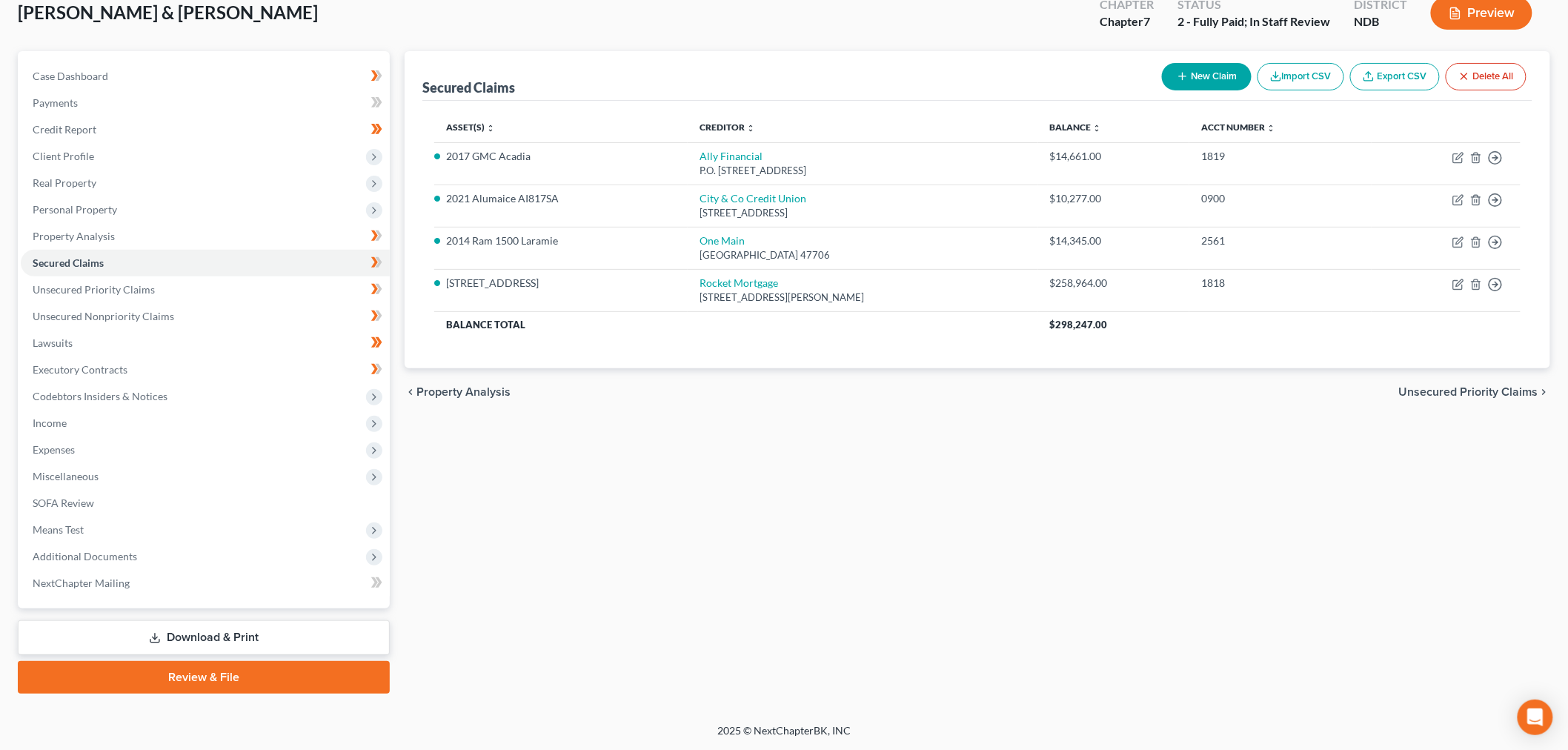
scroll to position [298, 0]
click at [210, 620] on link "Download & Print" at bounding box center [203, 638] width 372 height 35
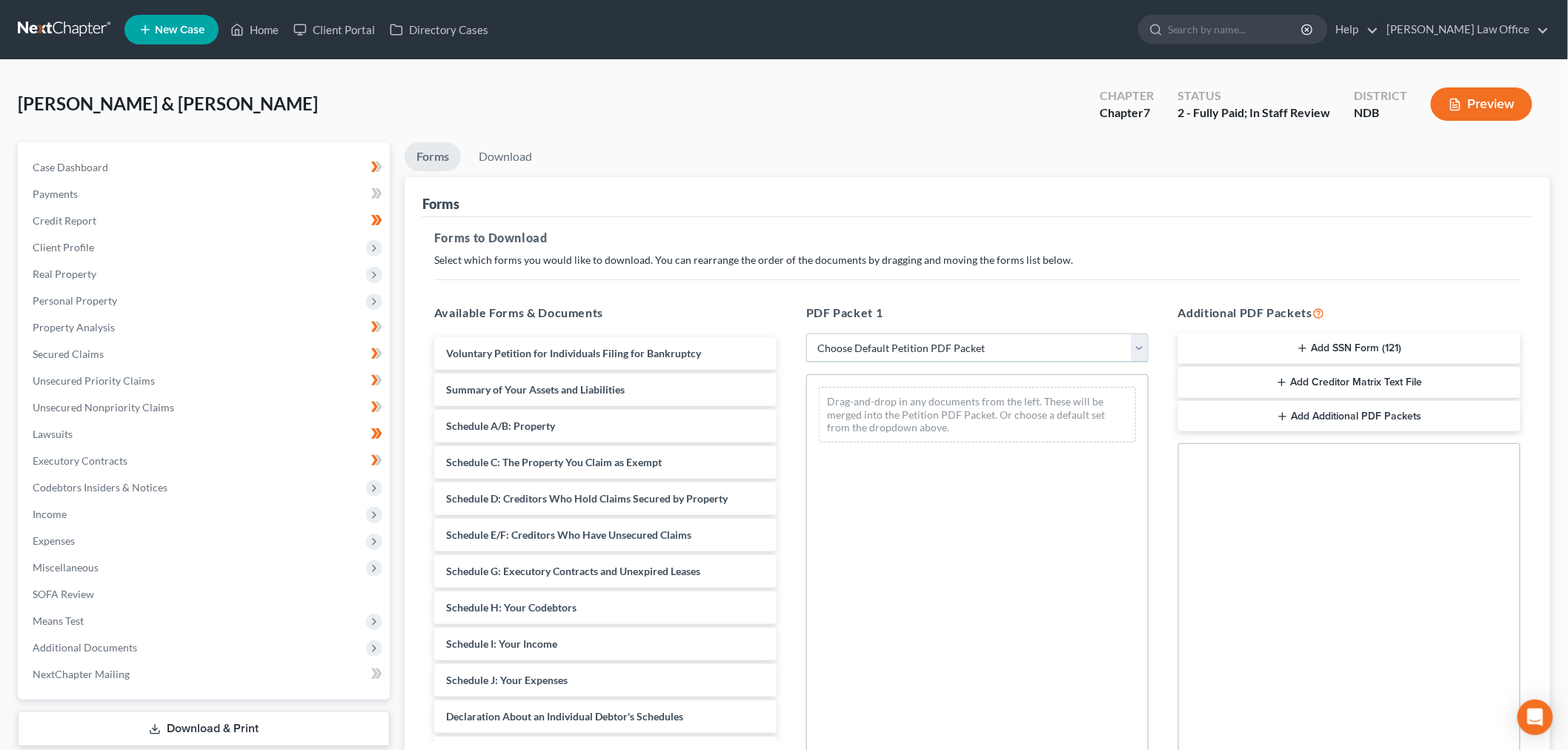
click at [903, 363] on select "Choose Default Petition PDF Packet Complete Bankruptcy Petition (all forms and …" at bounding box center [976, 348] width 342 height 30
click at [808, 363] on select "Choose Default Petition PDF Packet Complete Bankruptcy Petition (all forms and …" at bounding box center [976, 348] width 342 height 30
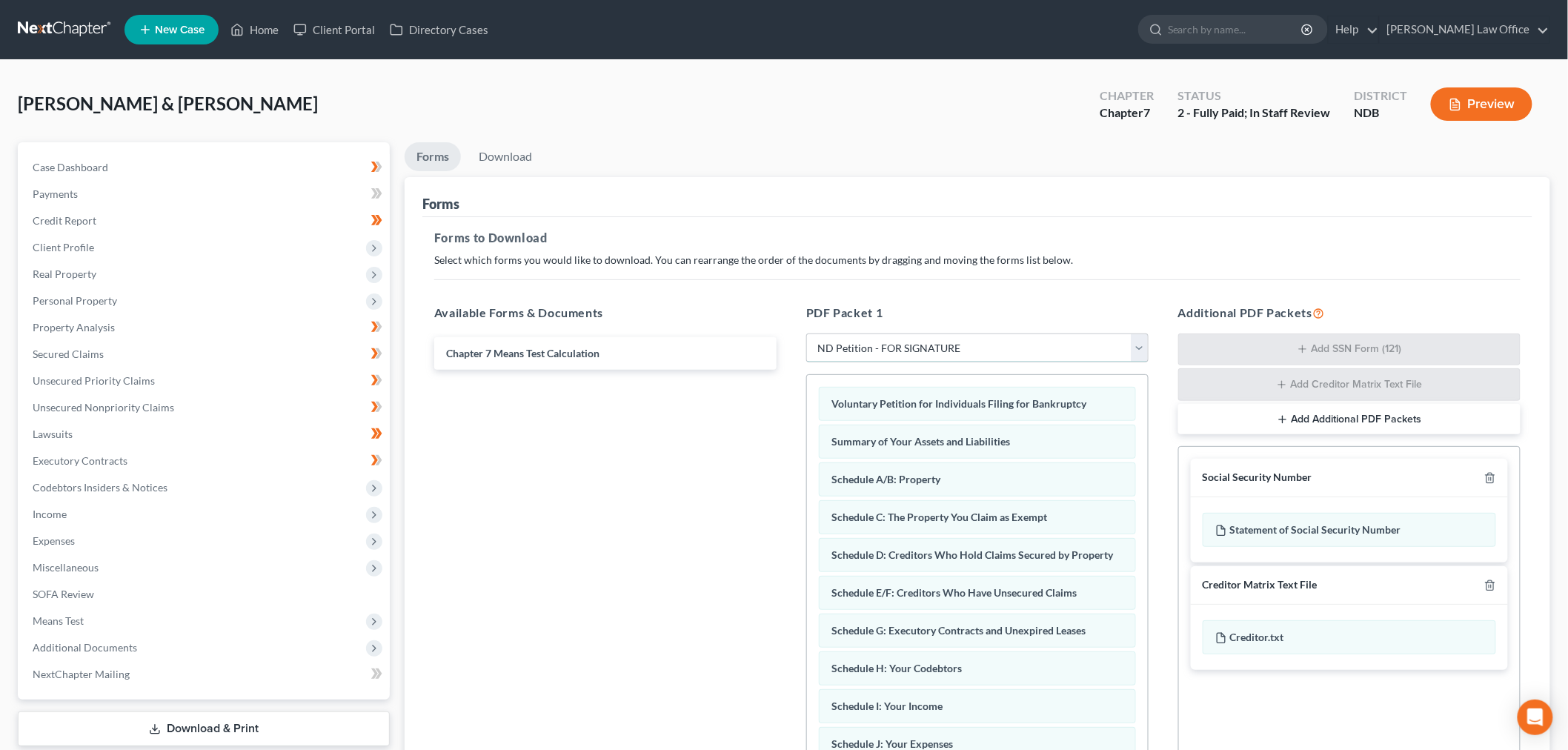
click at [951, 363] on select "Choose Default Petition PDF Packet Complete Bankruptcy Petition (all forms and …" at bounding box center [976, 348] width 342 height 30
select select "7"
click at [808, 363] on select "Choose Default Petition PDF Packet Complete Bankruptcy Petition (all forms and …" at bounding box center [976, 348] width 342 height 30
click at [951, 485] on div at bounding box center [1488, 478] width 18 height 14
click at [951, 484] on icon "button" at bounding box center [1490, 479] width 12 height 12
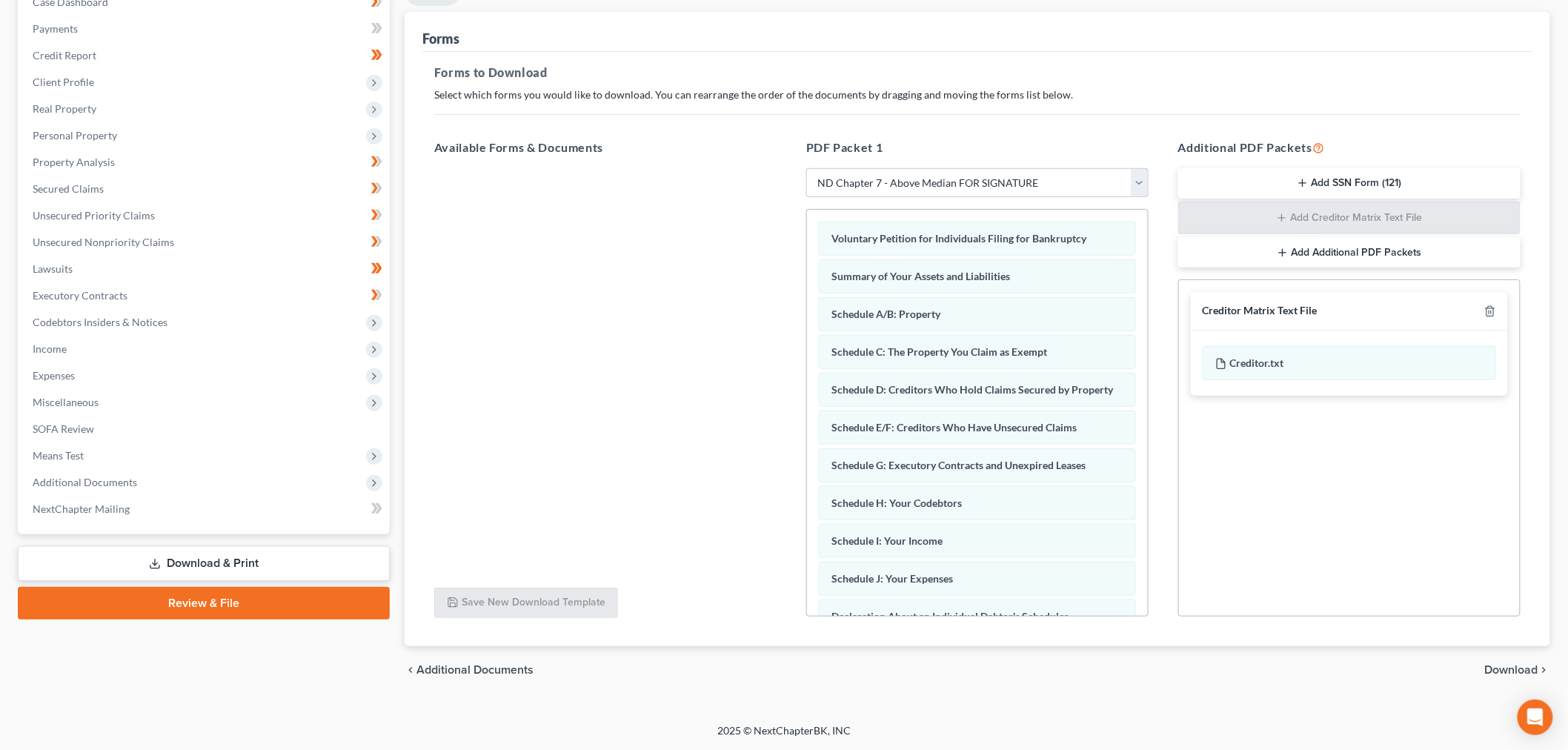
scroll to position [301, 0]
click at [951, 664] on span "Download" at bounding box center [1511, 670] width 53 height 12
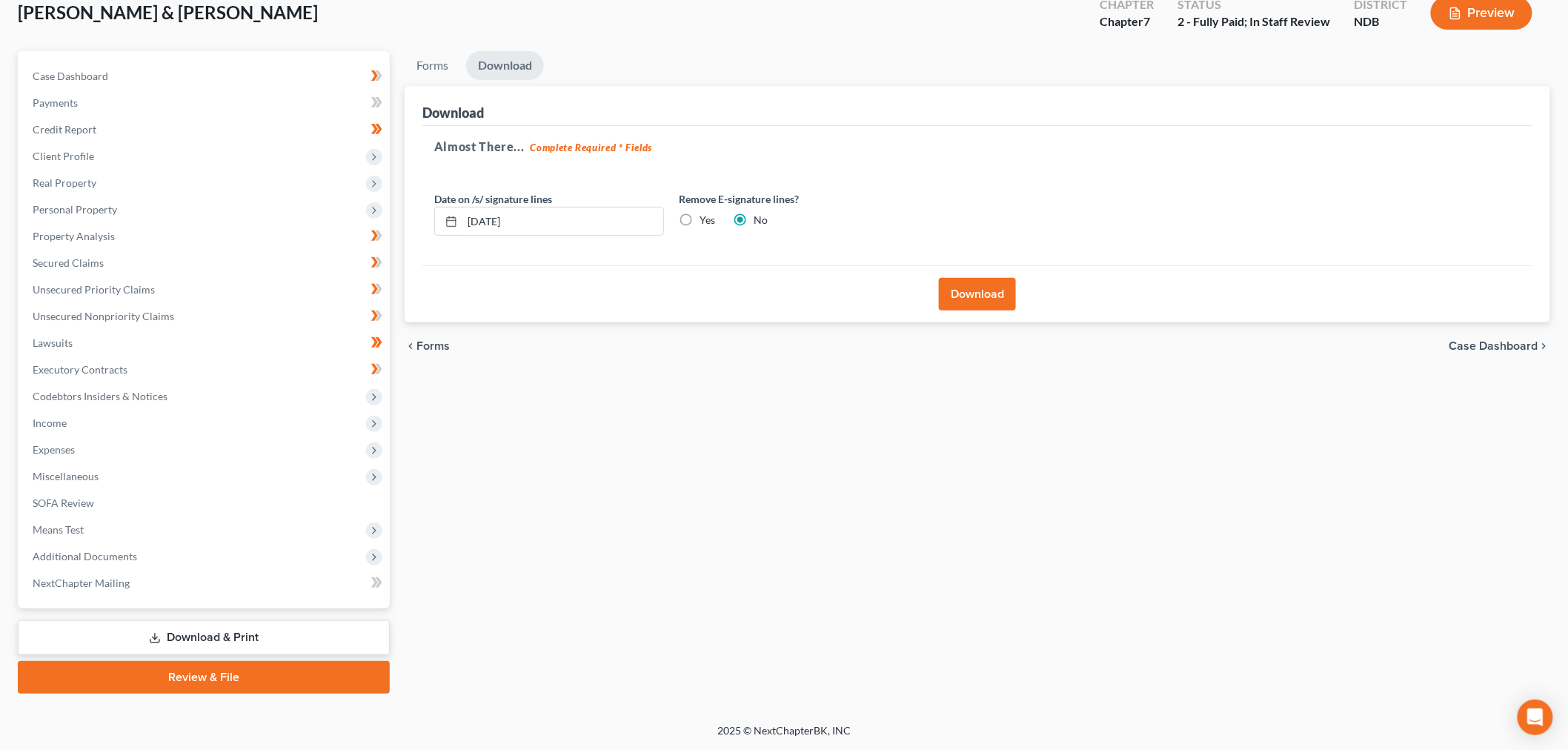
scroll to position [298, 0]
click at [858, 476] on div "Forms Download Forms Forms to Download Select which forms you would like to dow…" at bounding box center [977, 372] width 1160 height 642
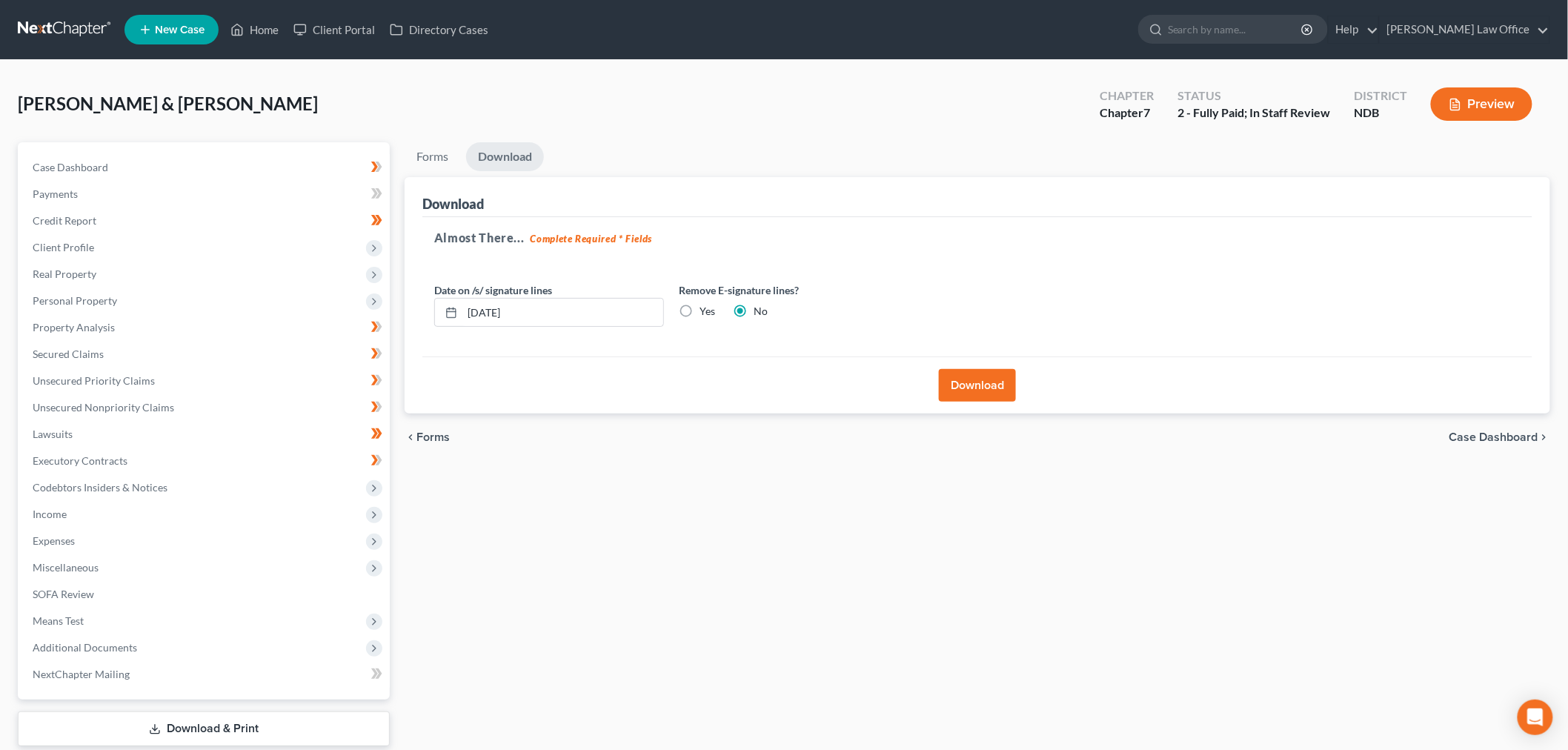
click at [715, 319] on label "Yes" at bounding box center [708, 311] width 16 height 15
click at [715, 313] on input "Yes" at bounding box center [710, 308] width 10 height 10
radio input "true"
radio input "false"
click at [951, 402] on button "Download" at bounding box center [977, 385] width 77 height 32
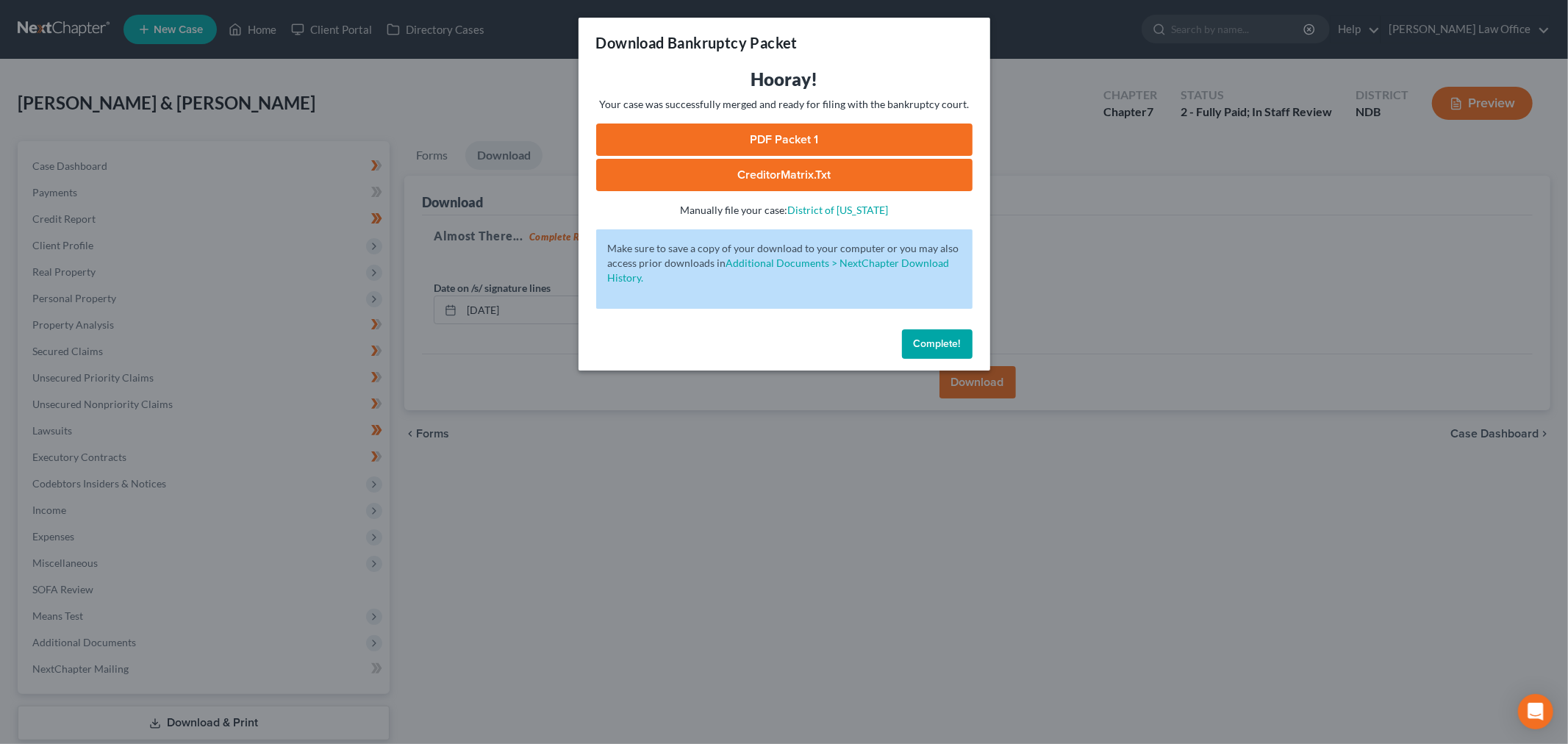
click at [715, 156] on link "PDF Packet 1" at bounding box center [784, 139] width 377 height 32
click at [943, 350] on span "Complete!" at bounding box center [937, 344] width 47 height 12
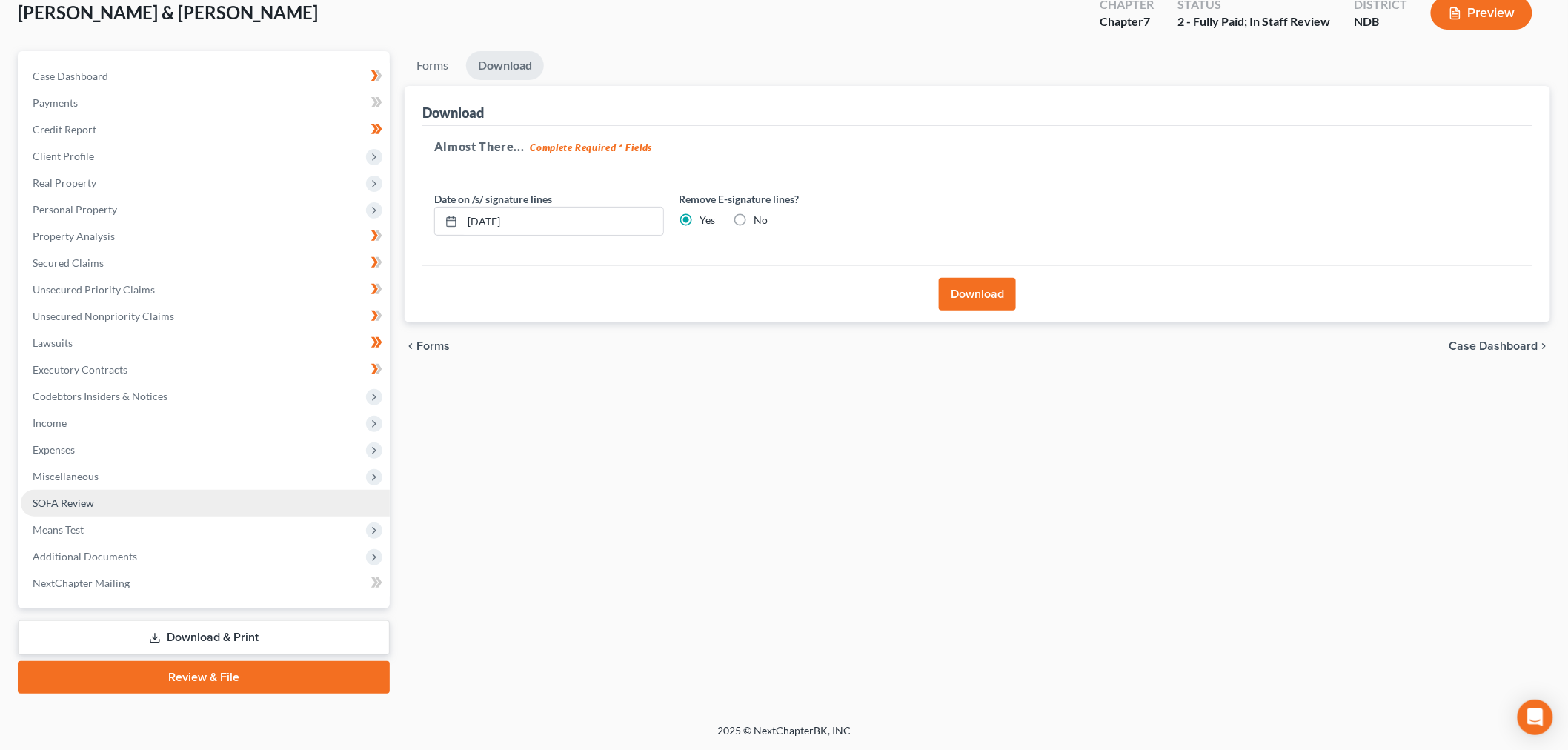
scroll to position [247, 0]
click at [233, 655] on link "Download & Print" at bounding box center [203, 638] width 372 height 35
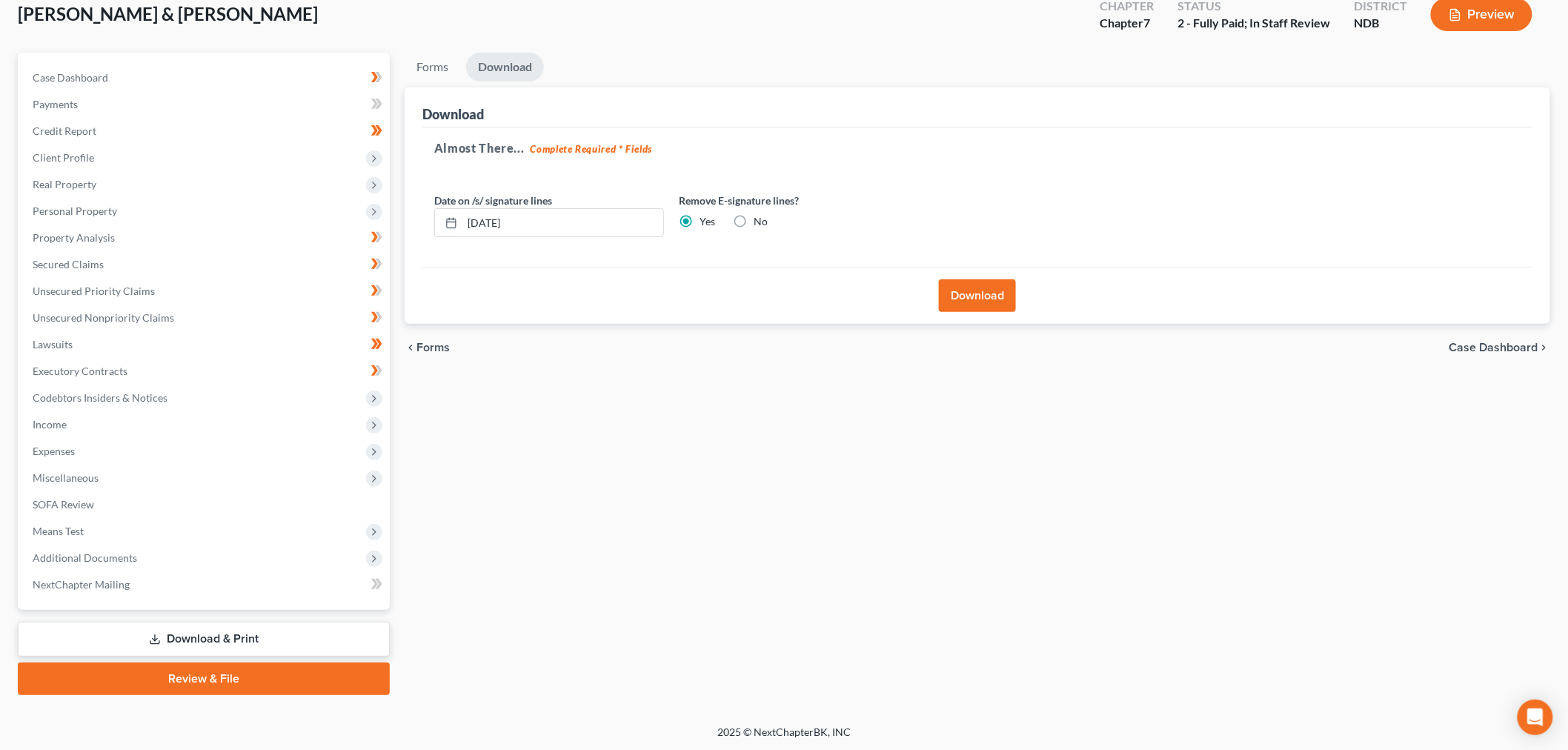
scroll to position [0, 0]
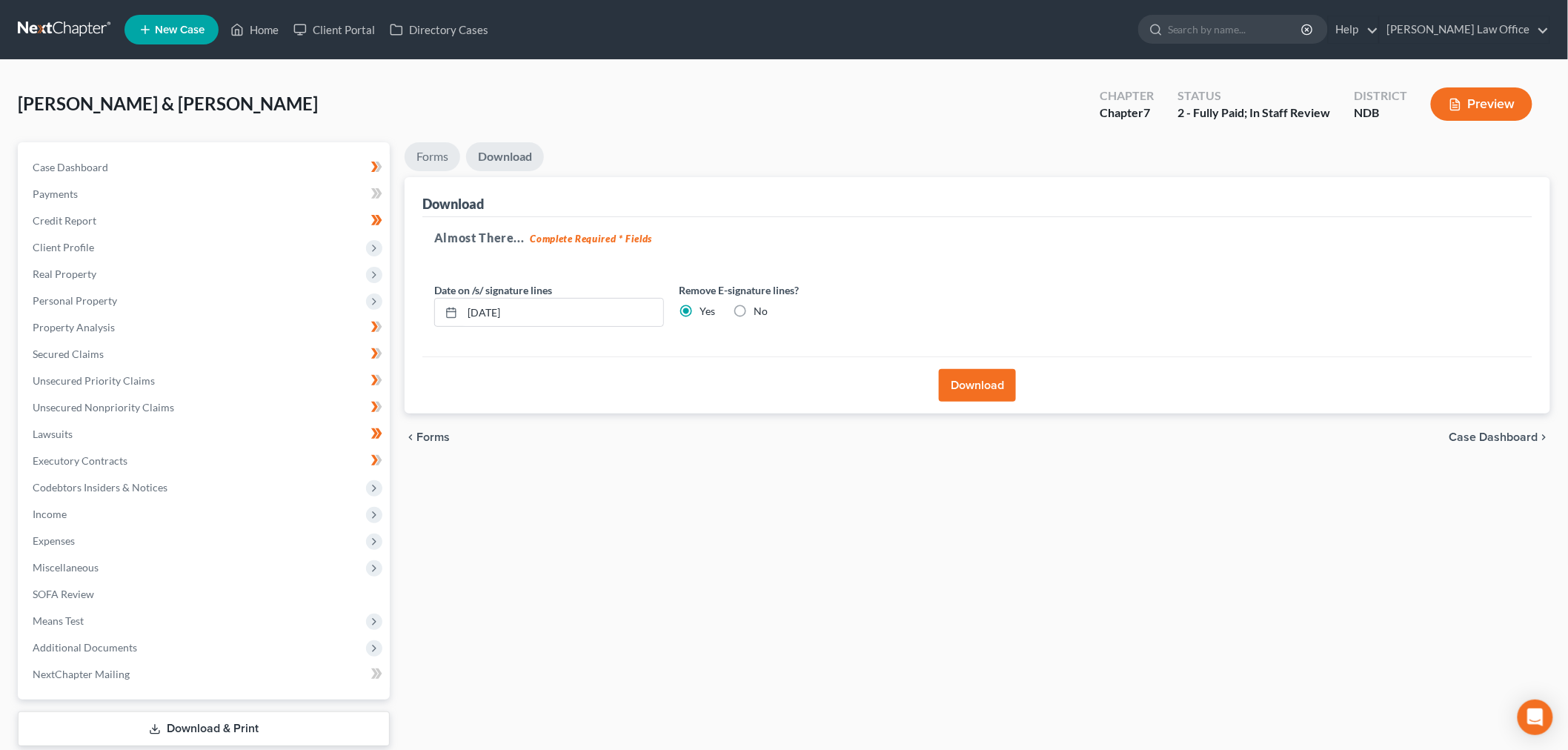
click at [459, 172] on link "Forms" at bounding box center [432, 157] width 56 height 29
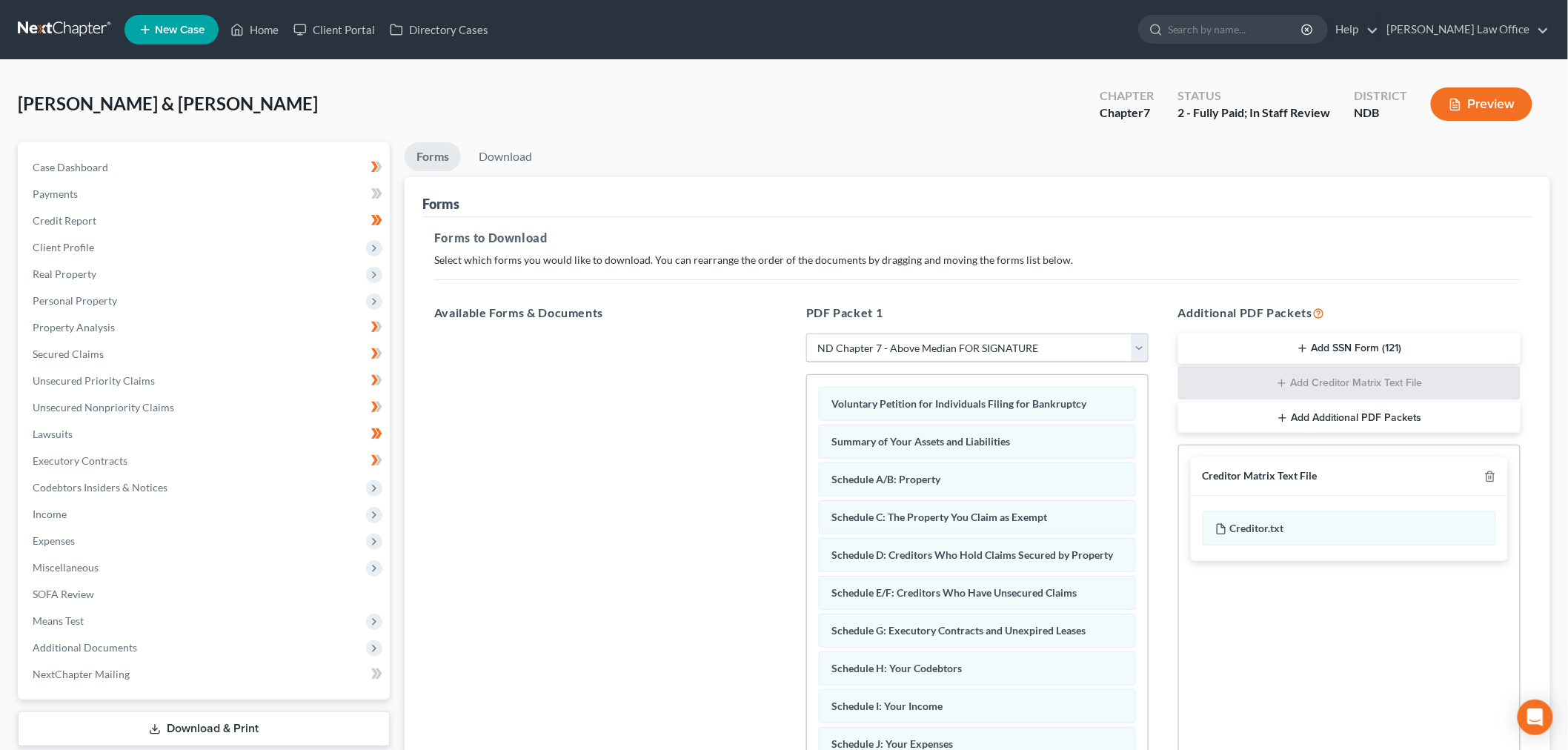
click at [951, 363] on select "Choose Default Petition PDF Packet Complete Bankruptcy Petition (all forms and …" at bounding box center [976, 348] width 342 height 30
select select
click at [808, 363] on select "Choose Default Petition PDF Packet Complete Bankruptcy Petition (all forms and …" at bounding box center [976, 348] width 342 height 30
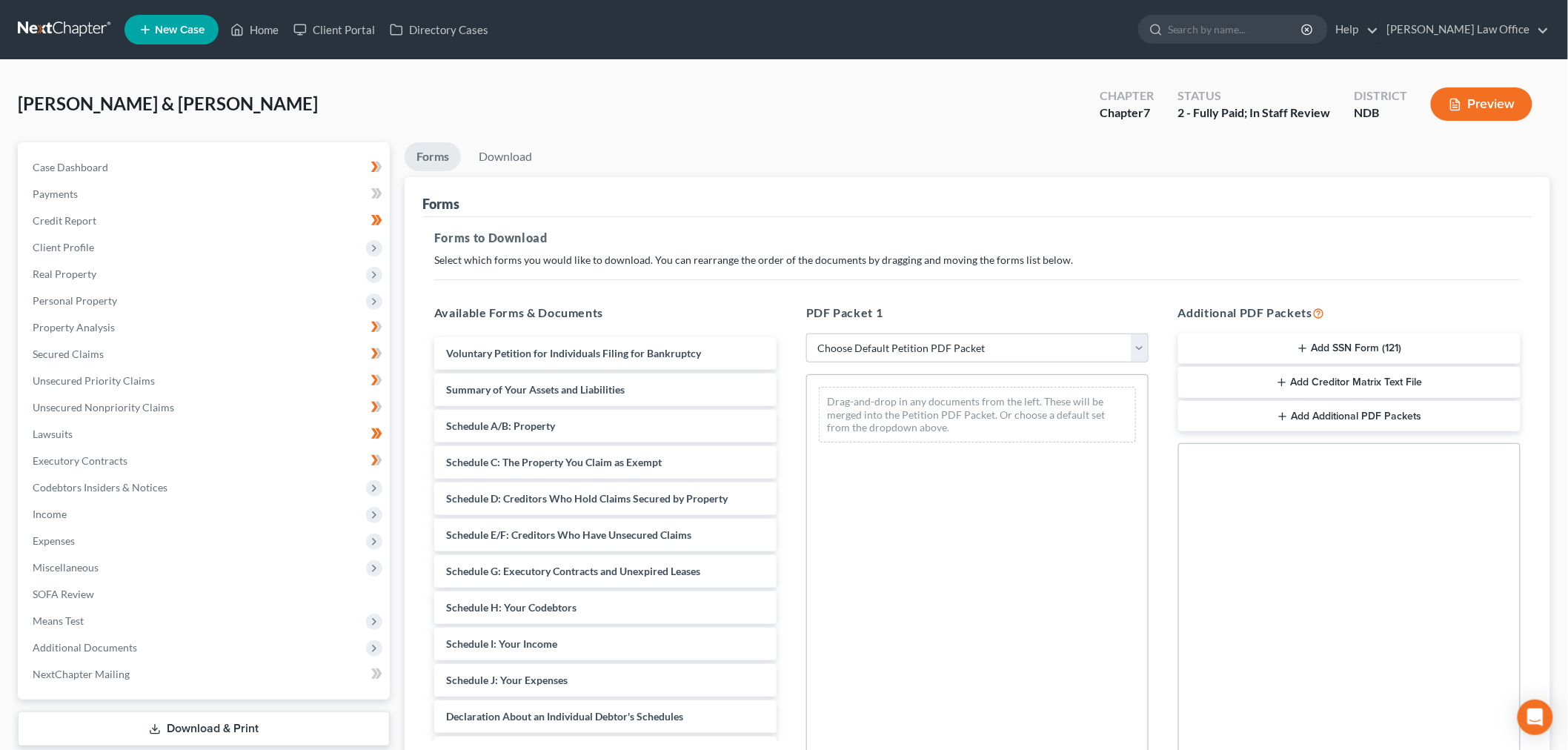
click at [951, 365] on button "Add SSN Form (121)" at bounding box center [1349, 349] width 342 height 32
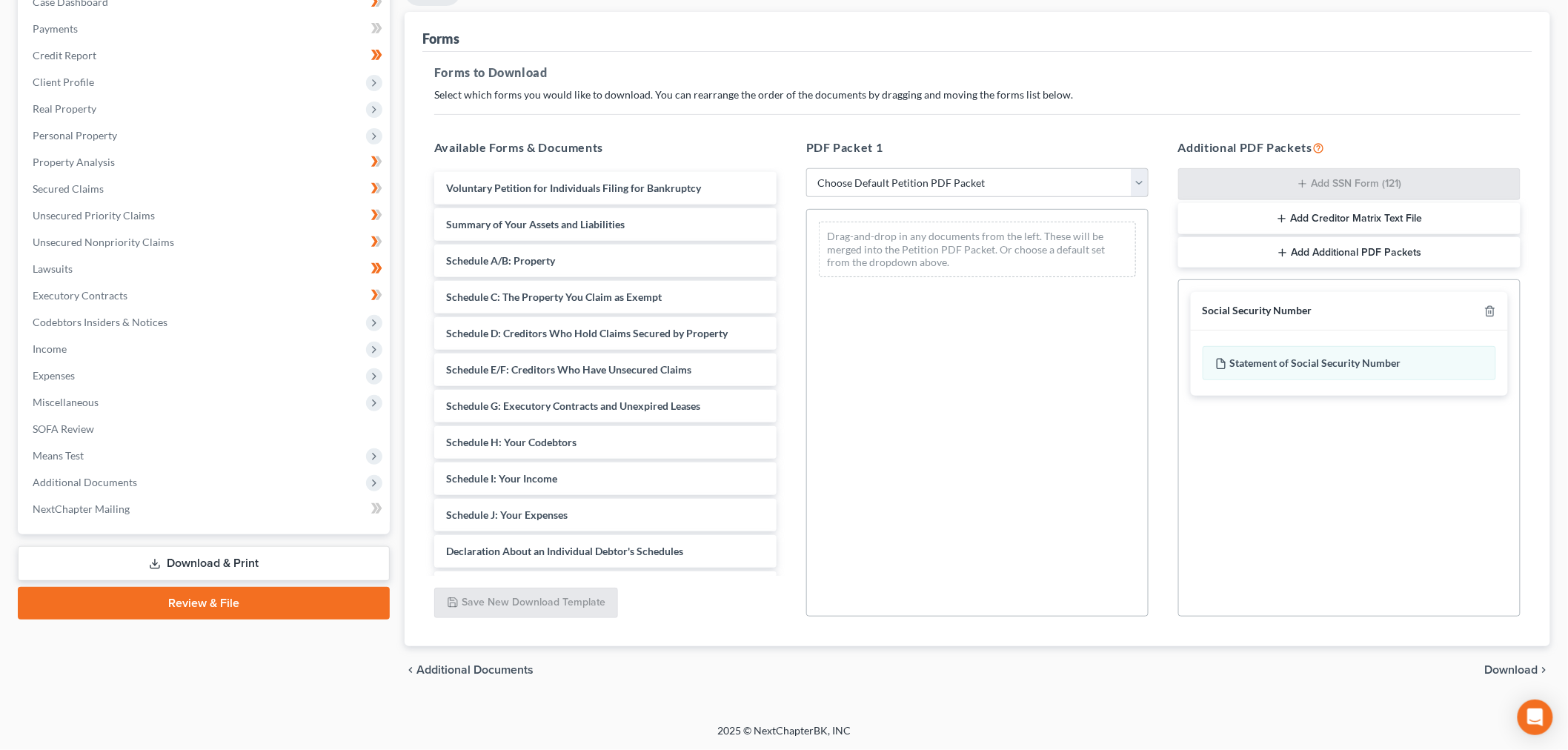
click at [951, 664] on span "Download" at bounding box center [1511, 670] width 53 height 12
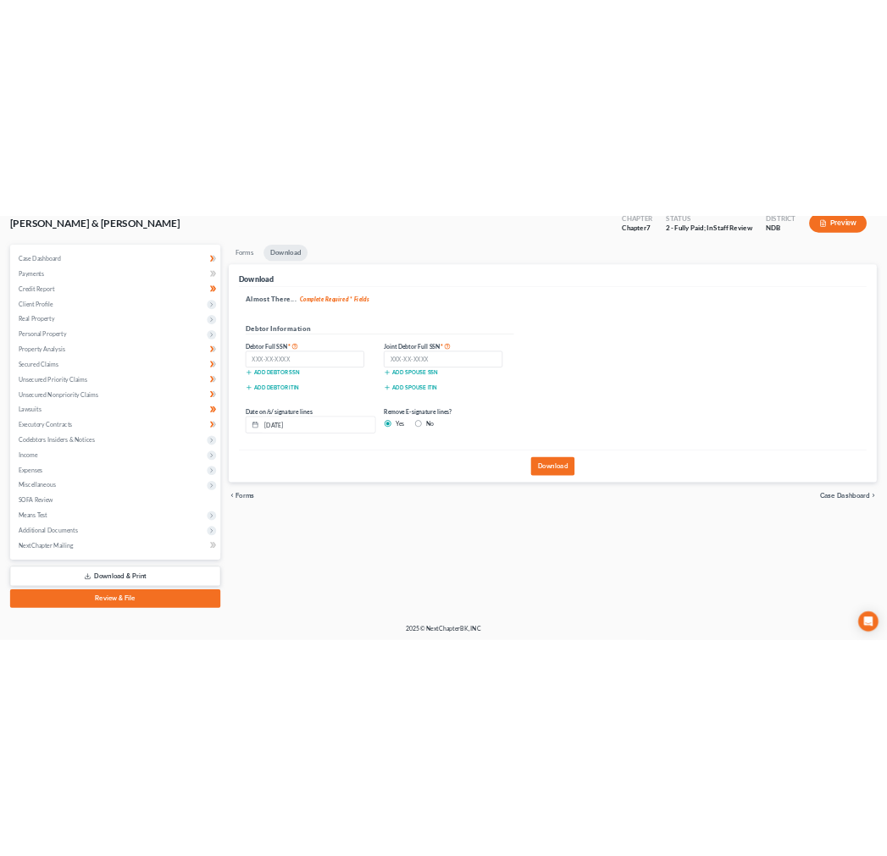
scroll to position [340, 0]
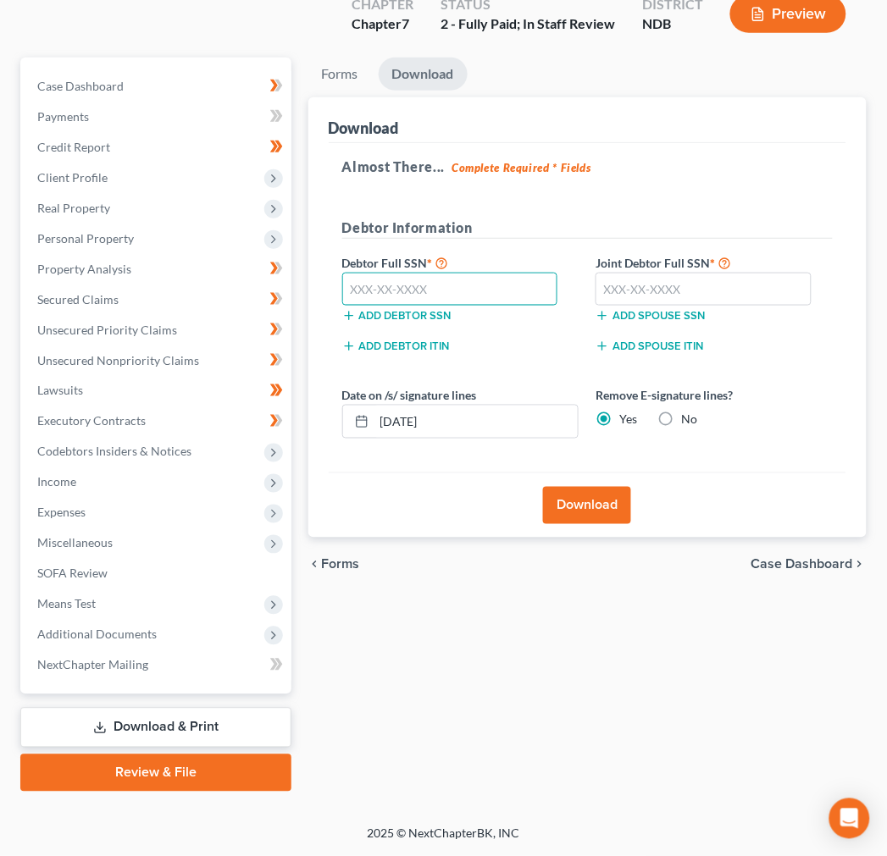
click at [497, 273] on input "text" at bounding box center [450, 290] width 216 height 34
type input "501-15-4407"
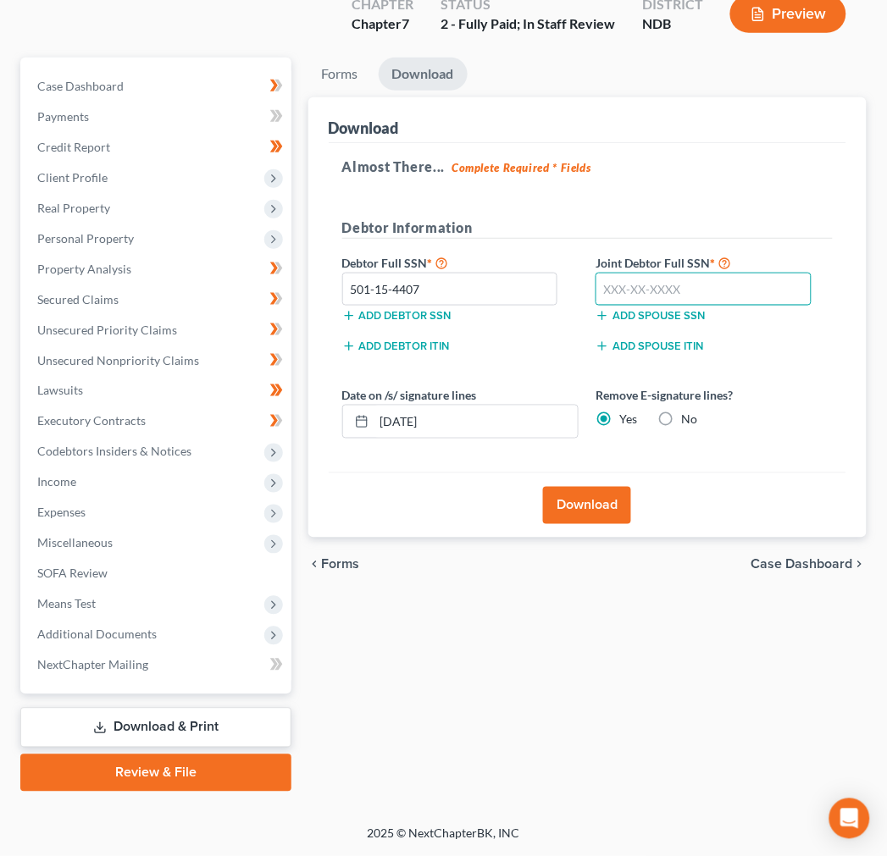
click at [754, 273] on input "text" at bounding box center [703, 290] width 216 height 34
type input "468-19-0391"
click at [595, 509] on button "Download" at bounding box center [587, 505] width 88 height 37
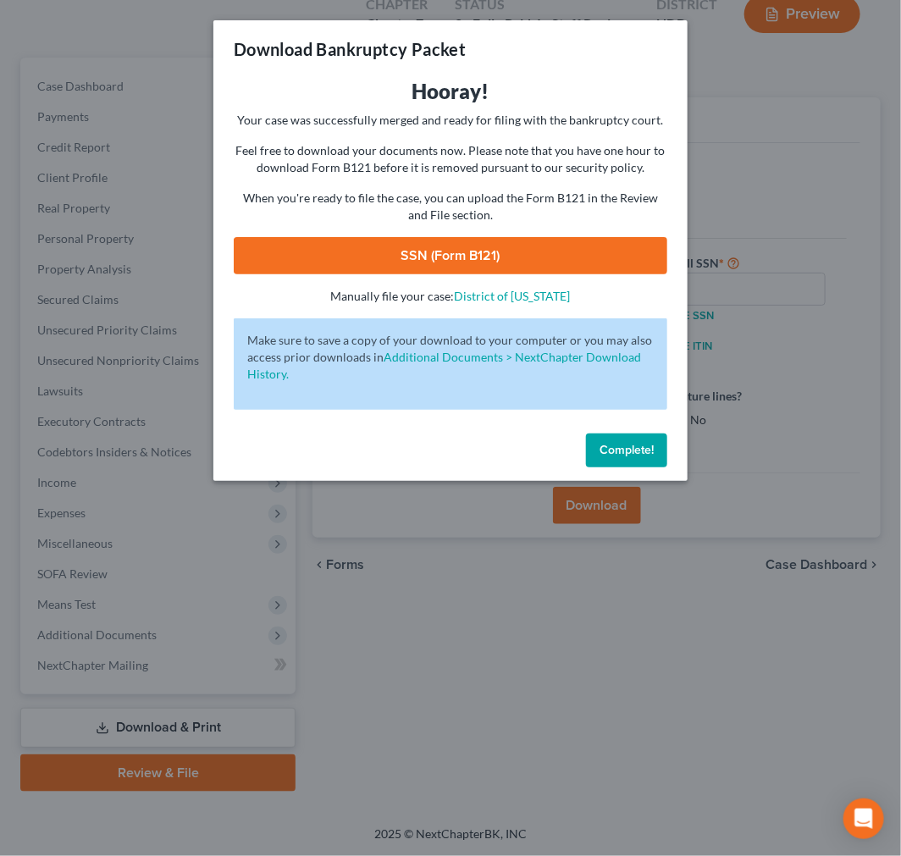
click at [383, 274] on link "SSN (Form B121)" at bounding box center [451, 255] width 434 height 37
click at [654, 457] on span "Complete!" at bounding box center [627, 450] width 54 height 14
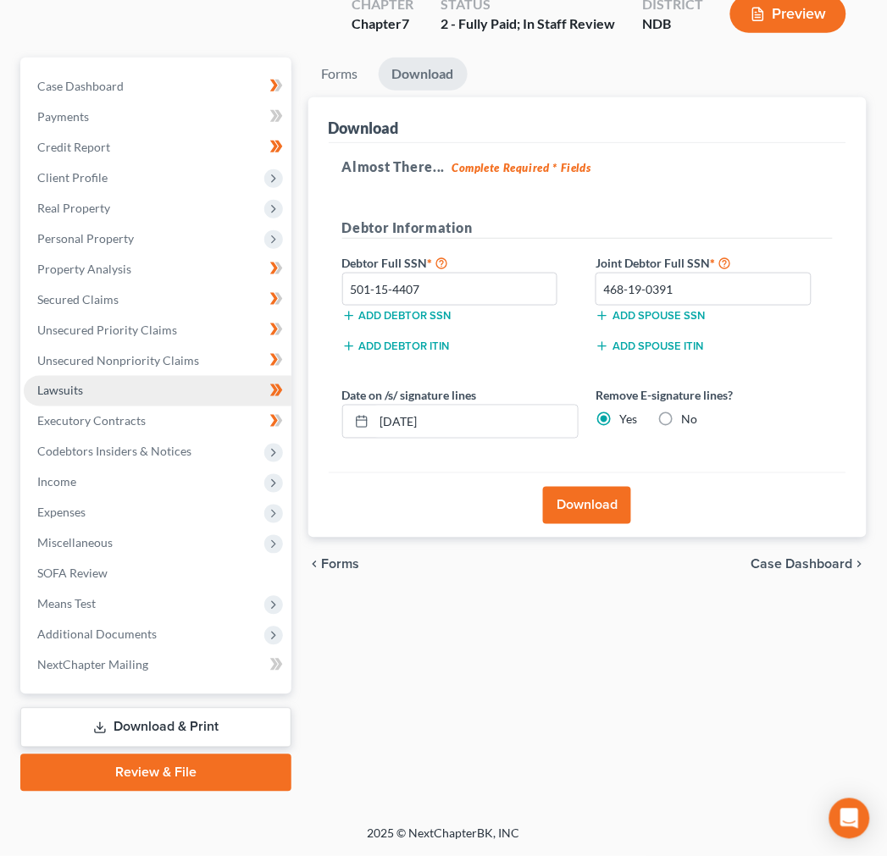
scroll to position [376, 0]
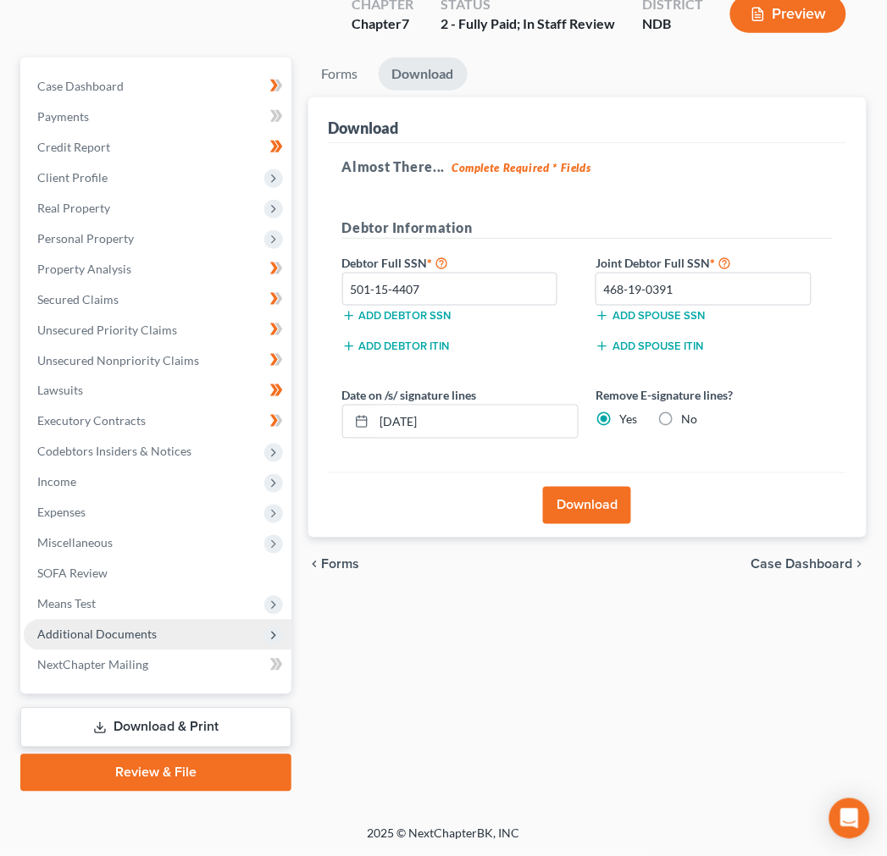
click at [145, 629] on span "Additional Documents" at bounding box center [96, 635] width 119 height 14
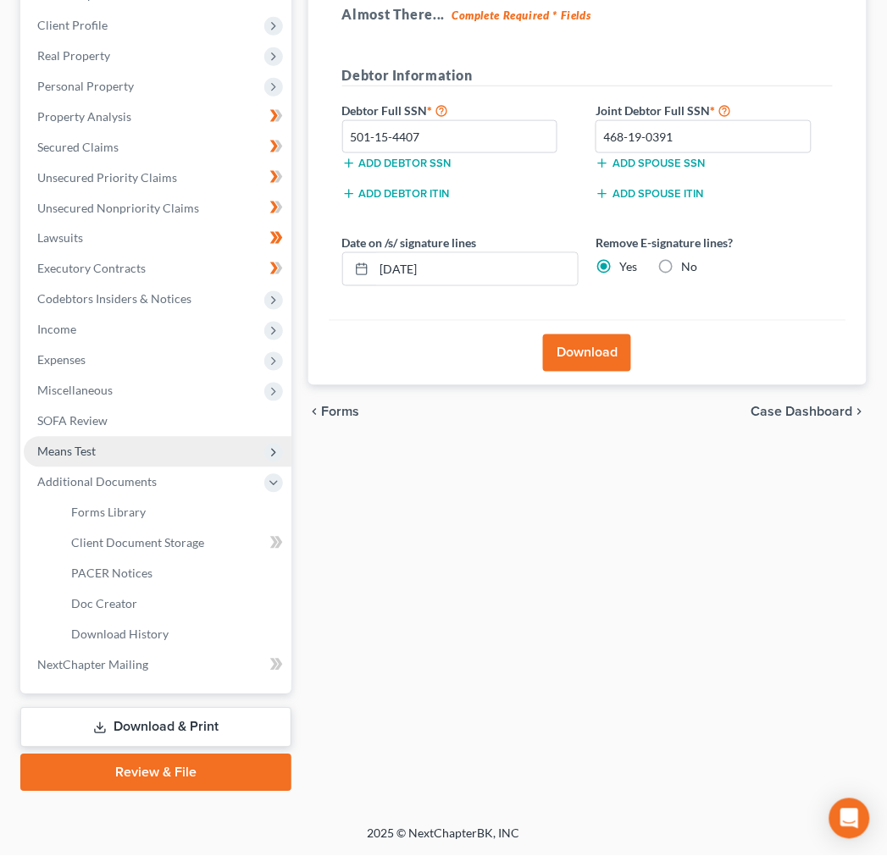
scroll to position [564, 0]
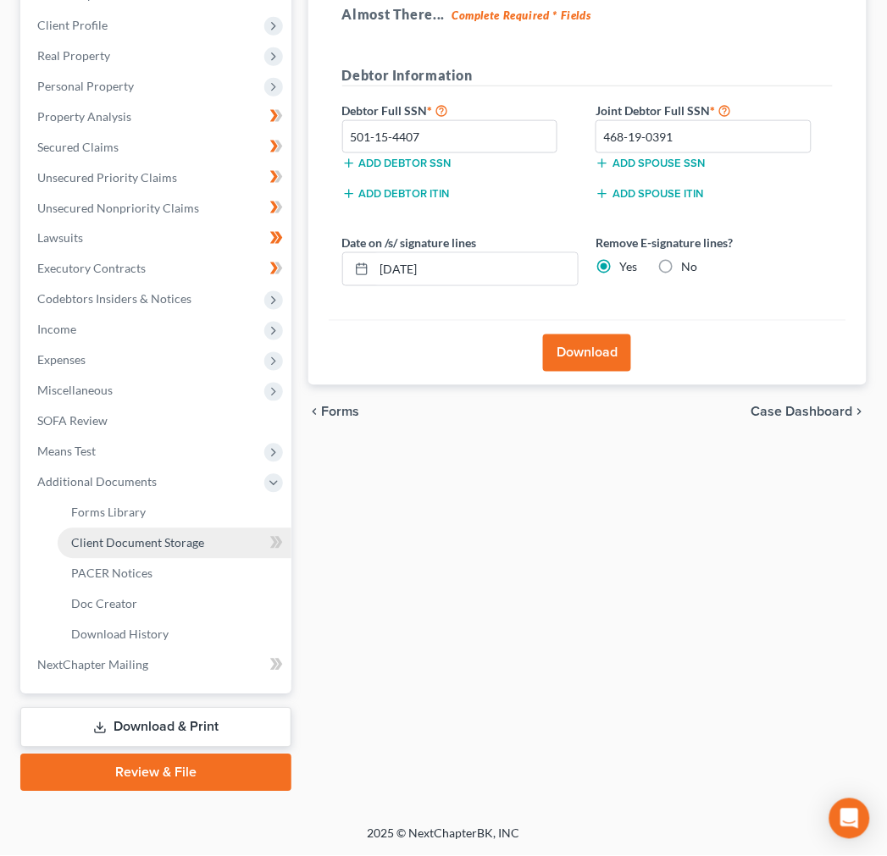
click at [136, 536] on span "Client Document Storage" at bounding box center [137, 543] width 133 height 14
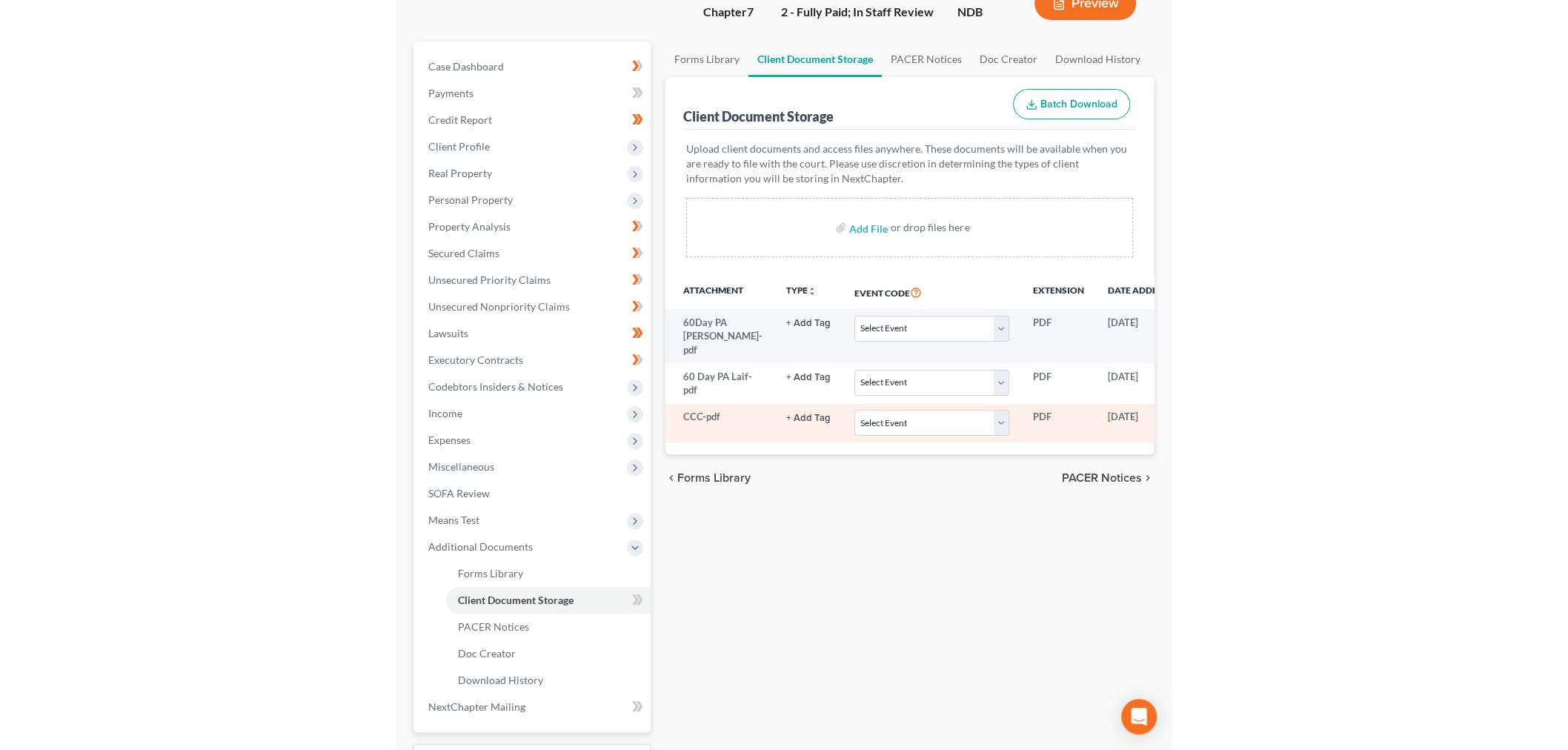
scroll to position [165, 0]
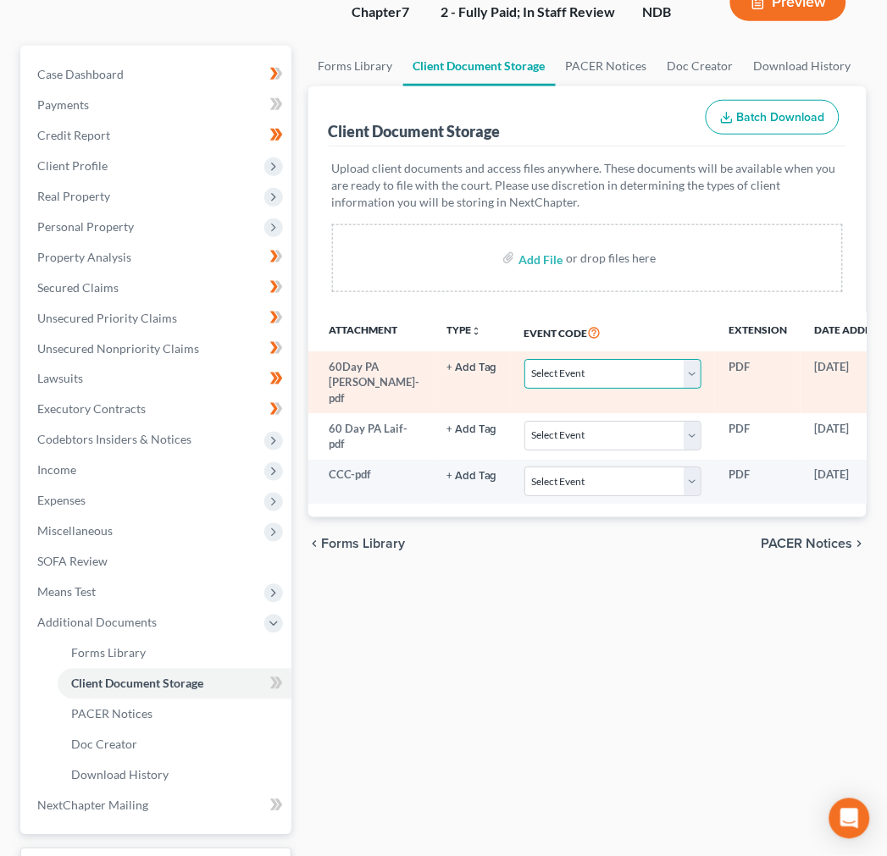
click at [637, 389] on select "Select Event Certificate of Credit Counseling Chapter 13 Plan Pay Filing Fee in…" at bounding box center [612, 374] width 177 height 30
select select "4"
click at [550, 389] on select "Select Event Certificate of Credit Counseling Chapter 13 Plan Pay Filing Fee in…" at bounding box center [612, 374] width 177 height 30
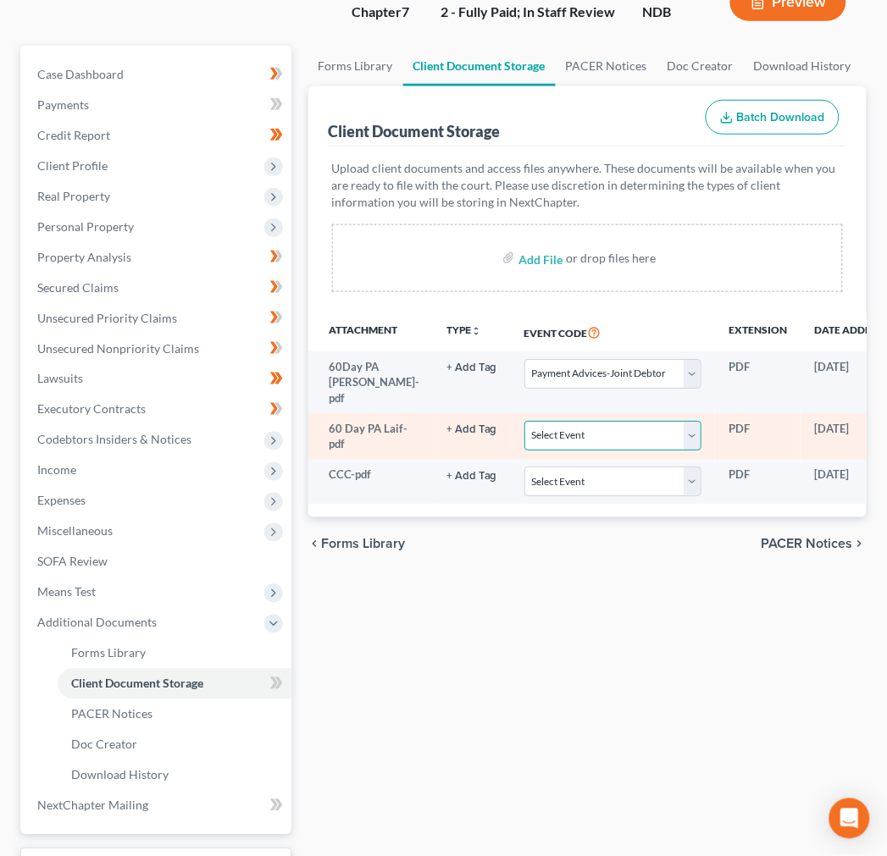
click at [606, 451] on select "Select Event Certificate of Credit Counseling Chapter 13 Plan Pay Filing Fee in…" at bounding box center [612, 436] width 177 height 30
select select "3"
click at [550, 451] on select "Select Event Certificate of Credit Counseling Chapter 13 Plan Pay Filing Fee in…" at bounding box center [612, 436] width 177 height 30
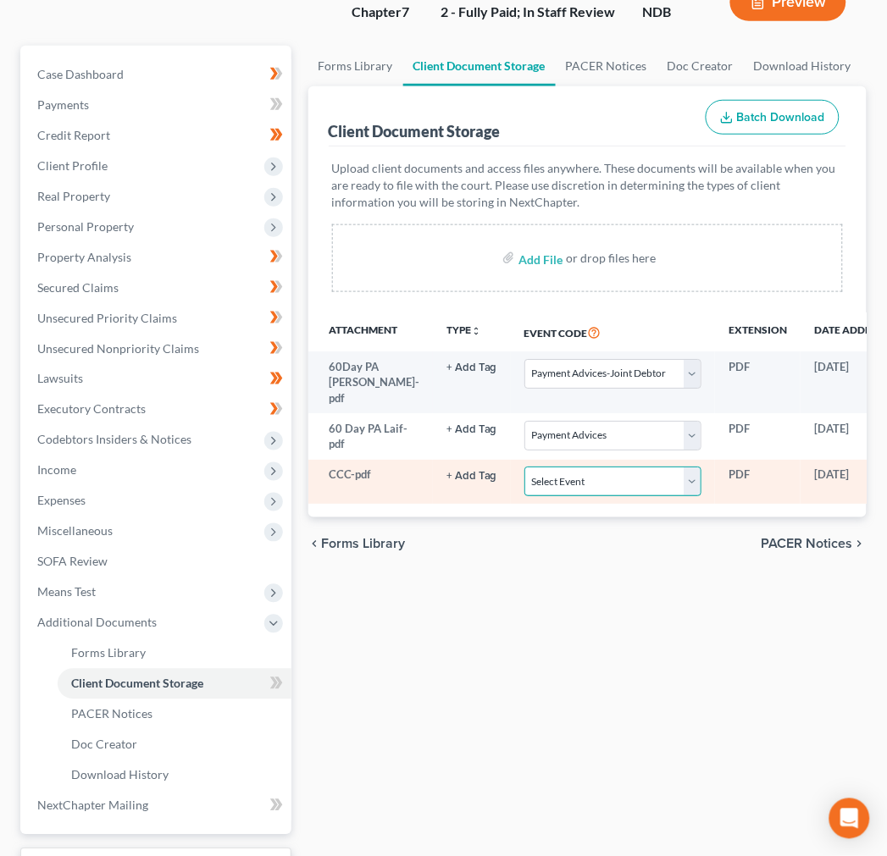
click at [613, 496] on select "Select Event Certificate of Credit Counseling Chapter 13 Plan Pay Filing Fee in…" at bounding box center [612, 482] width 177 height 30
select select "0"
click at [550, 496] on select "Select Event Certificate of Credit Counseling Chapter 13 Plan Pay Filing Fee in…" at bounding box center [612, 482] width 177 height 30
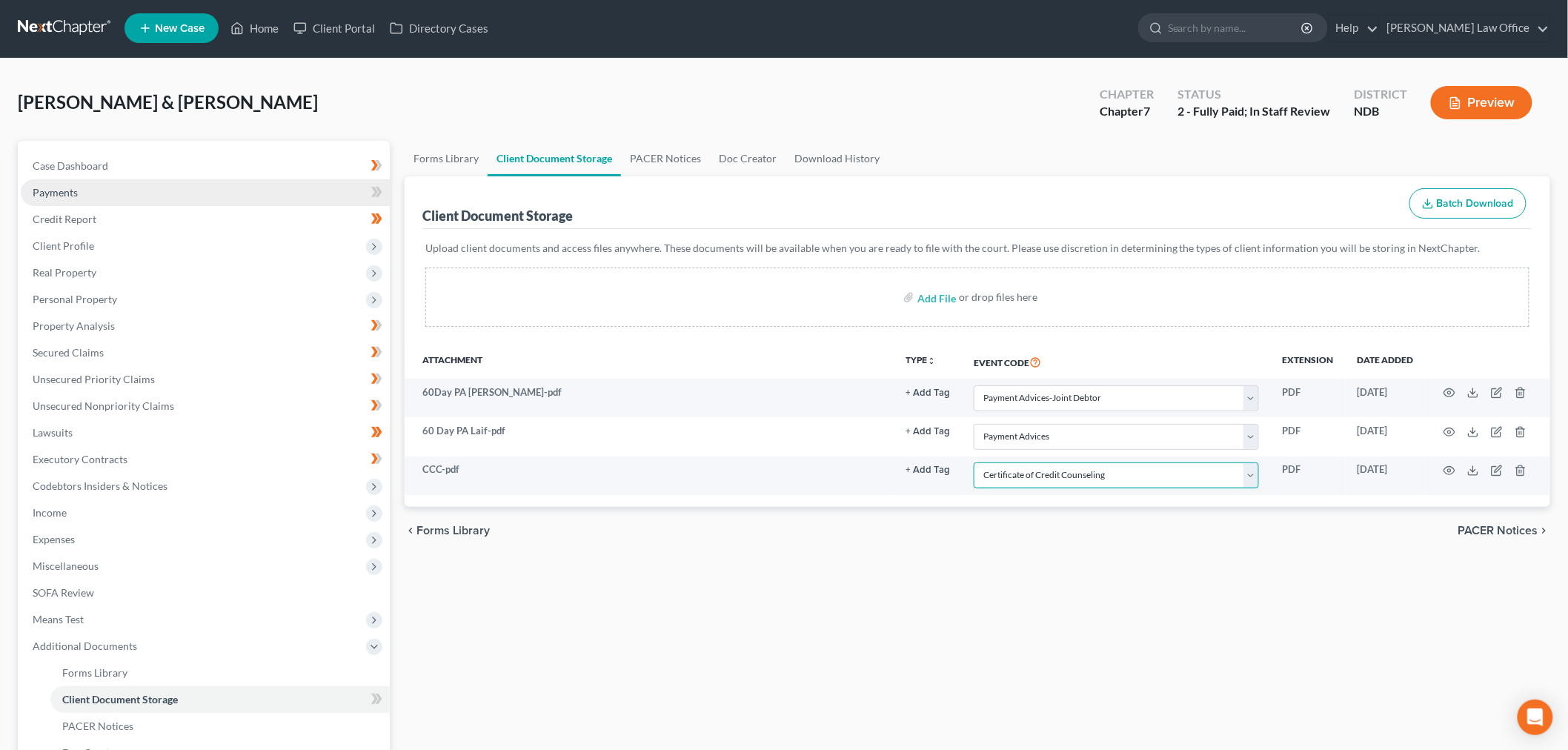
scroll to position [0, 0]
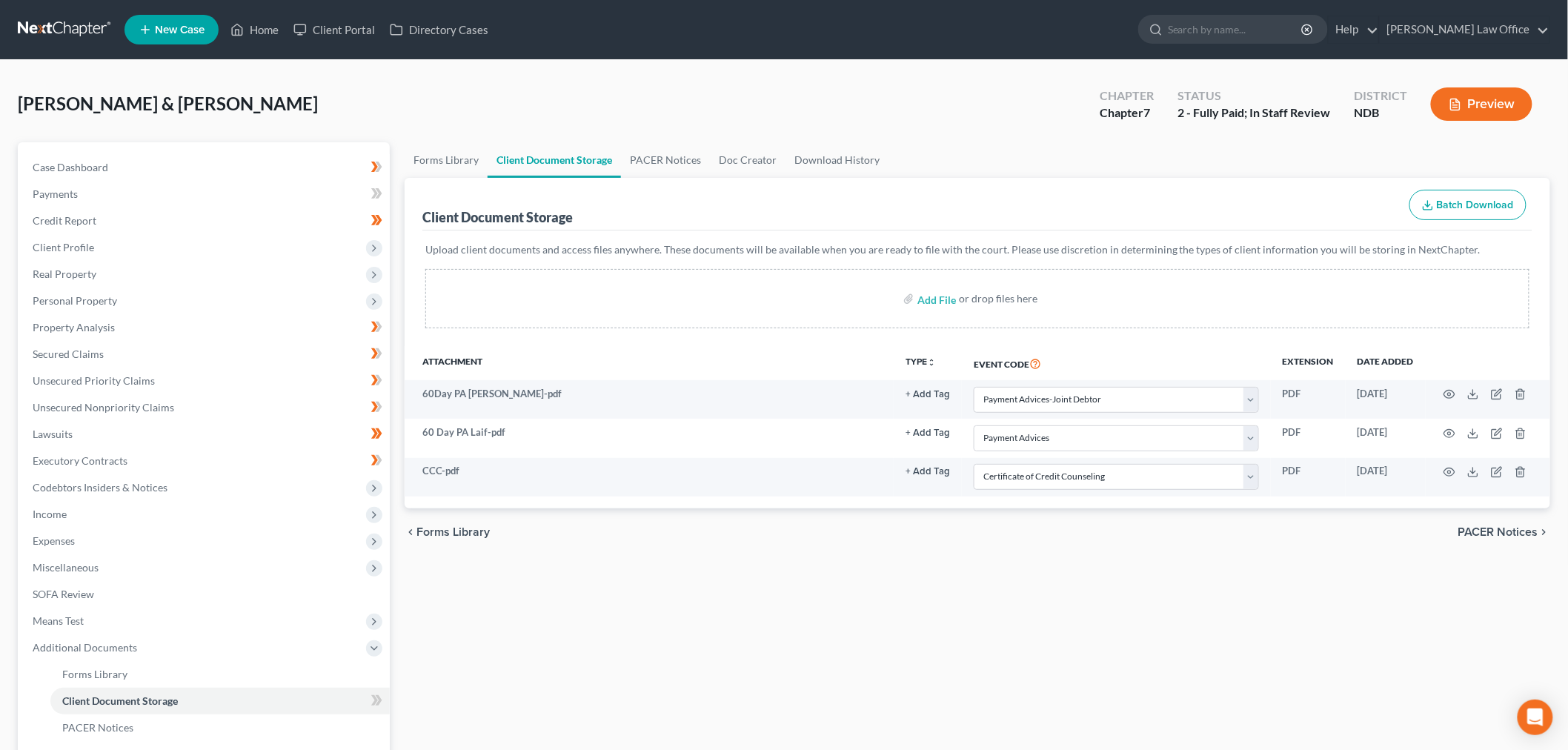
click at [951, 121] on button "Preview" at bounding box center [1481, 104] width 102 height 33
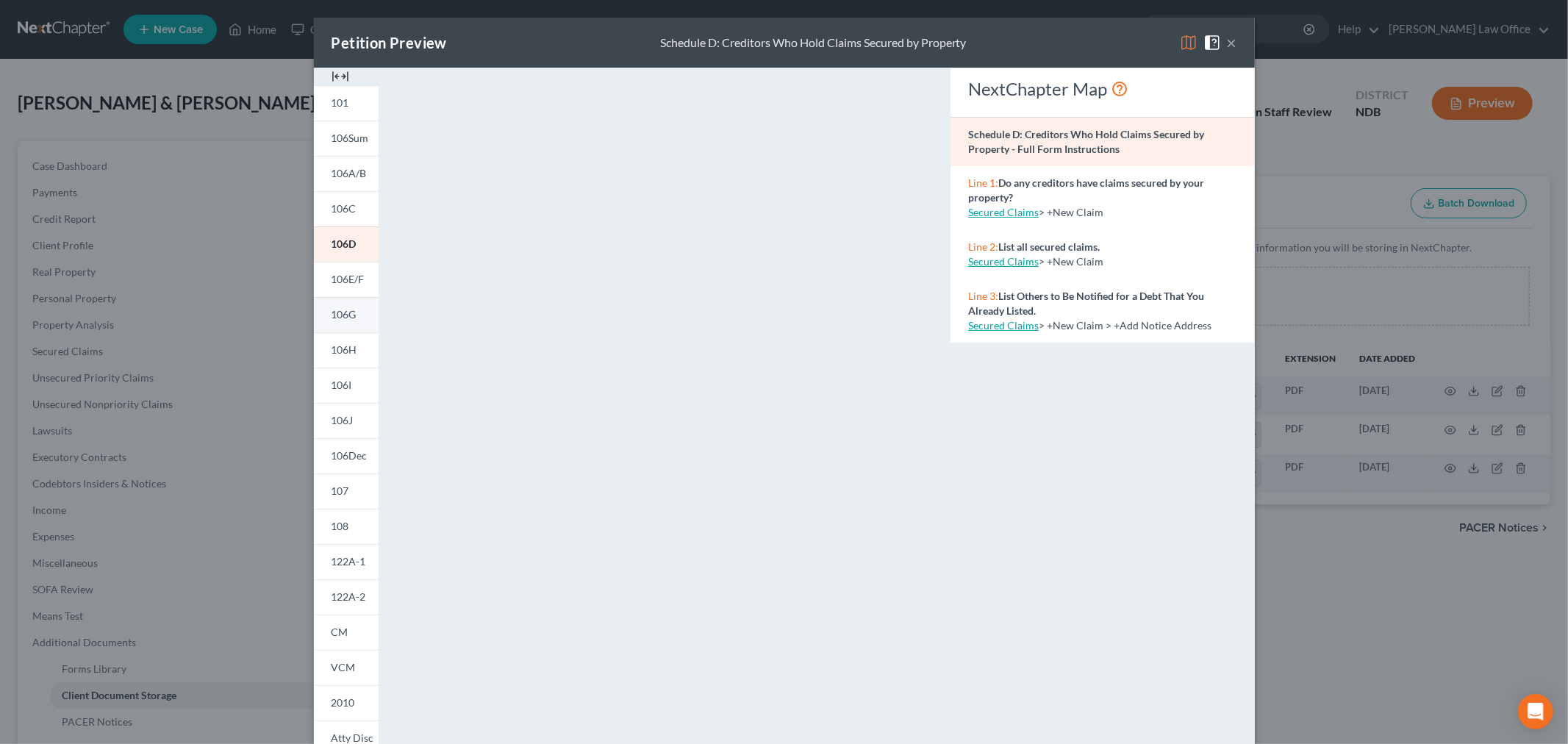
click at [314, 332] on link "106G" at bounding box center [346, 314] width 65 height 36
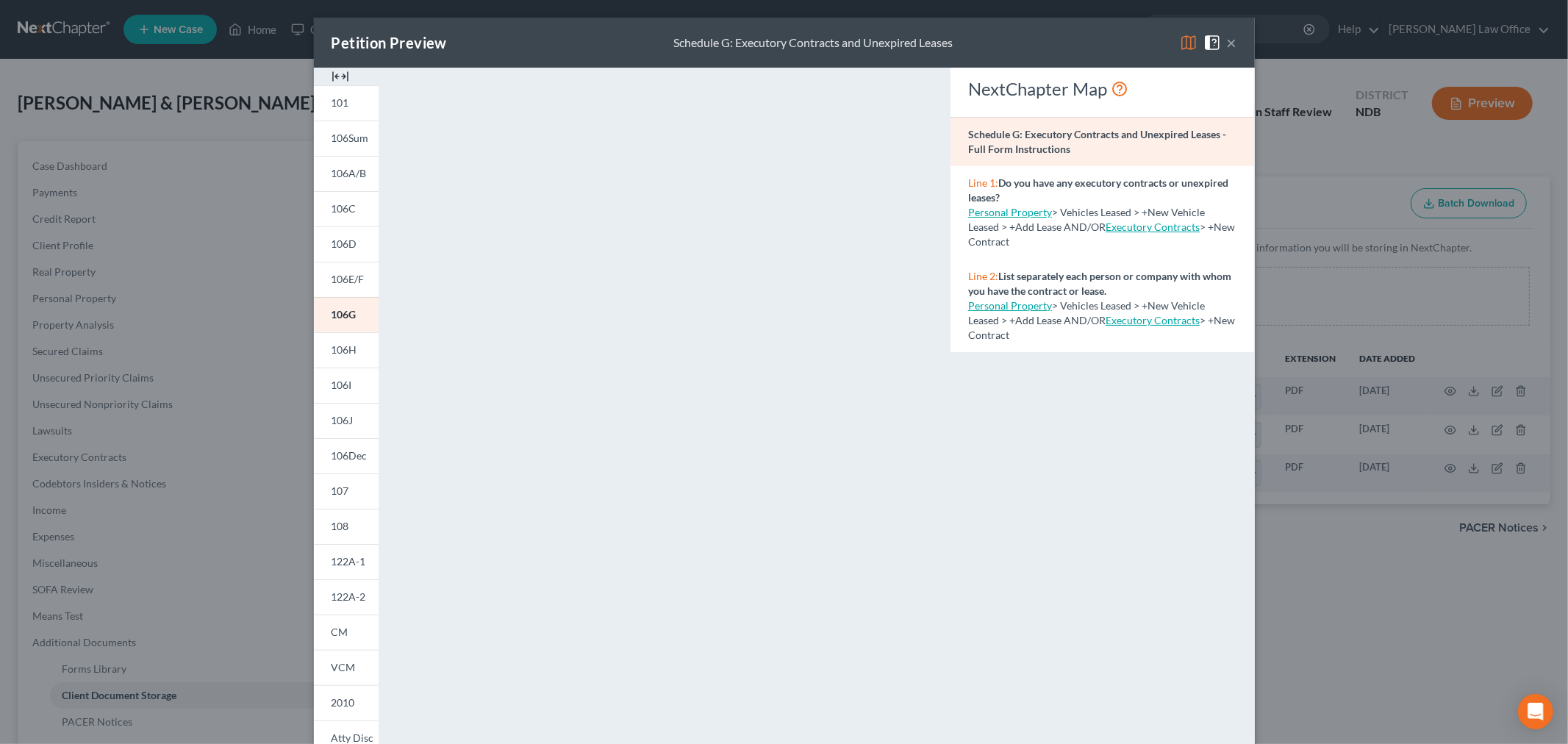
click at [943, 51] on button "×" at bounding box center [1232, 43] width 10 height 17
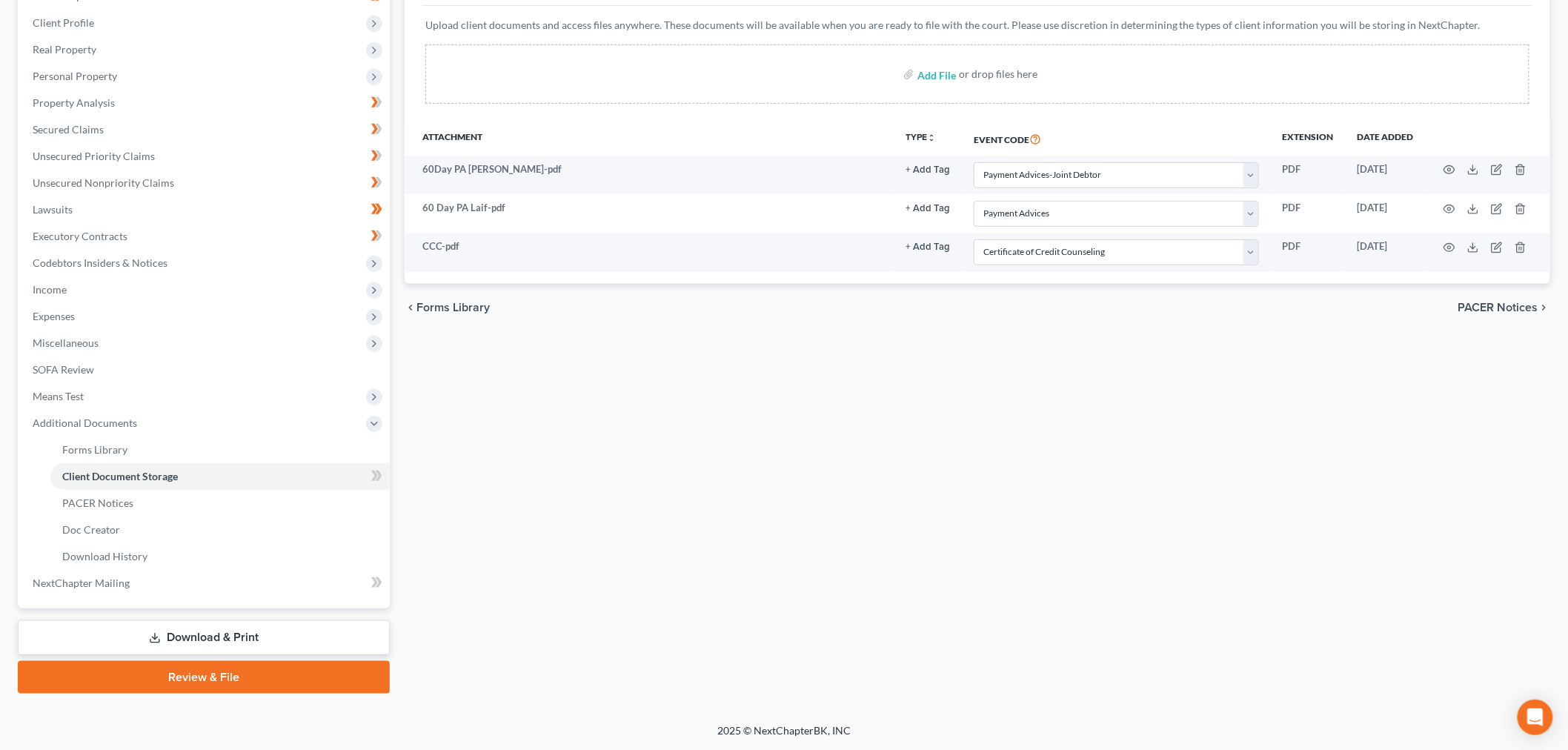
scroll to position [465, 0]
drag, startPoint x: 206, startPoint y: 606, endPoint x: 329, endPoint y: 578, distance: 126.1
click at [206, 620] on link "Download & Print" at bounding box center [203, 638] width 372 height 35
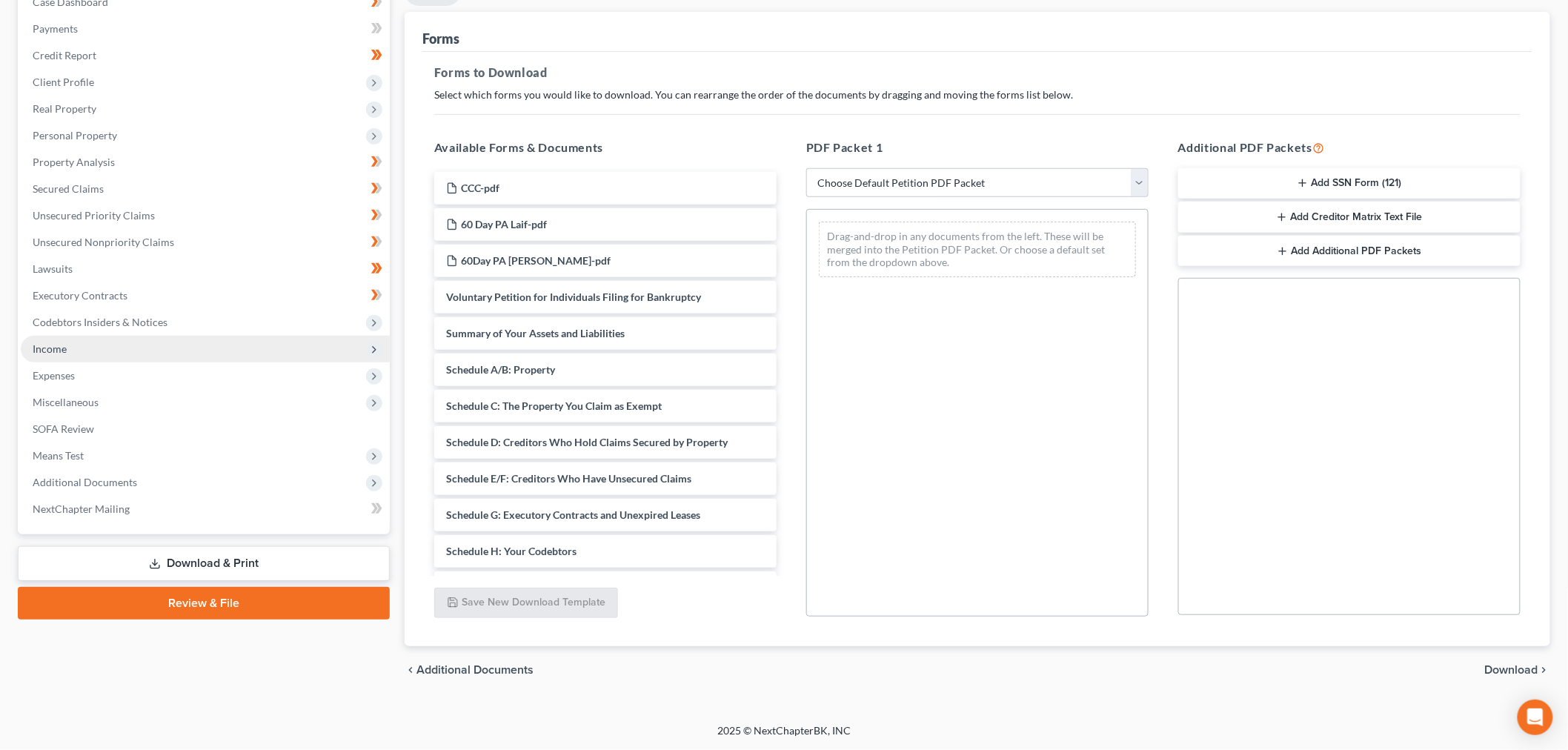
scroll to position [247, 0]
drag, startPoint x: 209, startPoint y: 700, endPoint x: 293, endPoint y: 655, distance: 95.3
click at [209, 620] on link "Review & File" at bounding box center [203, 603] width 372 height 32
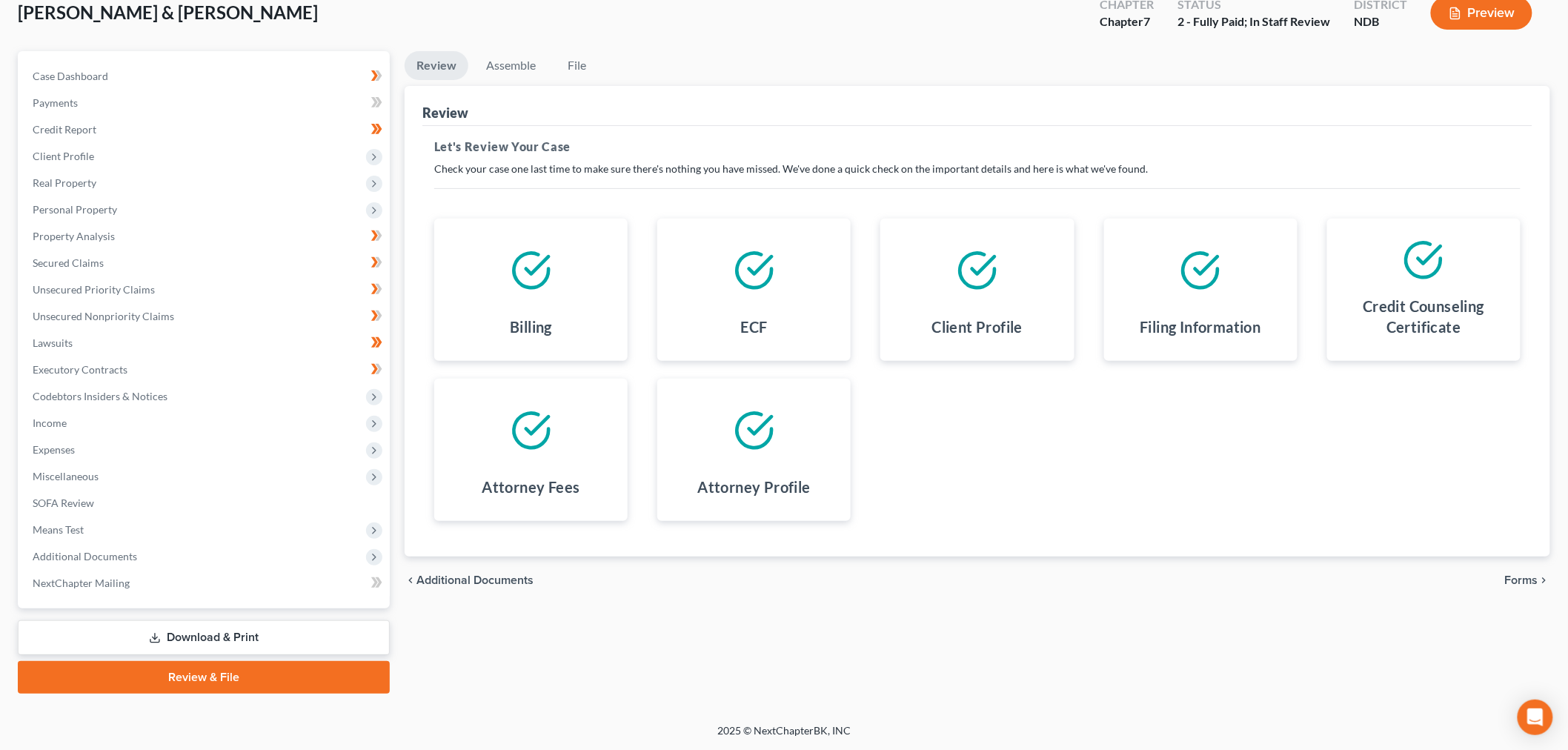
scroll to position [247, 0]
click at [951, 586] on span "Forms" at bounding box center [1522, 580] width 33 height 12
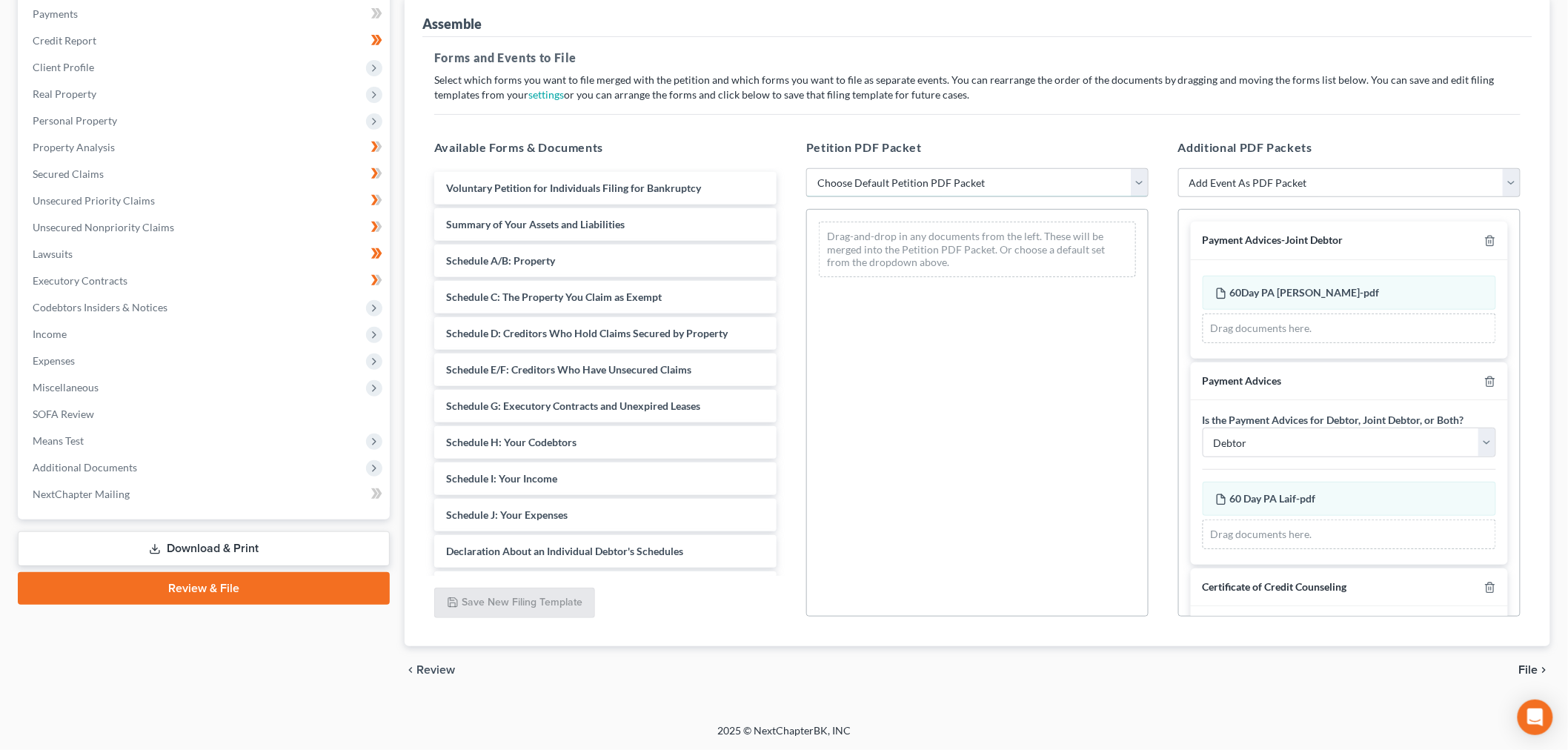
click at [900, 198] on select "Choose Default Petition PDF Packet Complete Bankruptcy Petition (all forms and …" at bounding box center [976, 183] width 342 height 30
select select "2"
click at [808, 184] on select "Choose Default Petition PDF Packet Complete Bankruptcy Petition (all forms and …" at bounding box center [976, 183] width 342 height 30
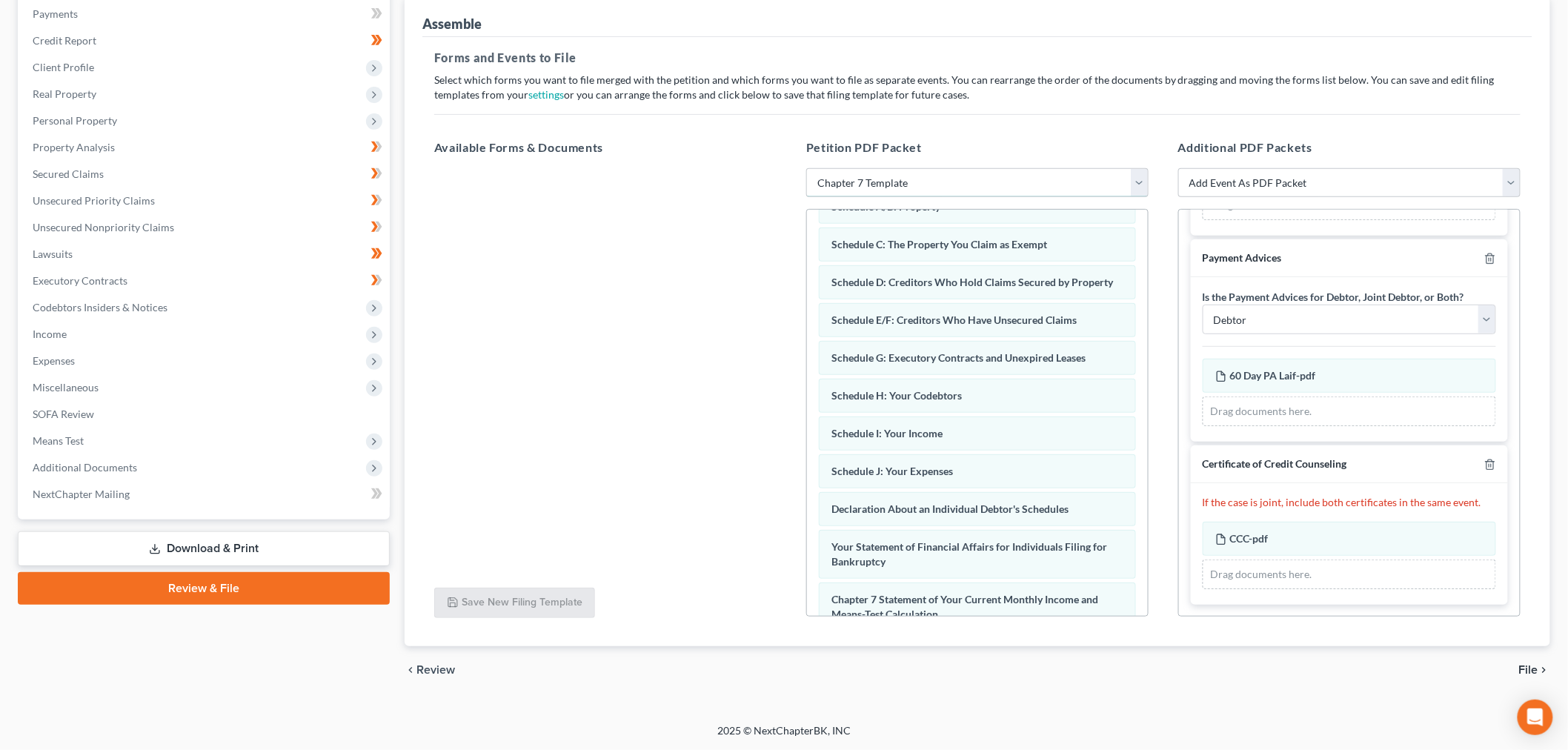
scroll to position [306, 0]
click at [951, 664] on span "File" at bounding box center [1529, 670] width 19 height 12
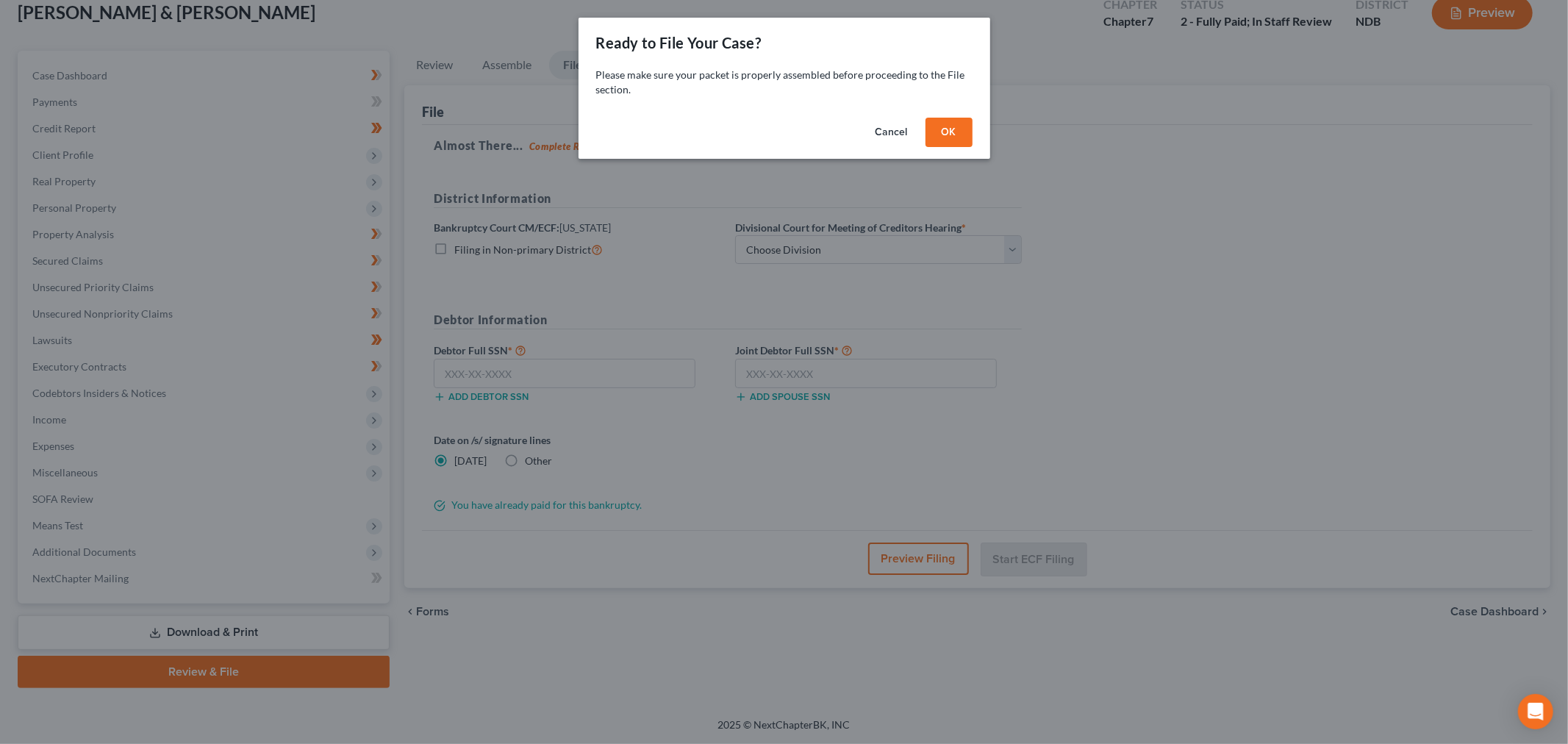
drag, startPoint x: 997, startPoint y: 169, endPoint x: 1038, endPoint y: 145, distance: 47.5
click at [943, 147] on button "OK" at bounding box center [948, 133] width 47 height 30
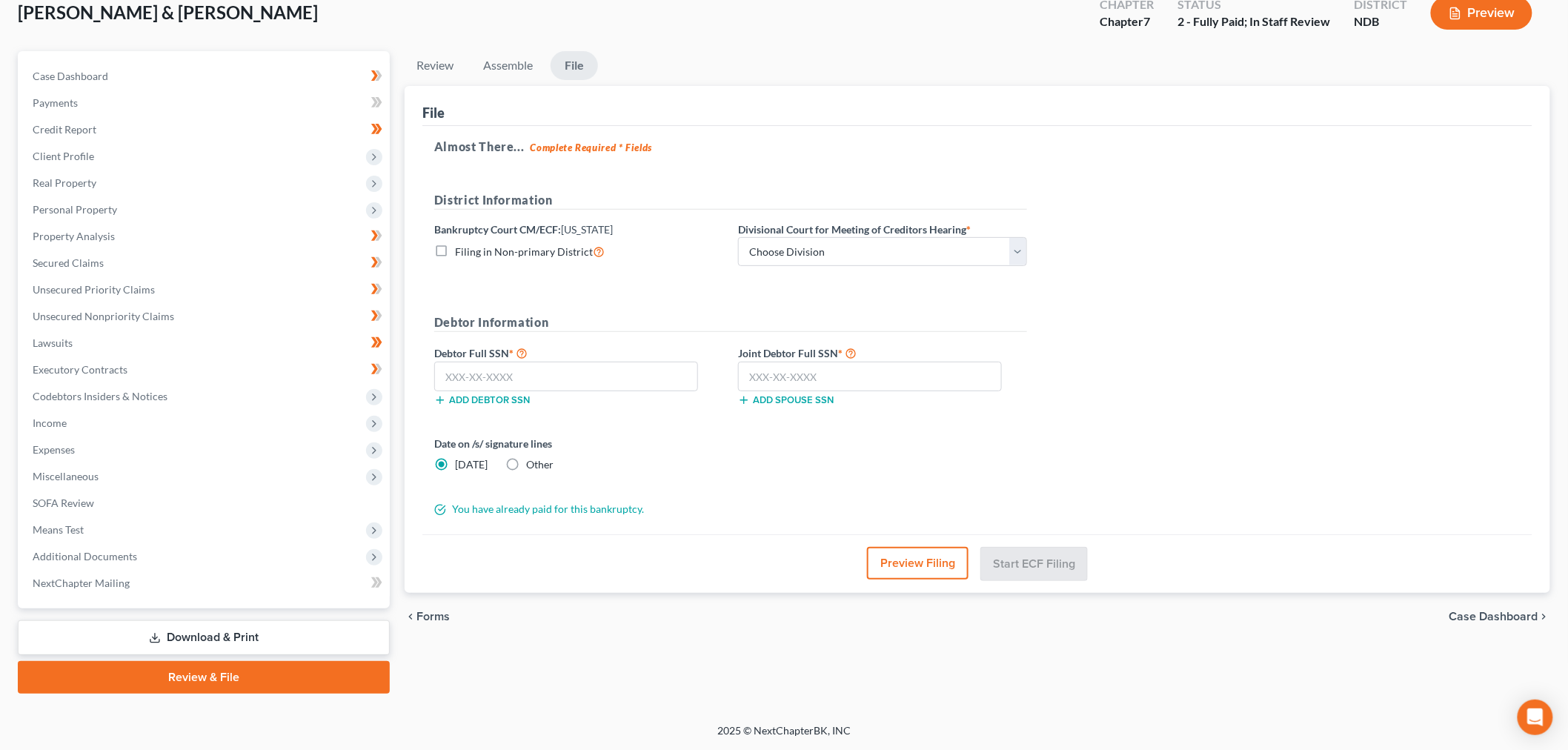
click at [951, 135] on div at bounding box center [784, 375] width 1568 height 750
click at [934, 237] on select "Choose Division Fargo" at bounding box center [883, 252] width 289 height 30
select select "0"
click at [822, 237] on select "Choose Division Fargo" at bounding box center [883, 252] width 289 height 30
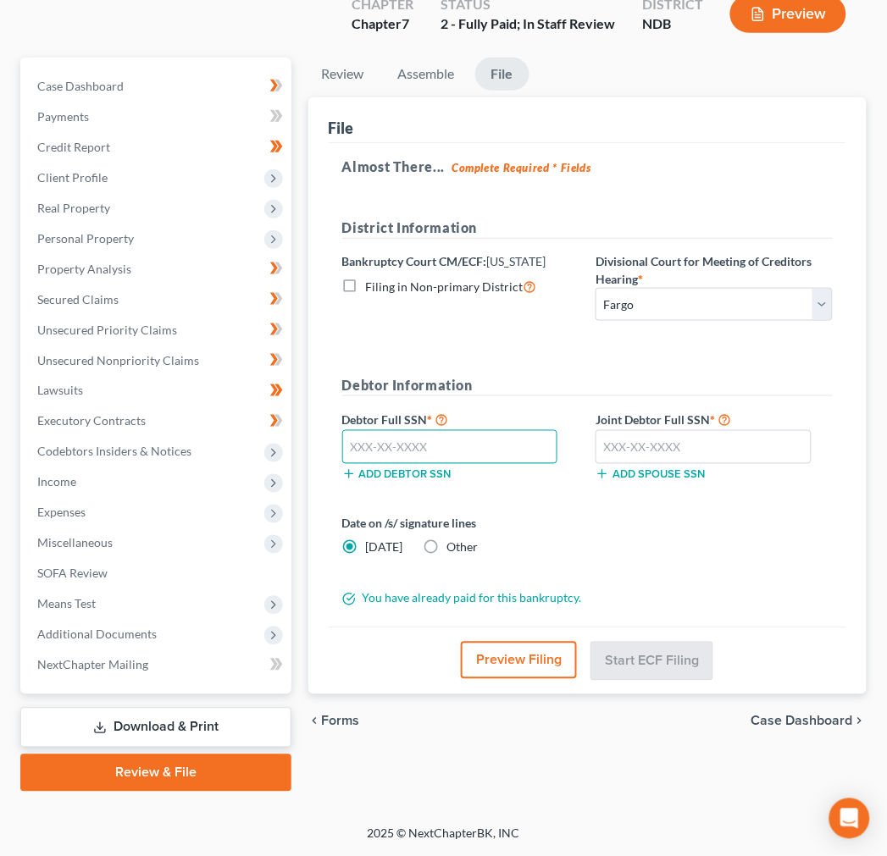
click at [427, 438] on input "text" at bounding box center [450, 447] width 216 height 34
type input "501-15-4407"
click at [645, 435] on input "text" at bounding box center [703, 447] width 216 height 34
click at [642, 435] on input "text" at bounding box center [703, 447] width 216 height 34
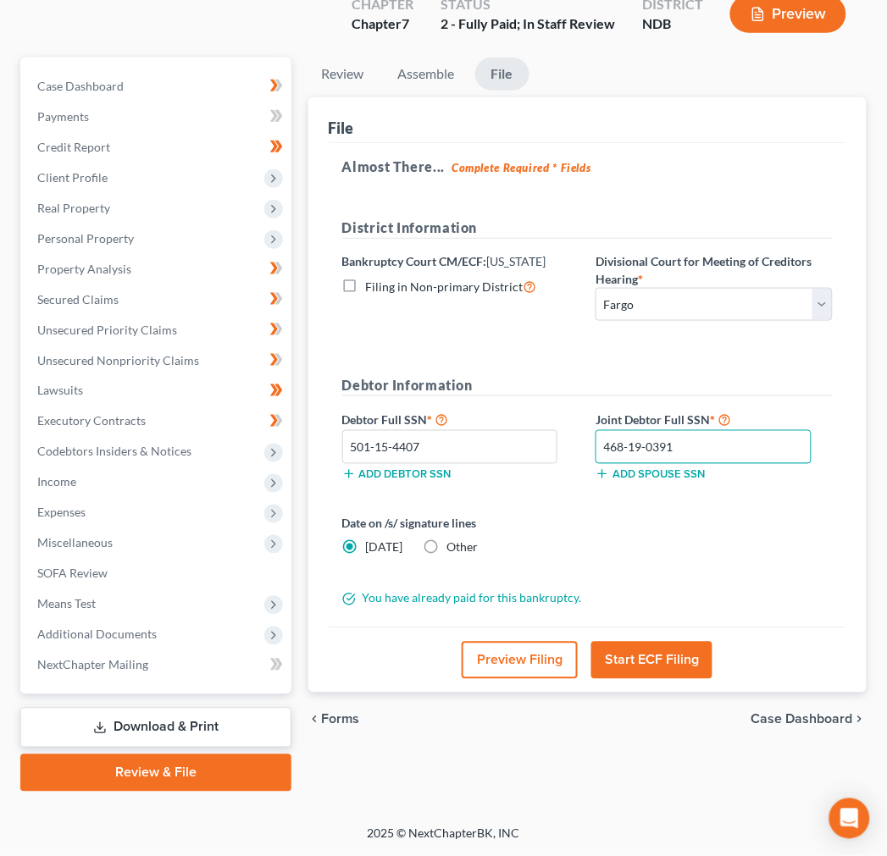
type input "468-19-0391"
drag, startPoint x: 661, startPoint y: 709, endPoint x: 427, endPoint y: 775, distance: 242.9
click at [661, 679] on button "Start ECF Filing" at bounding box center [651, 660] width 121 height 37
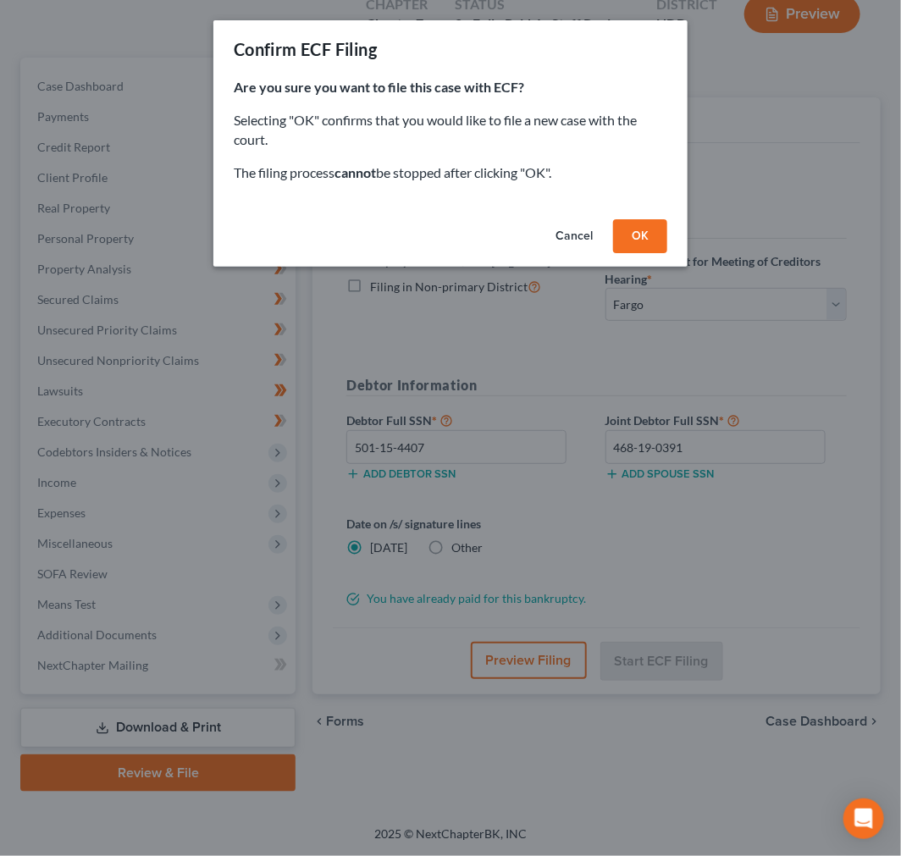
click at [667, 253] on button "OK" at bounding box center [640, 236] width 54 height 34
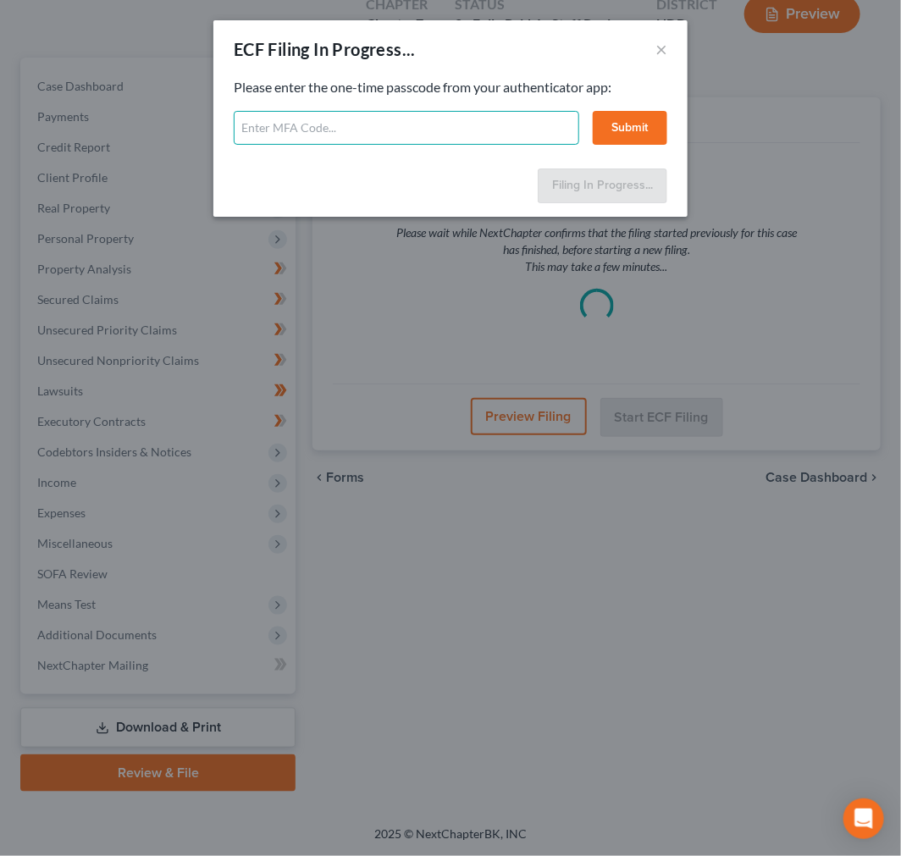
click at [340, 145] on input "text" at bounding box center [407, 128] width 346 height 34
type input "300980"
click at [649, 145] on button "Submit" at bounding box center [630, 128] width 75 height 34
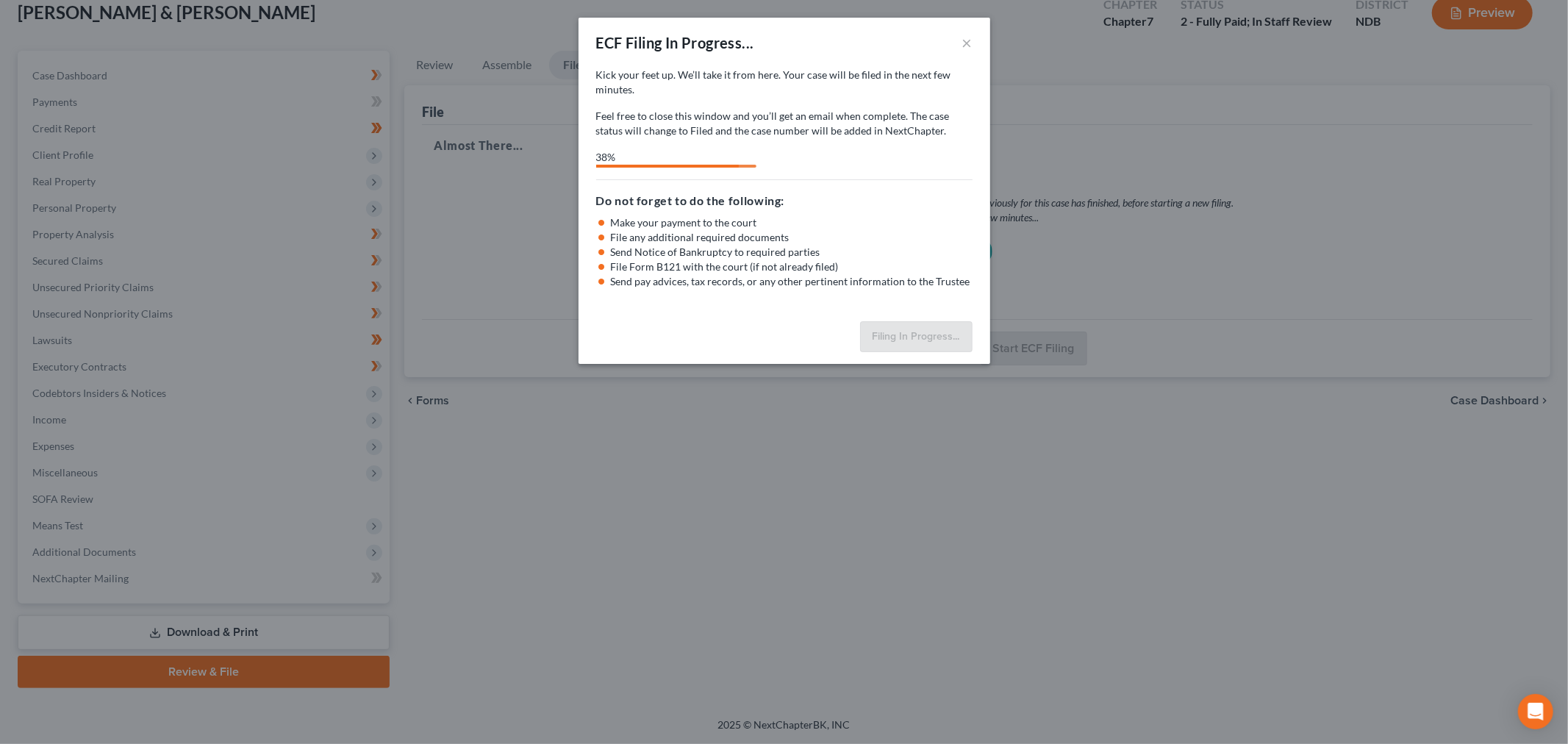
select select "0"
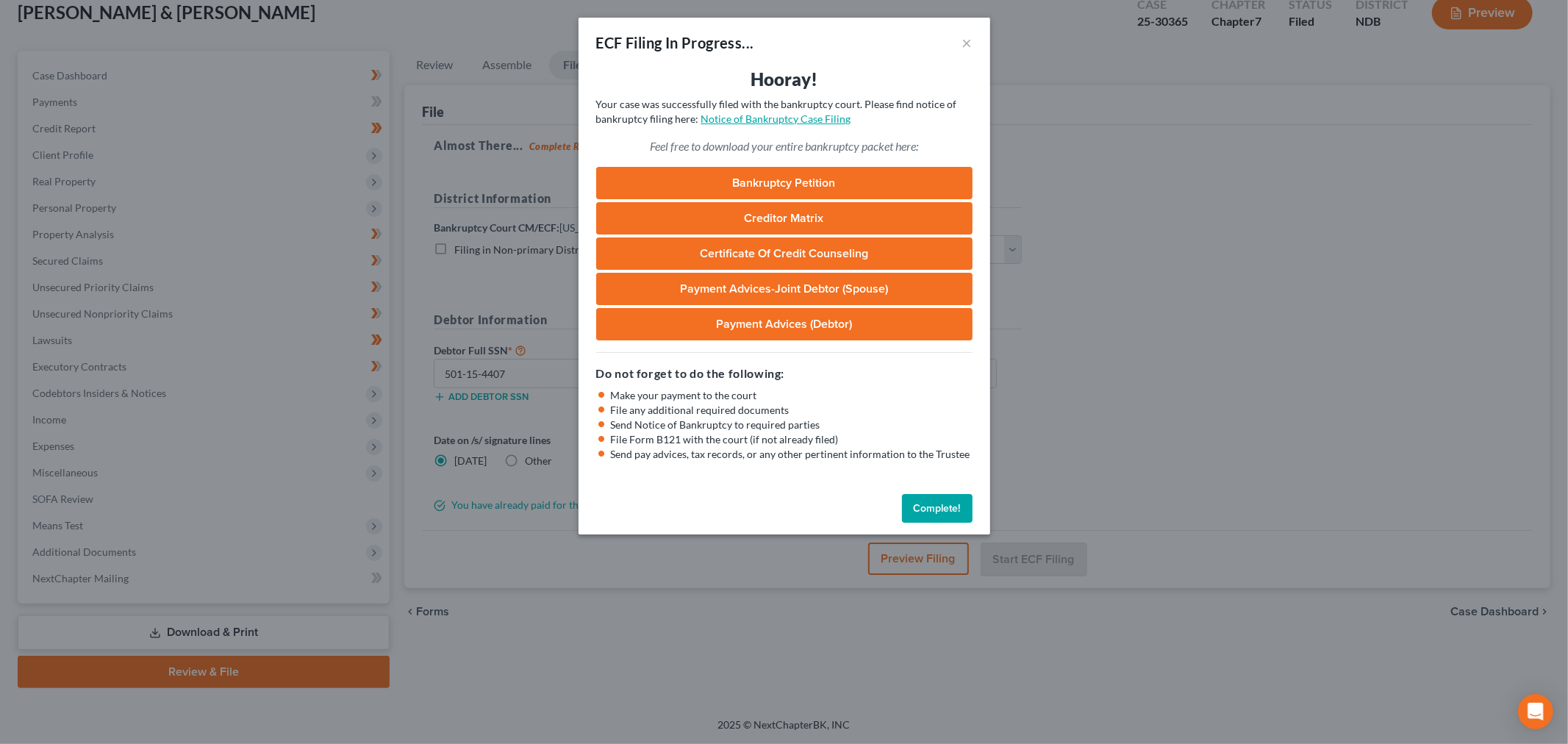
click at [822, 125] on link "Notice of Bankruptcy Case Filing" at bounding box center [776, 119] width 150 height 12
click at [943, 523] on button "Complete!" at bounding box center [936, 509] width 70 height 30
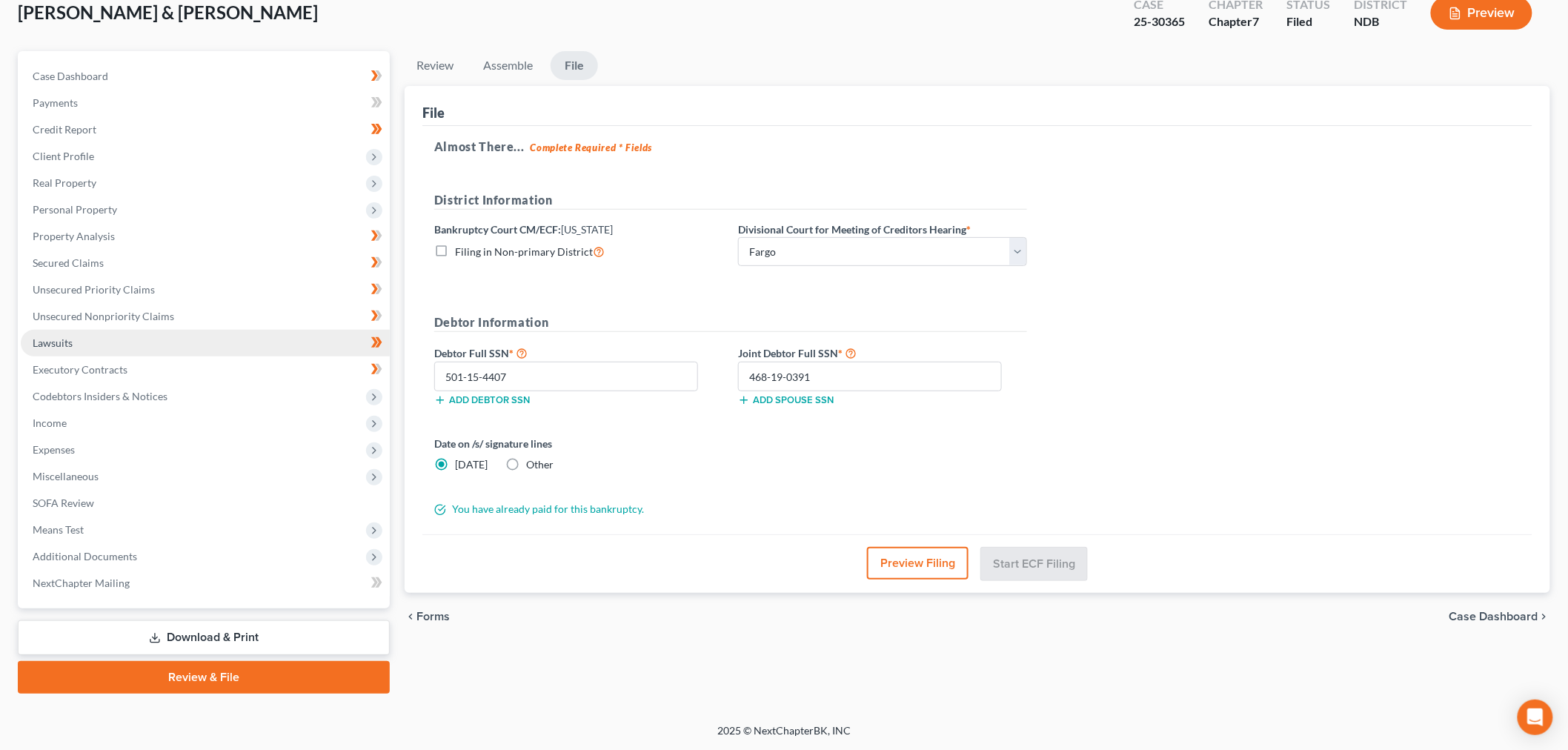
scroll to position [0, 0]
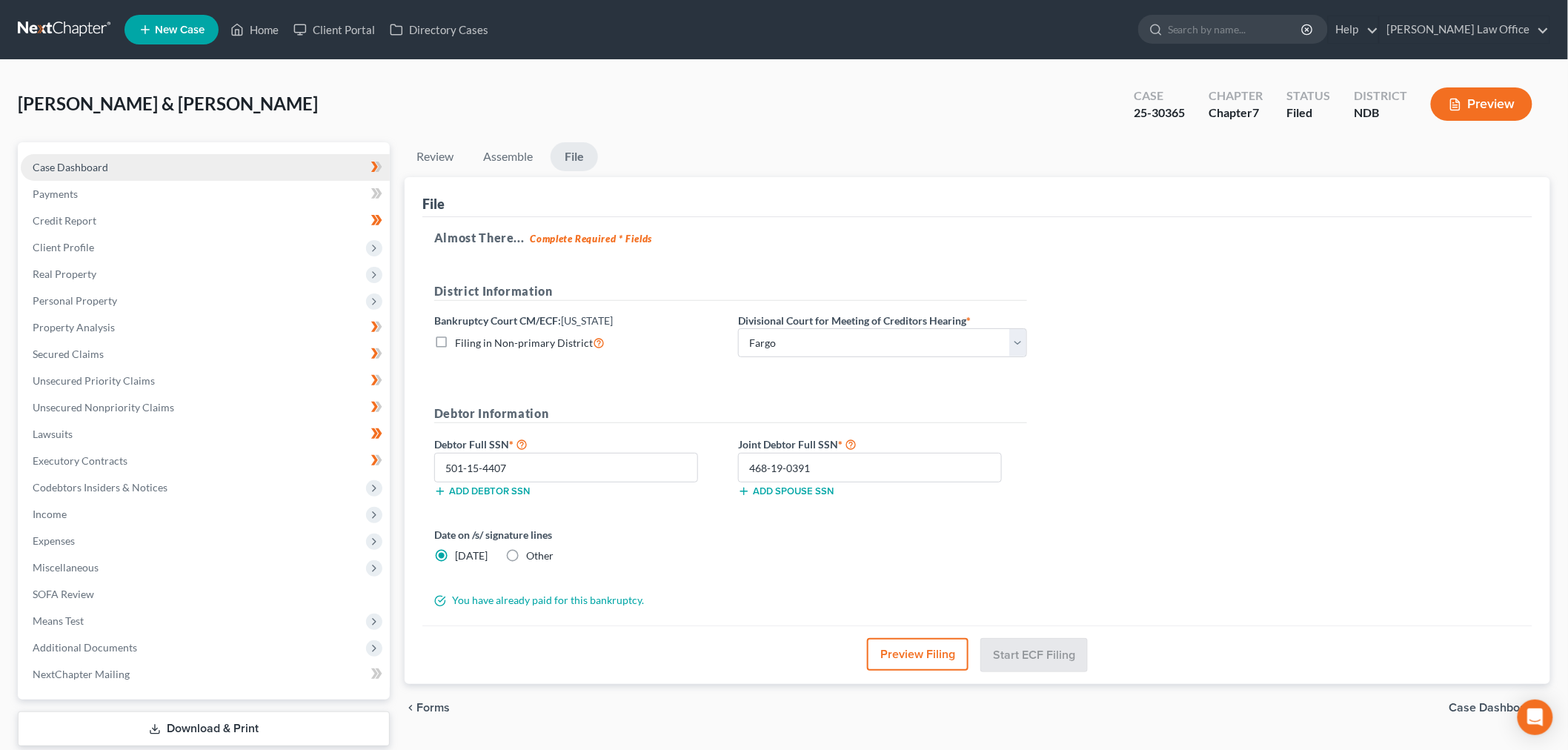
click at [108, 173] on span "Case Dashboard" at bounding box center [70, 167] width 75 height 12
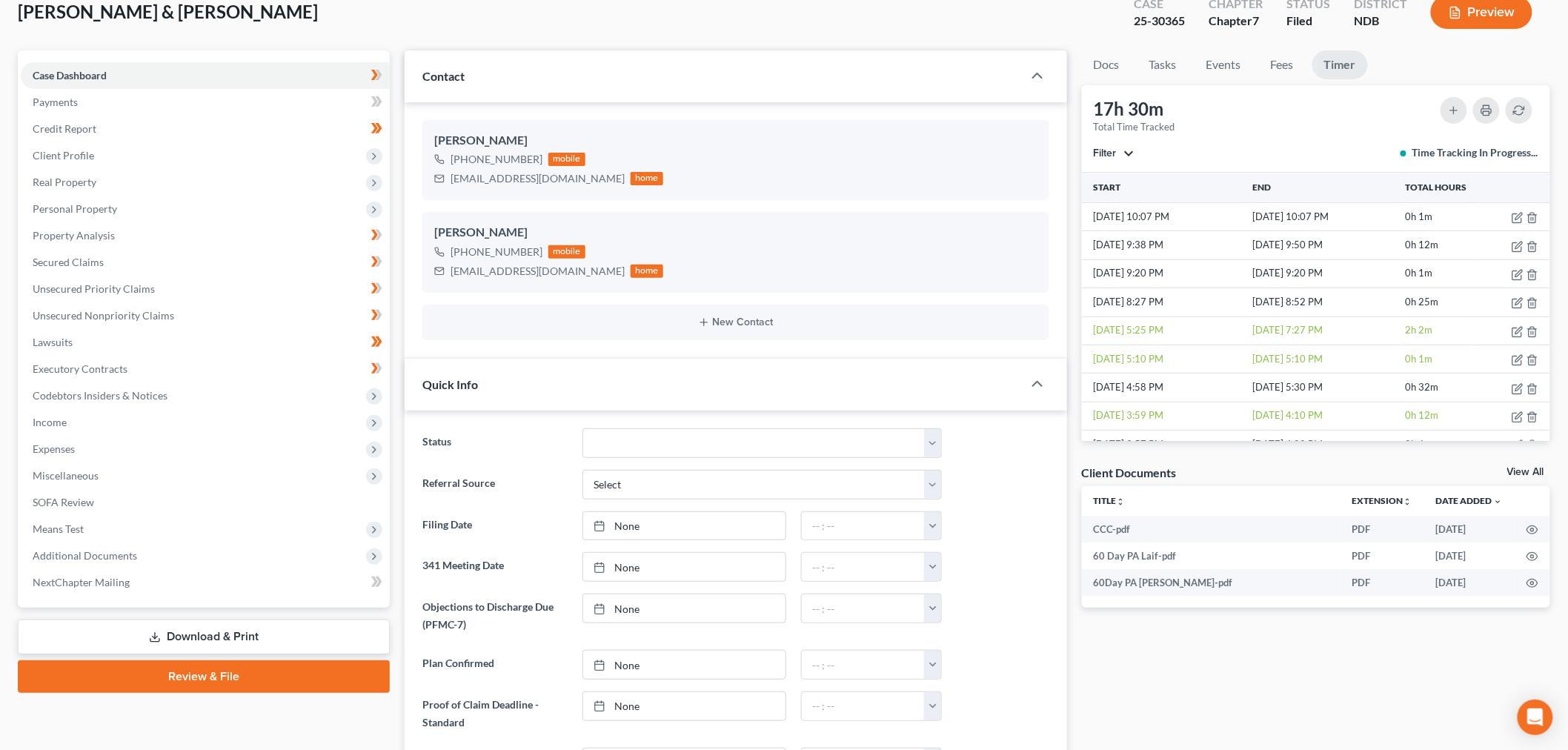
scroll to position [247, 0]
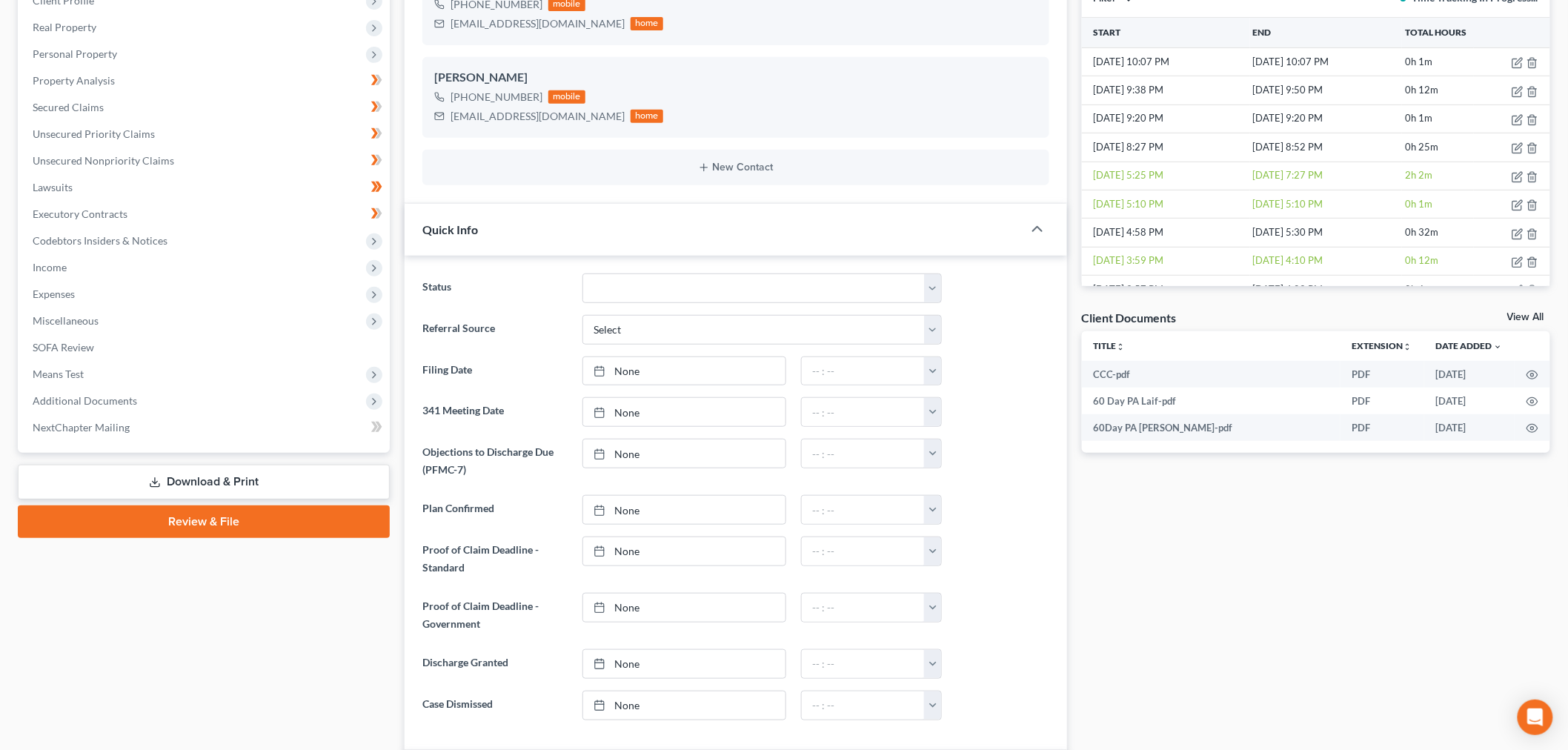
click at [632, 435] on ng-include "Status 10 - Chapter 13 Discharged 11 - Chapter 13 Converted to 7 12 - Debt Sett…" at bounding box center [736, 497] width 627 height 446
click at [656, 303] on select "10 - Chapter 13 Discharged 11 - Chapter 13 Converted to 7 12 - Debt Settlement/…" at bounding box center [762, 289] width 360 height 30
select select "8"
click at [586, 303] on select "10 - Chapter 13 Discharged 11 - Chapter 13 Converted to 7 12 - Debt Settlement/…" at bounding box center [762, 289] width 360 height 30
click at [668, 385] on link "None" at bounding box center [684, 371] width 202 height 28
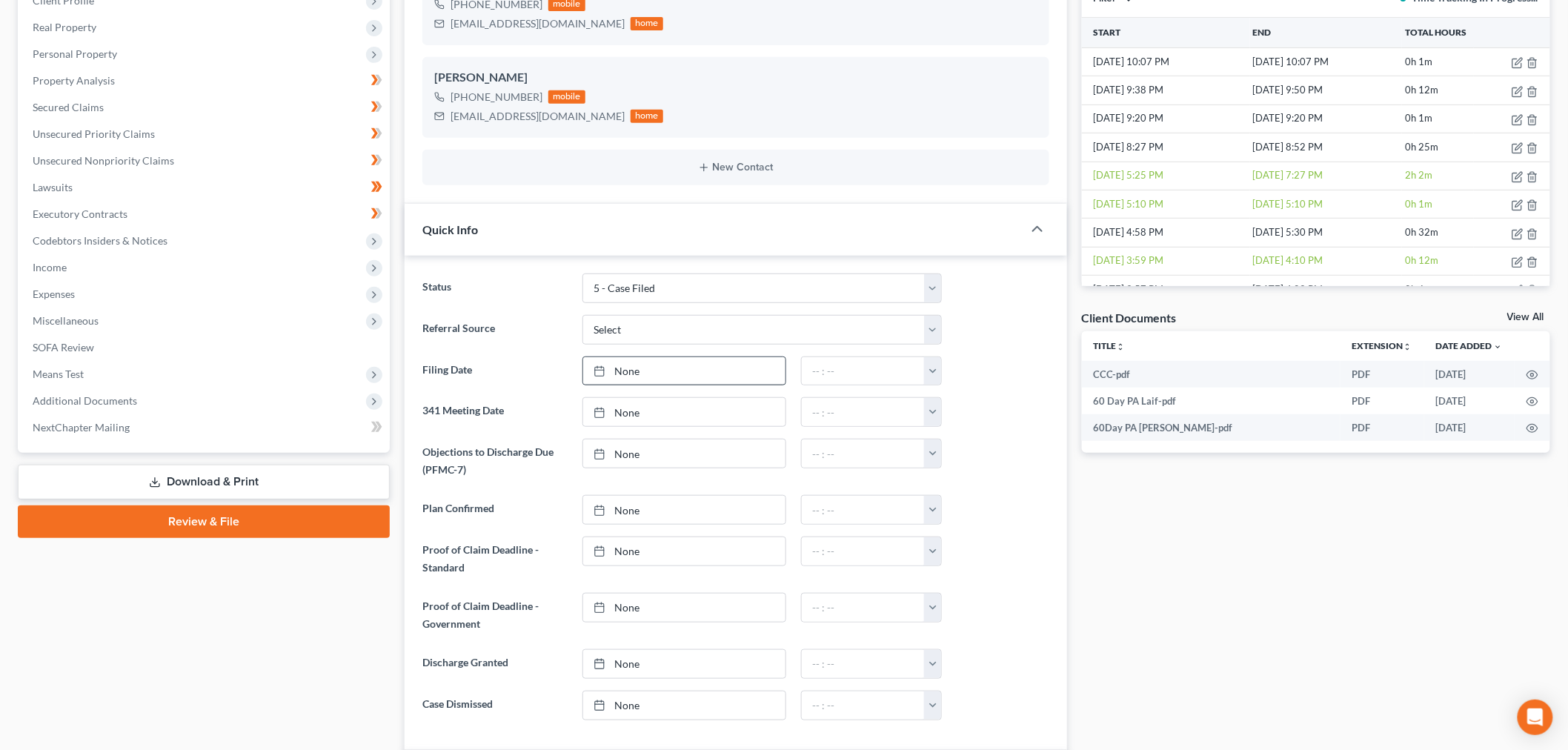
type input "[DATE]"
click at [924, 385] on button "button" at bounding box center [932, 371] width 17 height 28
click at [951, 448] on link "12:30am" at bounding box center [959, 435] width 83 height 25
type input "12:30am"
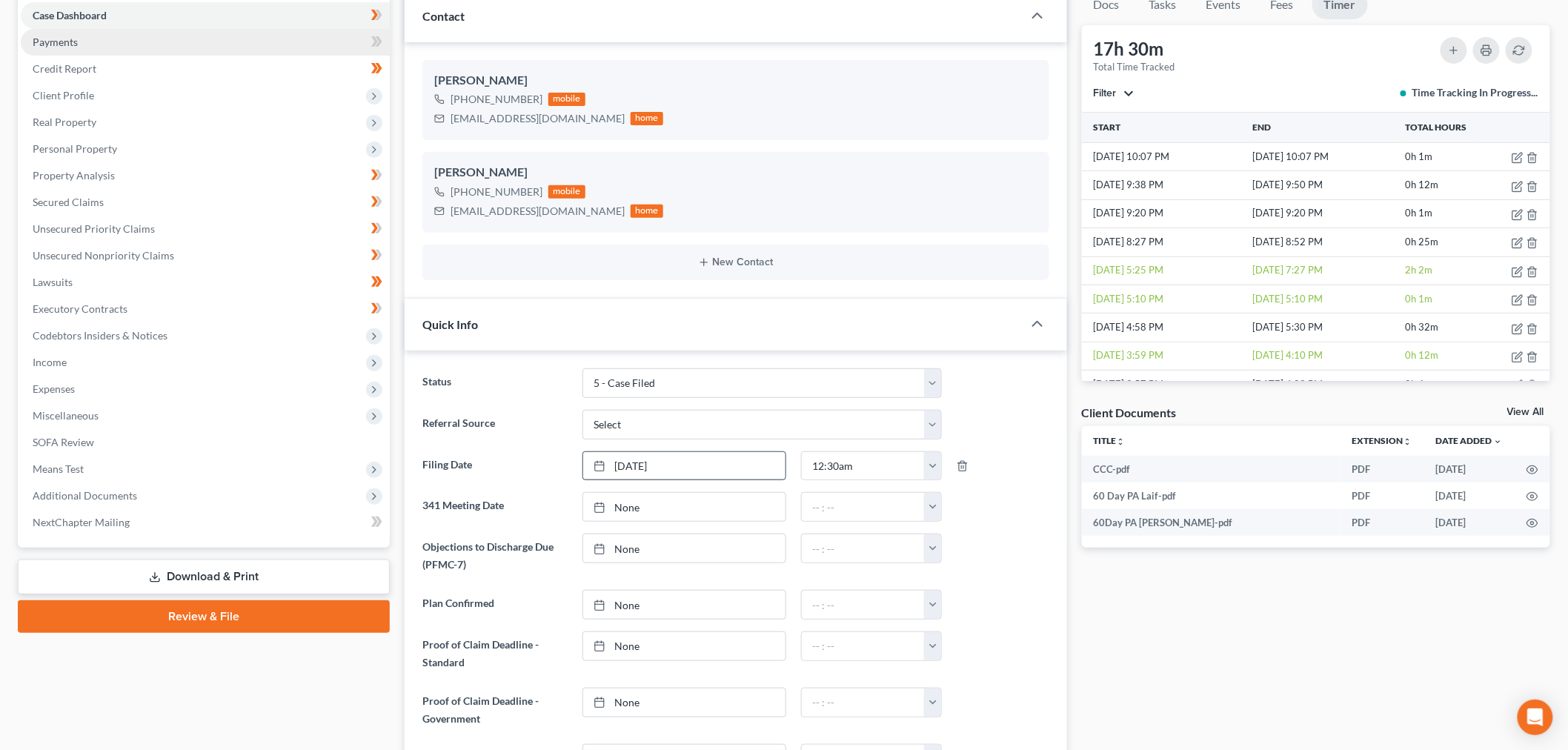
scroll to position [0, 0]
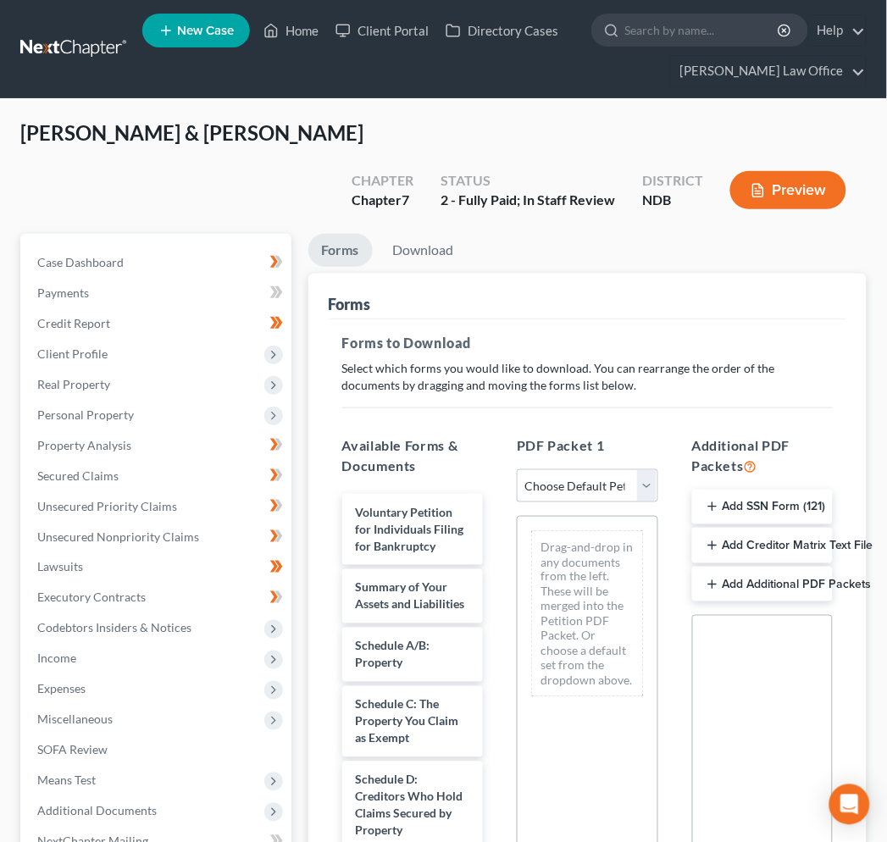
click at [85, 58] on link at bounding box center [74, 49] width 108 height 30
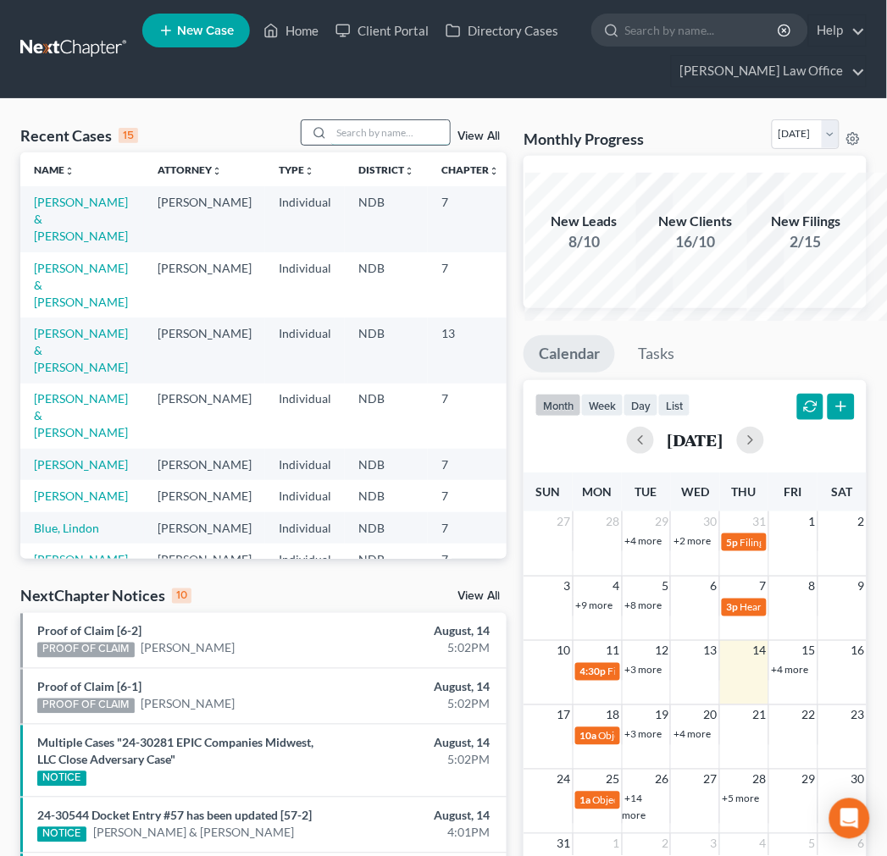
click at [379, 145] on input "search" at bounding box center [390, 132] width 119 height 25
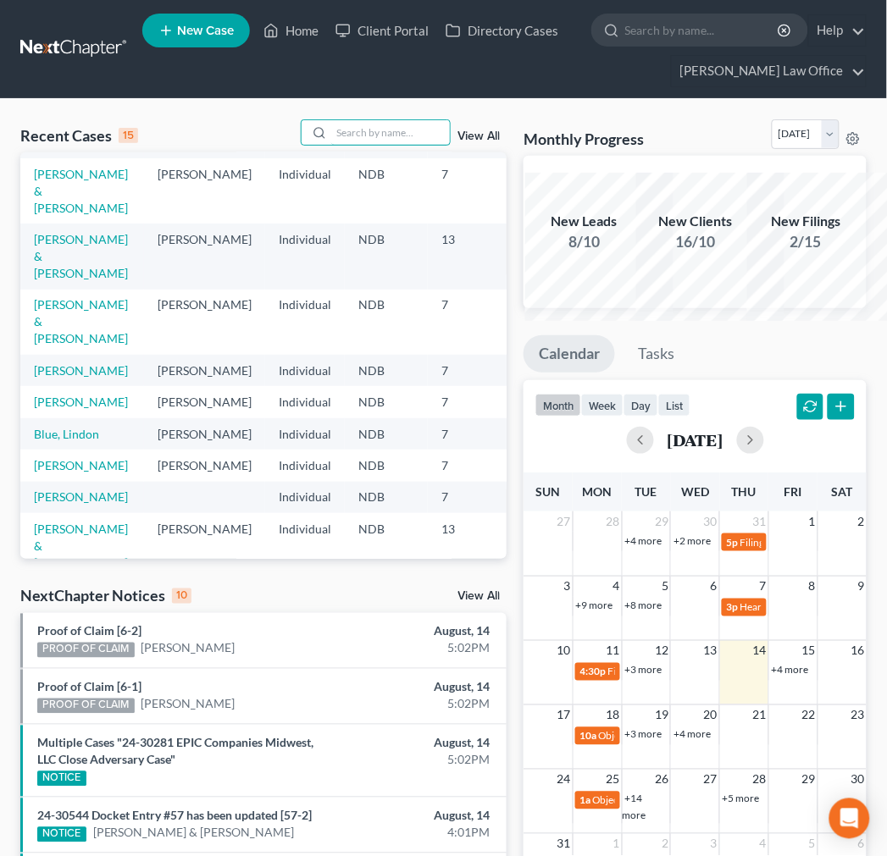
scroll to position [188, 0]
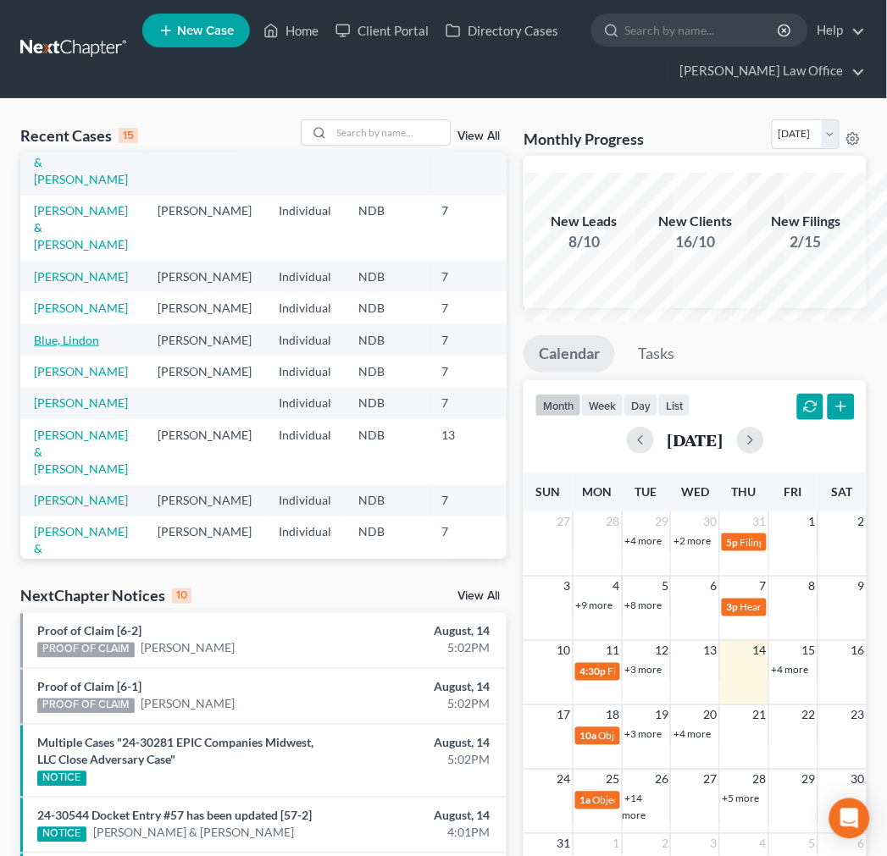
click at [68, 347] on link "Blue, Lindon" at bounding box center [66, 340] width 65 height 14
select select "0"
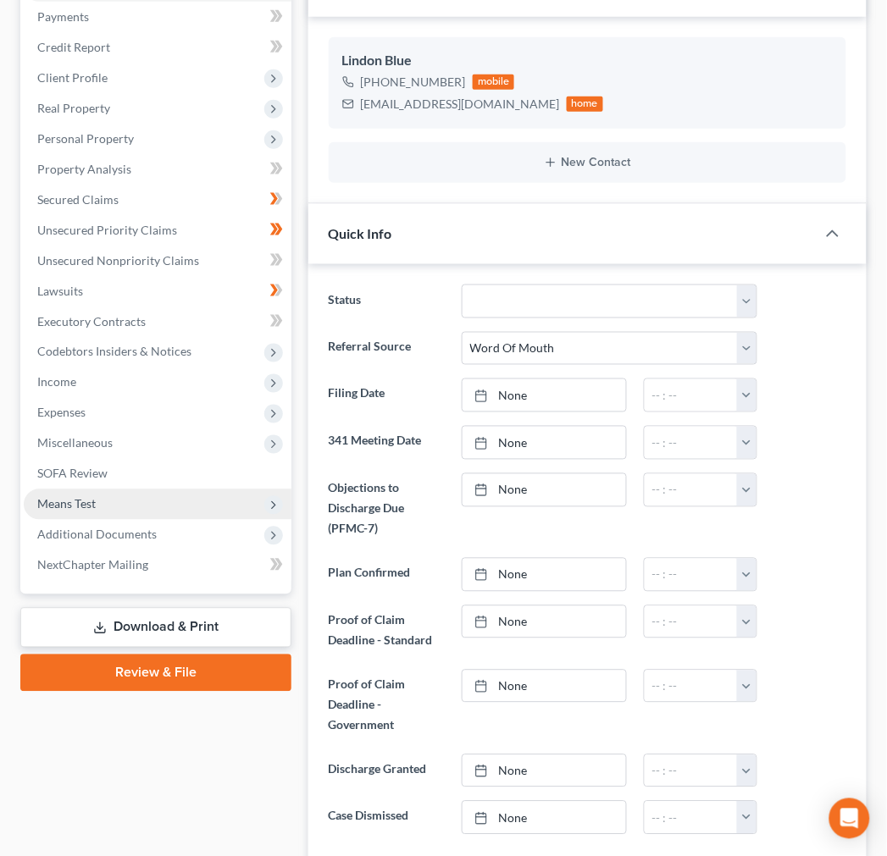
scroll to position [376, 0]
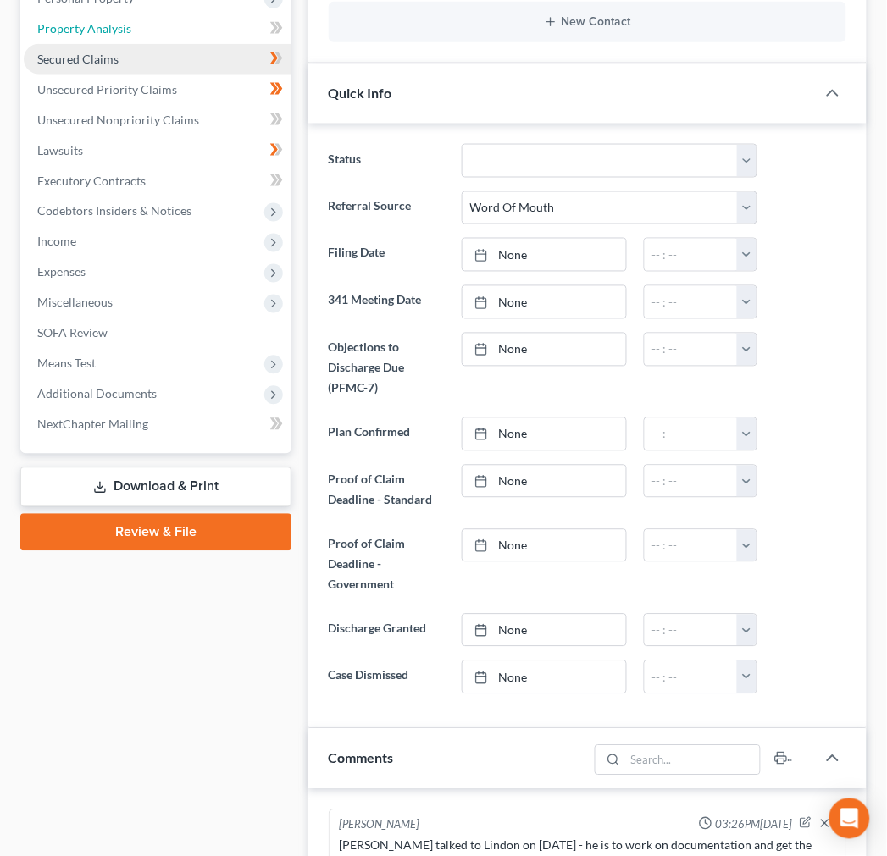
drag, startPoint x: 134, startPoint y: 119, endPoint x: 174, endPoint y: 161, distance: 58.1
click at [131, 36] on span "Property Analysis" at bounding box center [84, 28] width 94 height 14
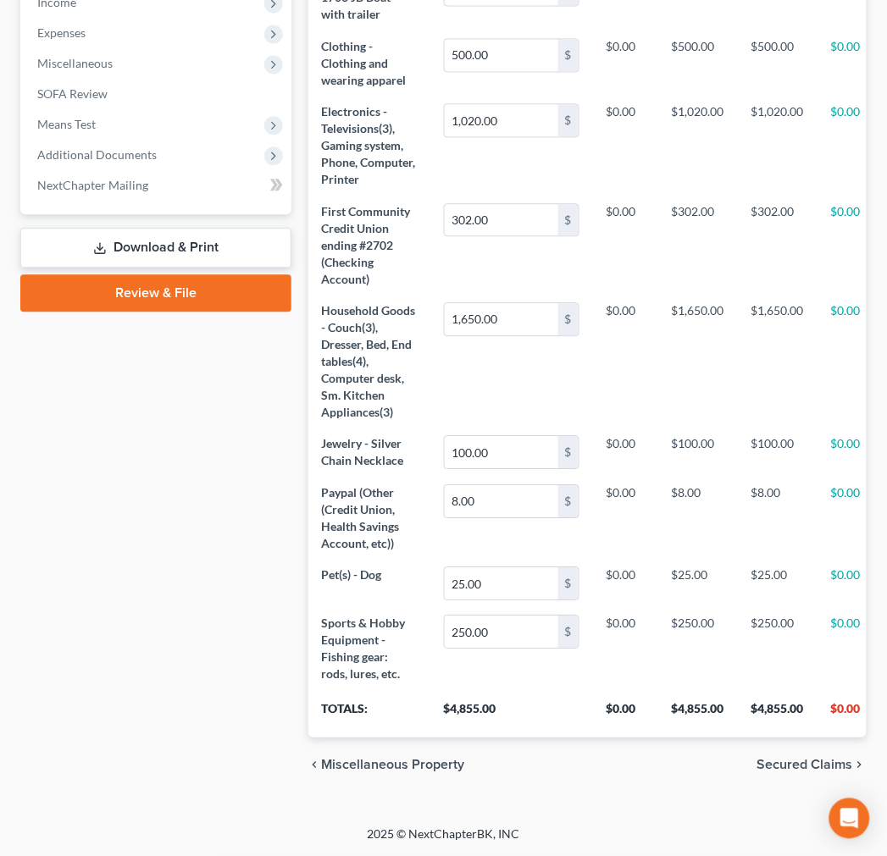
click at [172, 312] on link "Review & File" at bounding box center [155, 292] width 271 height 37
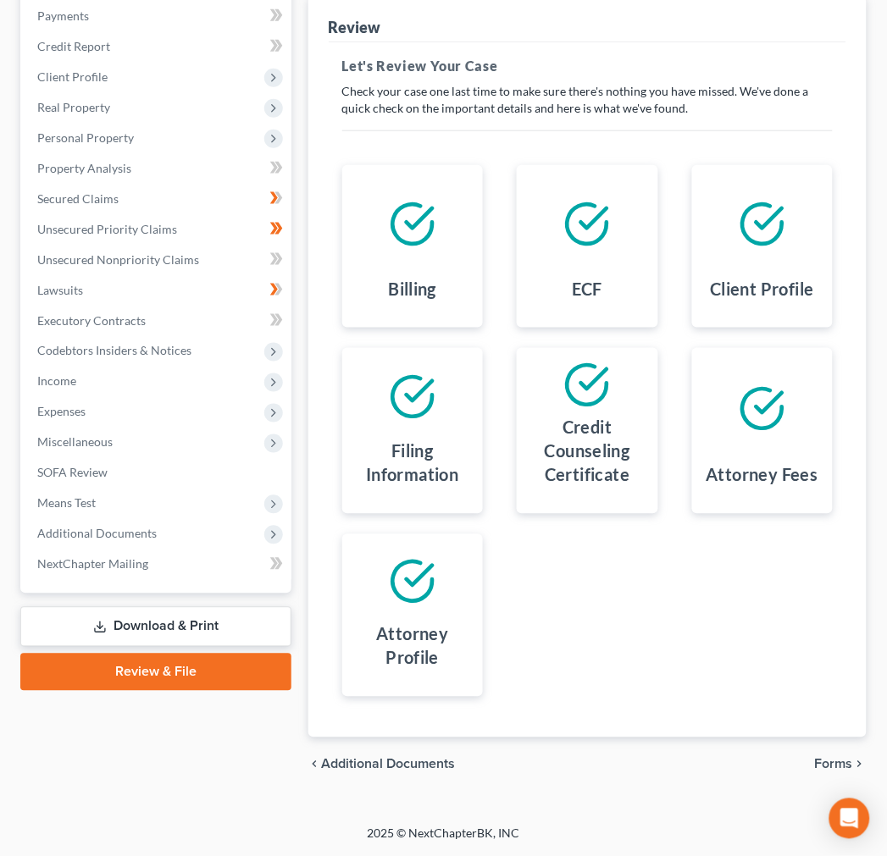
scroll to position [513, 0]
click at [816, 758] on span "Forms" at bounding box center [834, 765] width 38 height 14
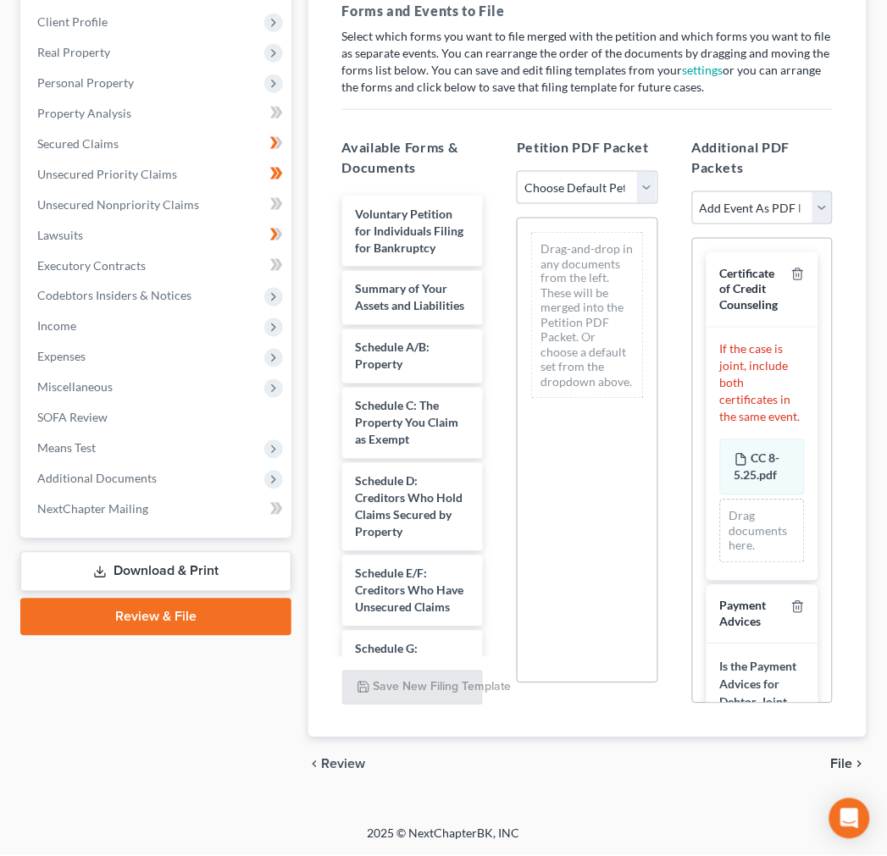
scroll to position [471, 0]
click at [594, 171] on select "Choose Default Petition PDF Packet Complete Bankruptcy Petition (all forms and …" at bounding box center [587, 188] width 141 height 34
select select "2"
click at [519, 171] on select "Choose Default Petition PDF Packet Complete Bankruptcy Petition (all forms and …" at bounding box center [587, 188] width 141 height 34
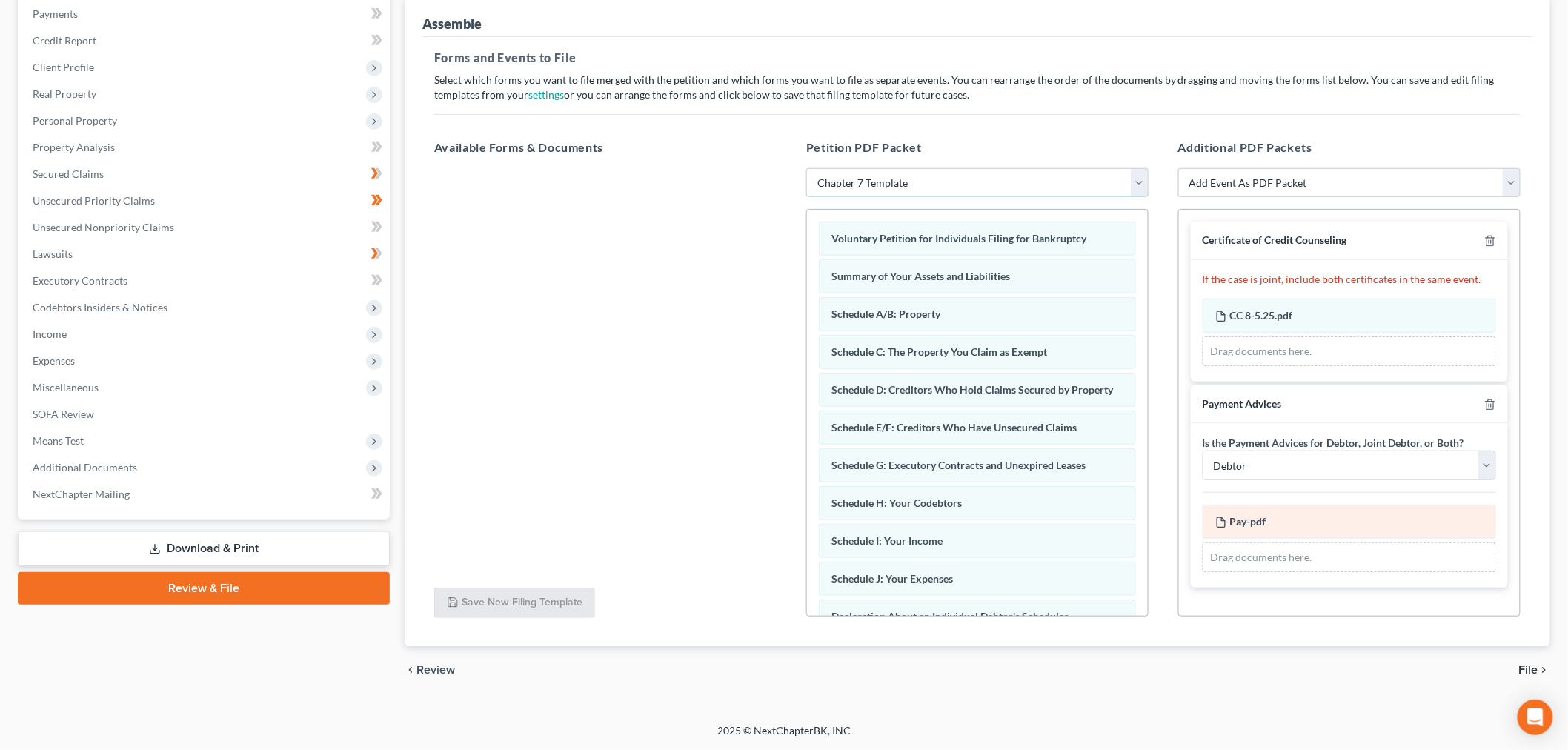
scroll to position [105, 0]
click at [788, 664] on span "File" at bounding box center [1529, 670] width 19 height 12
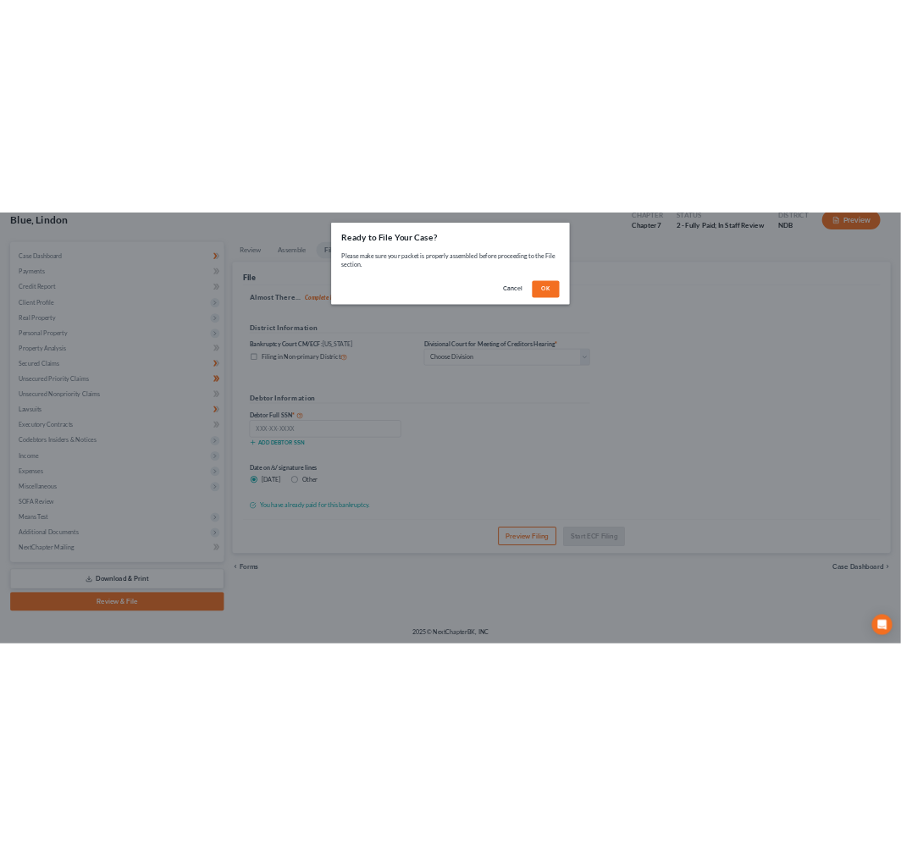
scroll to position [340, 0]
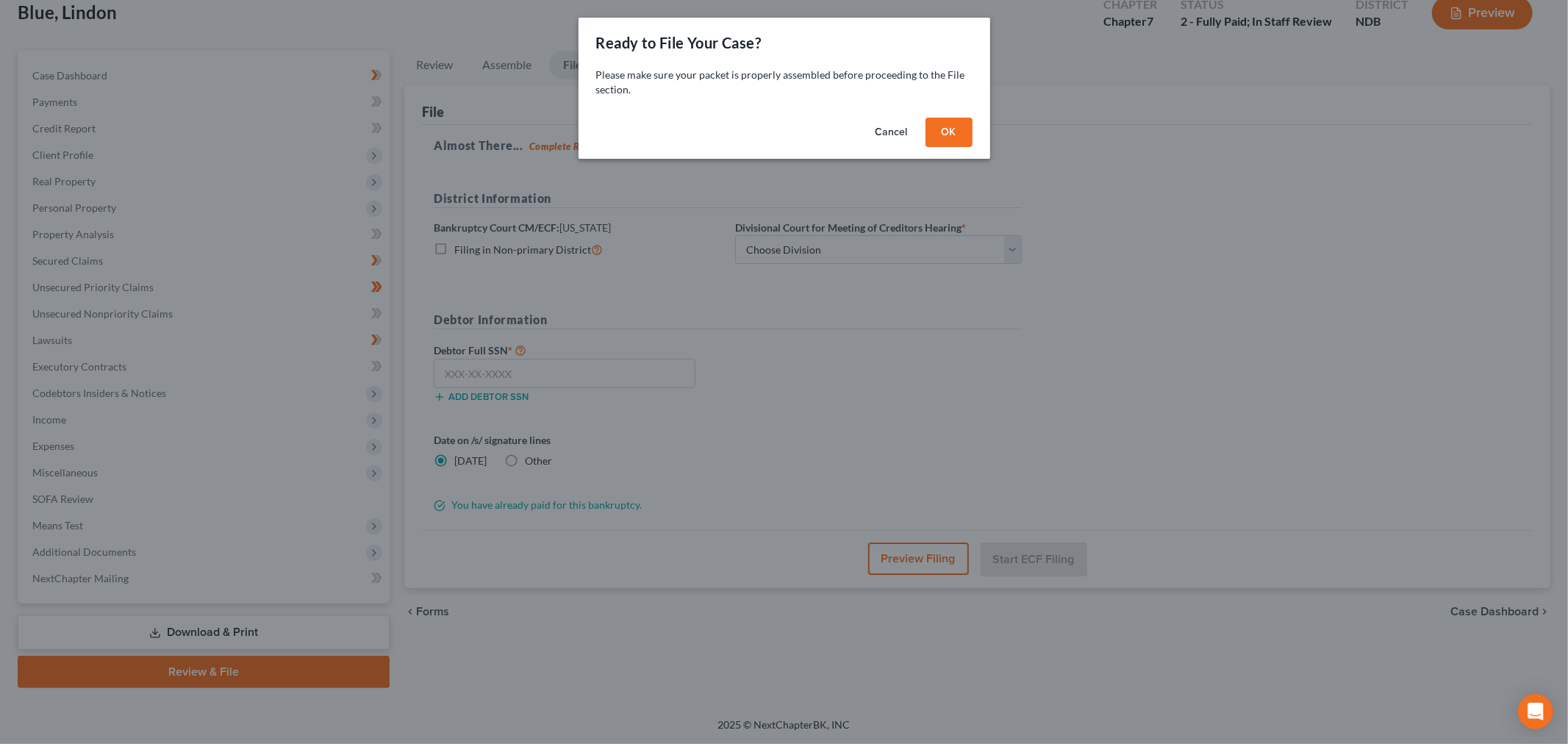
click at [781, 147] on button "OK" at bounding box center [948, 133] width 47 height 30
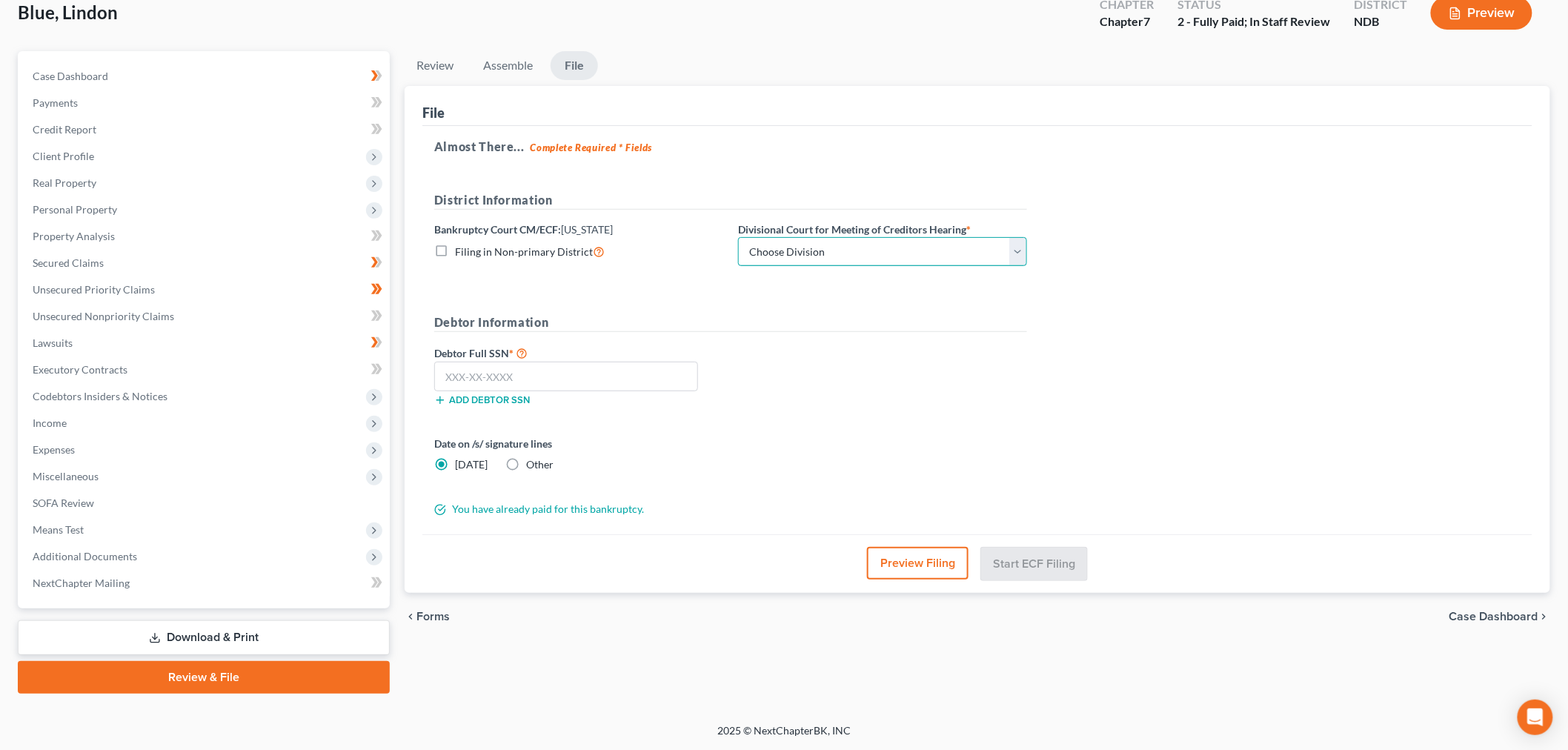
click at [788, 237] on select "Choose Division Fargo" at bounding box center [883, 252] width 289 height 30
select select "0"
click at [788, 237] on select "Choose Division Fargo" at bounding box center [883, 252] width 289 height 30
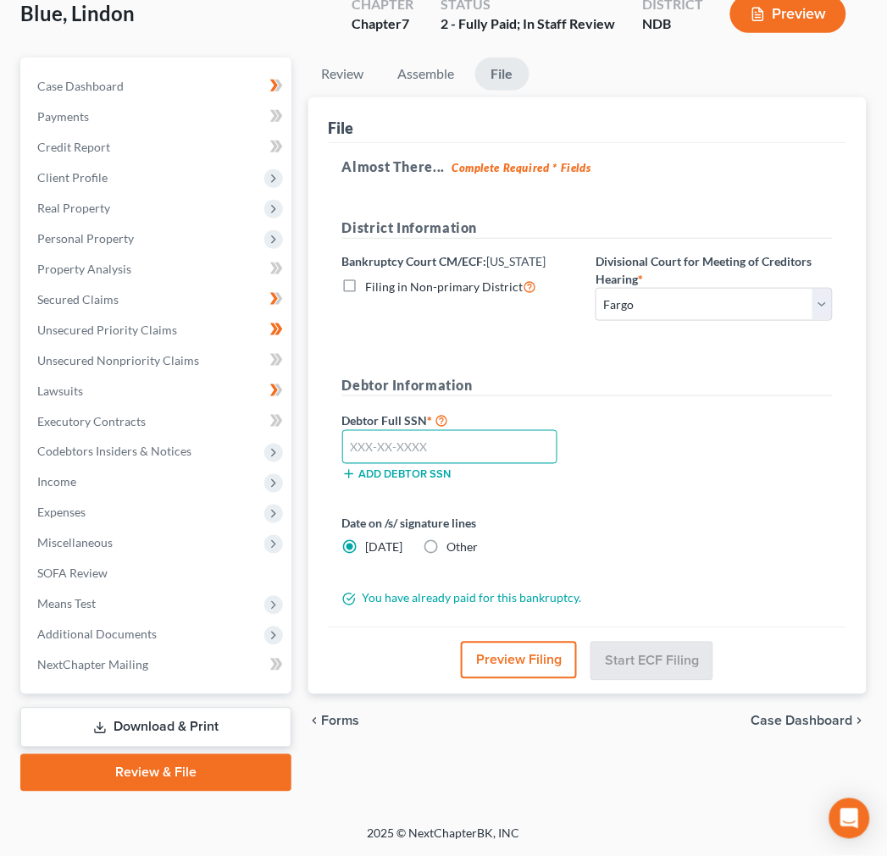
click at [382, 430] on input "text" at bounding box center [450, 447] width 216 height 34
type input "502-25-2461"
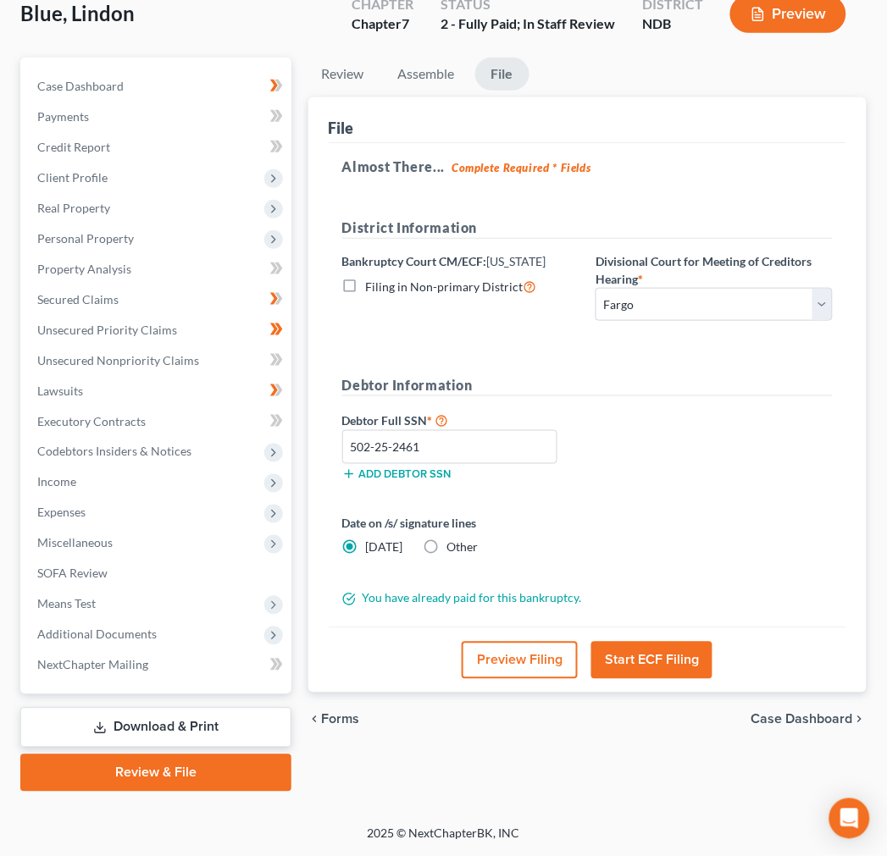
click at [650, 656] on button "Start ECF Filing" at bounding box center [651, 660] width 121 height 37
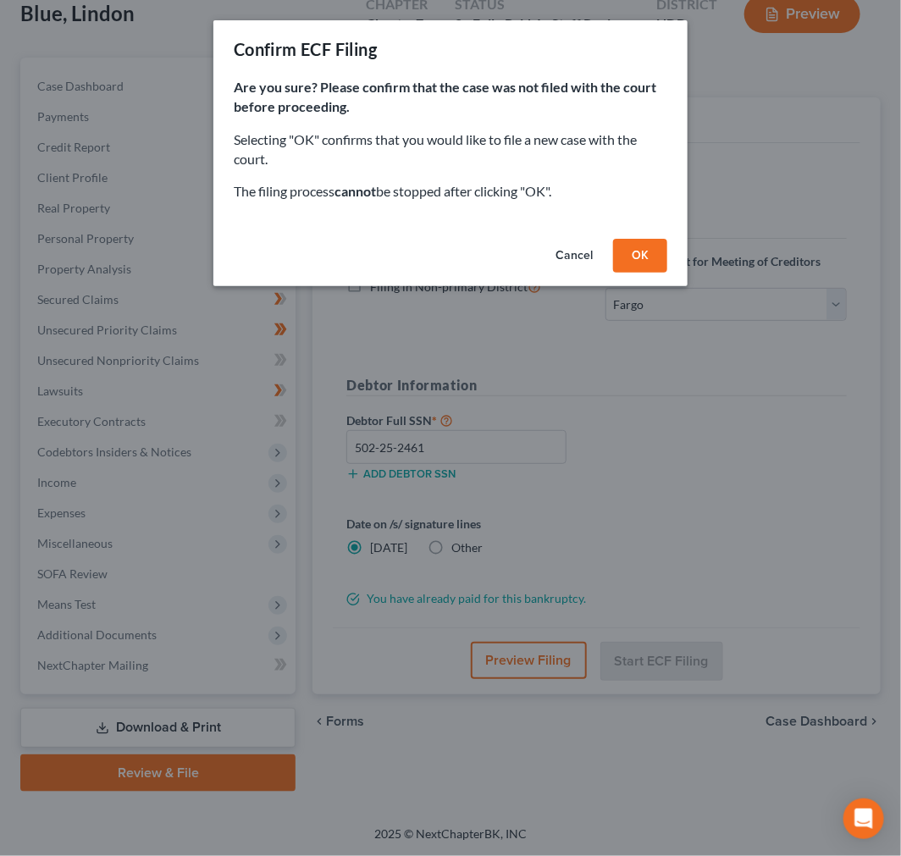
click at [667, 273] on button "OK" at bounding box center [640, 256] width 54 height 34
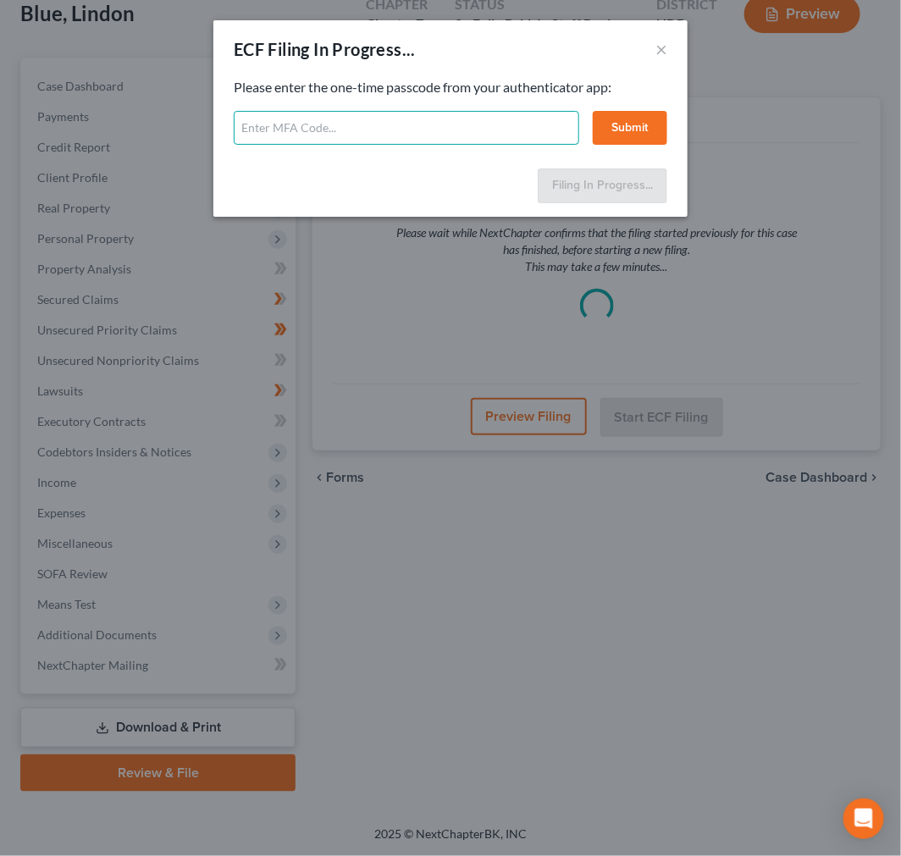
click at [313, 145] on input "text" at bounding box center [407, 128] width 346 height 34
type input "4"
type input "309728"
click at [652, 145] on button "Submit" at bounding box center [630, 128] width 75 height 34
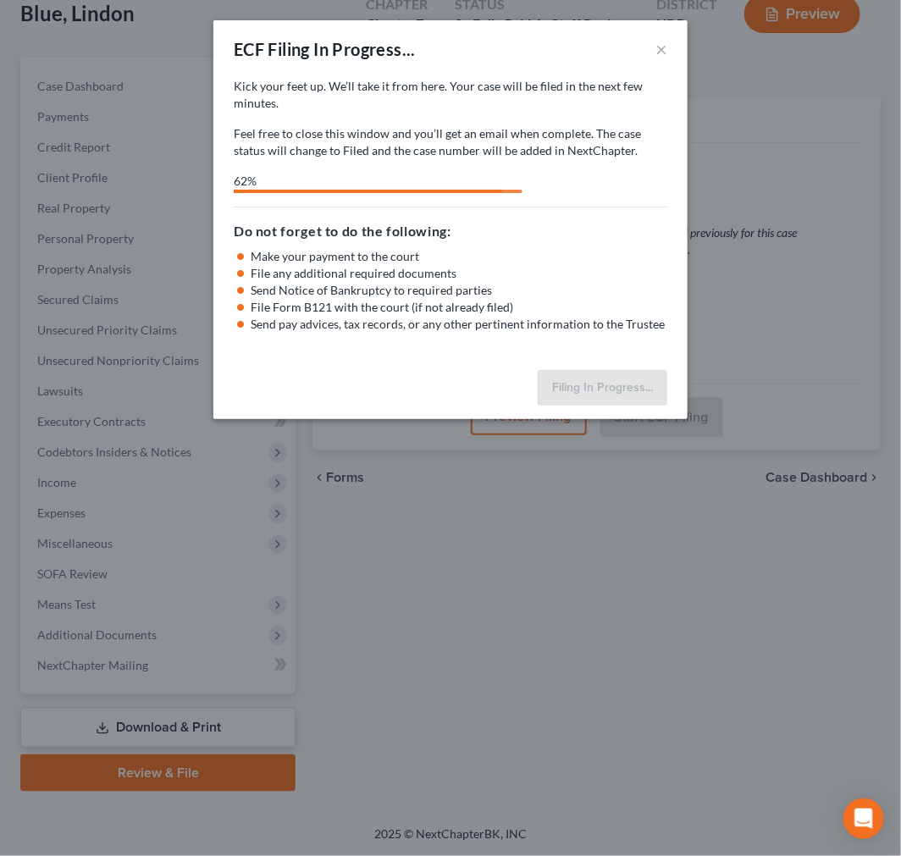
select select "0"
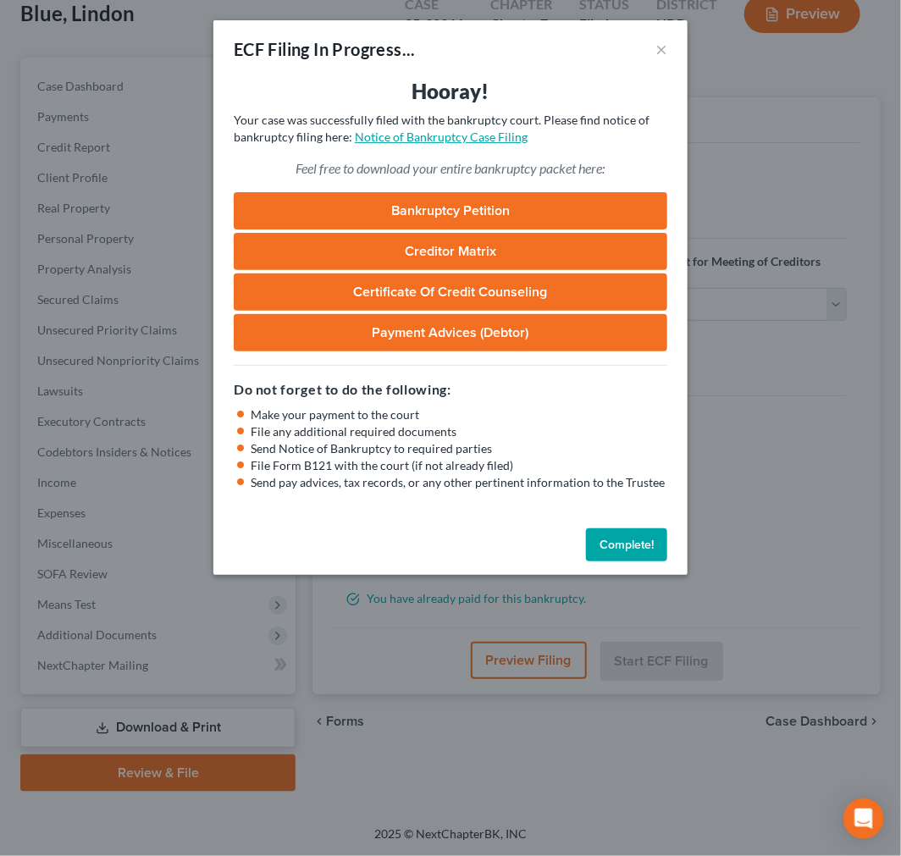
click at [442, 144] on link "Notice of Bankruptcy Case Filing" at bounding box center [441, 137] width 173 height 14
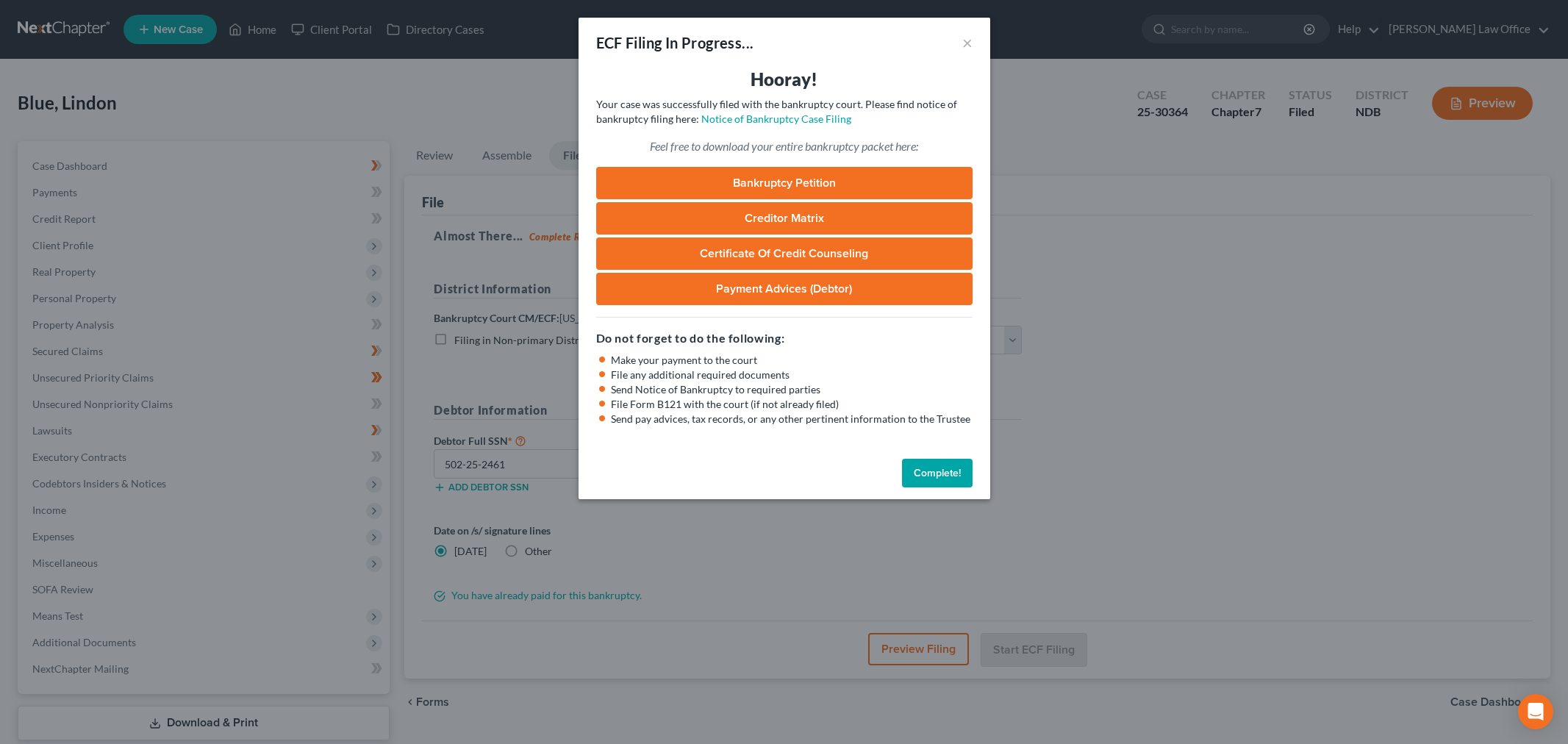
select select "0"
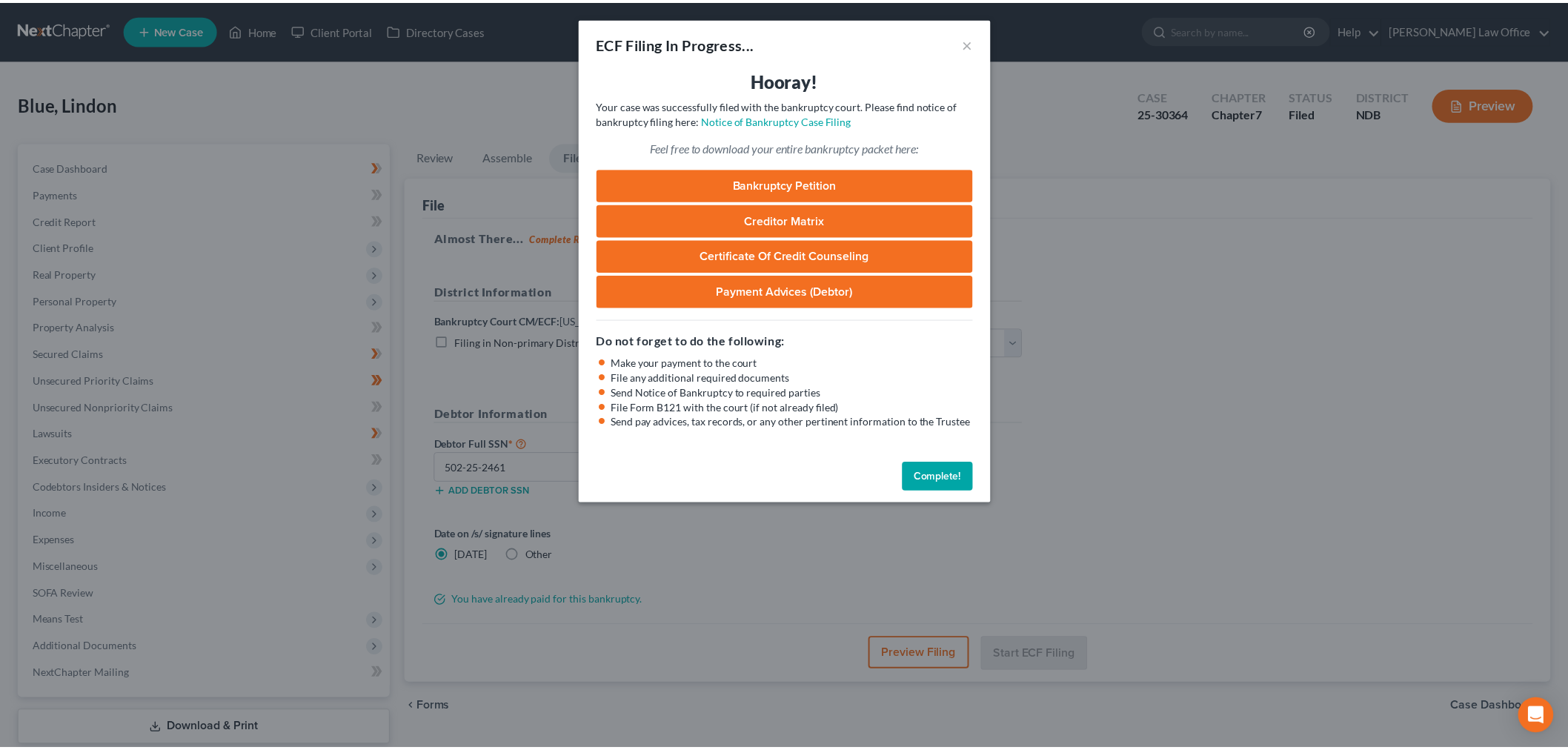
scroll to position [298, 0]
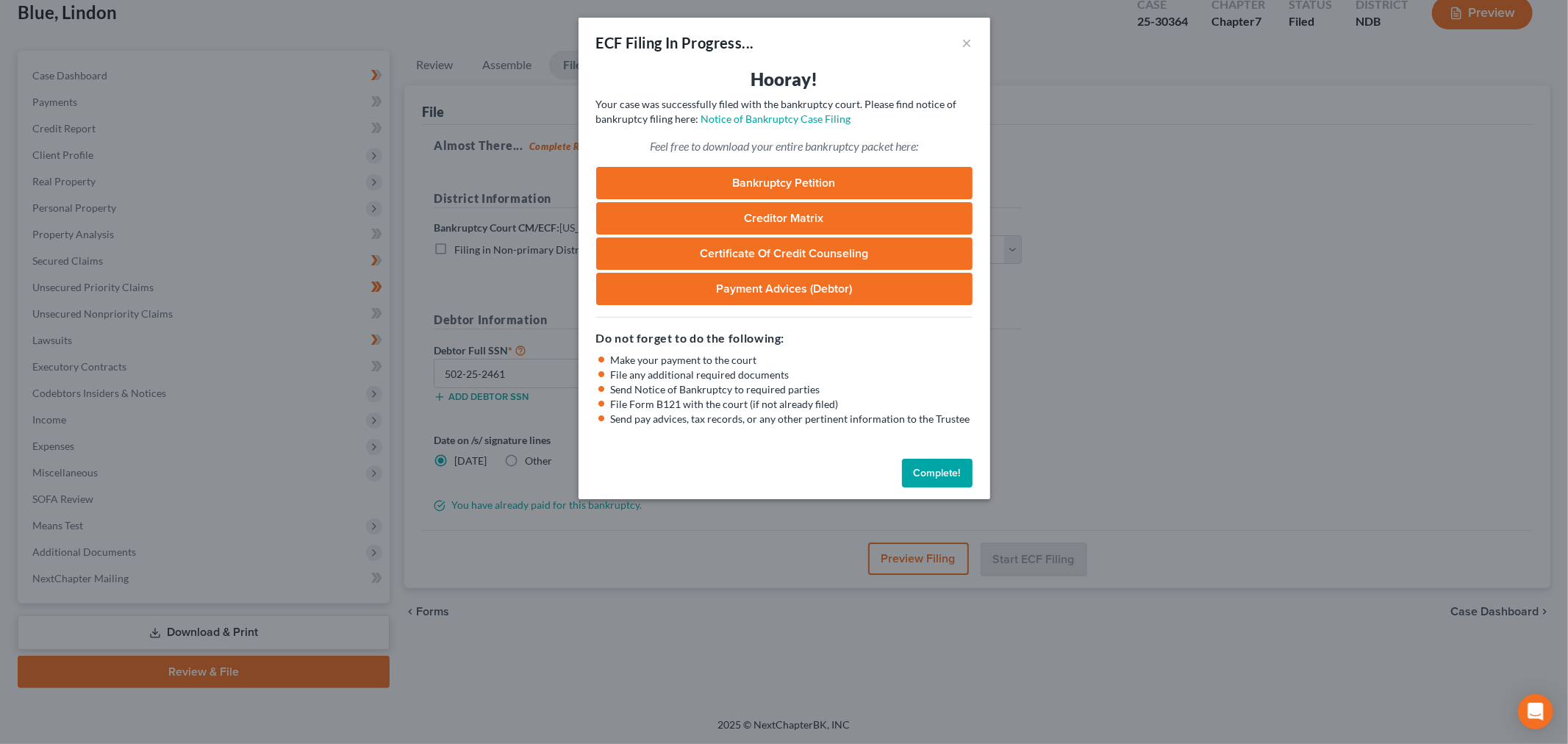
drag, startPoint x: 960, startPoint y: 604, endPoint x: 952, endPoint y: 604, distance: 8.0
click at [961, 488] on button "Complete!" at bounding box center [936, 473] width 70 height 30
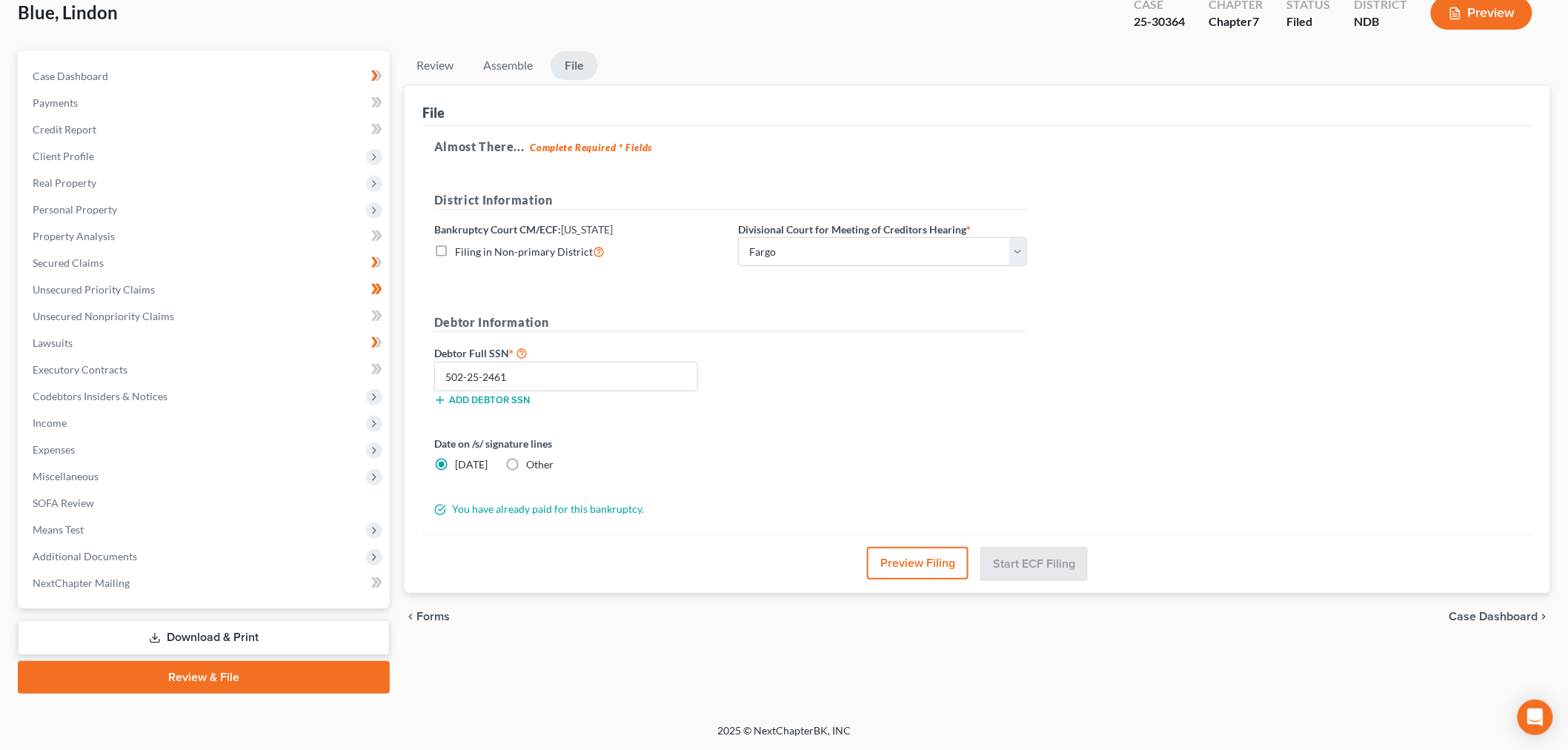
scroll to position [0, 0]
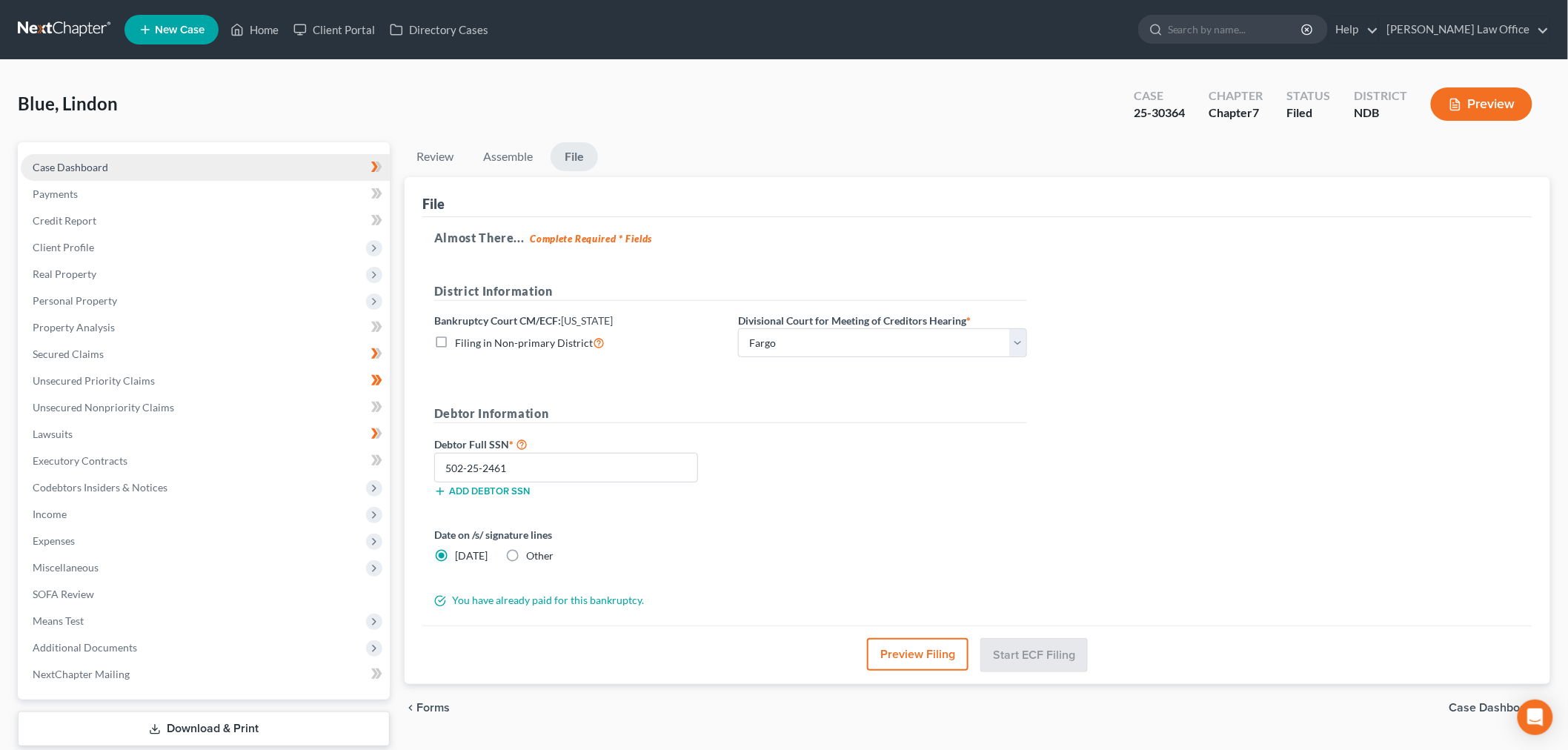
click at [150, 181] on link "Case Dashboard" at bounding box center [206, 167] width 369 height 26
select select "0"
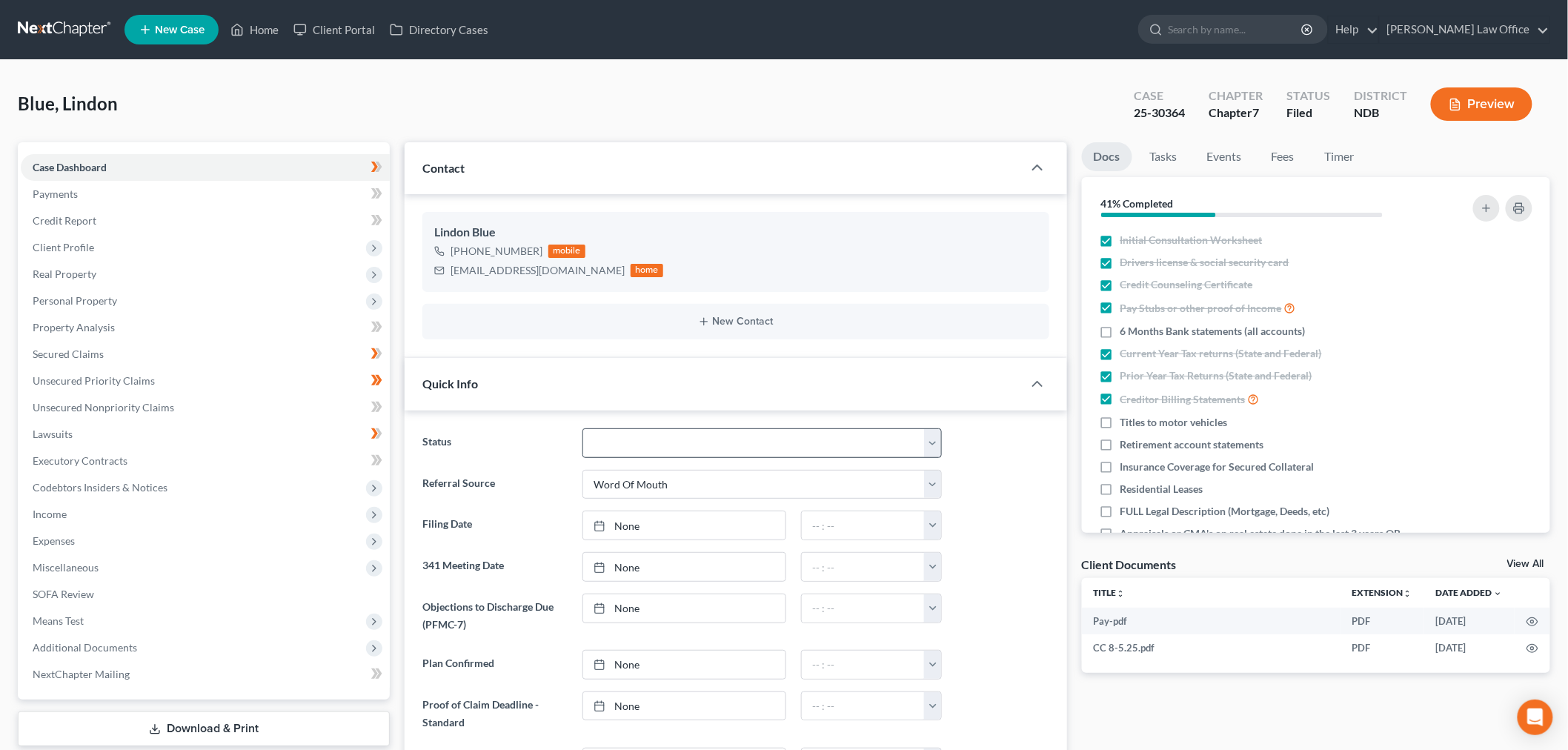
scroll to position [282, 0]
click at [684, 458] on select "10 - Chapter 13 Discharged 11 - Chapter 13 Converted to 7 12 - Debt Settlement/…" at bounding box center [762, 444] width 360 height 30
select select "8"
click at [586, 458] on select "10 - Chapter 13 Discharged 11 - Chapter 13 Converted to 7 12 - Debt Settlement/…" at bounding box center [762, 444] width 360 height 30
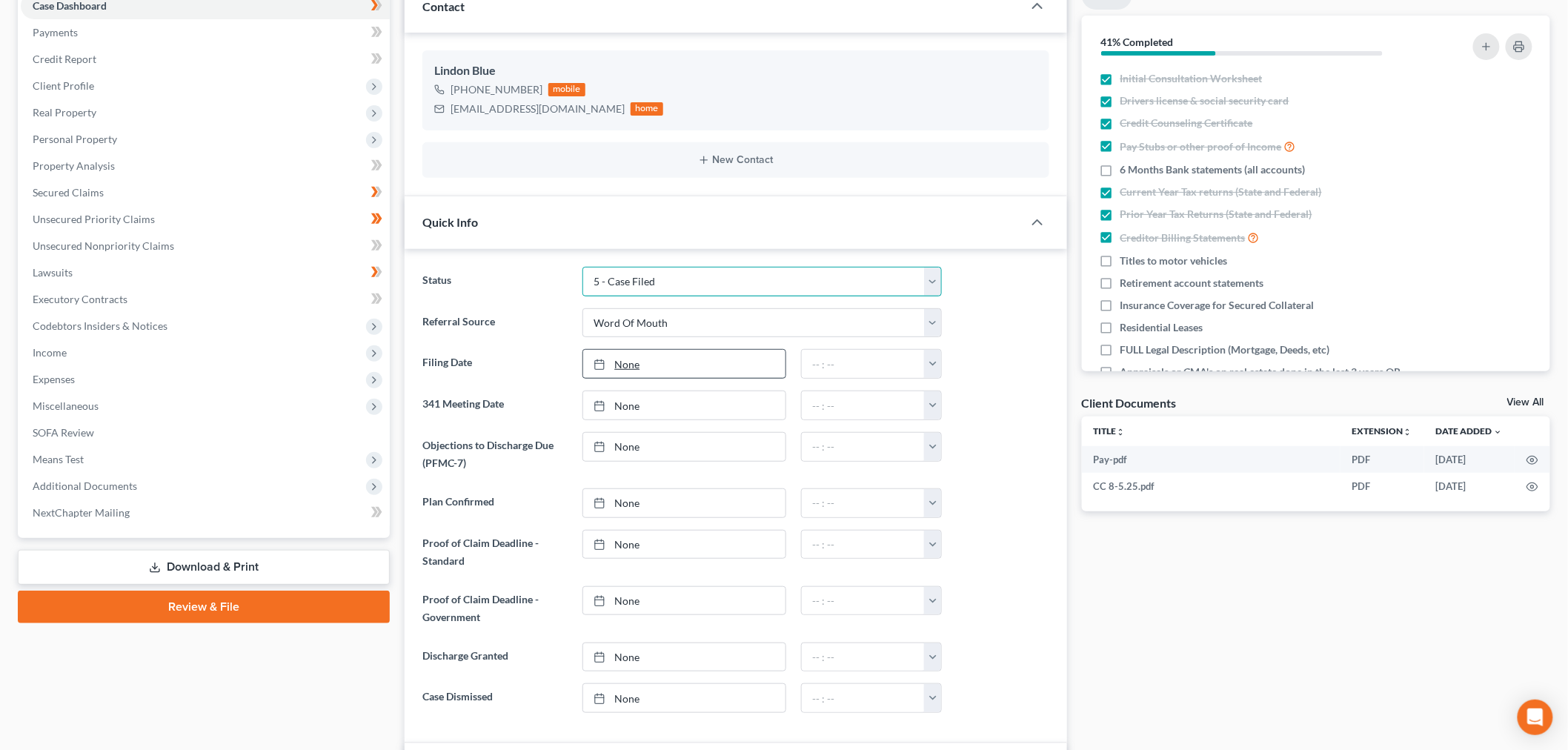
scroll to position [165, 0]
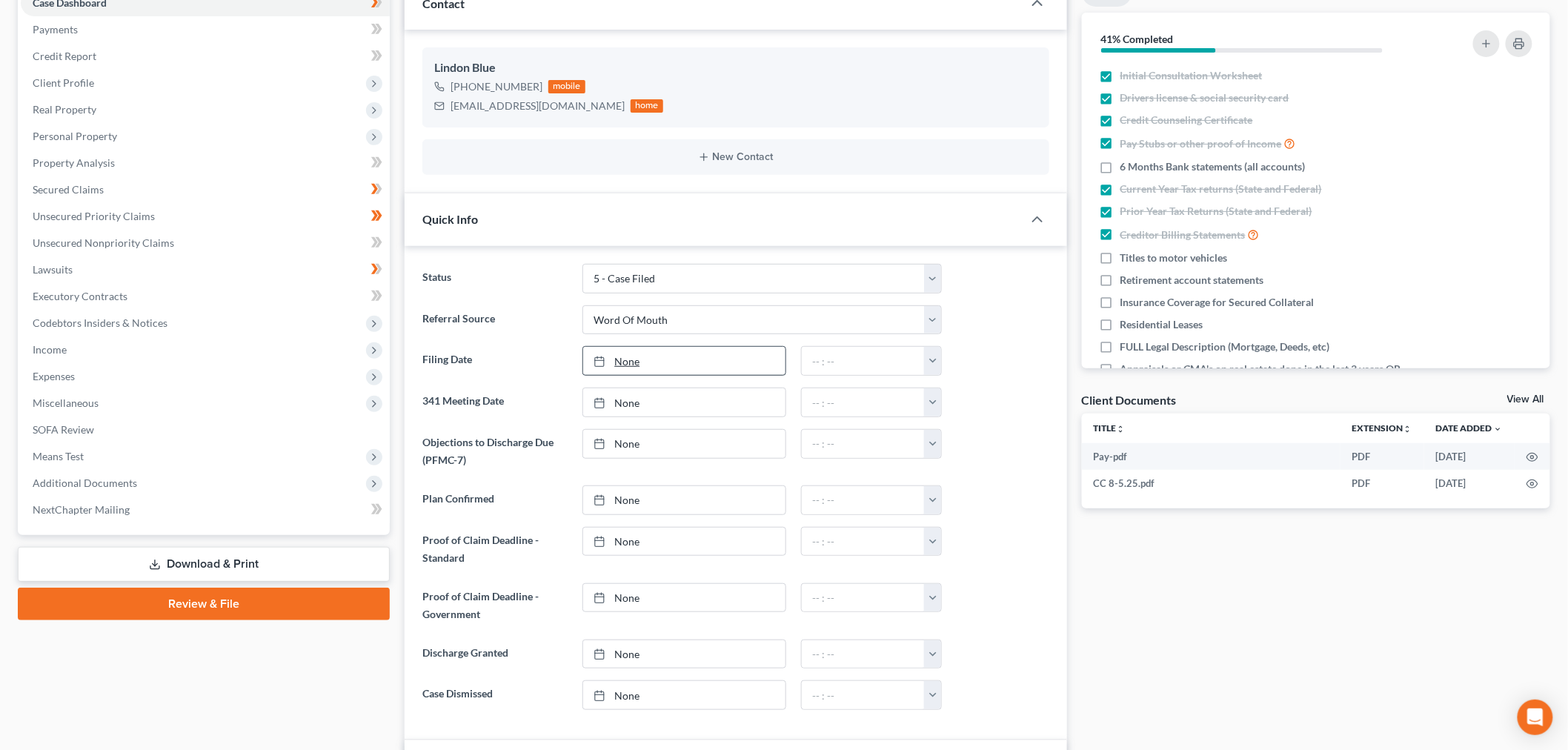
click at [627, 375] on link "None" at bounding box center [684, 361] width 202 height 28
type input "[DATE]"
click at [925, 375] on button "button" at bounding box center [932, 361] width 17 height 28
click at [942, 400] on link "8:00am" at bounding box center [959, 388] width 83 height 25
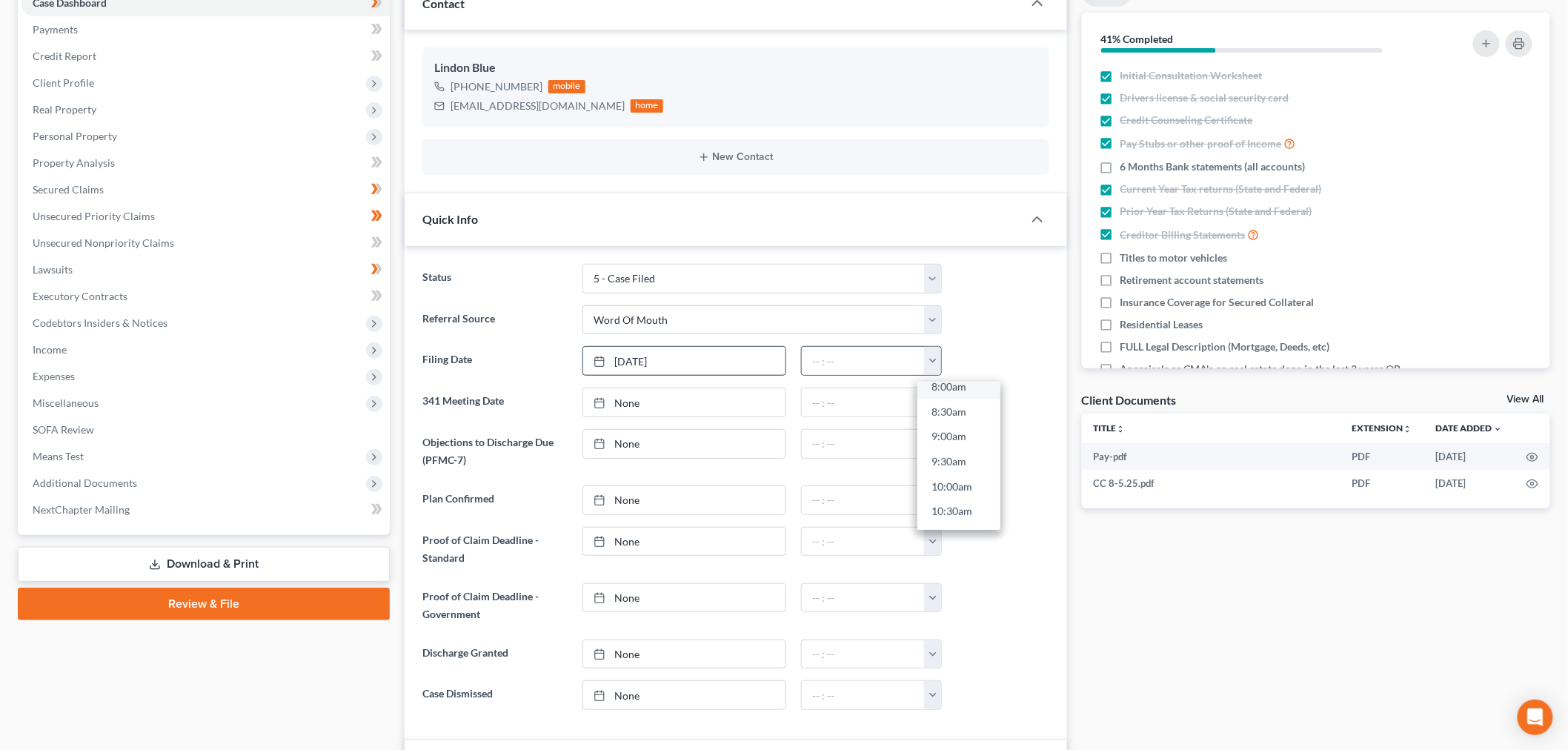
type input "8:00am"
